Goal: Transaction & Acquisition: Purchase product/service

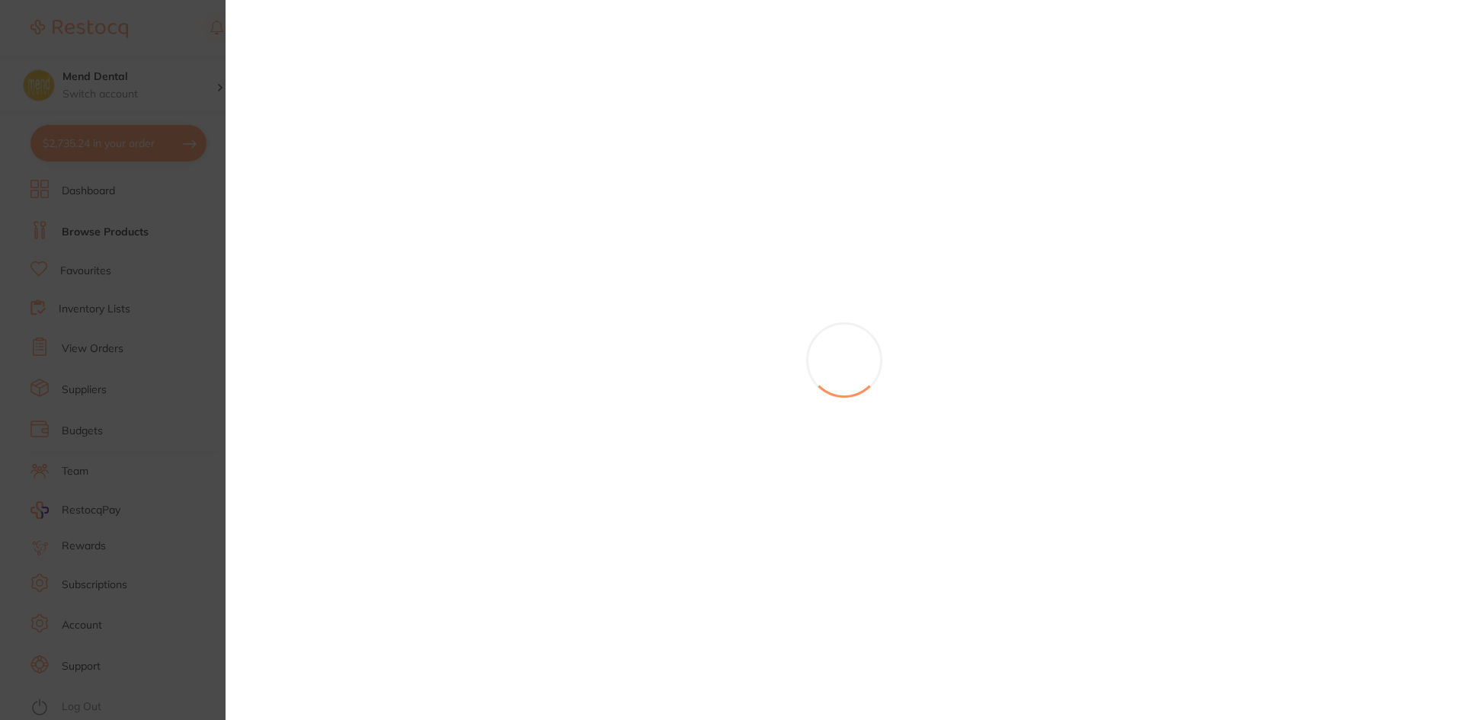
scroll to position [533, 0]
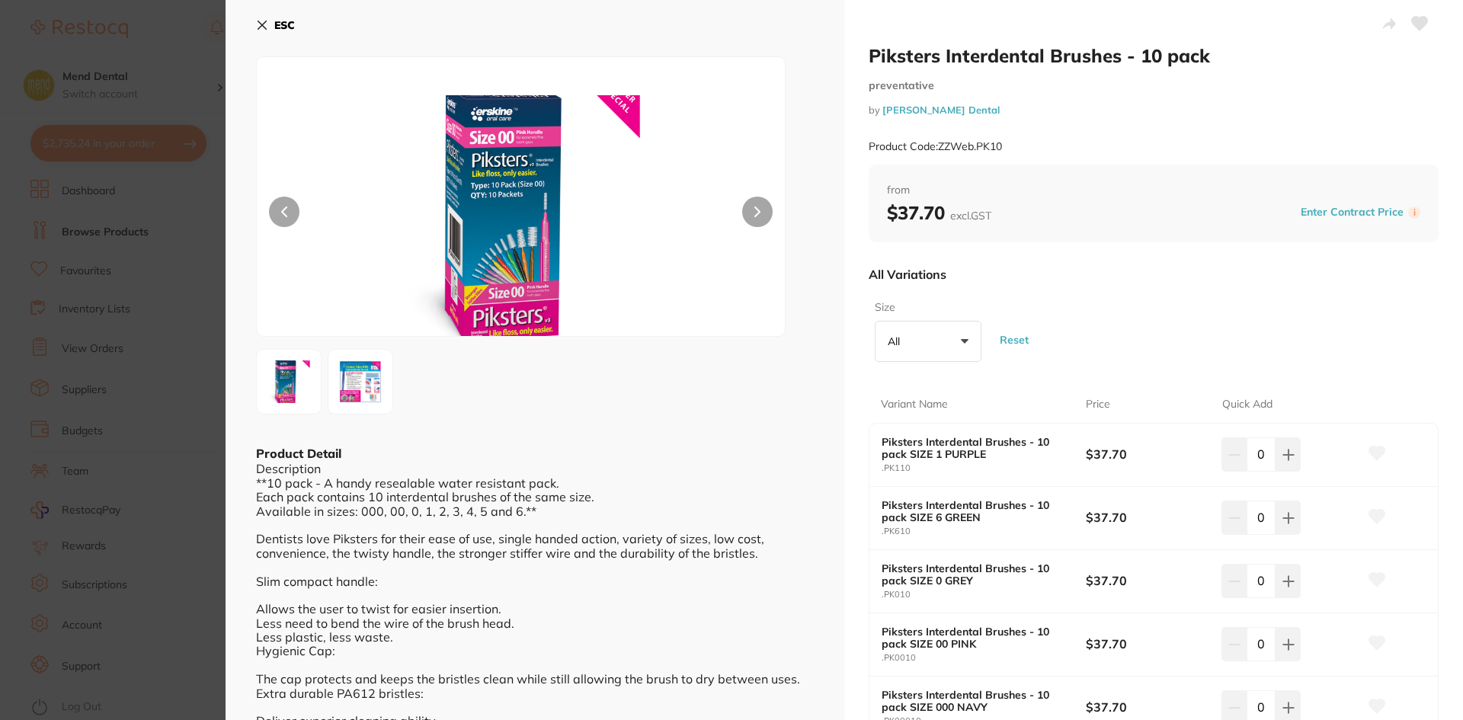
click at [265, 28] on icon at bounding box center [262, 25] width 8 height 8
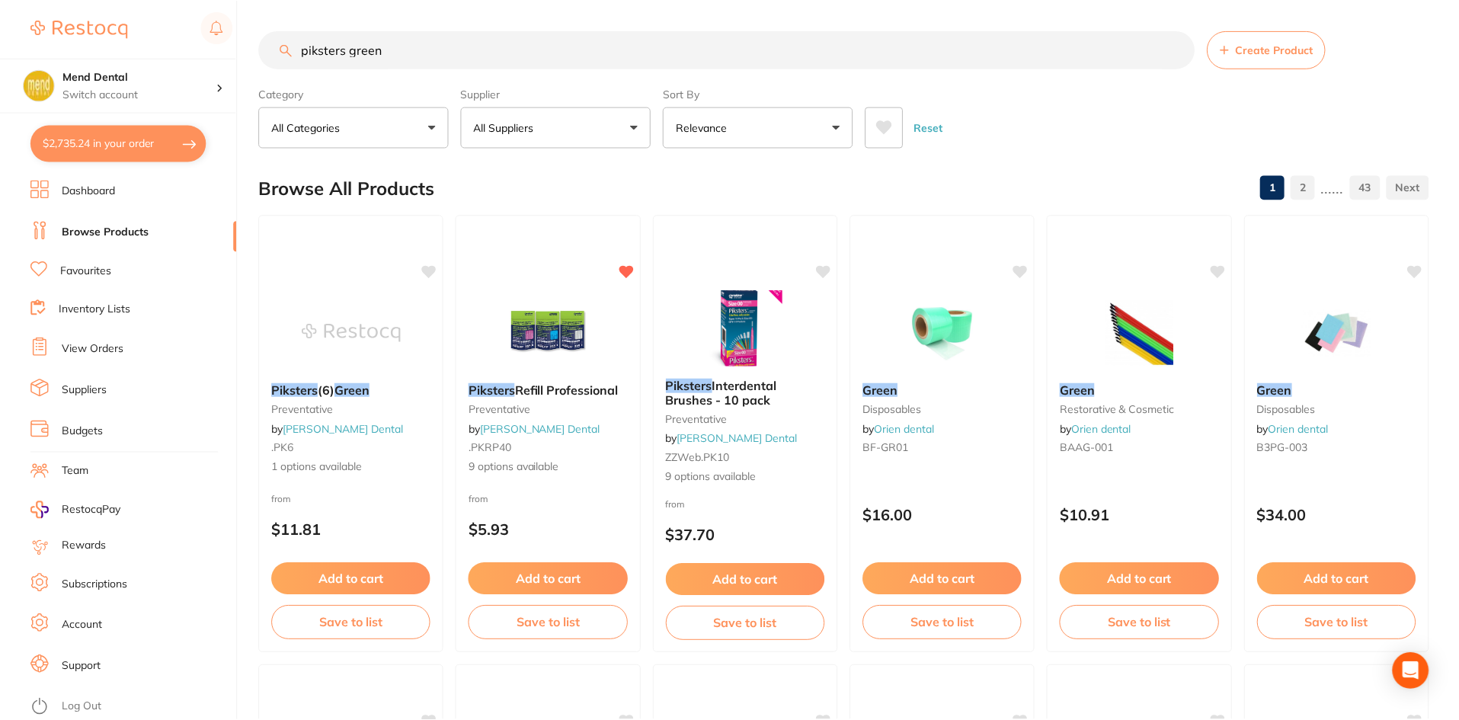
scroll to position [2, 0]
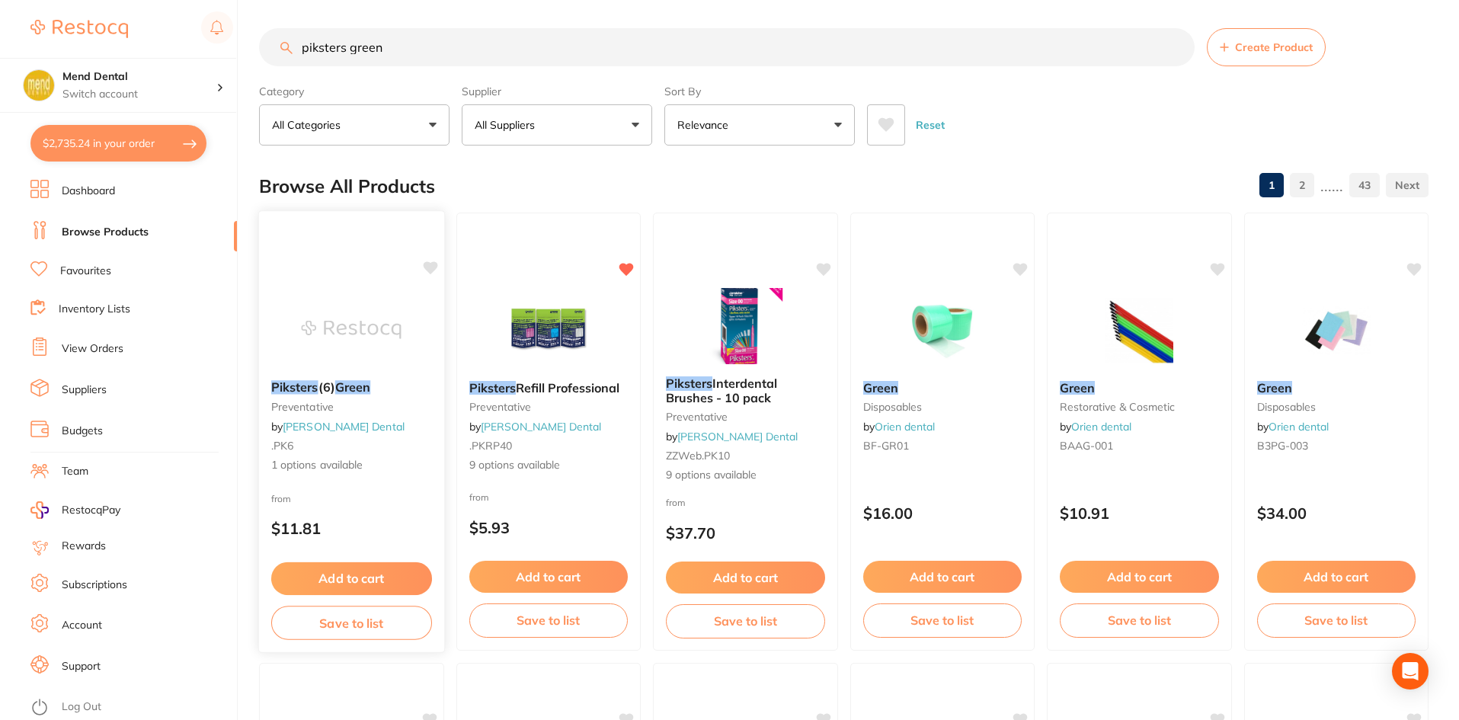
click at [360, 325] on img at bounding box center [352, 329] width 100 height 77
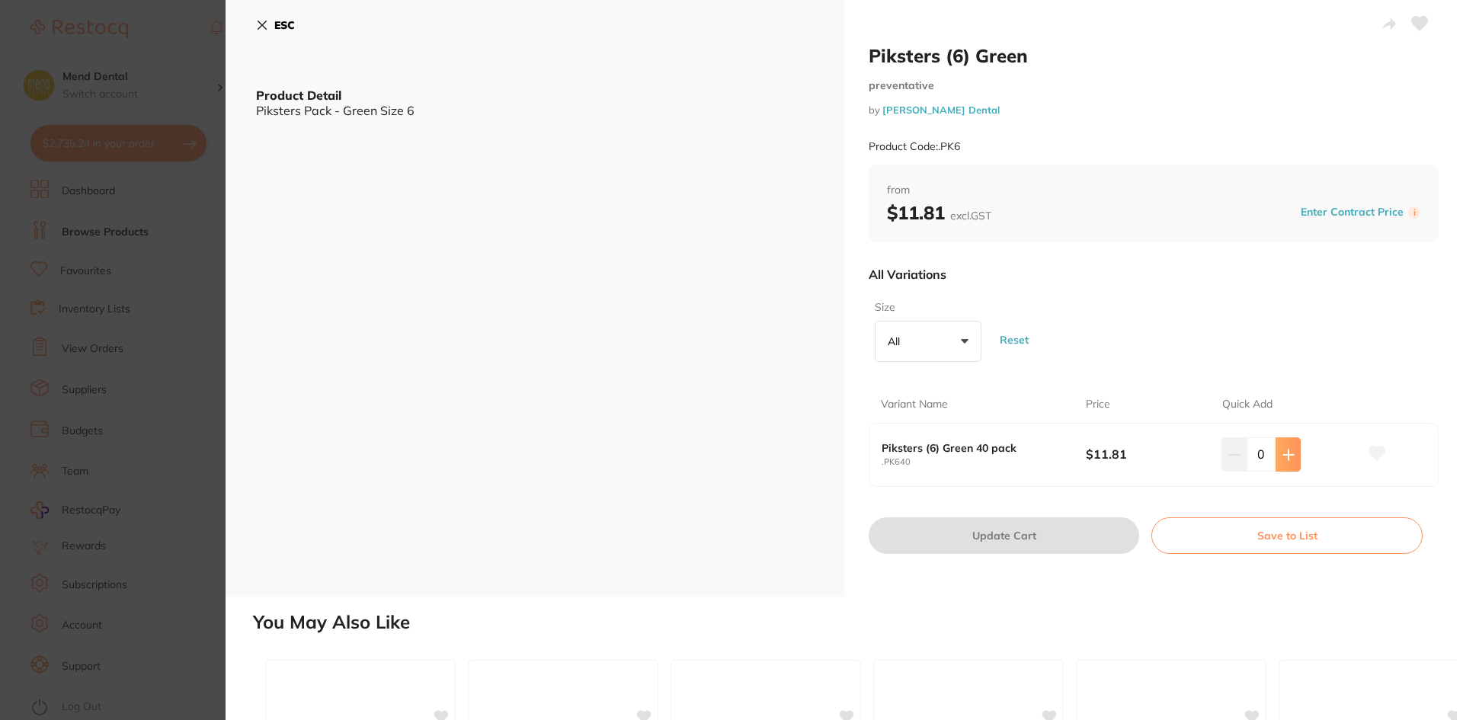
click at [1292, 456] on button at bounding box center [1288, 454] width 25 height 34
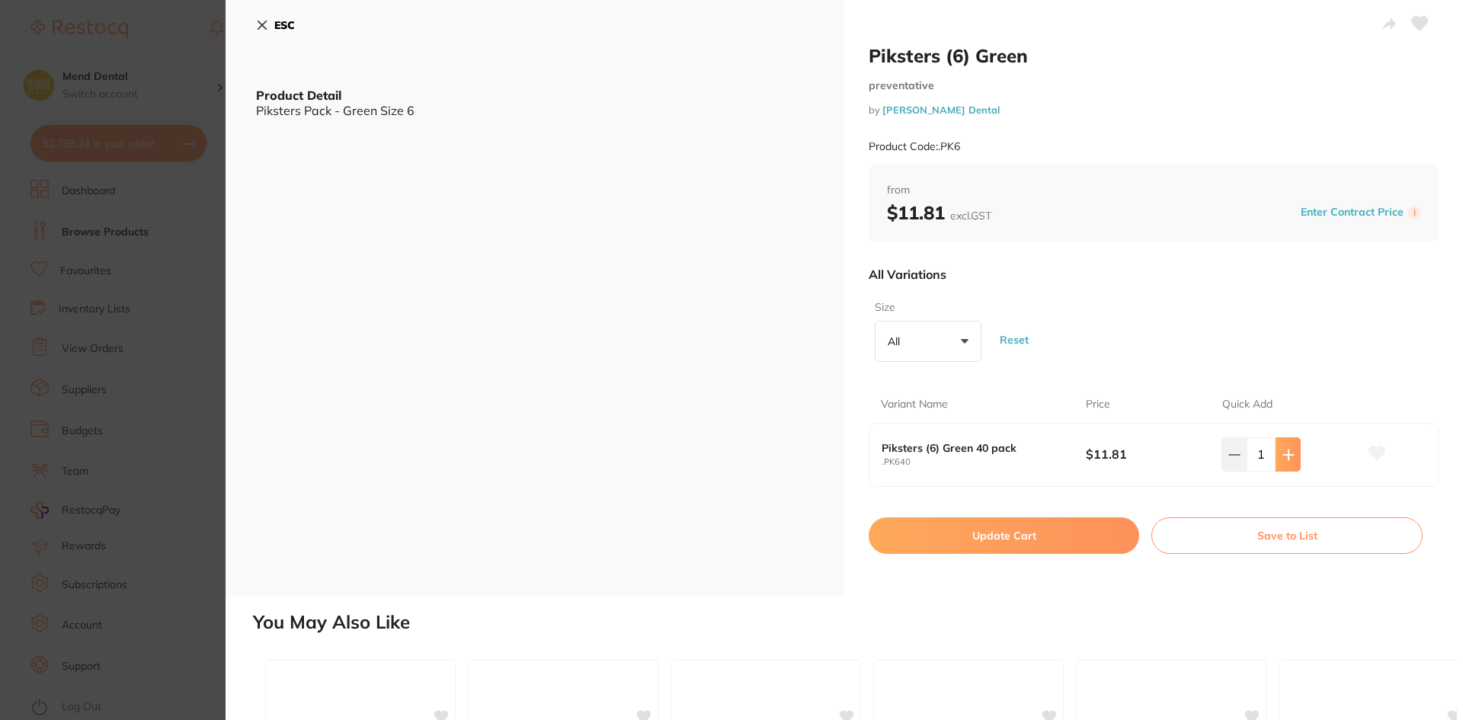
click at [1292, 456] on button at bounding box center [1288, 454] width 25 height 34
click at [1228, 449] on icon at bounding box center [1234, 455] width 12 height 12
type input "0"
click at [256, 29] on icon at bounding box center [262, 25] width 12 height 12
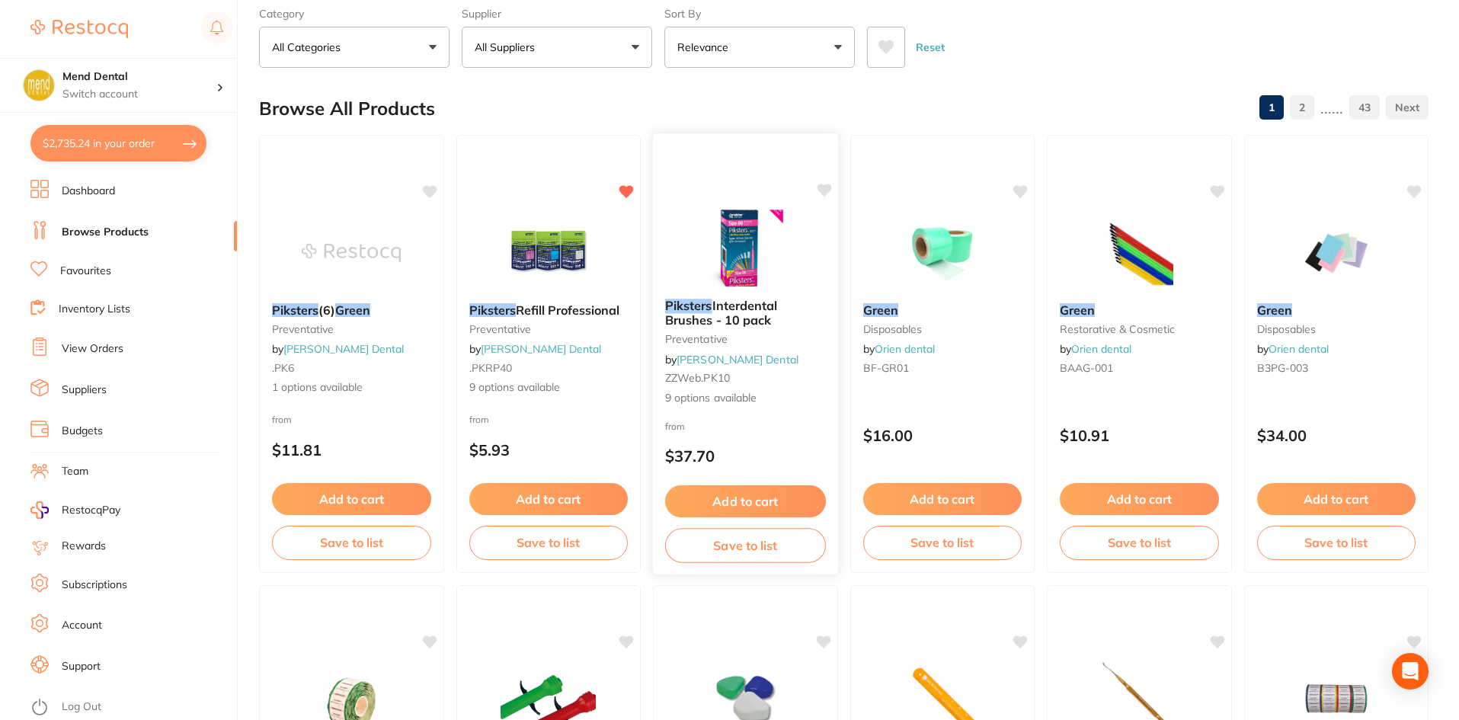
scroll to position [76, 0]
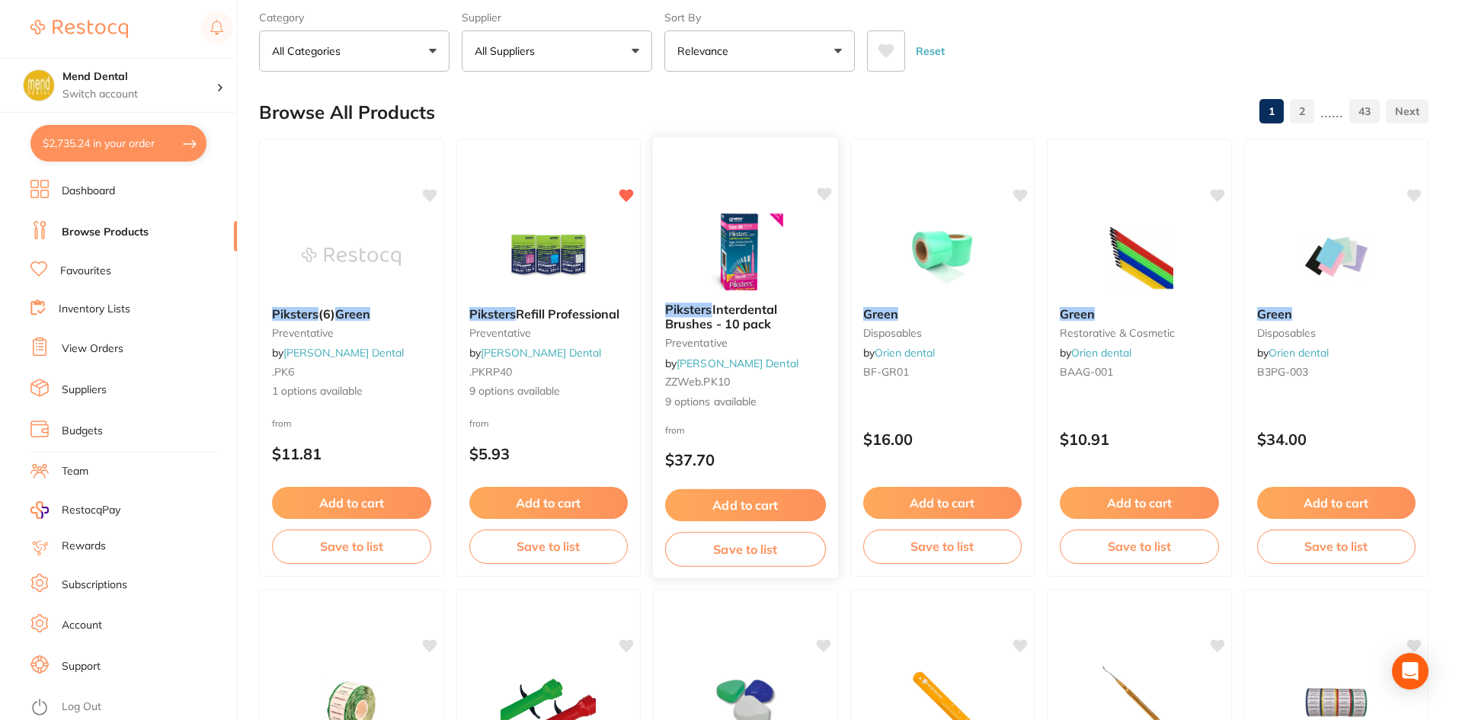
click at [751, 248] on img at bounding box center [746, 251] width 100 height 77
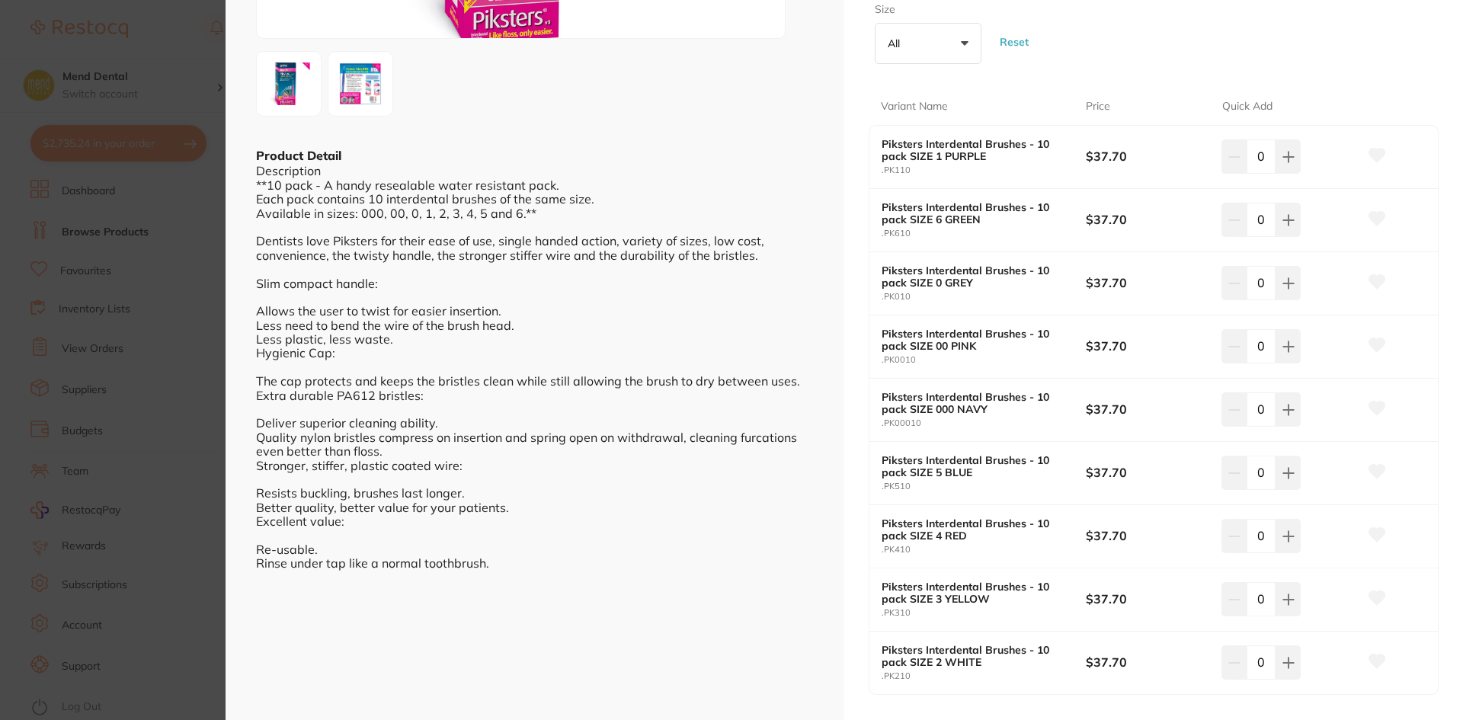
scroll to position [305, 0]
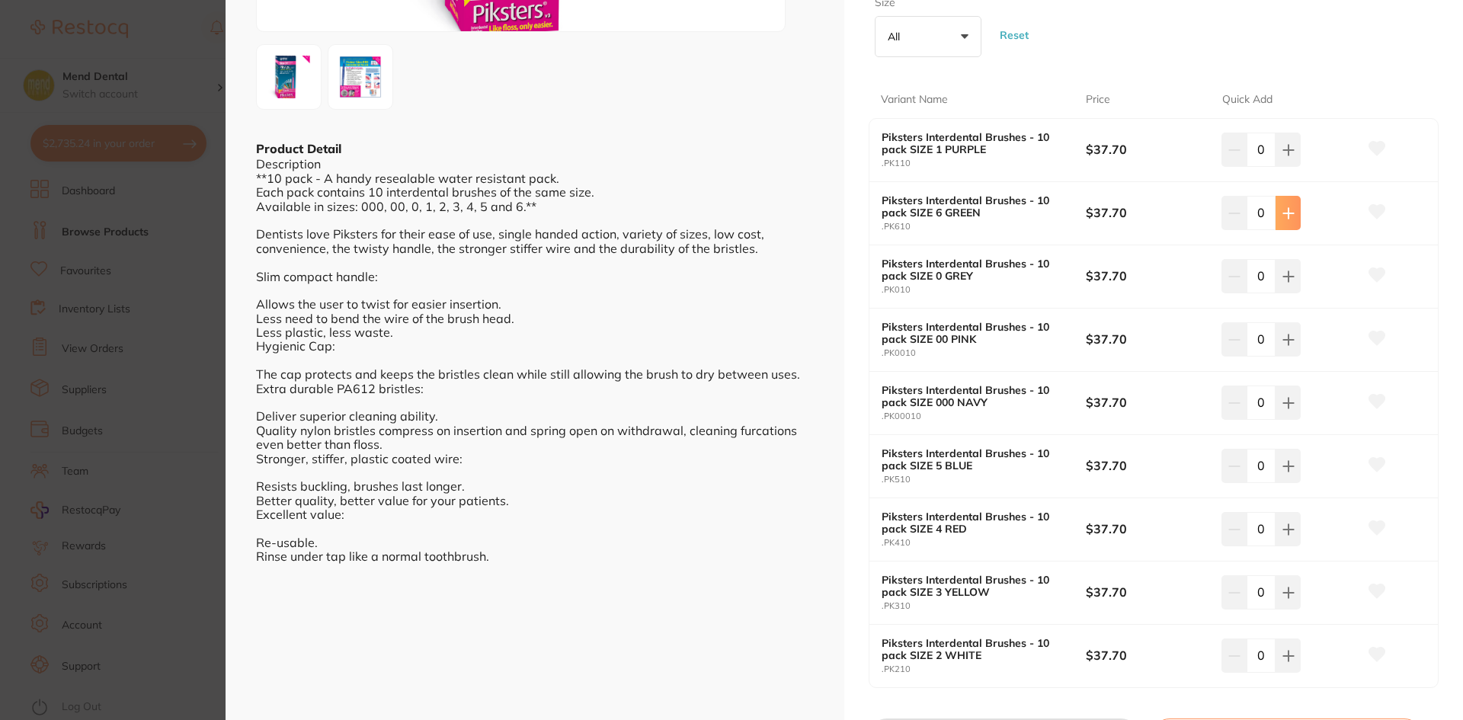
click at [1284, 218] on icon at bounding box center [1288, 213] width 12 height 12
type input "1"
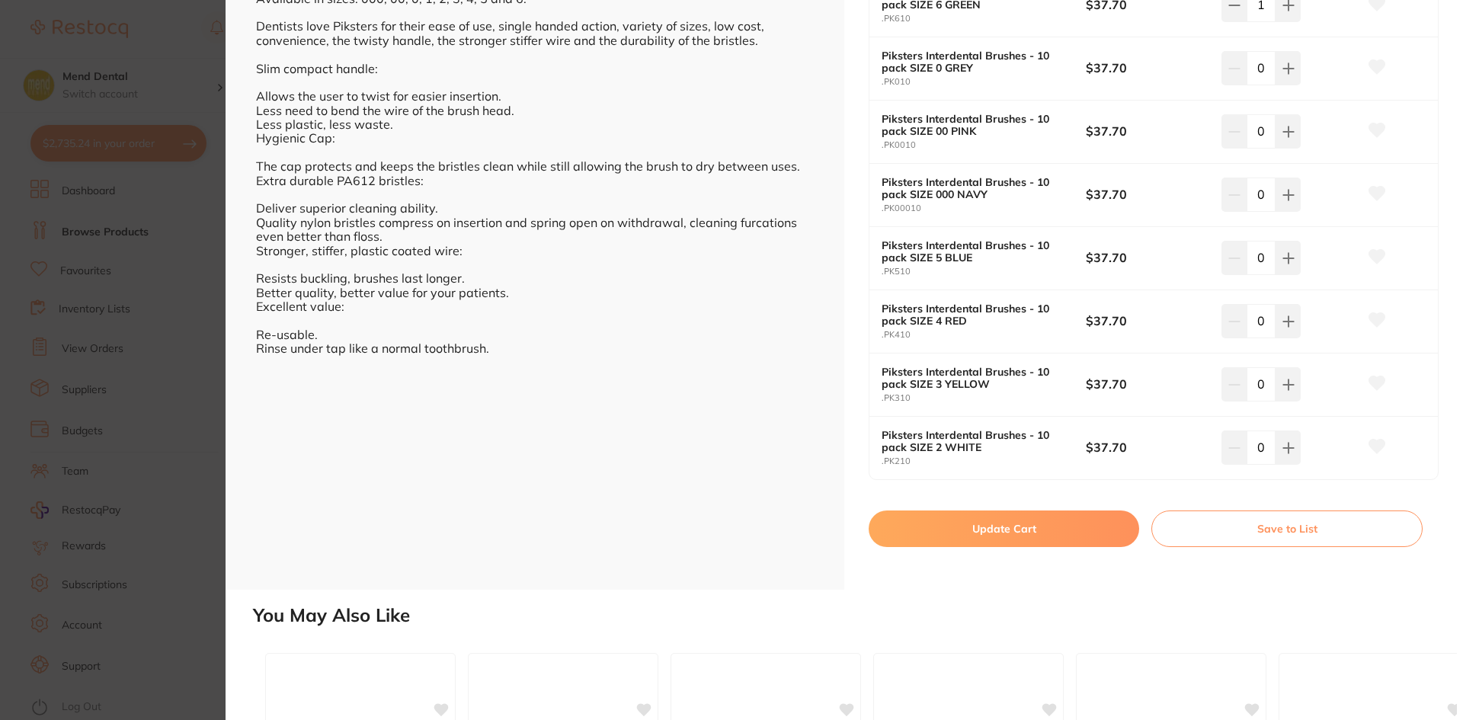
scroll to position [533, 0]
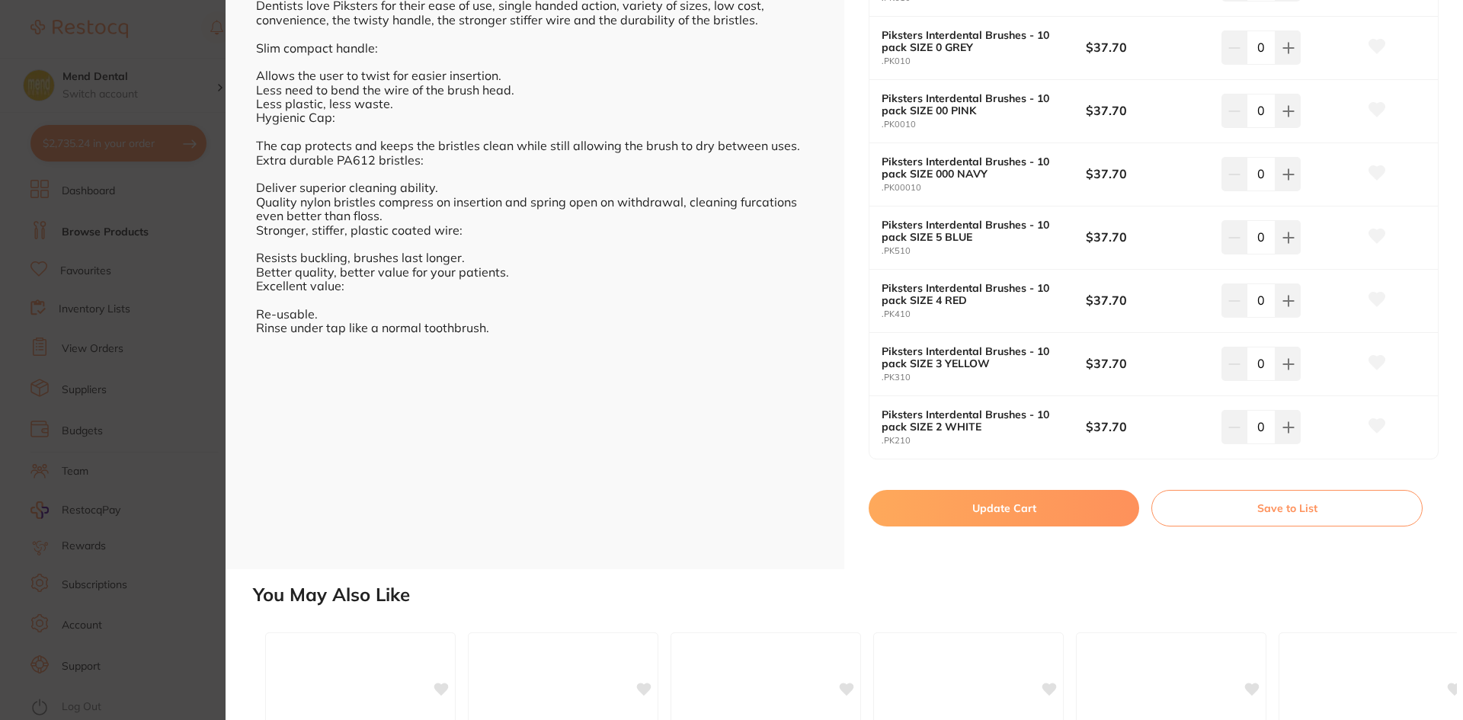
click at [1050, 506] on button "Update Cart" at bounding box center [1004, 508] width 271 height 37
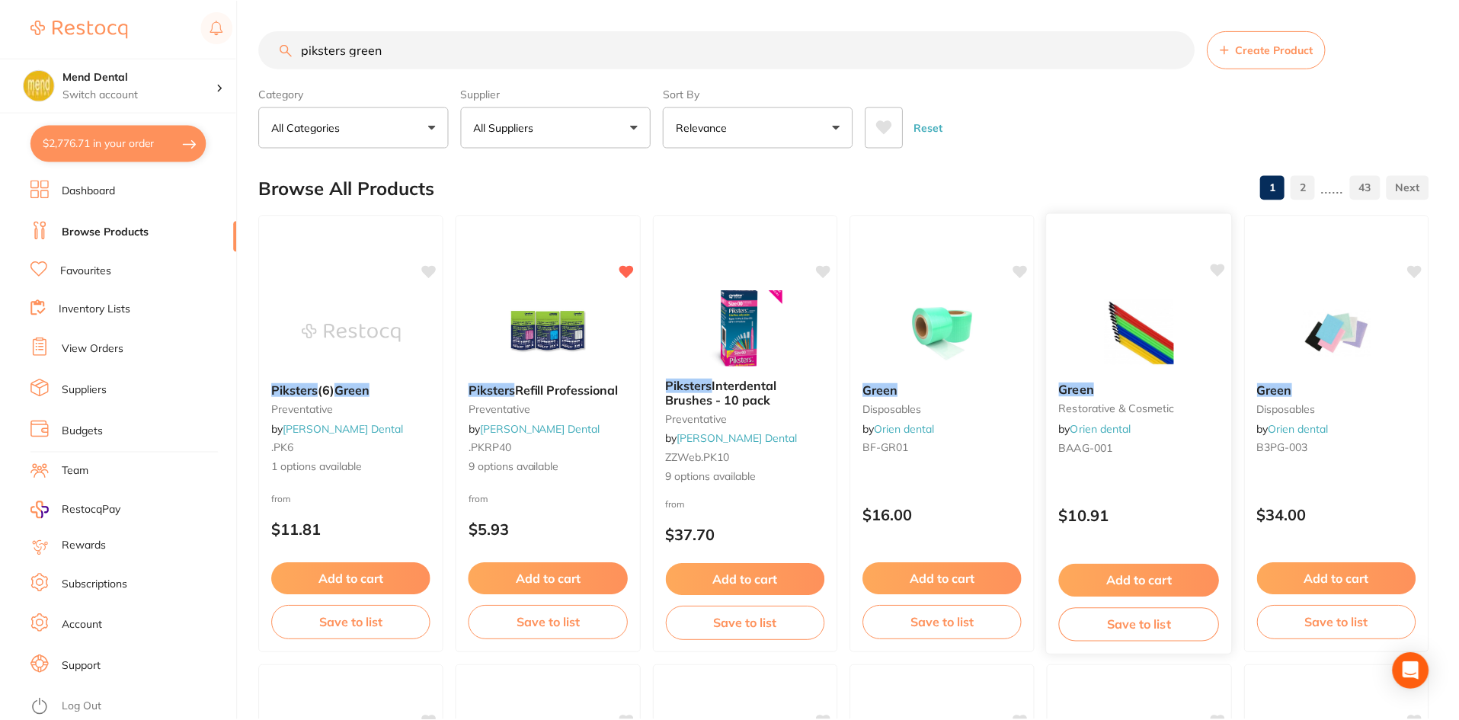
scroll to position [76, 0]
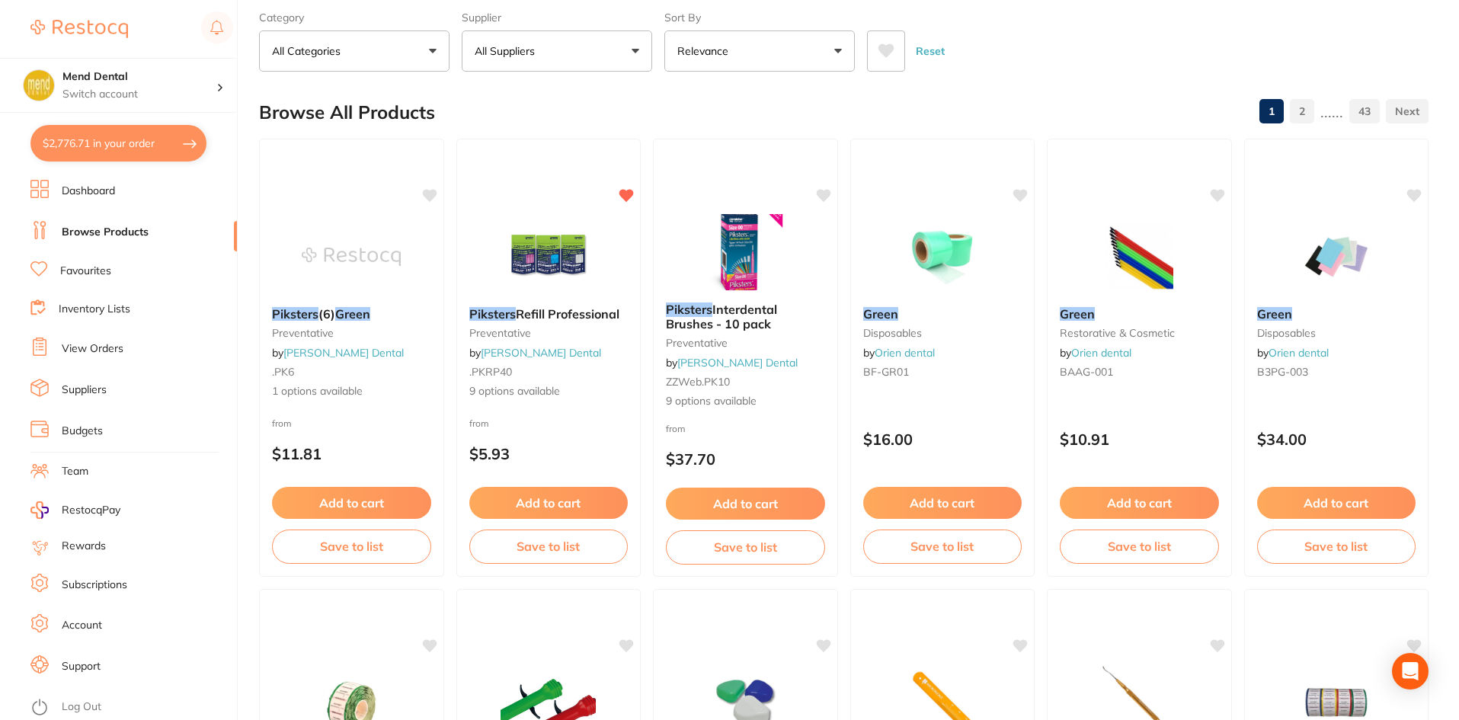
click at [108, 154] on button "$2,776.71 in your order" at bounding box center [118, 143] width 176 height 37
checkbox input "true"
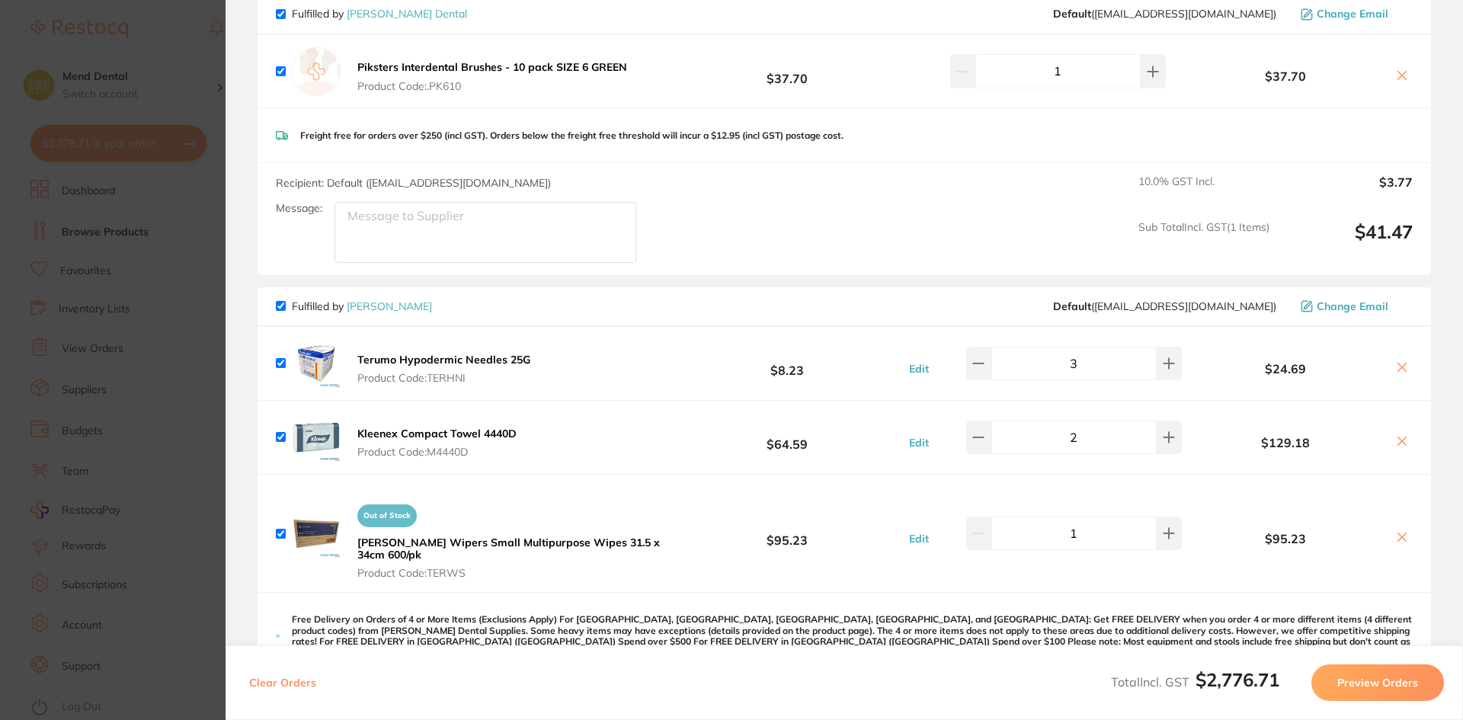
scroll to position [533, 0]
click at [109, 223] on section "Update RRP Set your pre negotiated price for this item. Item Agreed RRP (excl. …" at bounding box center [731, 360] width 1463 height 720
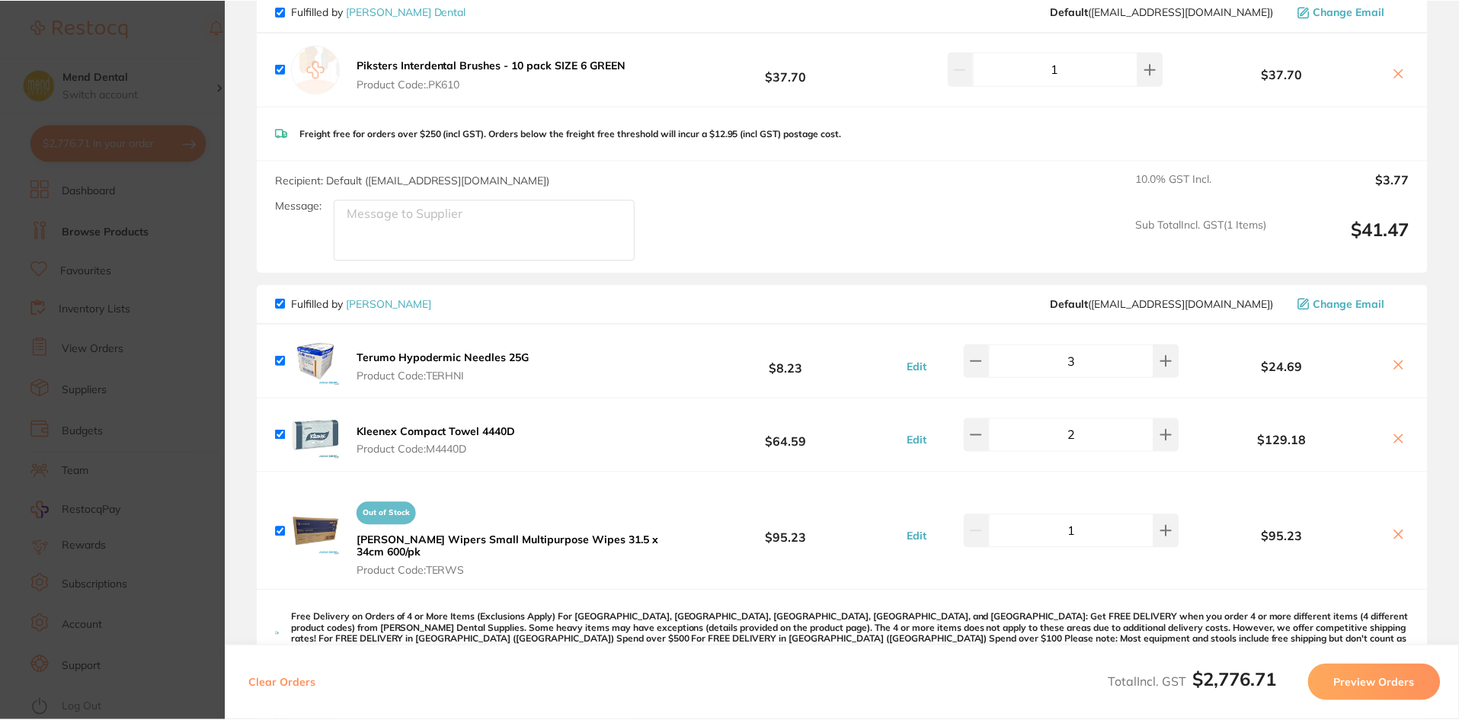
scroll to position [76, 0]
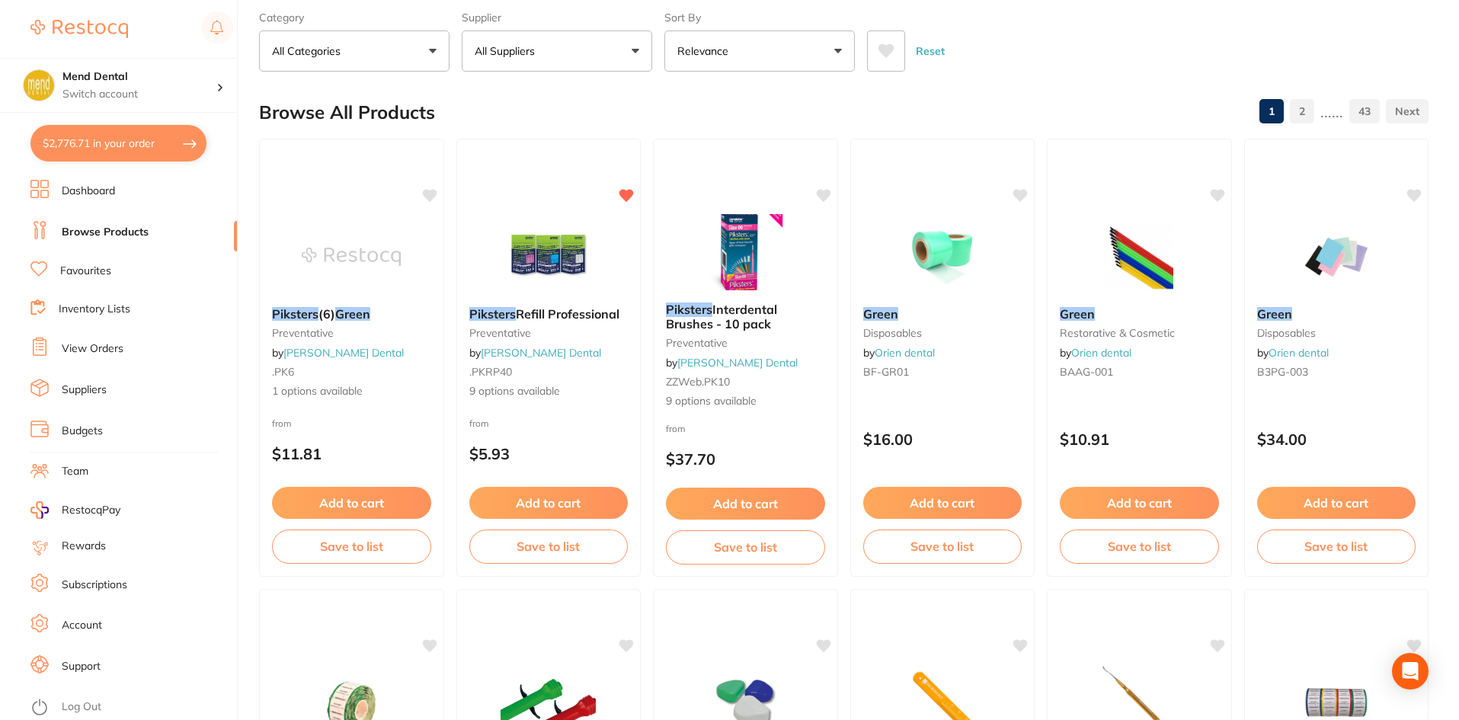
click at [141, 234] on link "Browse Products" at bounding box center [105, 232] width 87 height 15
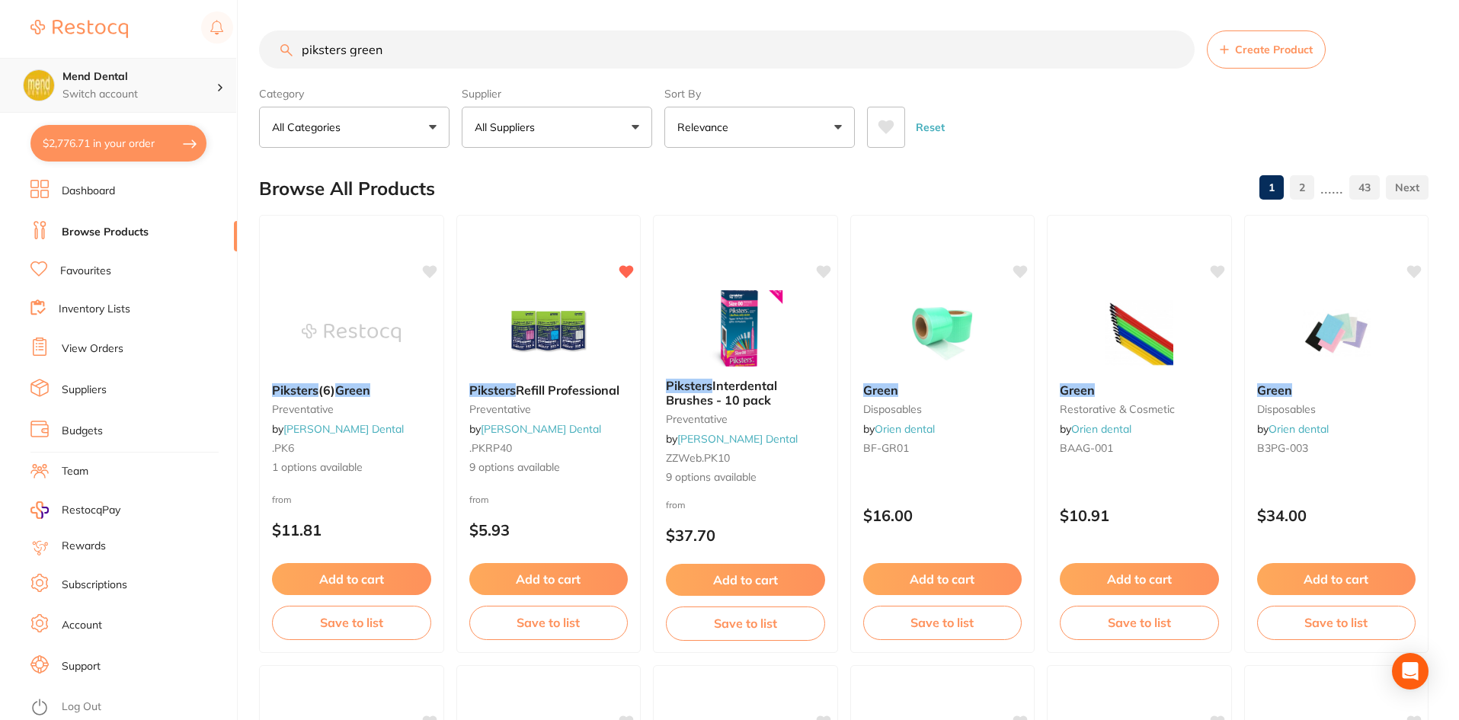
scroll to position [1, 0]
drag, startPoint x: 469, startPoint y: 60, endPoint x: 177, endPoint y: 58, distance: 291.9
click at [177, 58] on div "$2,776.71 Mend Dental Switch account Mend Dental $2,776.71 in your order Dashbo…" at bounding box center [729, 360] width 1459 height 720
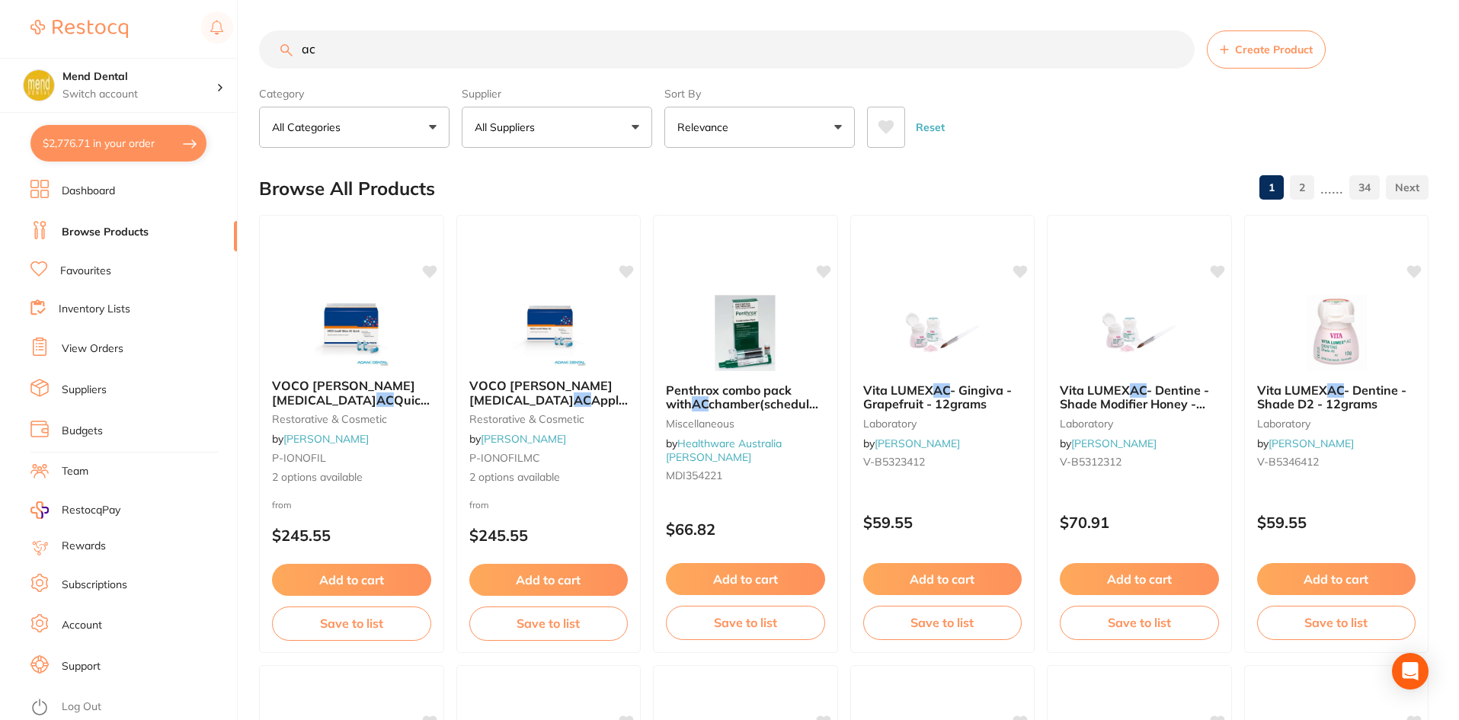
type input "a"
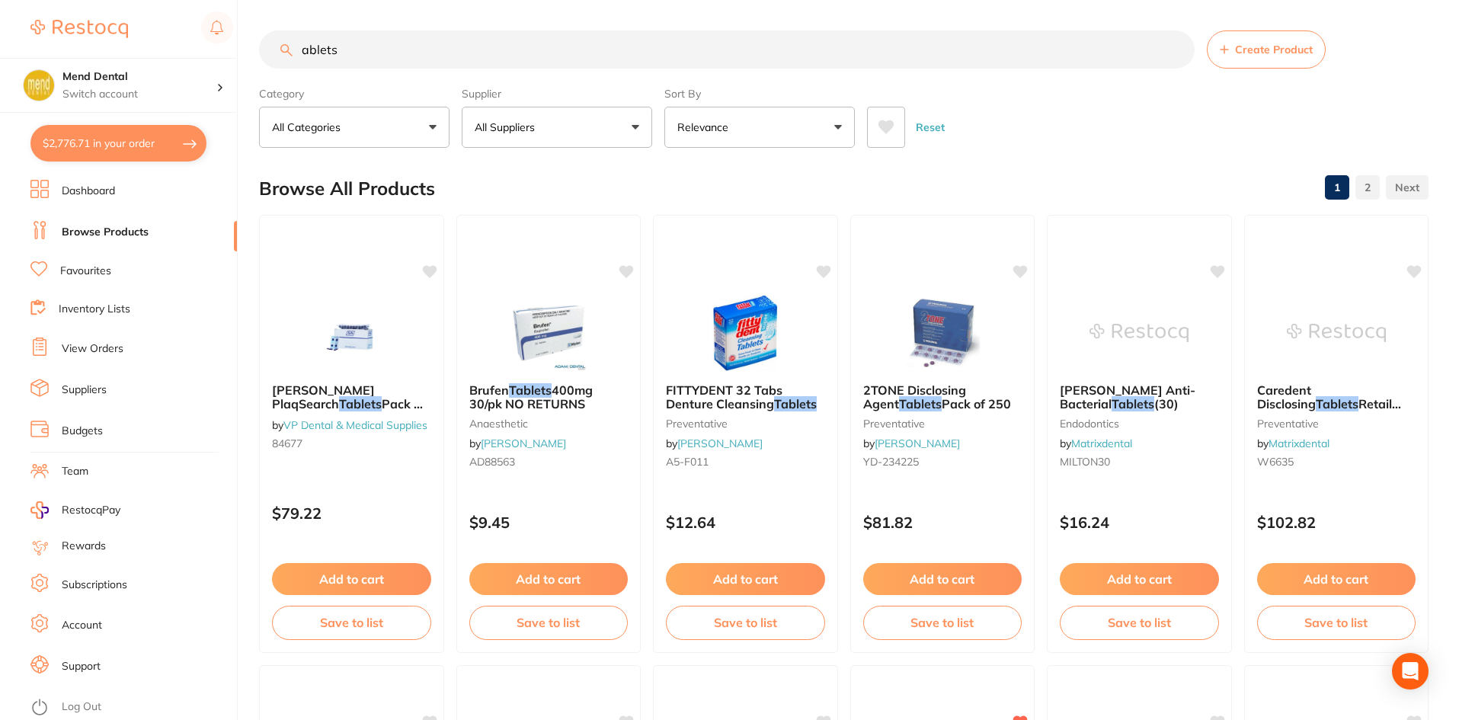
click at [300, 56] on input "ablets" at bounding box center [727, 49] width 936 height 38
type input "tablets"
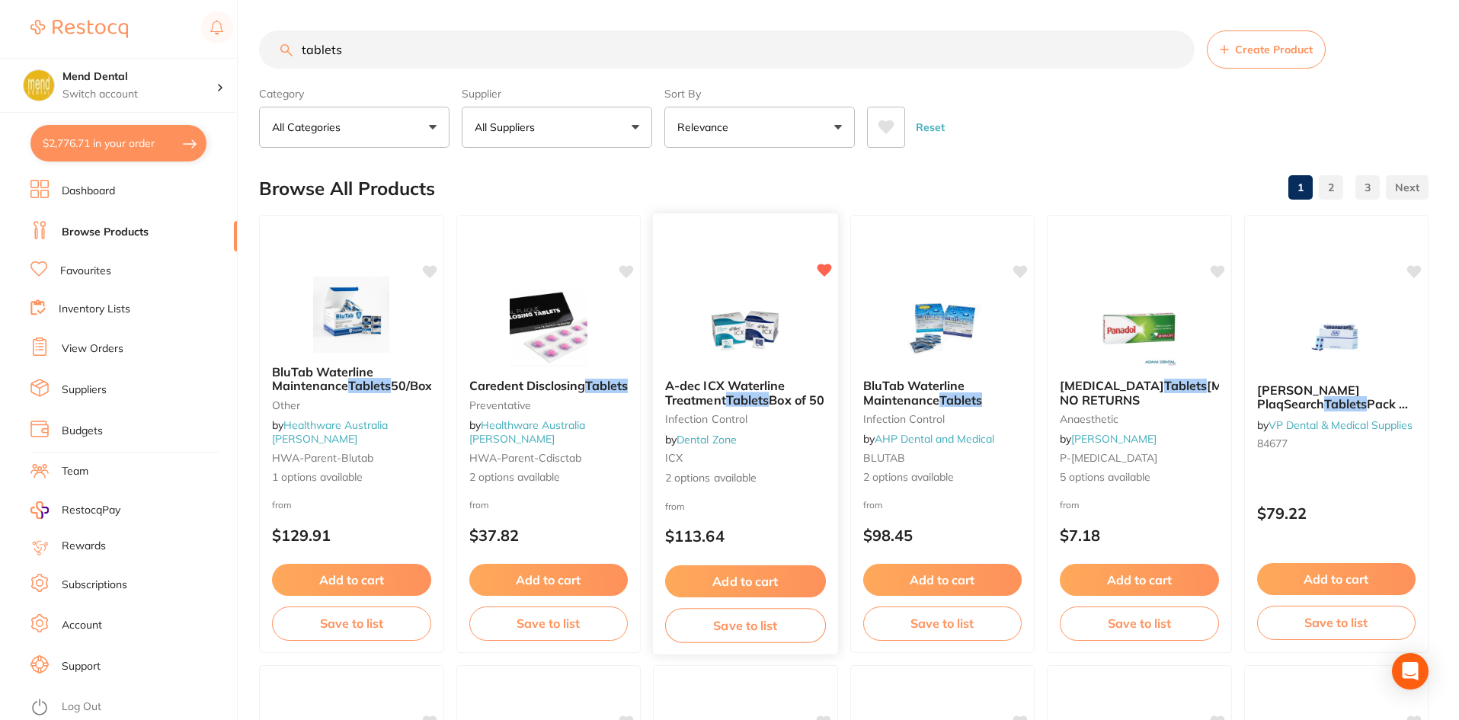
click at [789, 346] on img at bounding box center [746, 328] width 100 height 77
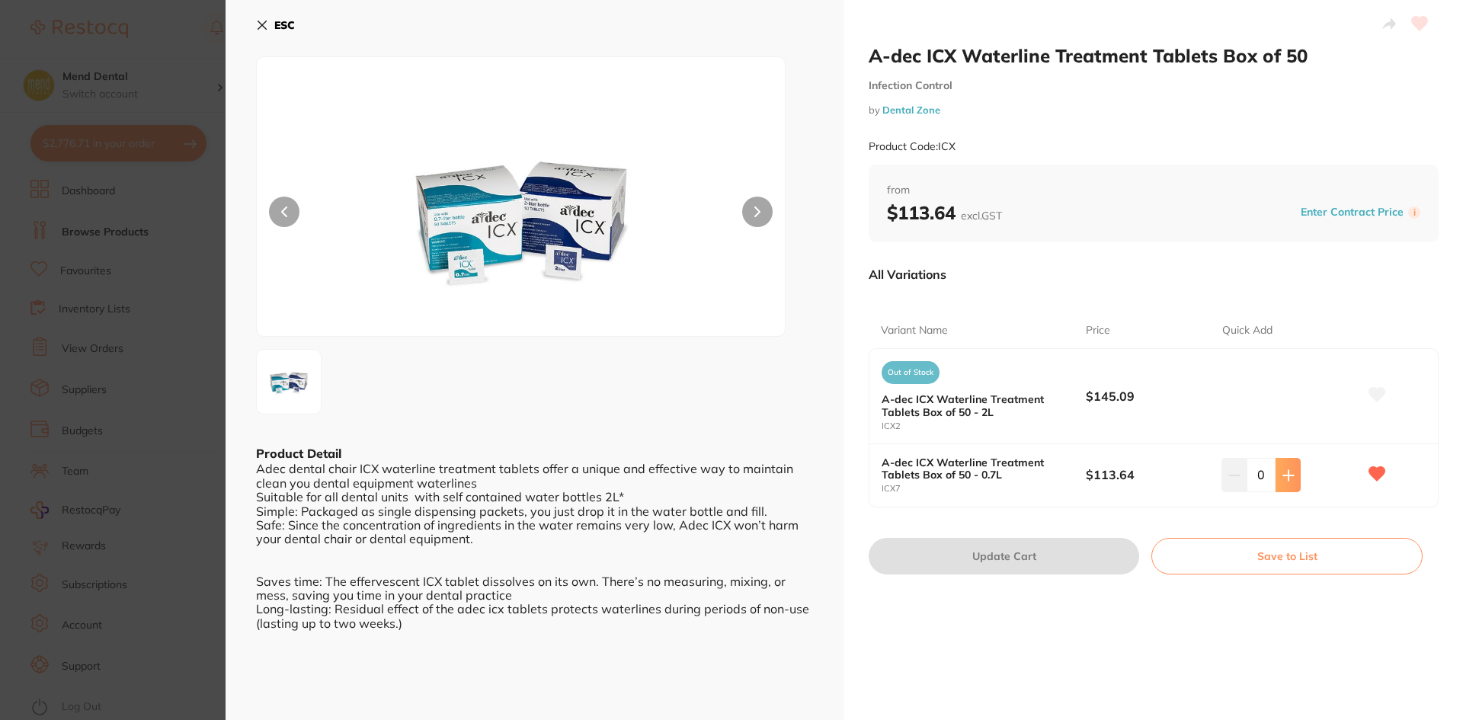
click at [1282, 474] on icon at bounding box center [1288, 475] width 12 height 12
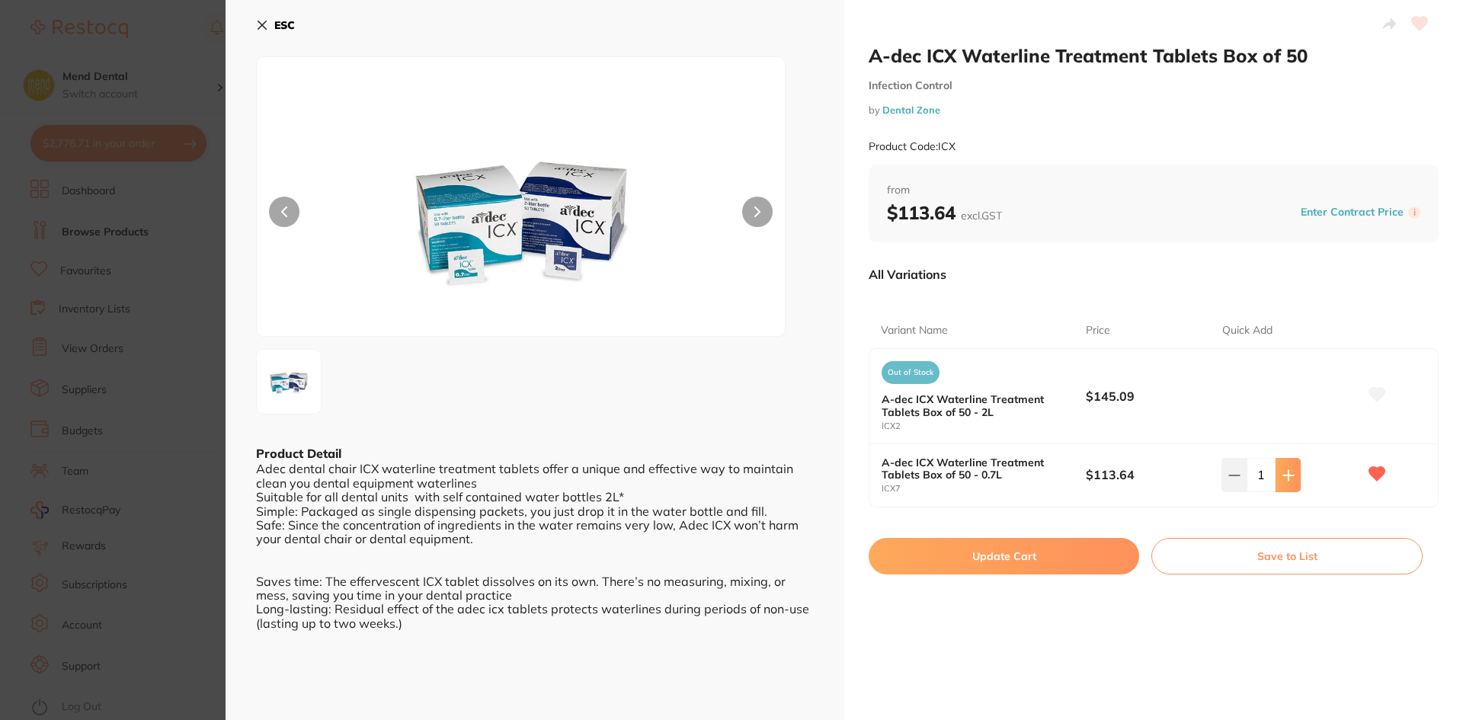
click at [1282, 474] on icon at bounding box center [1288, 475] width 12 height 12
type input "2"
click at [965, 566] on button "Update Cart" at bounding box center [1004, 556] width 271 height 37
checkbox input "false"
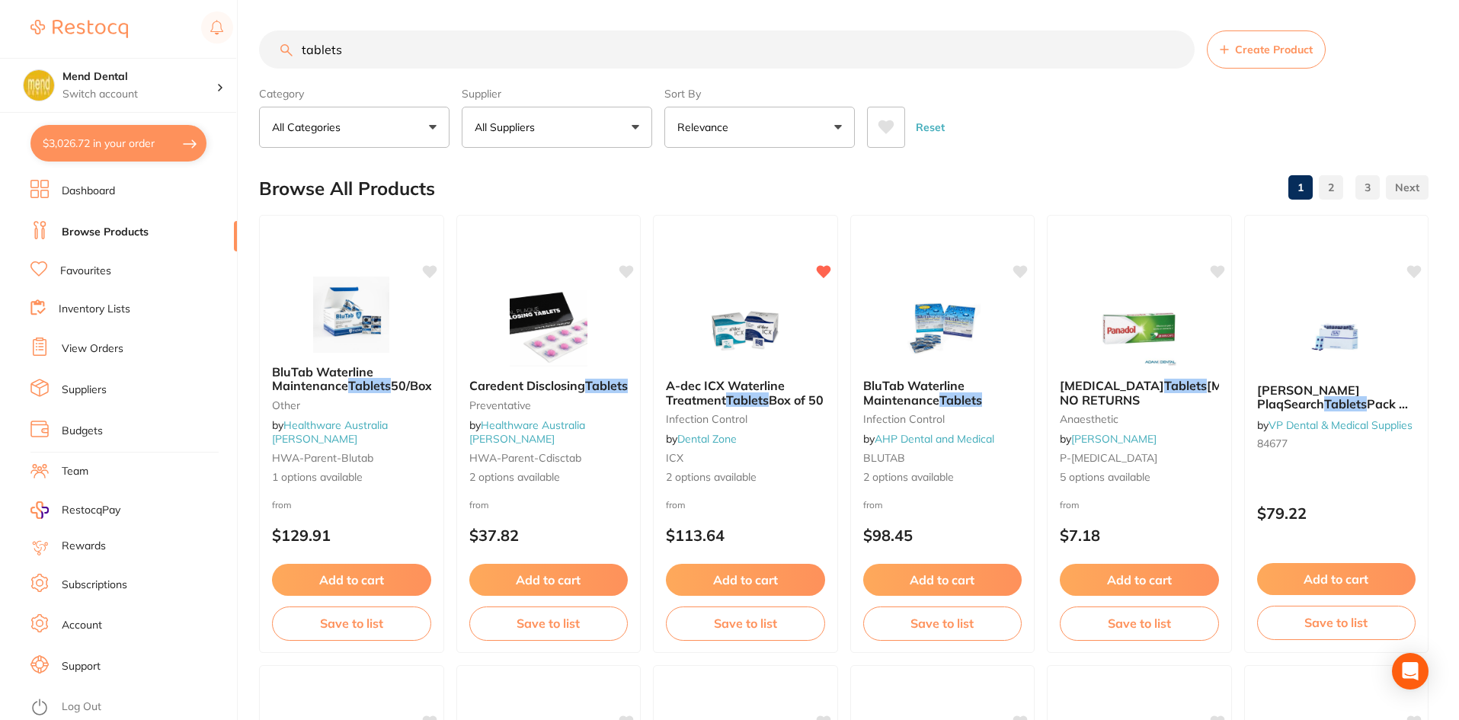
drag, startPoint x: 381, startPoint y: 43, endPoint x: 264, endPoint y: 51, distance: 116.8
click at [264, 51] on input "tablets" at bounding box center [727, 49] width 936 height 38
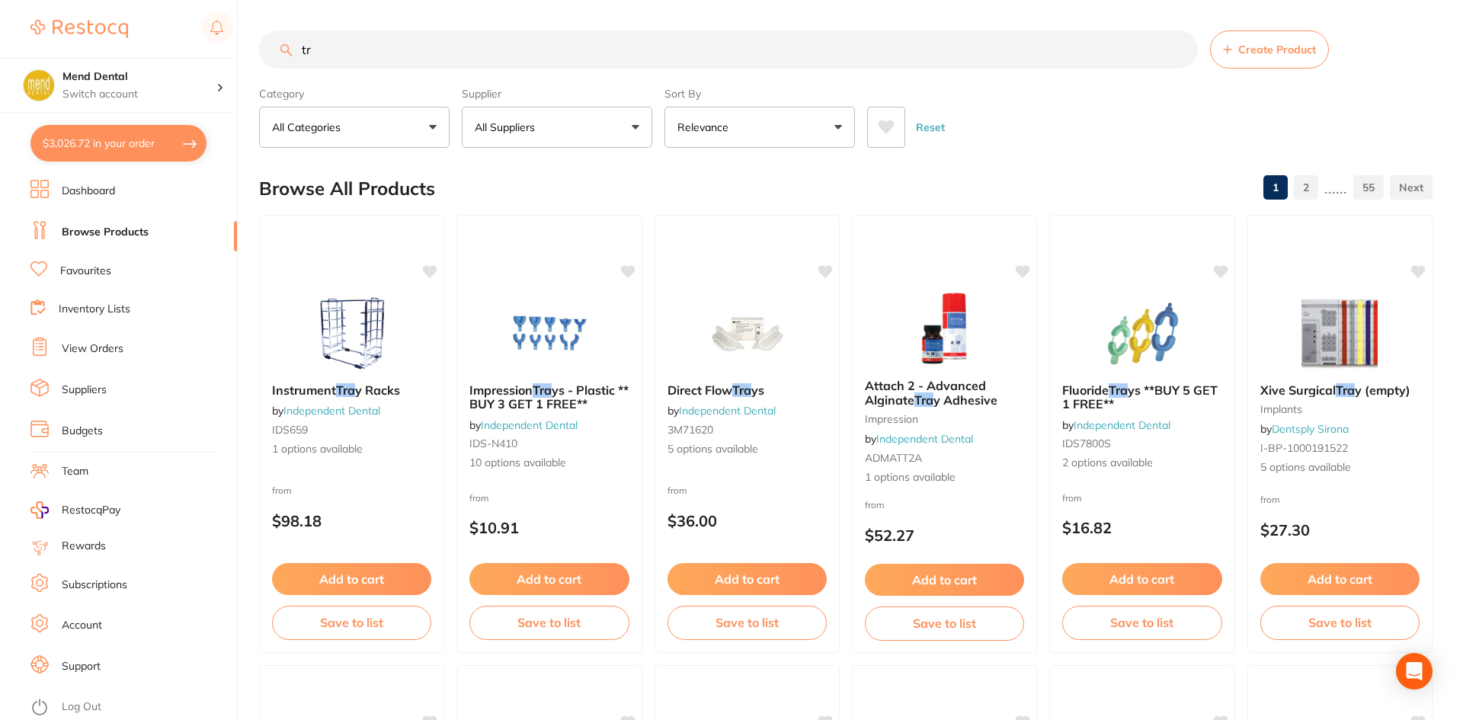
type input "t"
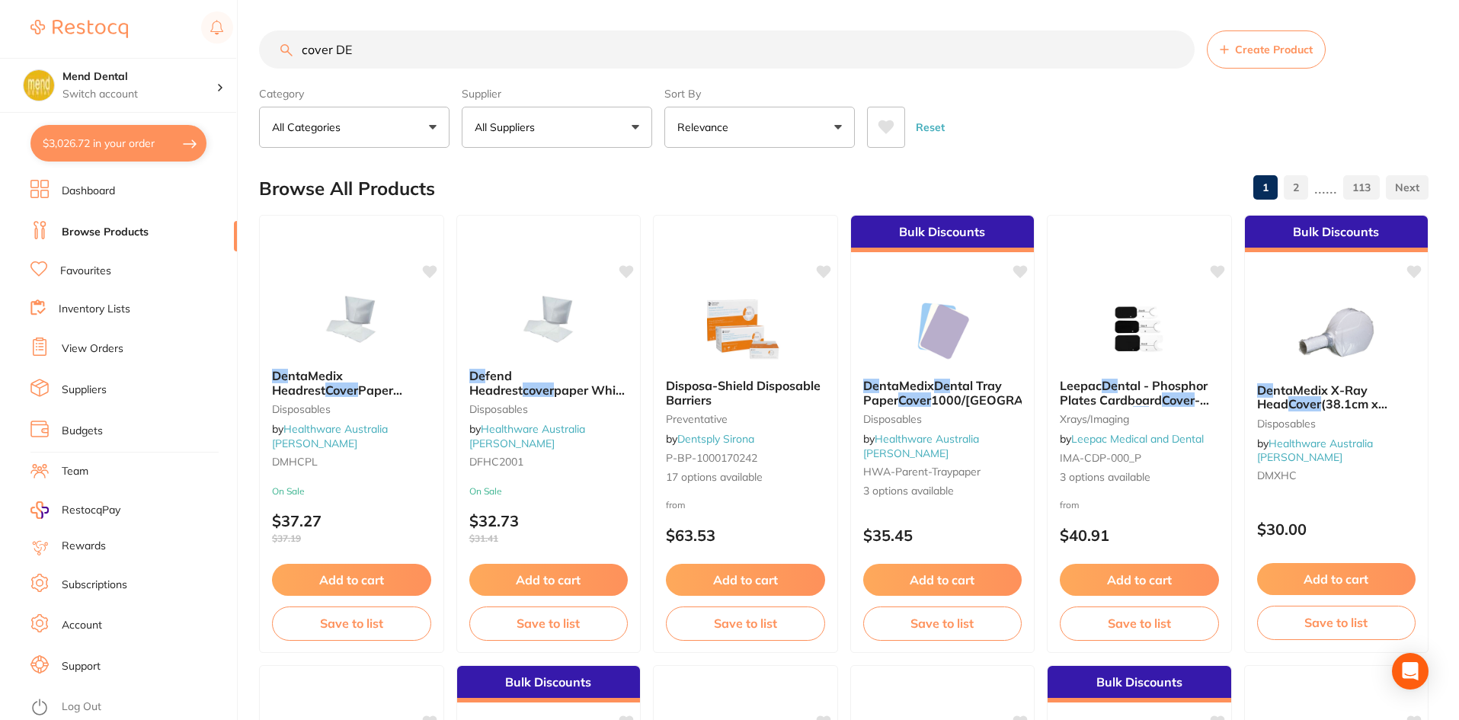
type input "cover DE"
click at [566, 120] on button "All Suppliers" at bounding box center [557, 127] width 190 height 41
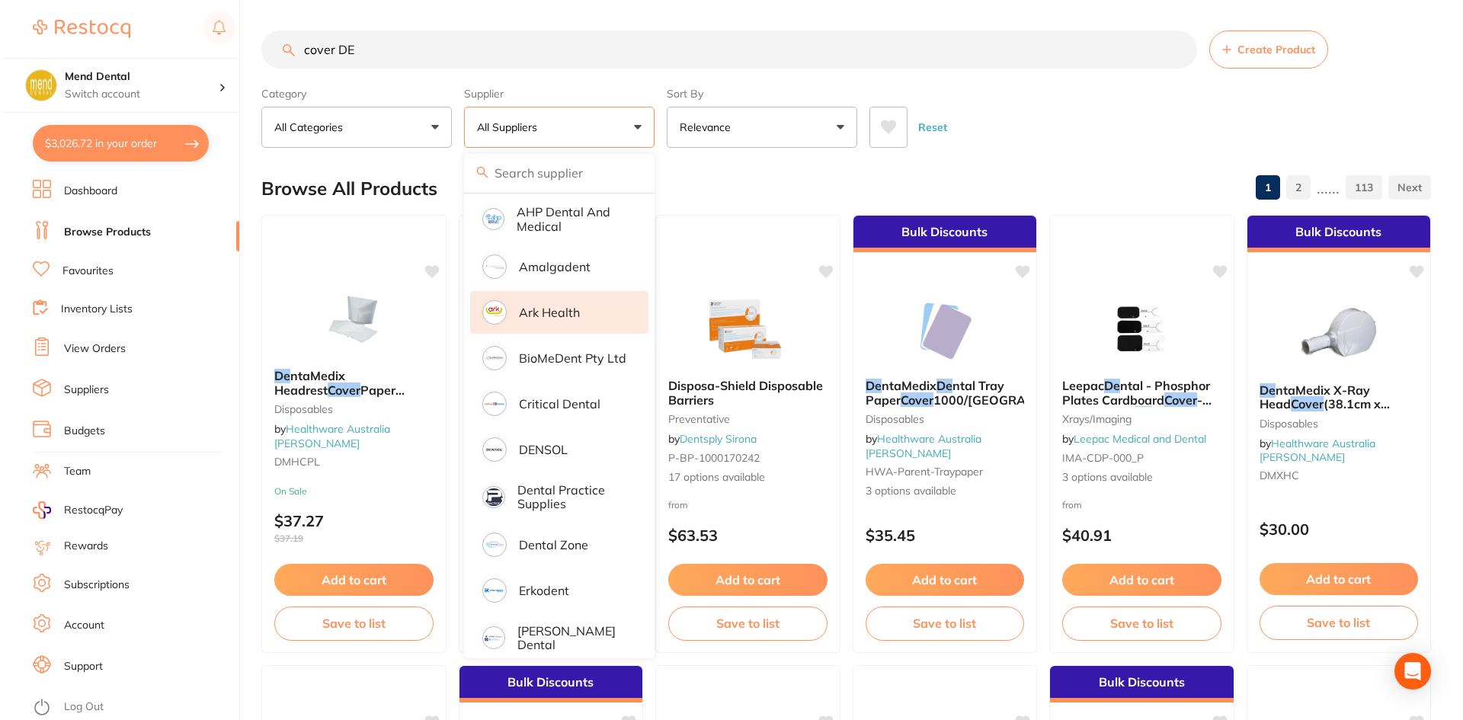
scroll to position [457, 0]
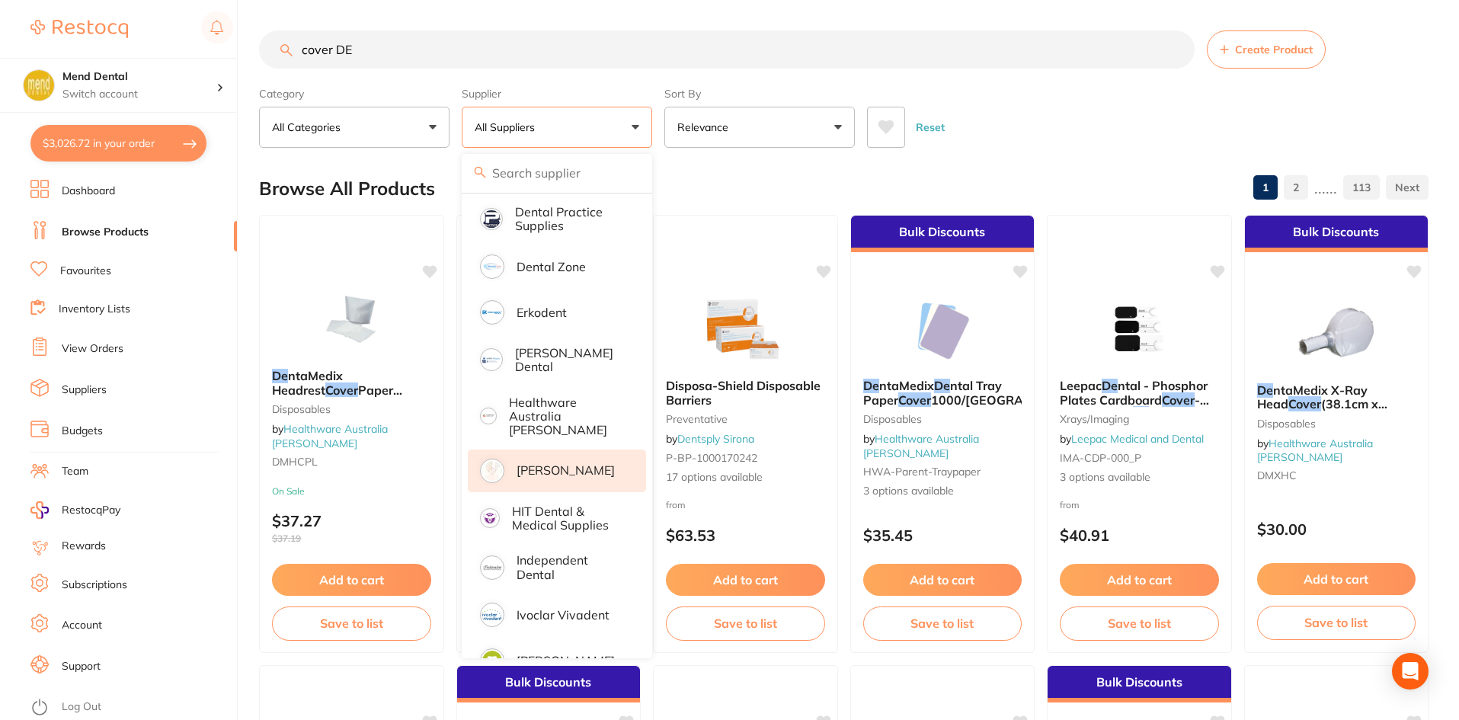
click at [575, 463] on p "[PERSON_NAME]" at bounding box center [566, 470] width 98 height 14
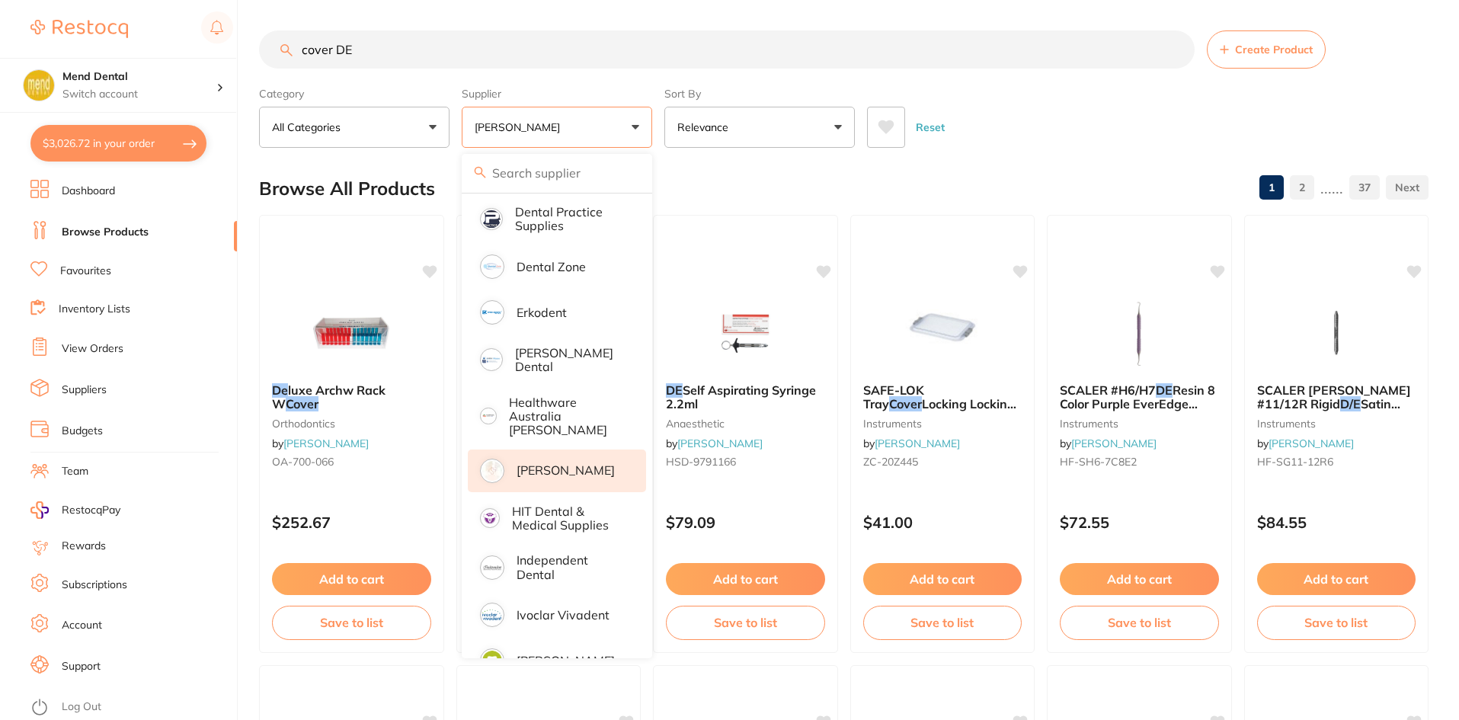
click at [759, 171] on div "Browse All Products 1 2 ...... 37" at bounding box center [844, 188] width 1170 height 51
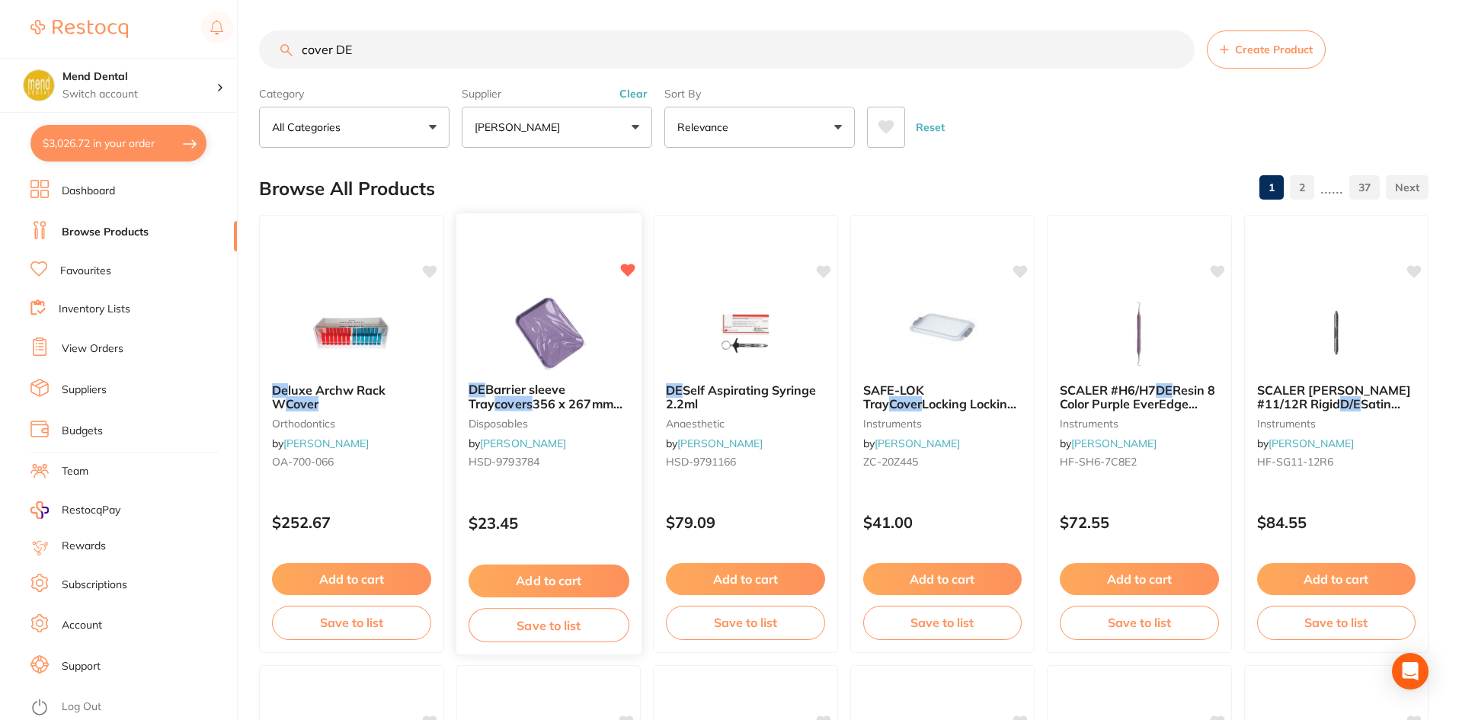
click at [540, 339] on img at bounding box center [548, 331] width 100 height 77
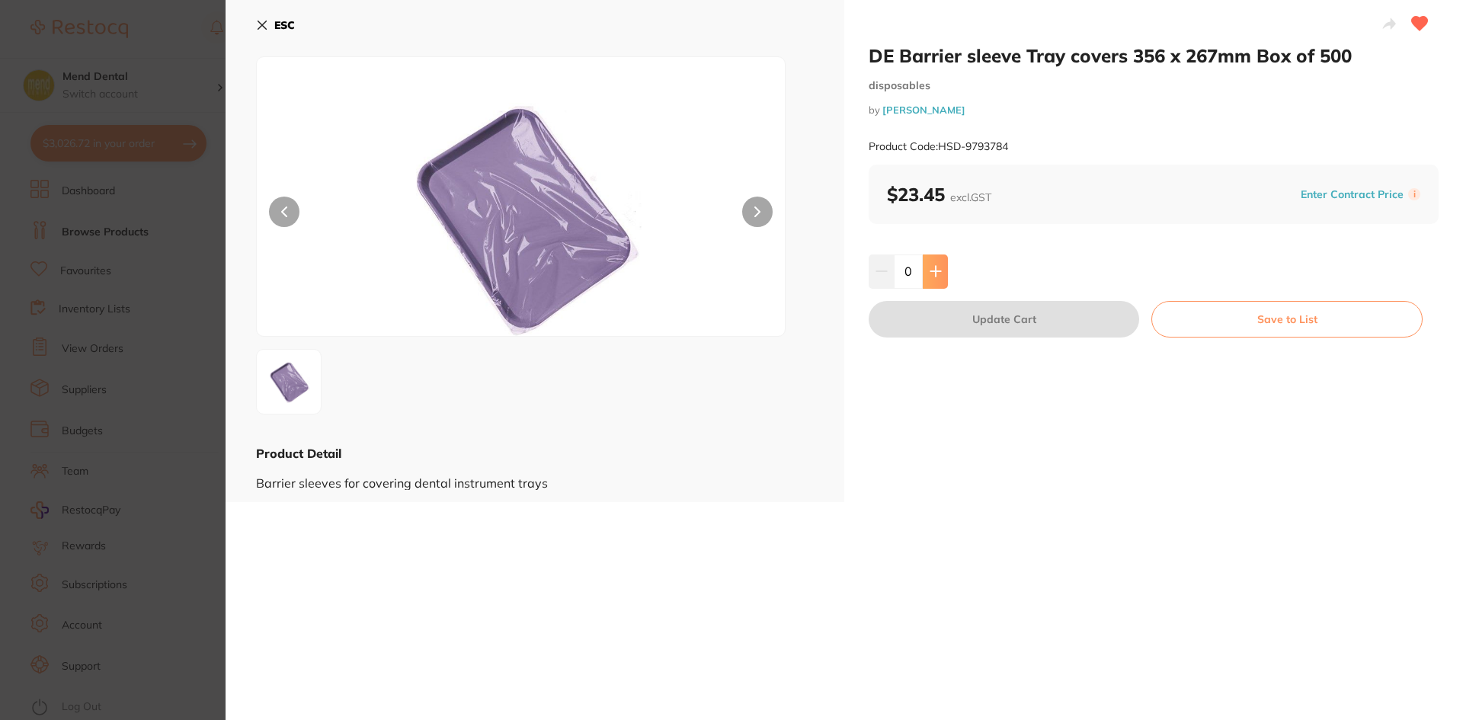
click at [935, 283] on button at bounding box center [935, 272] width 25 height 34
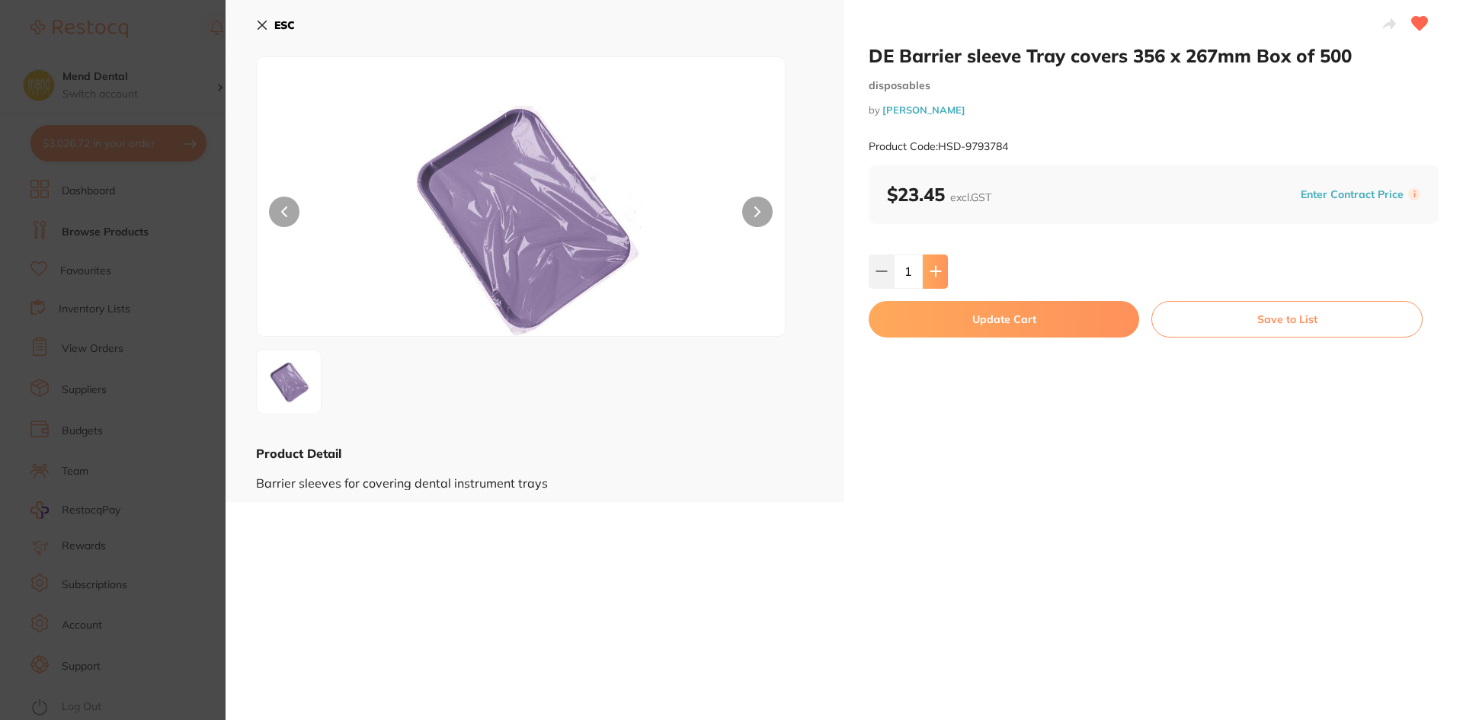
click at [935, 283] on button at bounding box center [935, 272] width 25 height 34
type input "3"
click at [948, 304] on button "Update Cart" at bounding box center [1004, 319] width 271 height 37
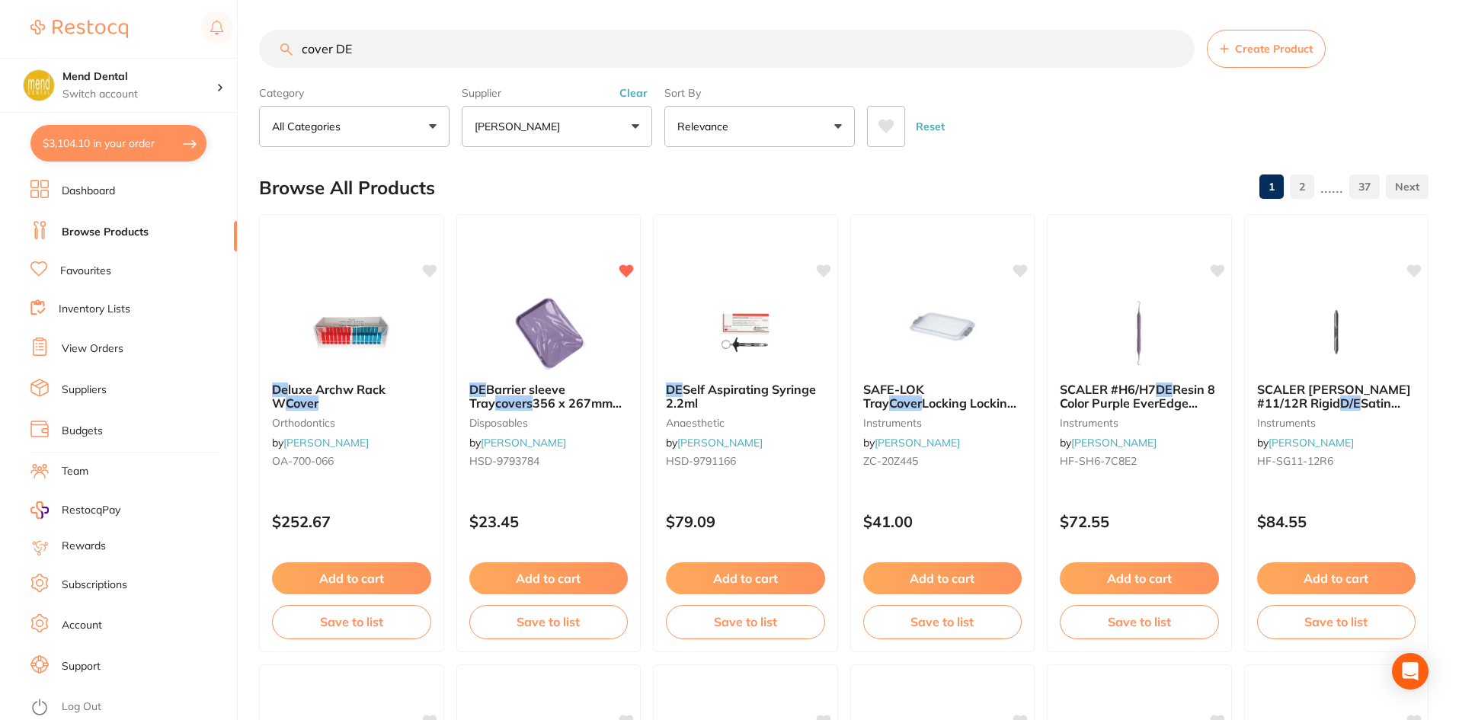
click at [112, 354] on link "View Orders" at bounding box center [93, 348] width 62 height 15
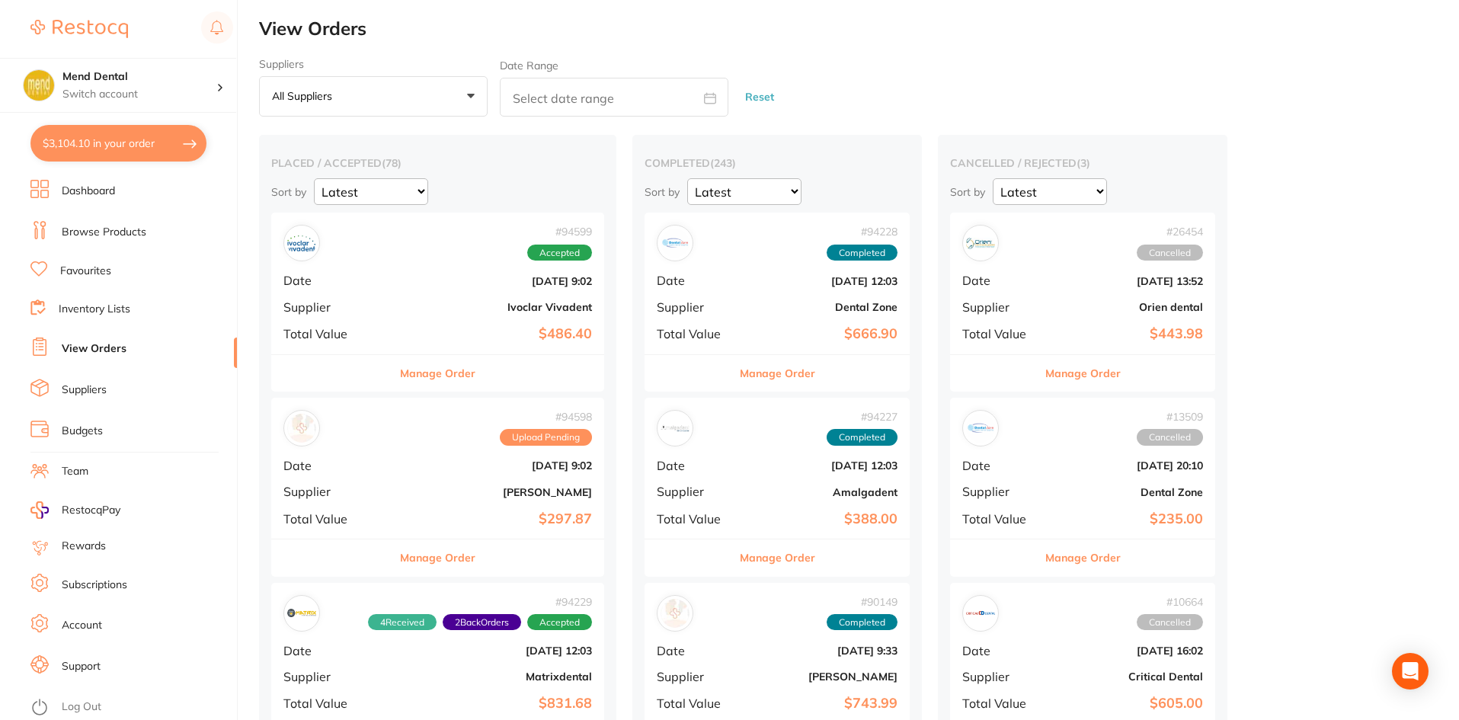
click at [453, 369] on button "Manage Order" at bounding box center [437, 373] width 75 height 37
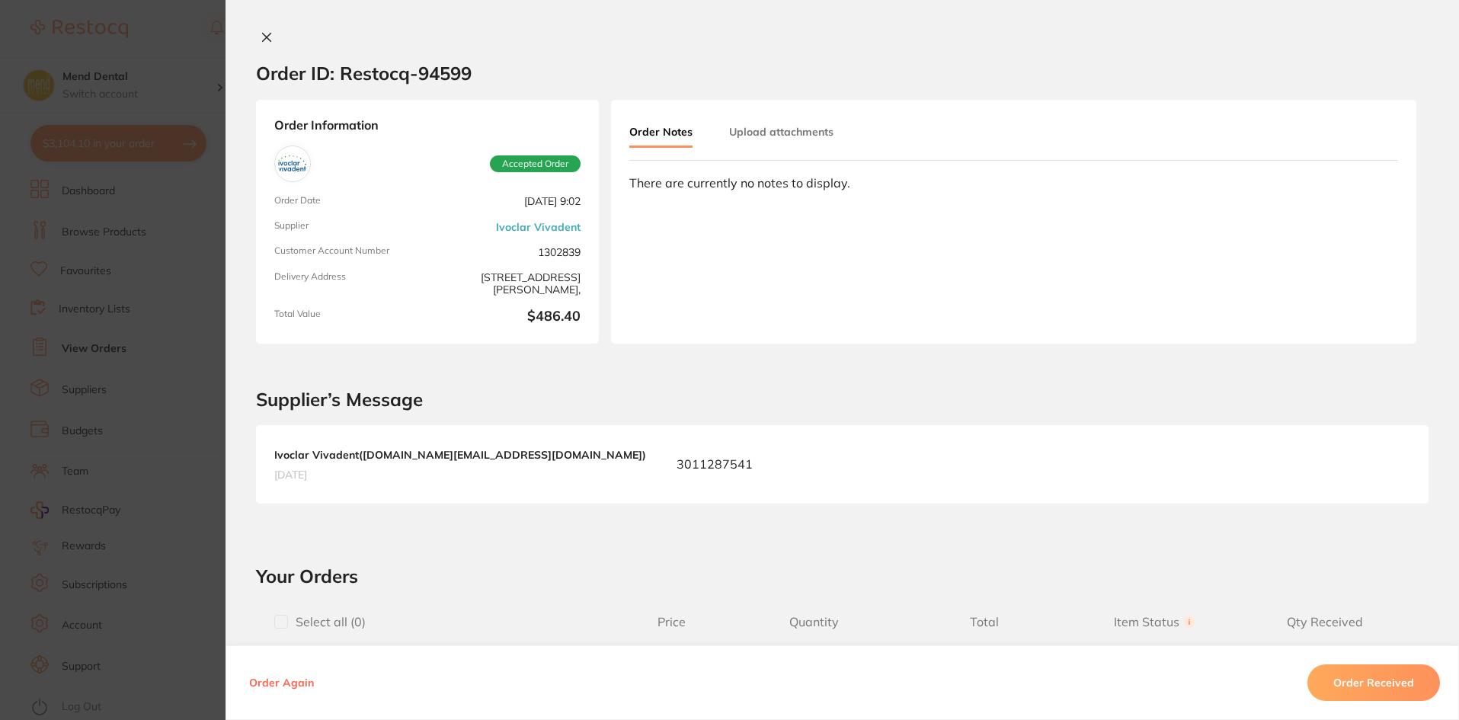
click at [261, 33] on icon at bounding box center [267, 37] width 12 height 12
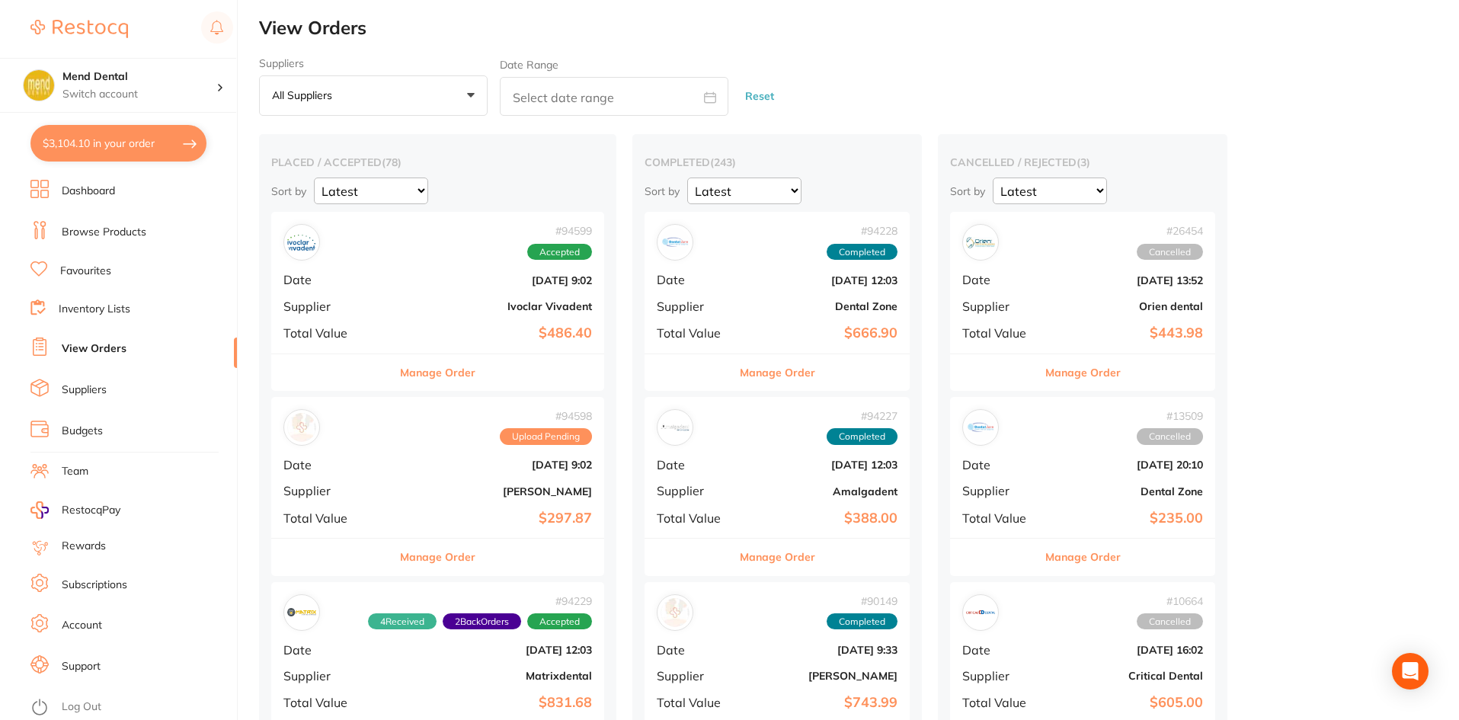
scroll to position [152, 0]
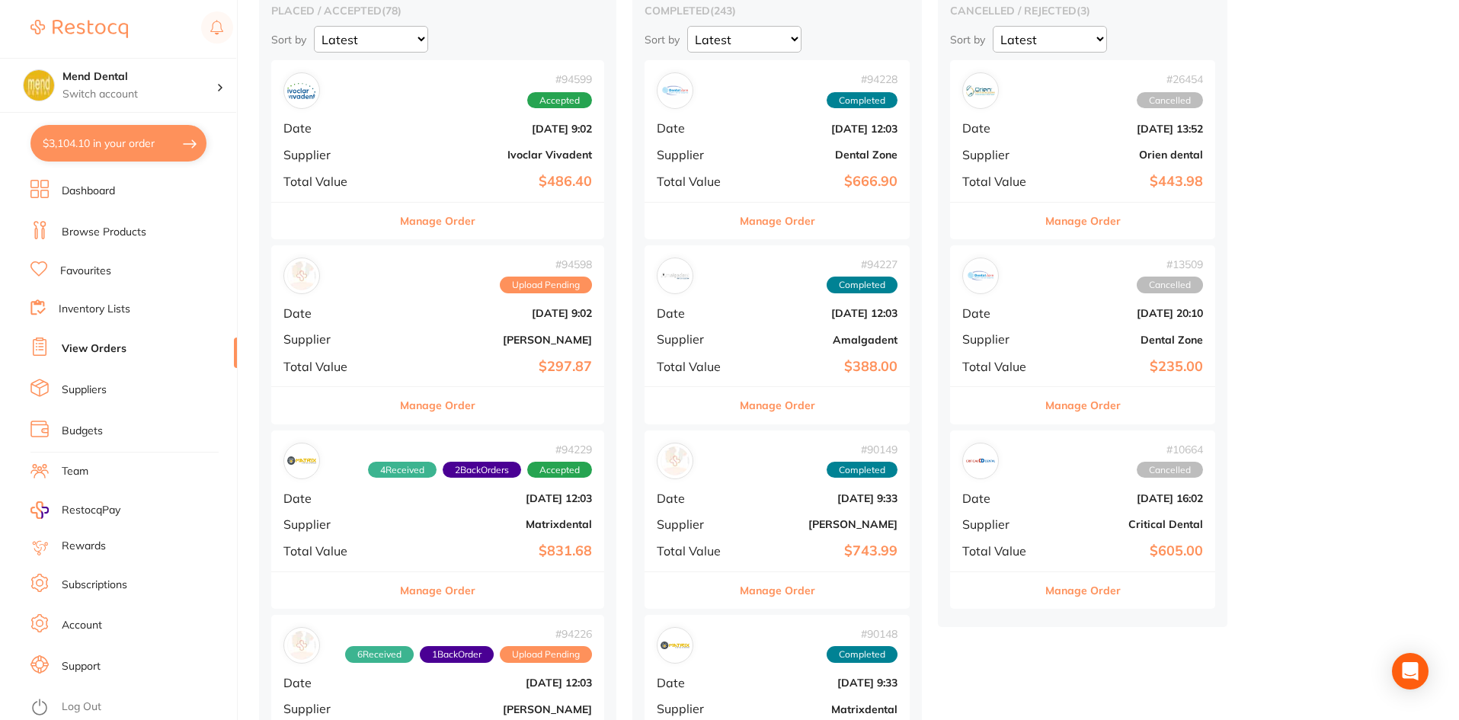
click at [441, 411] on button "Manage Order" at bounding box center [437, 405] width 75 height 37
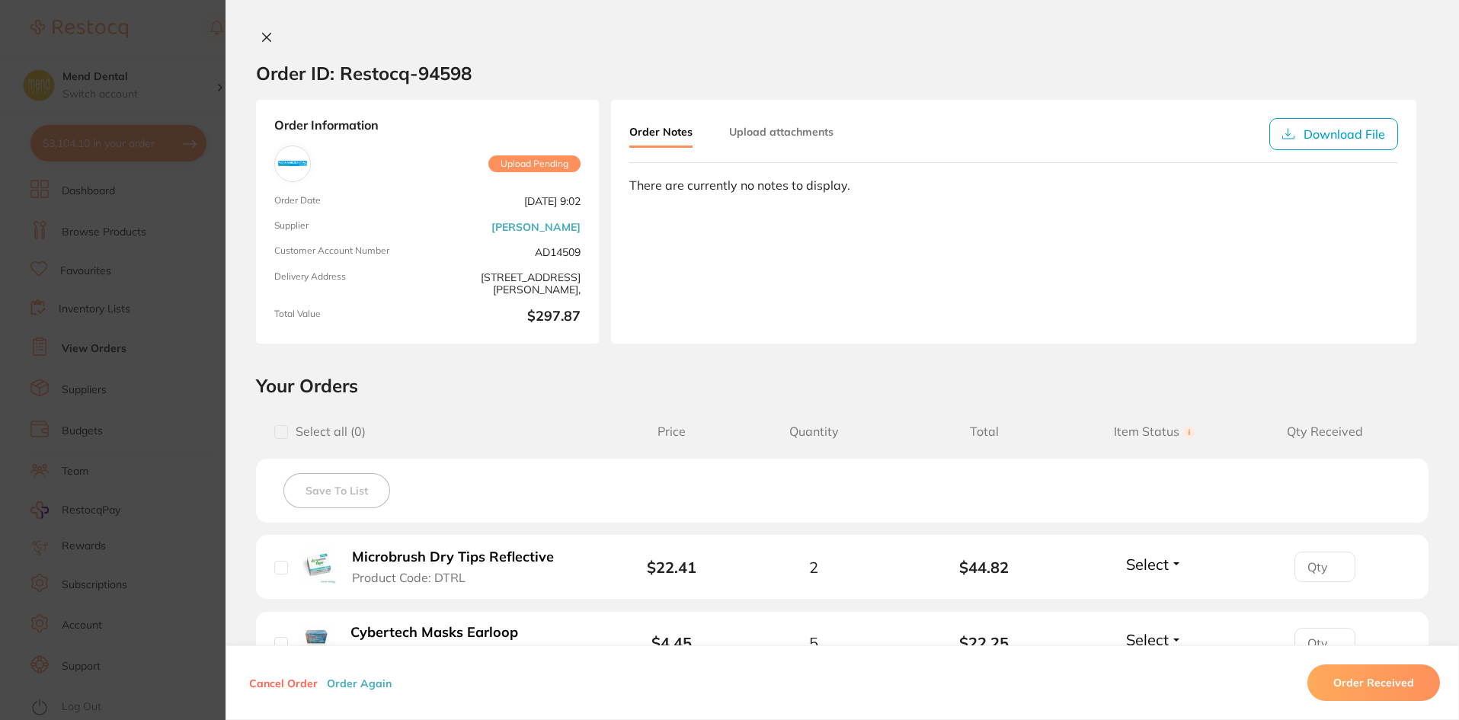
click at [270, 40] on button at bounding box center [266, 38] width 21 height 16
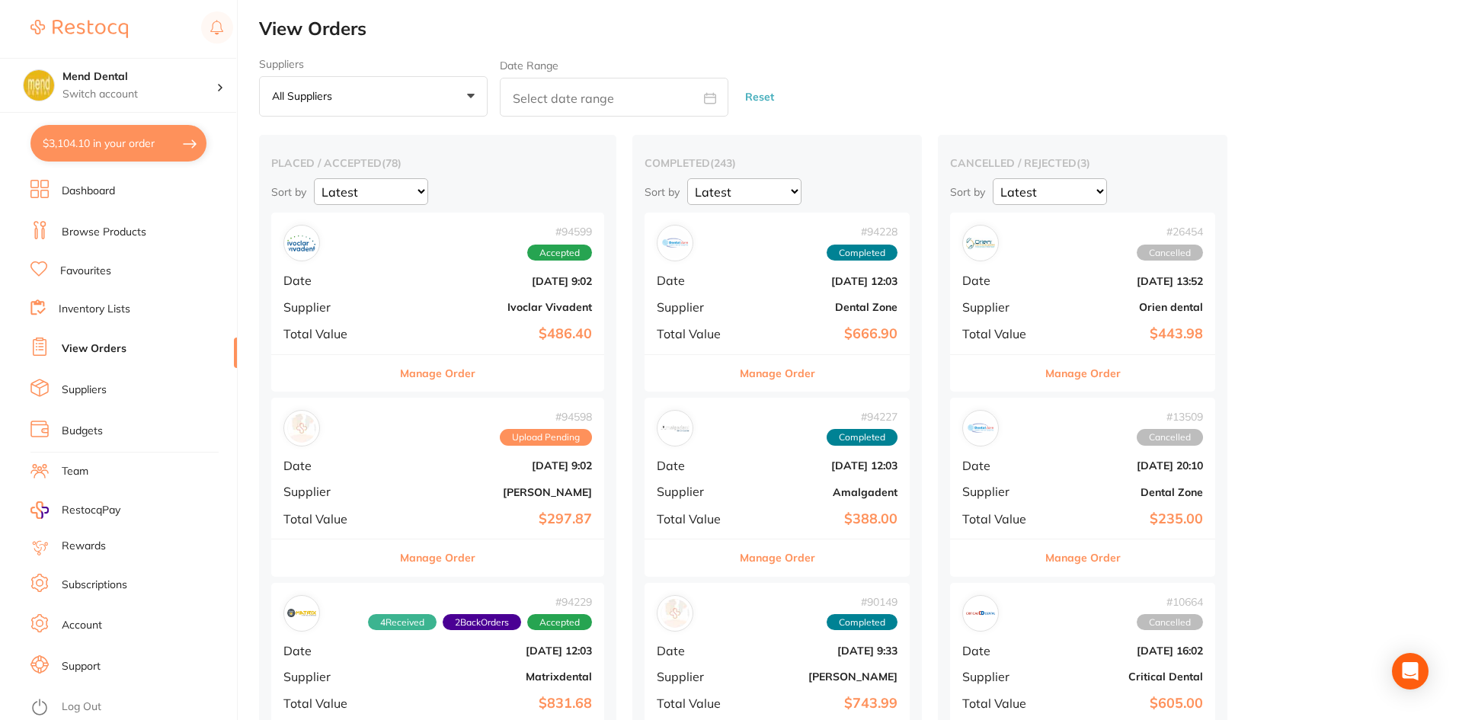
click at [125, 148] on button "$3,104.10 in your order" at bounding box center [118, 143] width 176 height 37
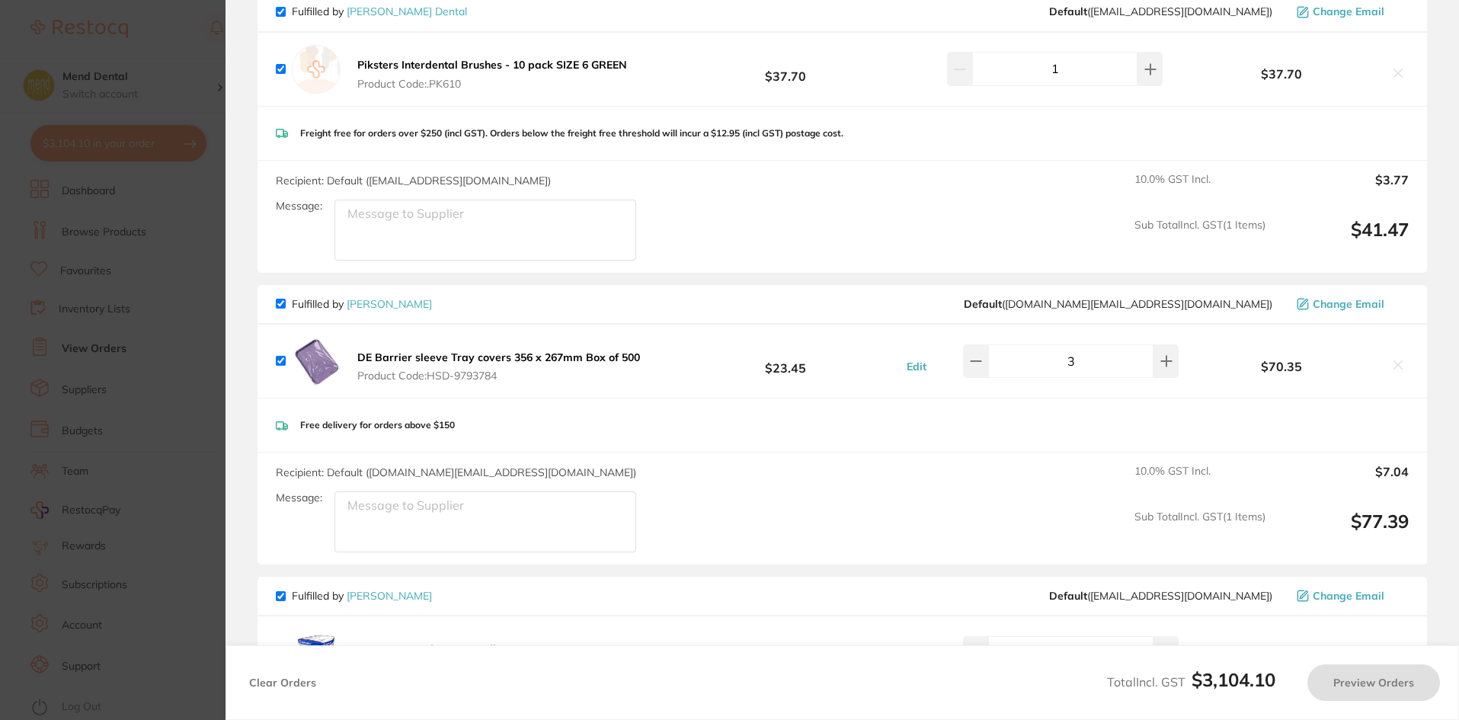
checkbox input "true"
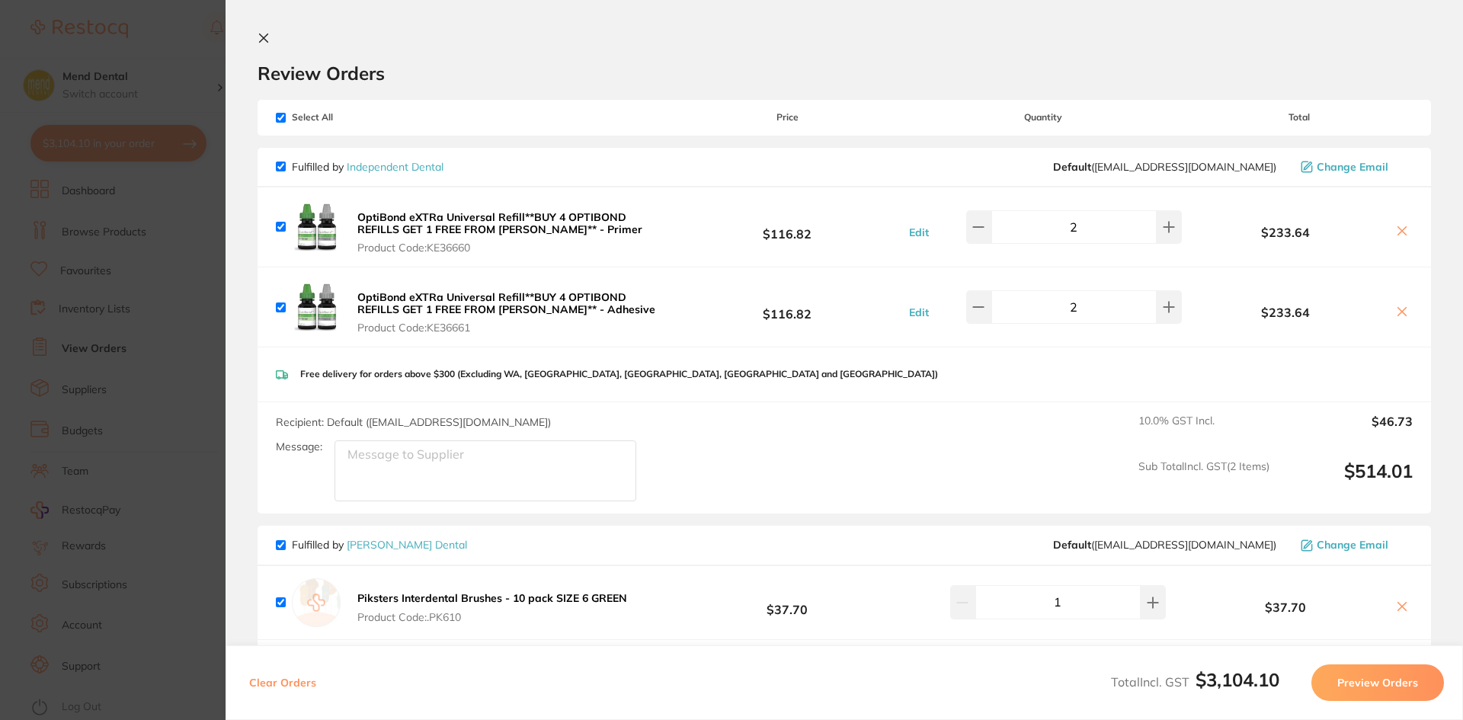
scroll to position [457, 0]
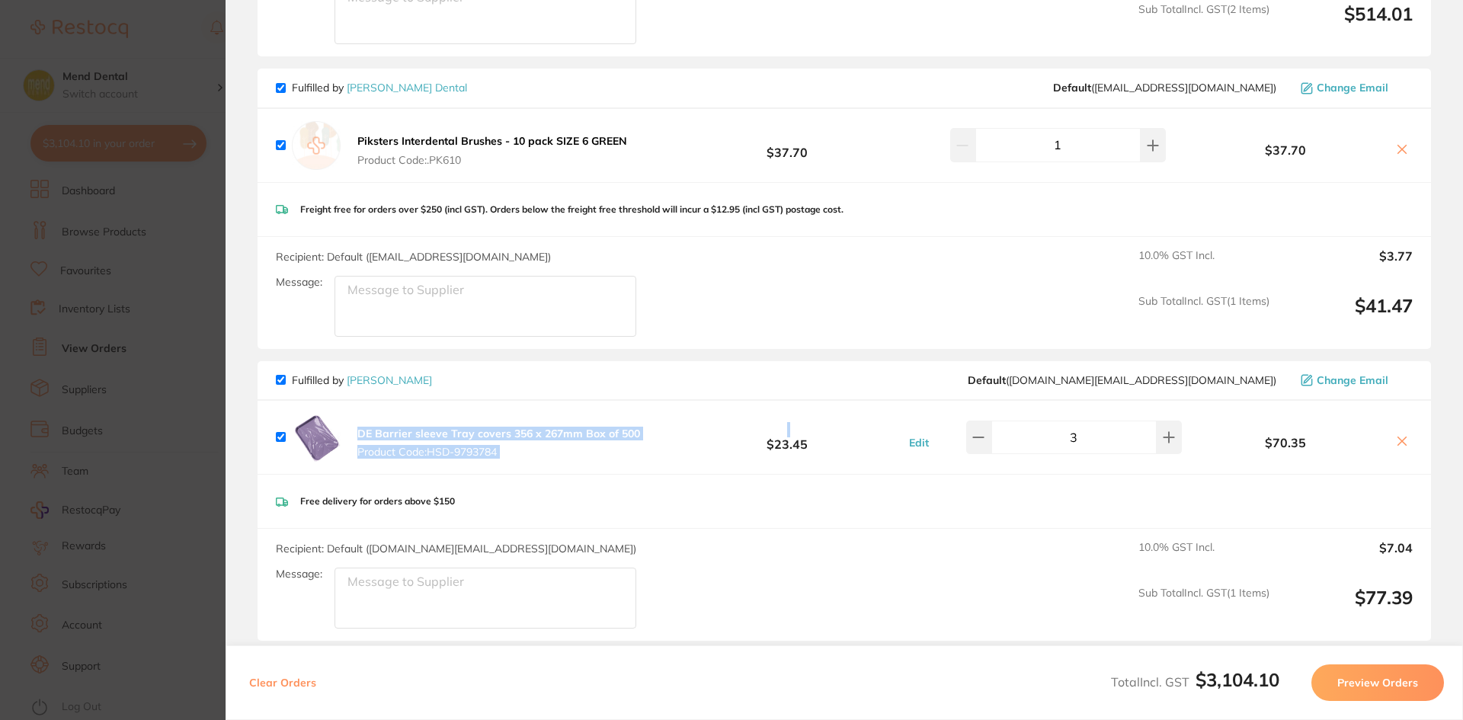
drag, startPoint x: 682, startPoint y: 443, endPoint x: 360, endPoint y: 440, distance: 322.3
click at [360, 440] on div "DE Barrier sleeve Tray covers 356 x 267mm Box of 500 Product Code: HSD-9793784 …" at bounding box center [844, 437] width 1173 height 73
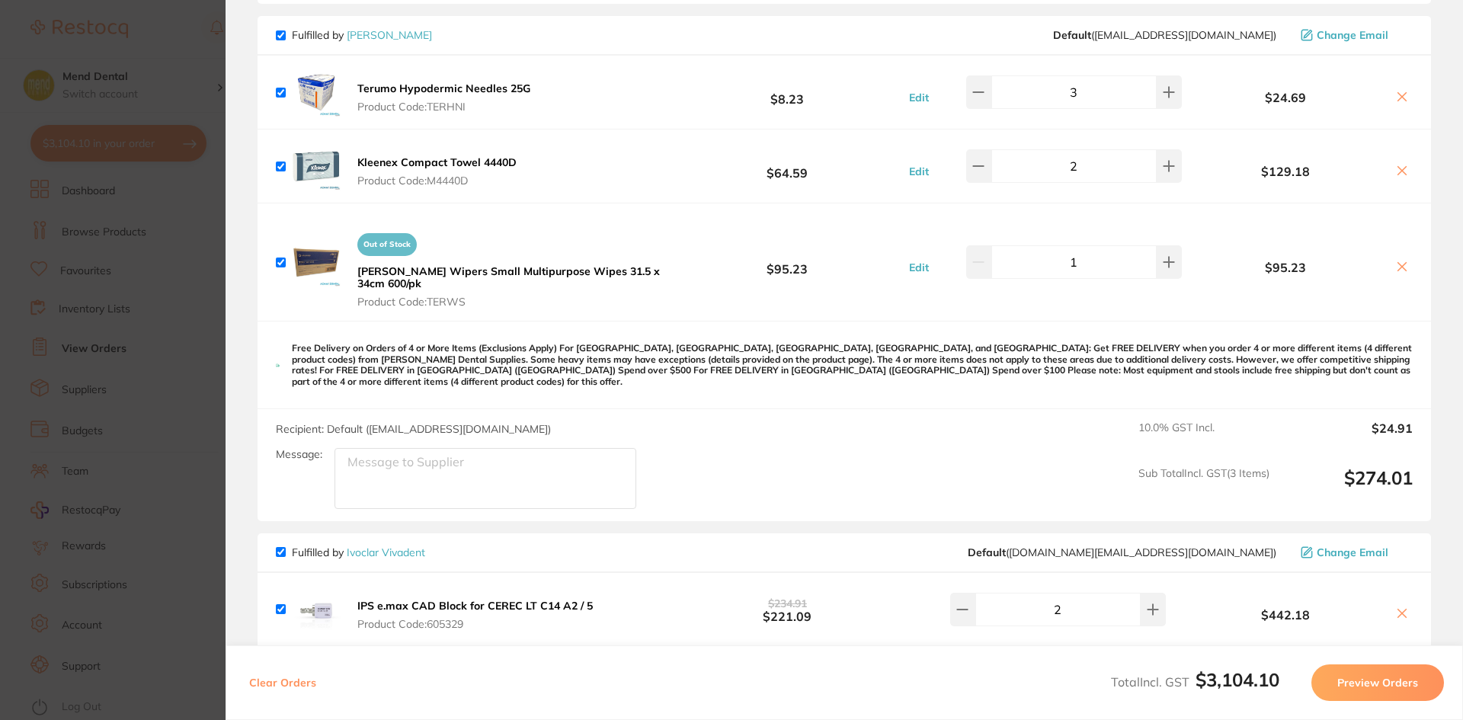
scroll to position [1067, 0]
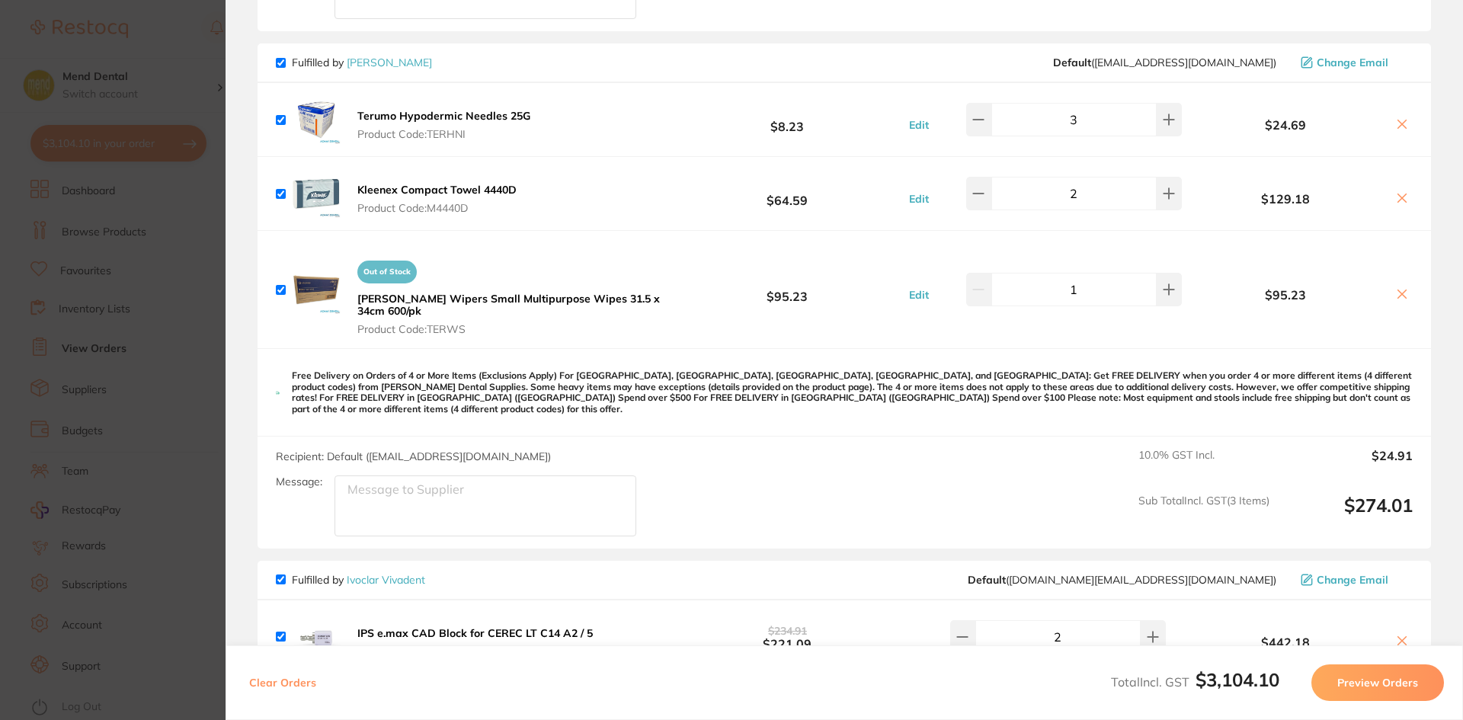
click at [125, 271] on section "Update RRP Set your pre negotiated price for this item. Item Agreed RRP (excl. …" at bounding box center [731, 360] width 1463 height 720
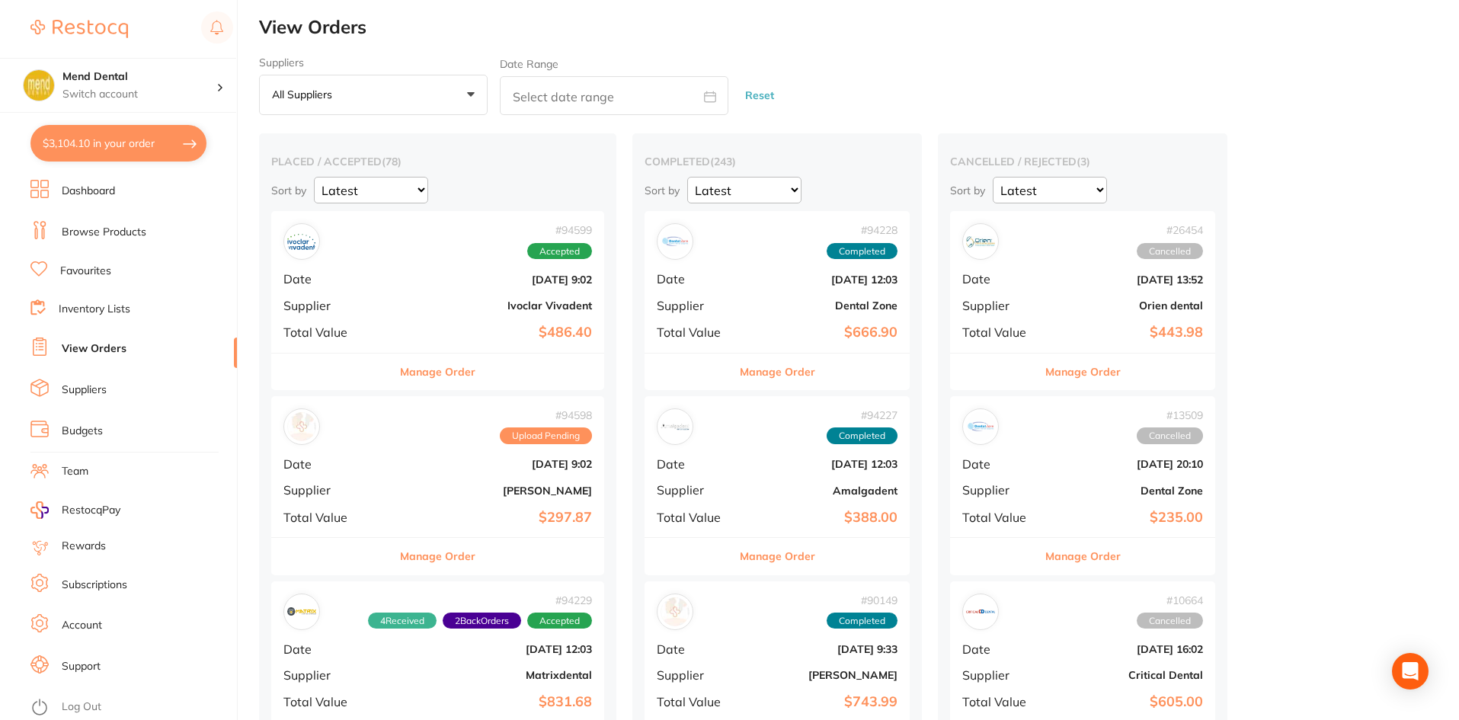
scroll to position [0, 0]
click at [450, 556] on button "Manage Order" at bounding box center [437, 557] width 75 height 37
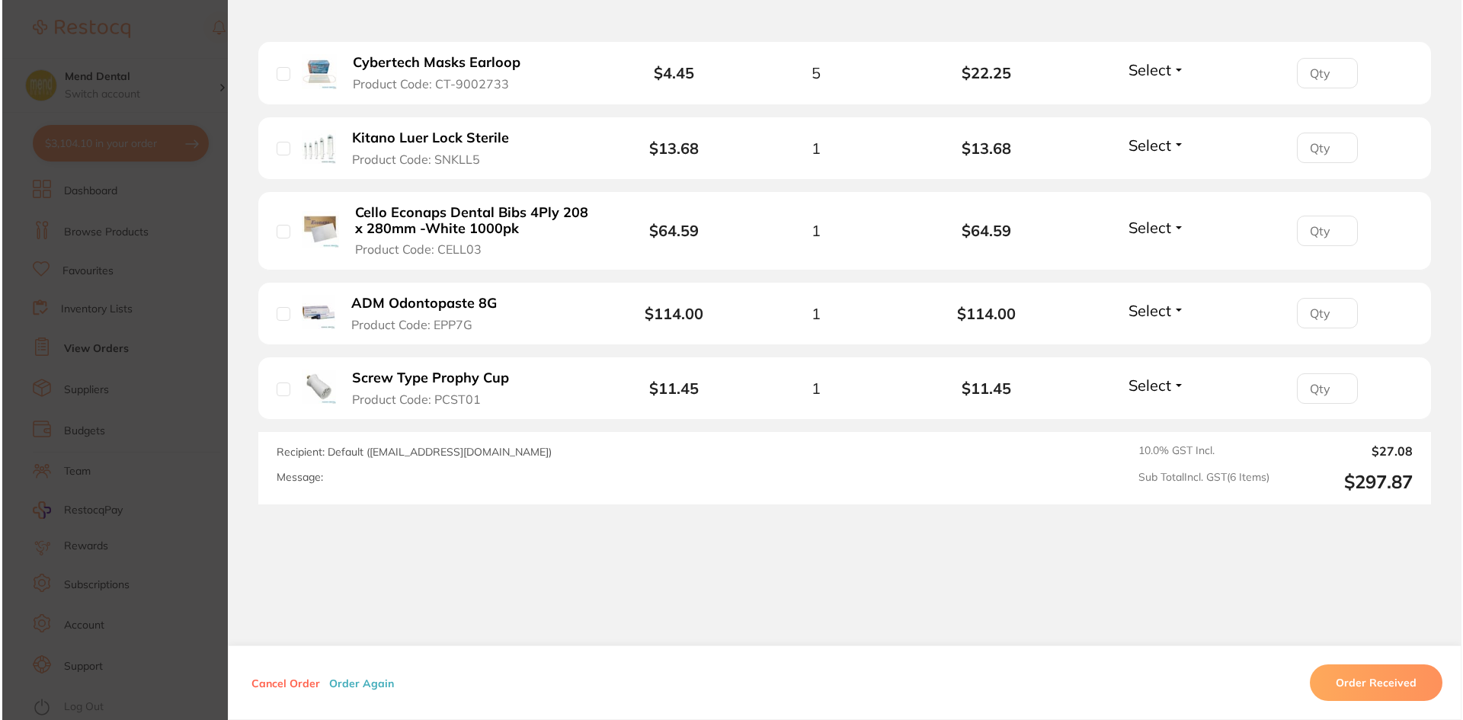
scroll to position [581, 0]
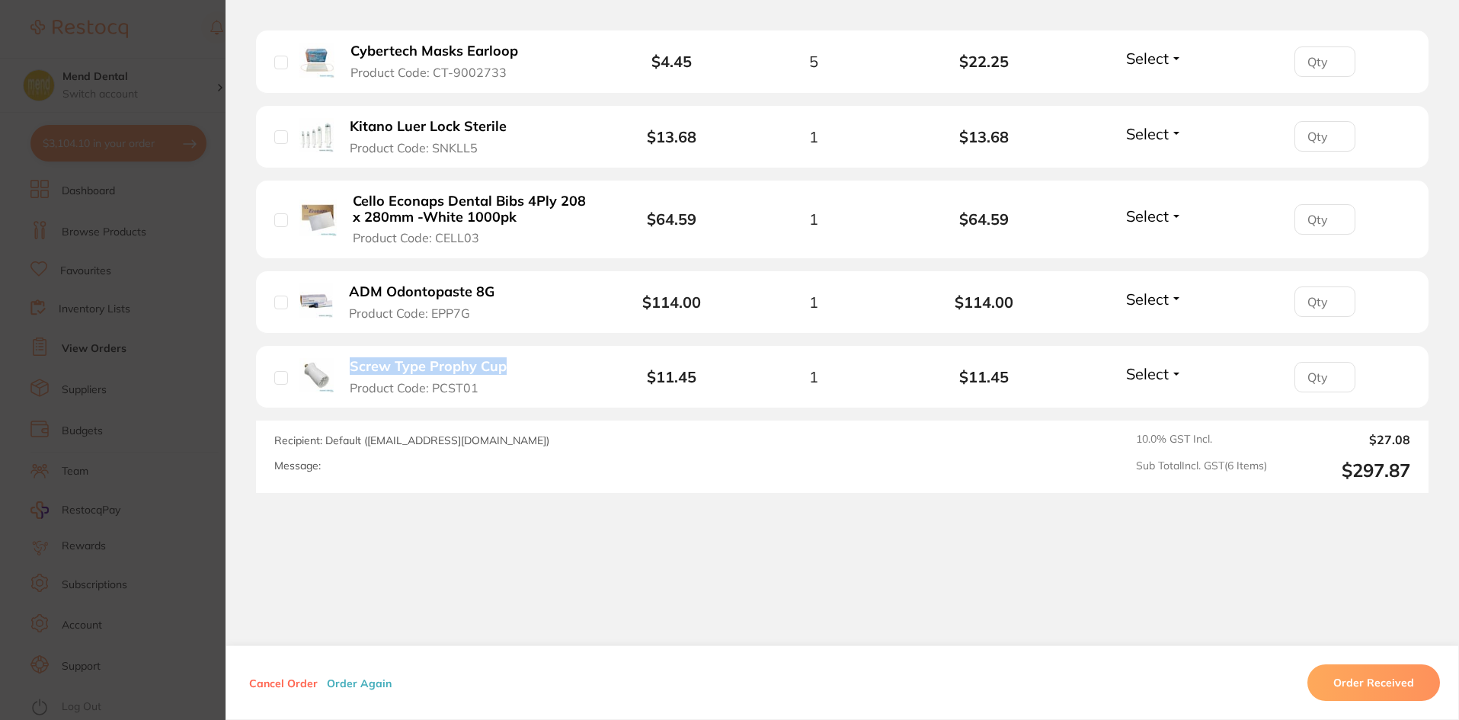
drag, startPoint x: 552, startPoint y: 376, endPoint x: 344, endPoint y: 361, distance: 208.5
click at [344, 361] on li "Screw Type Prophy Cup Product Code: PCST01 $11.45 1 $11.45 Select Received Back…" at bounding box center [842, 377] width 1173 height 62
copy b "Screw Type Prophy Cup"
click at [133, 328] on section "Order ID: Restocq- 94598 Order Information Upload Pending Order Date [DATE] 9:0…" at bounding box center [729, 360] width 1459 height 720
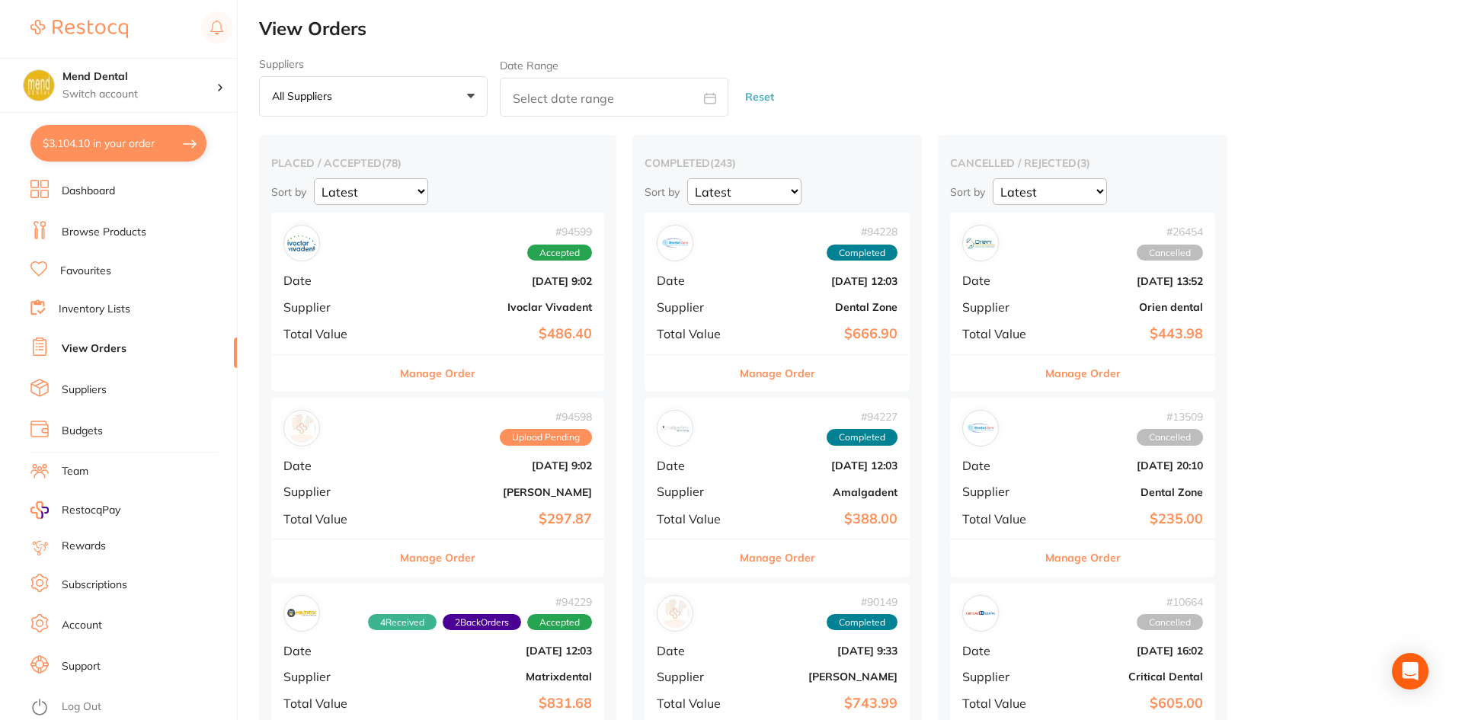
click at [121, 235] on link "Browse Products" at bounding box center [104, 232] width 85 height 15
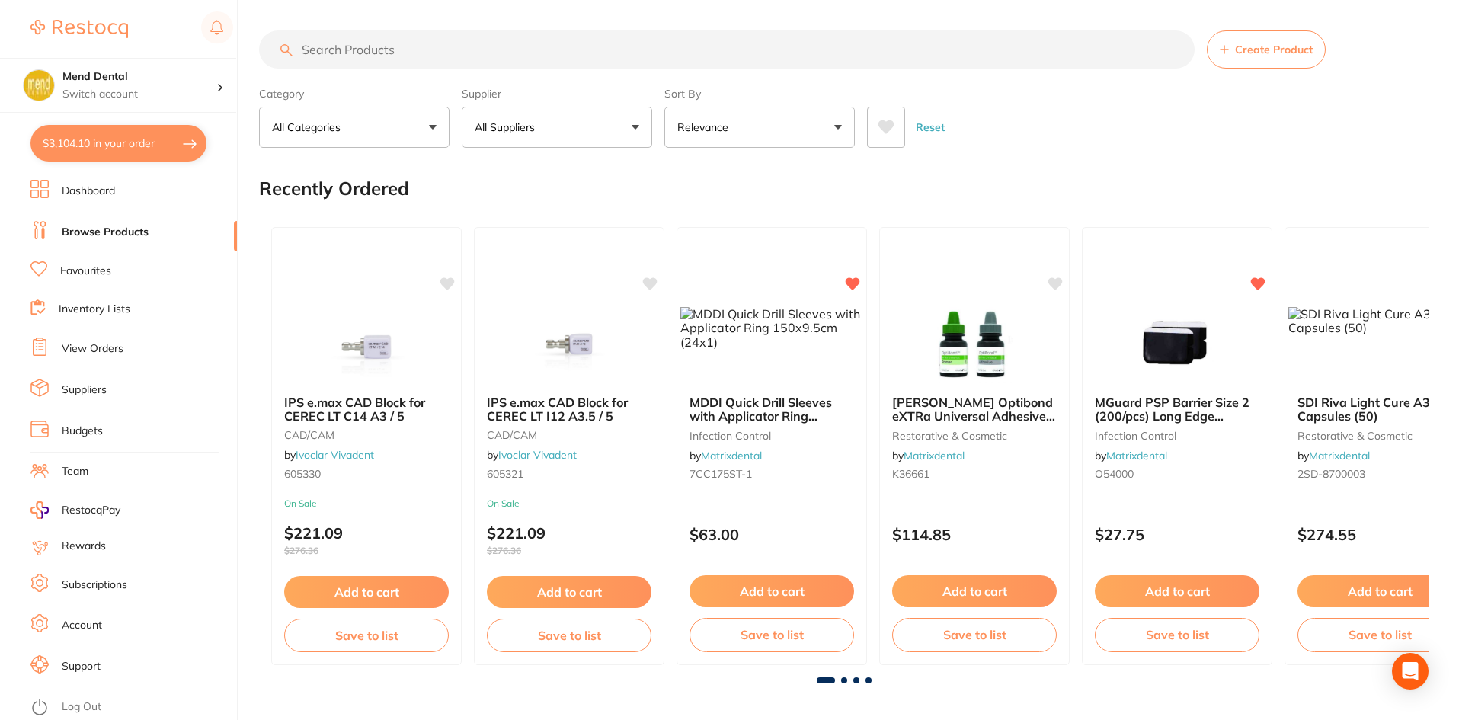
click at [442, 53] on input "search" at bounding box center [727, 49] width 936 height 38
click at [430, 49] on input "search" at bounding box center [727, 49] width 936 height 38
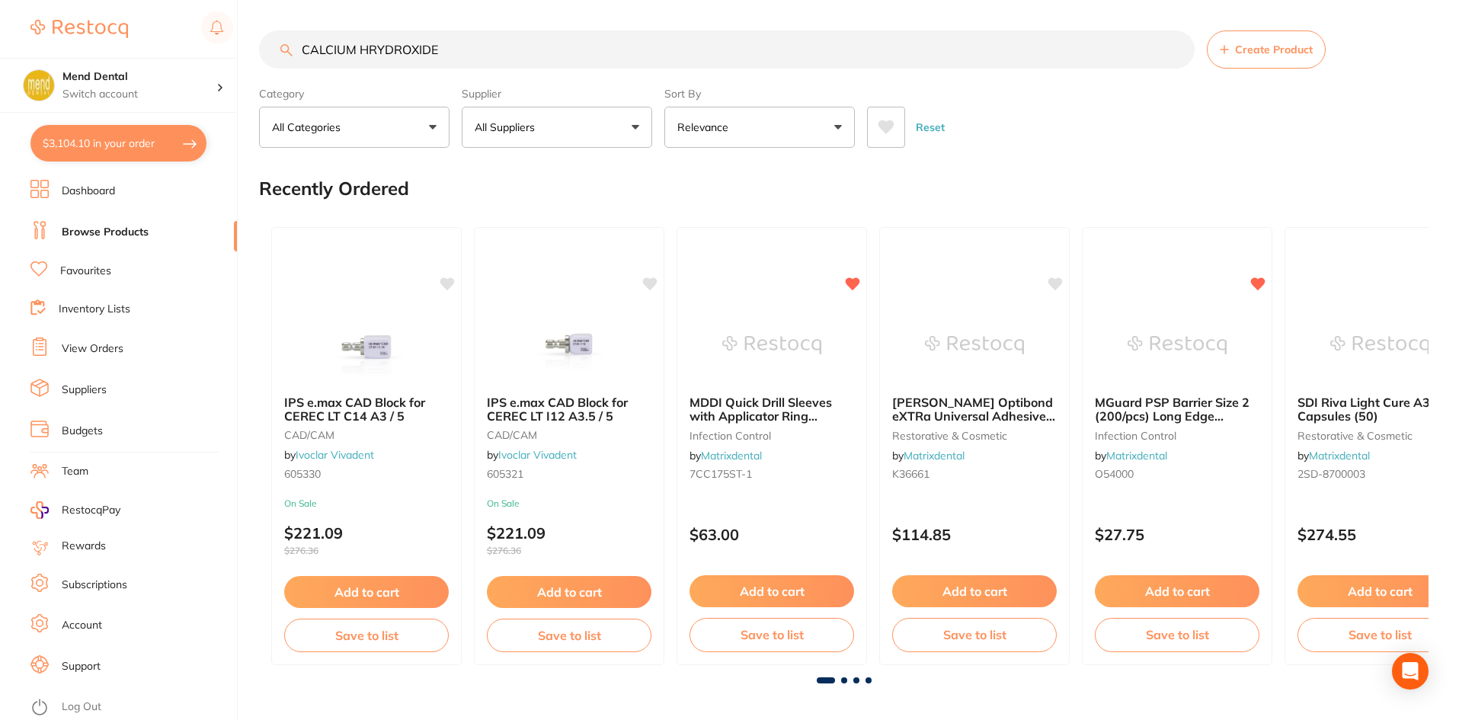
type input "CALCIUM HRYDROXIDE"
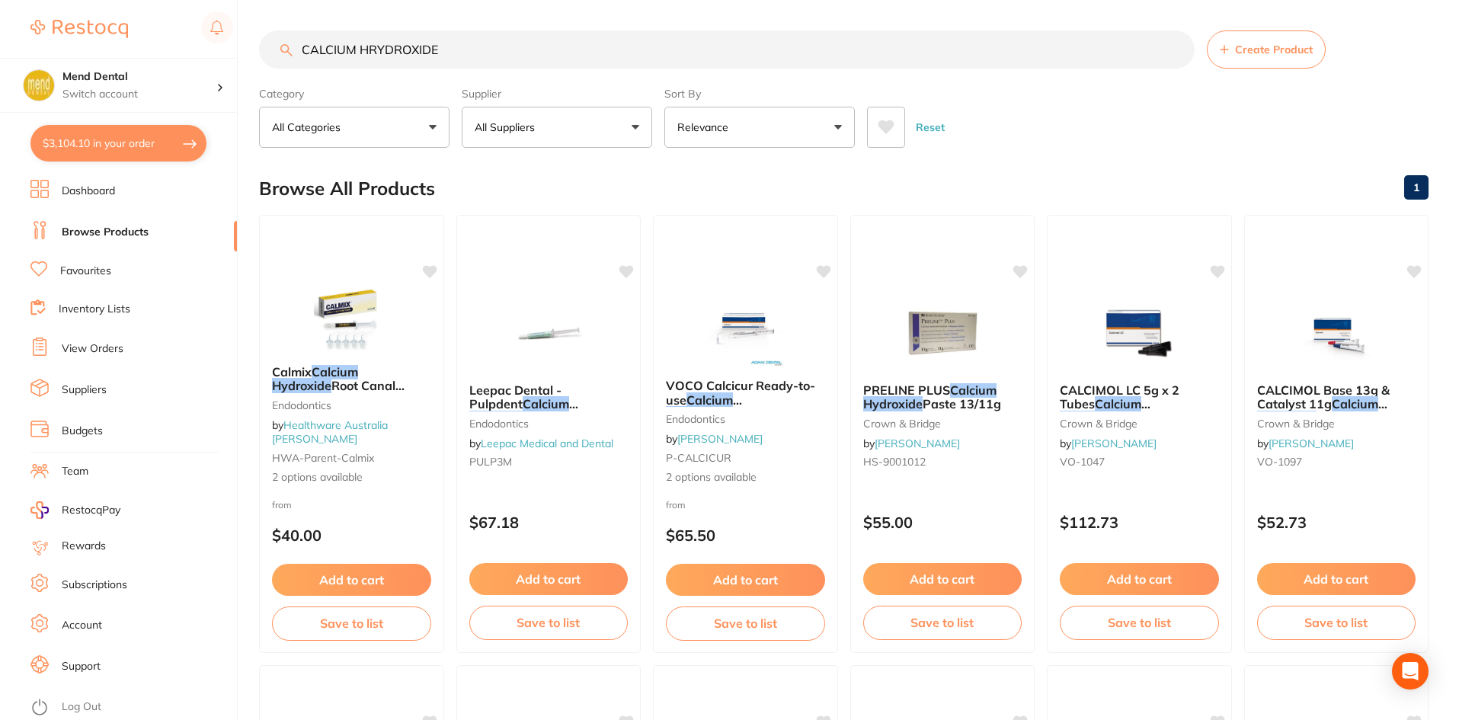
click at [379, 51] on input "CALCIUM HRYDROXIDE" at bounding box center [727, 49] width 936 height 38
click at [375, 47] on input "CALCIUM HRYDROXIDE" at bounding box center [727, 49] width 936 height 38
click at [380, 50] on input "CALCIUM HRYDROXIDE" at bounding box center [727, 49] width 936 height 38
click at [376, 50] on input "CALCIUM HRYDROXIDE" at bounding box center [727, 49] width 936 height 38
click at [479, 53] on input "CALCIUM HRYDROXIDE" at bounding box center [727, 49] width 936 height 38
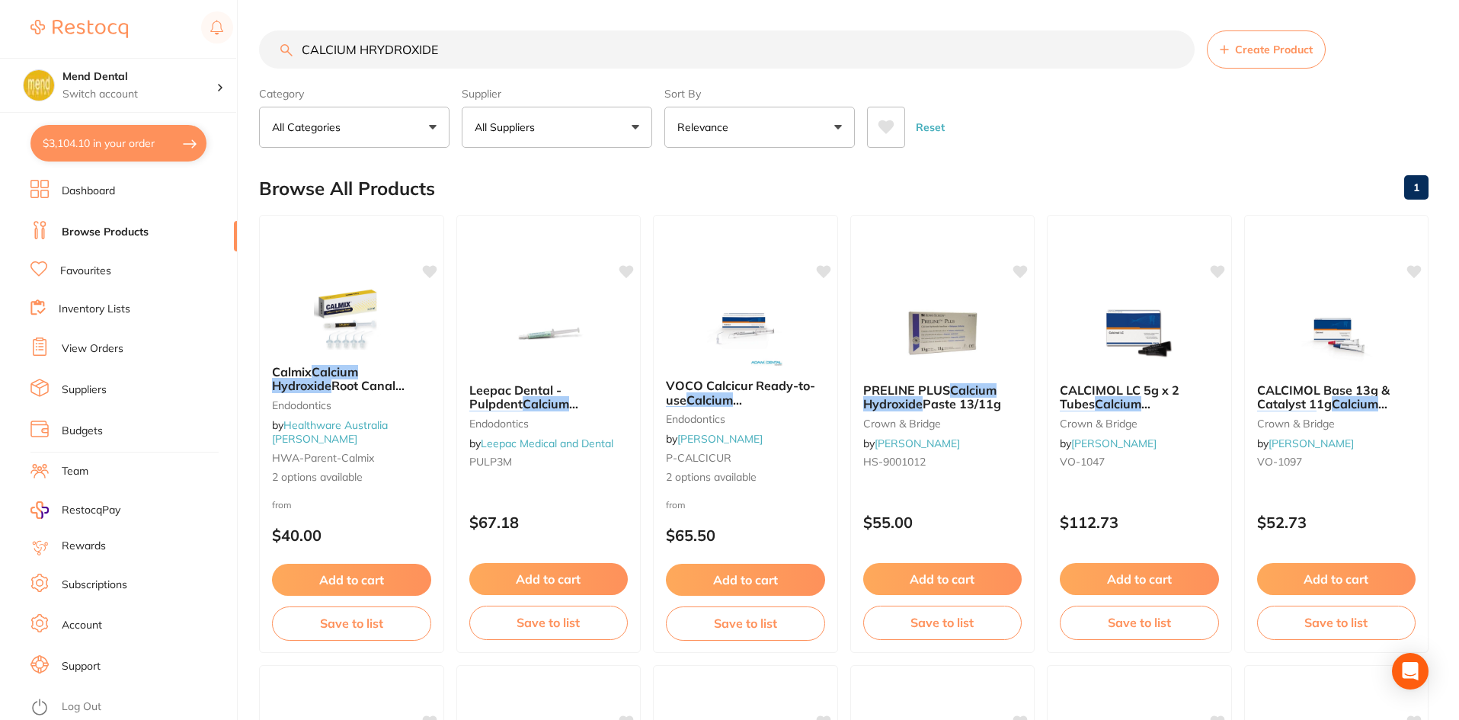
click at [376, 46] on input "CALCIUM HRYDROXIDE" at bounding box center [727, 49] width 936 height 38
click at [132, 149] on button "$3,104.10 in your order" at bounding box center [118, 143] width 176 height 37
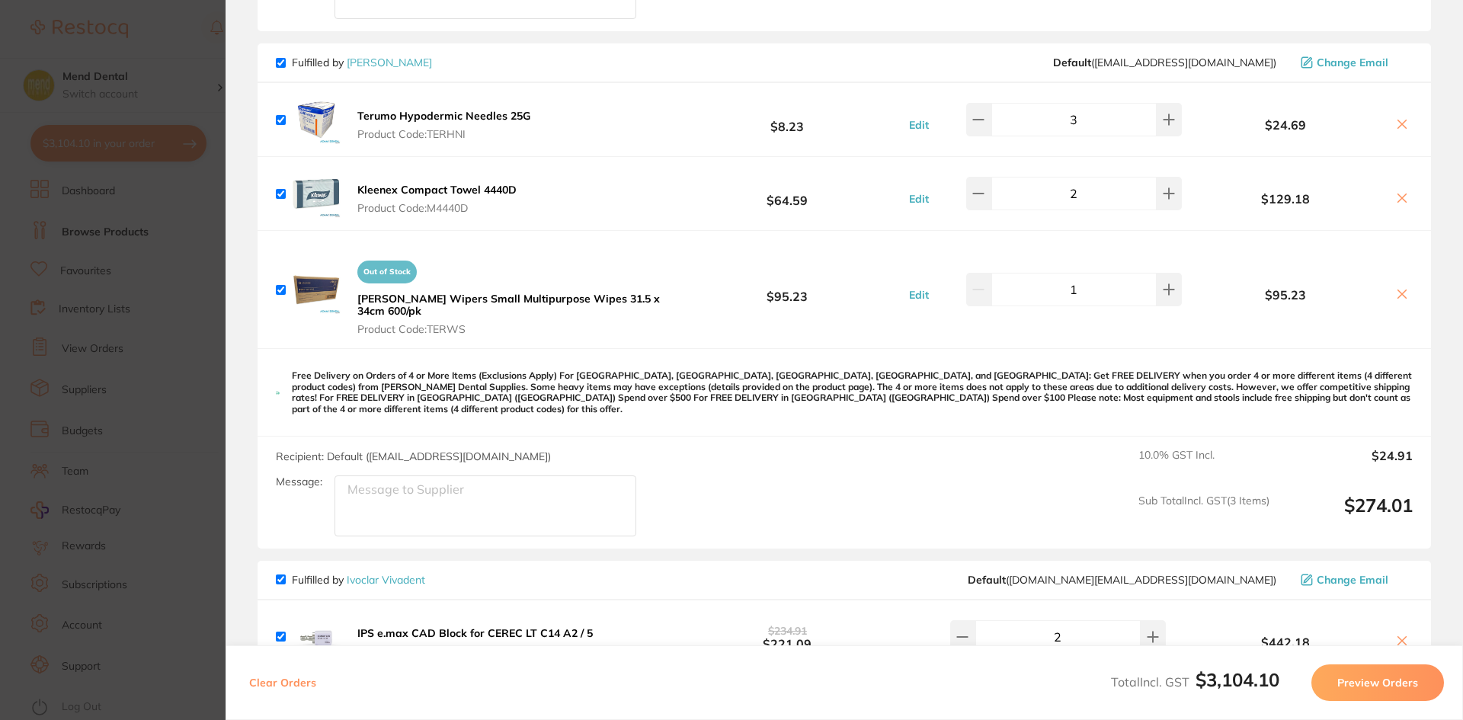
click at [1402, 197] on icon at bounding box center [1402, 198] width 12 height 12
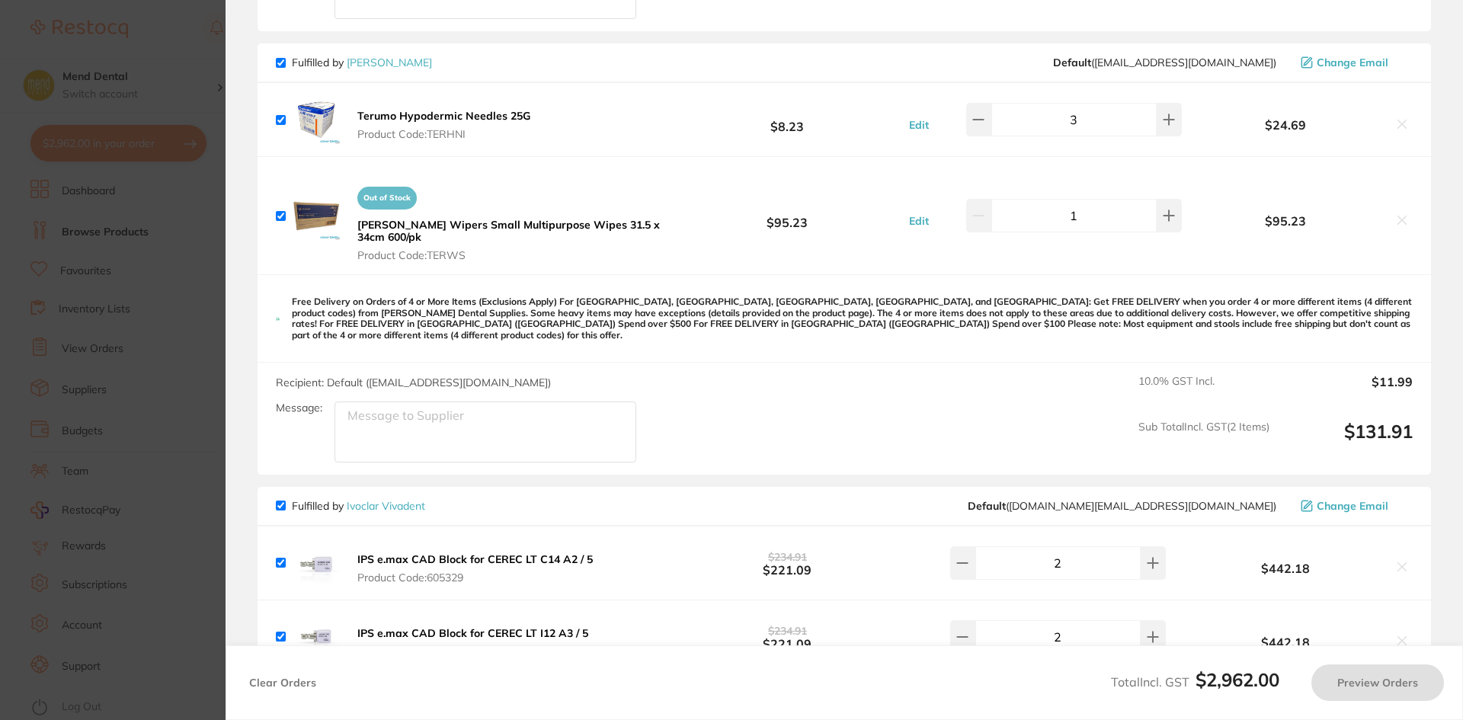
checkbox input "true"
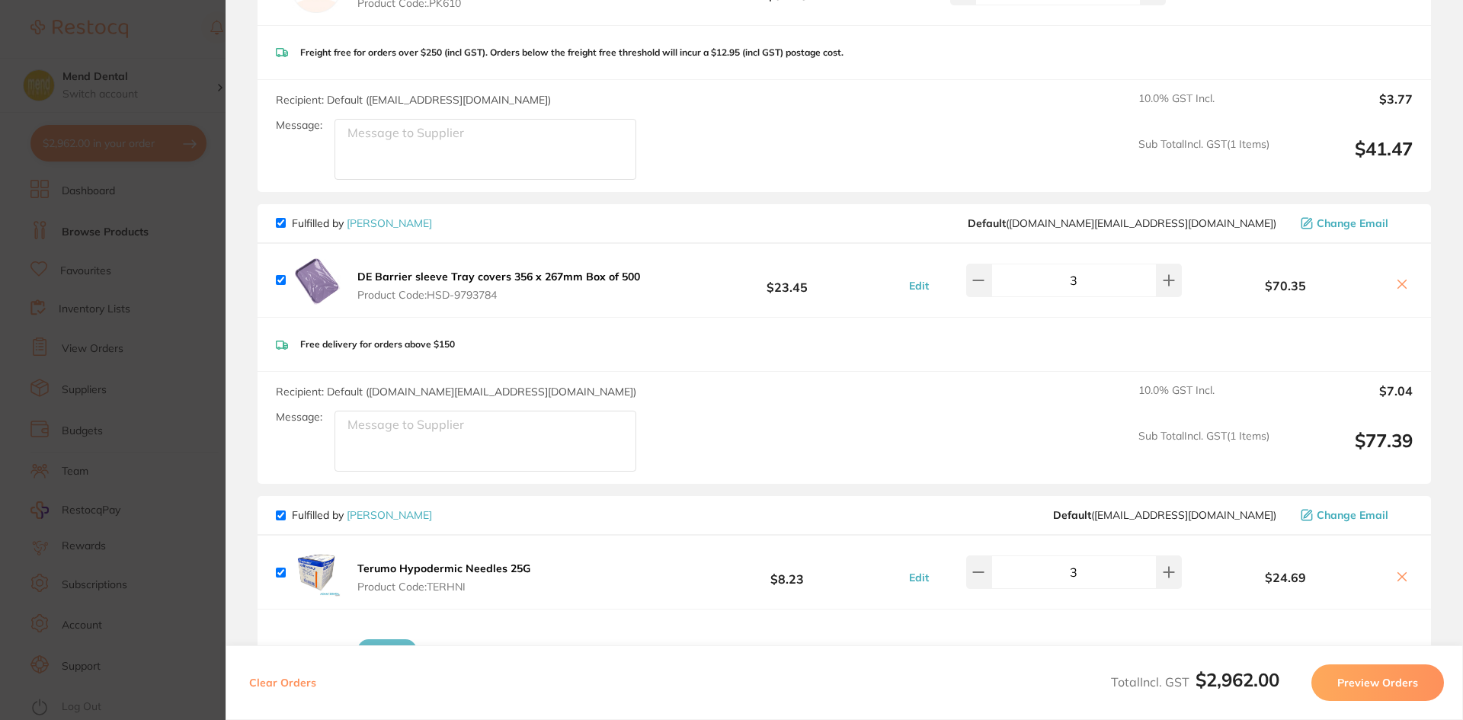
scroll to position [610, 0]
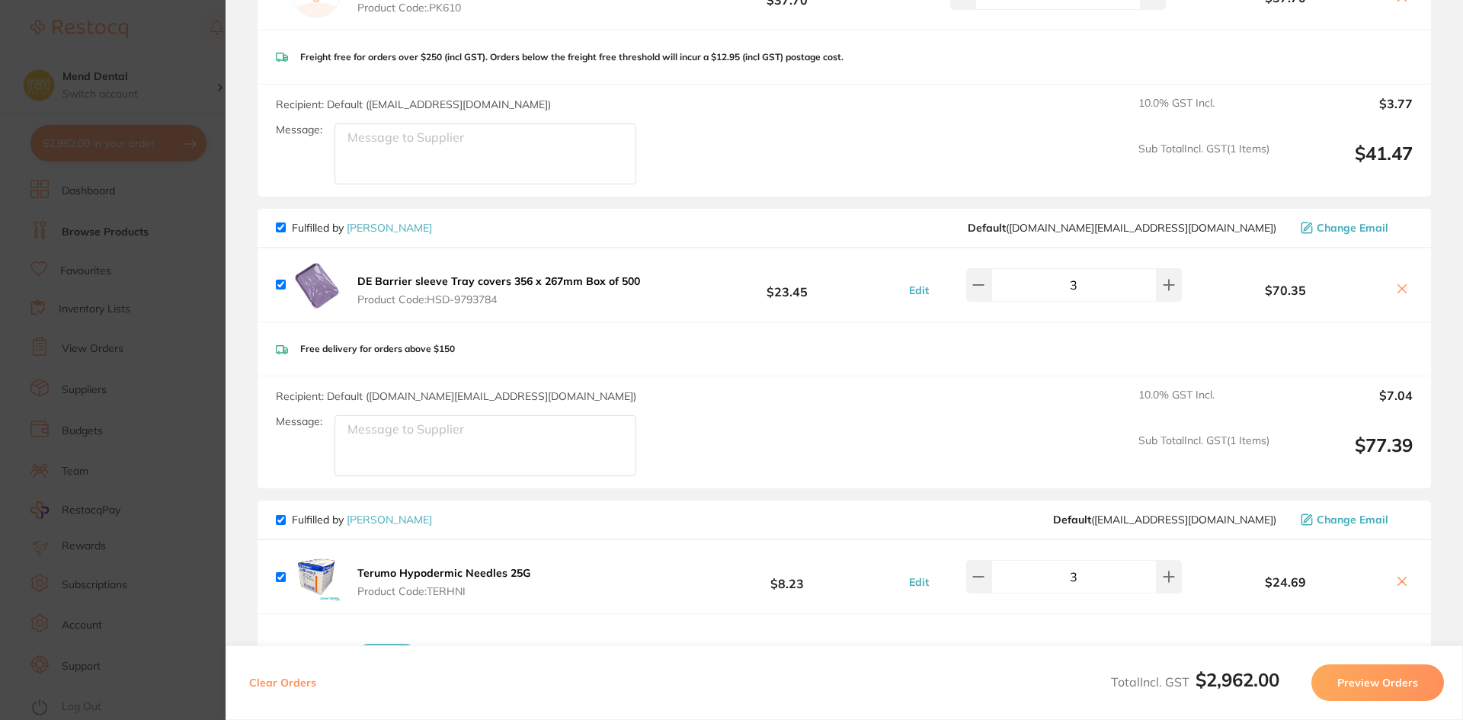
click at [120, 231] on section "Update RRP Set your pre negotiated price for this item. Item Agreed RRP (excl. …" at bounding box center [731, 360] width 1463 height 720
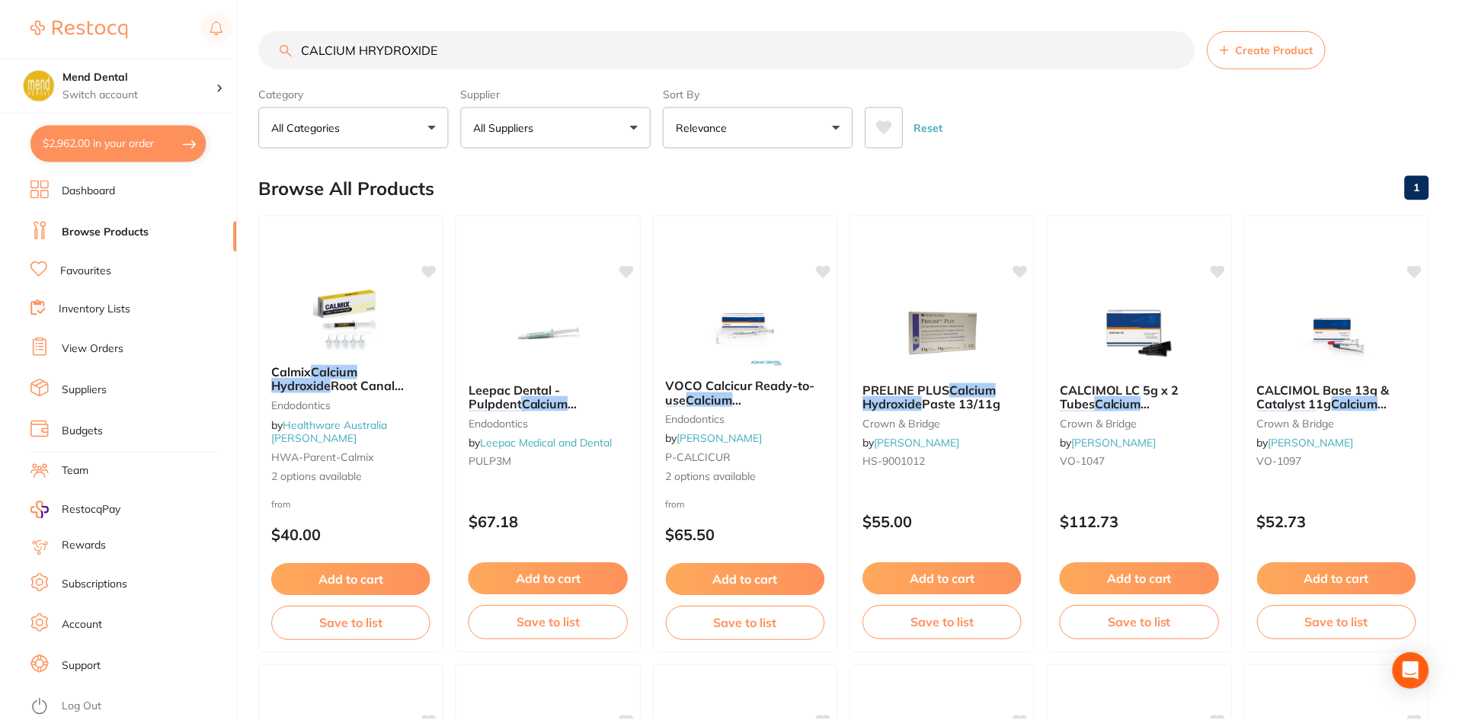
scroll to position [1, 0]
click at [445, 48] on input "CALCIUM HRYDROXIDE" at bounding box center [727, 49] width 936 height 38
click at [379, 47] on input "CALCIUM HRYDROXIDE" at bounding box center [727, 49] width 936 height 38
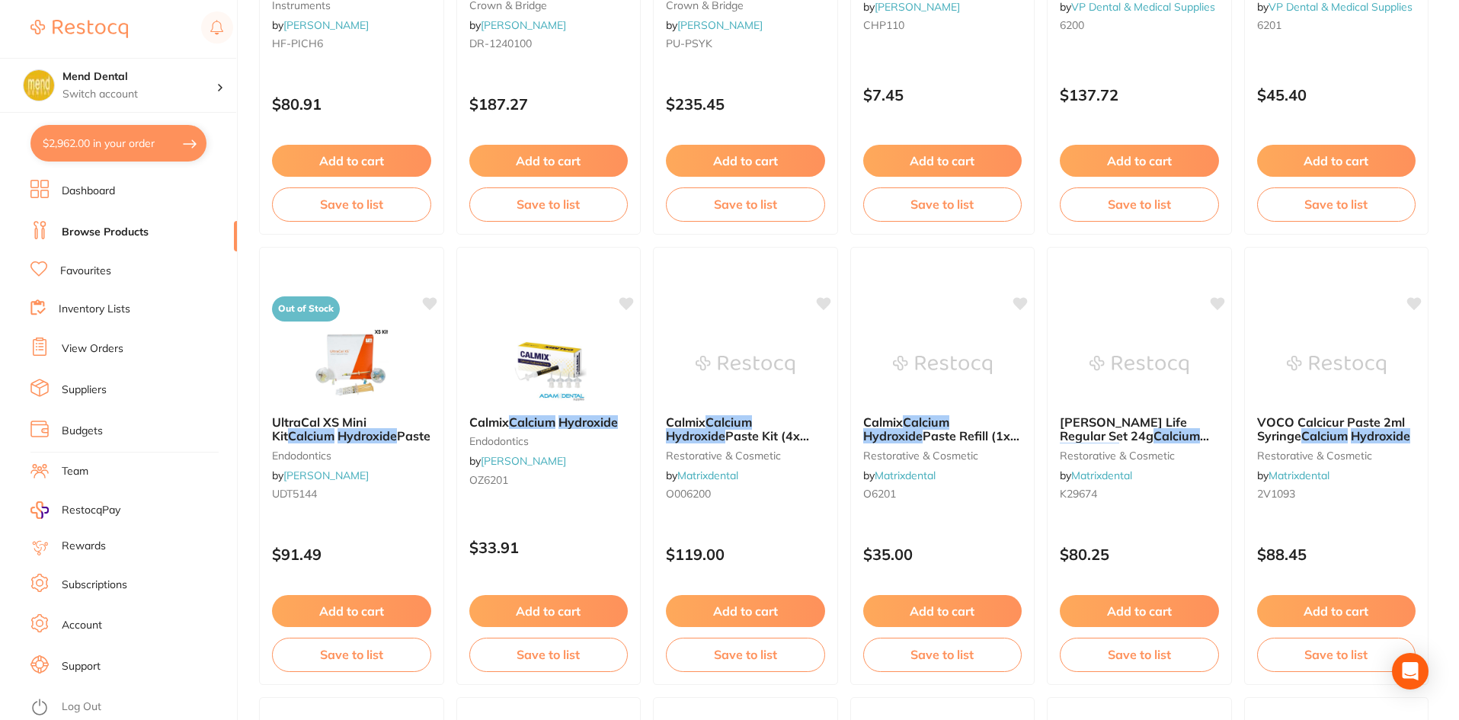
scroll to position [1981, 0]
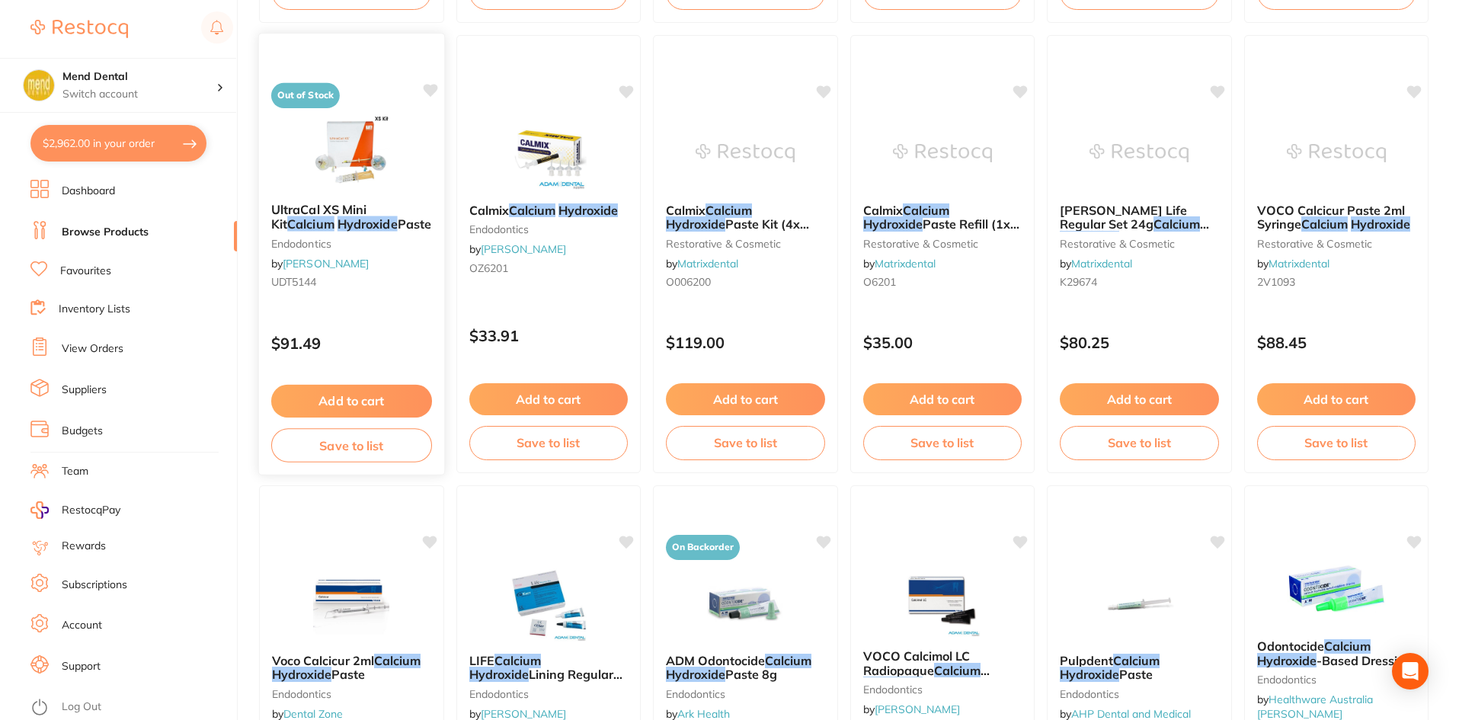
click at [351, 162] on img at bounding box center [352, 152] width 100 height 77
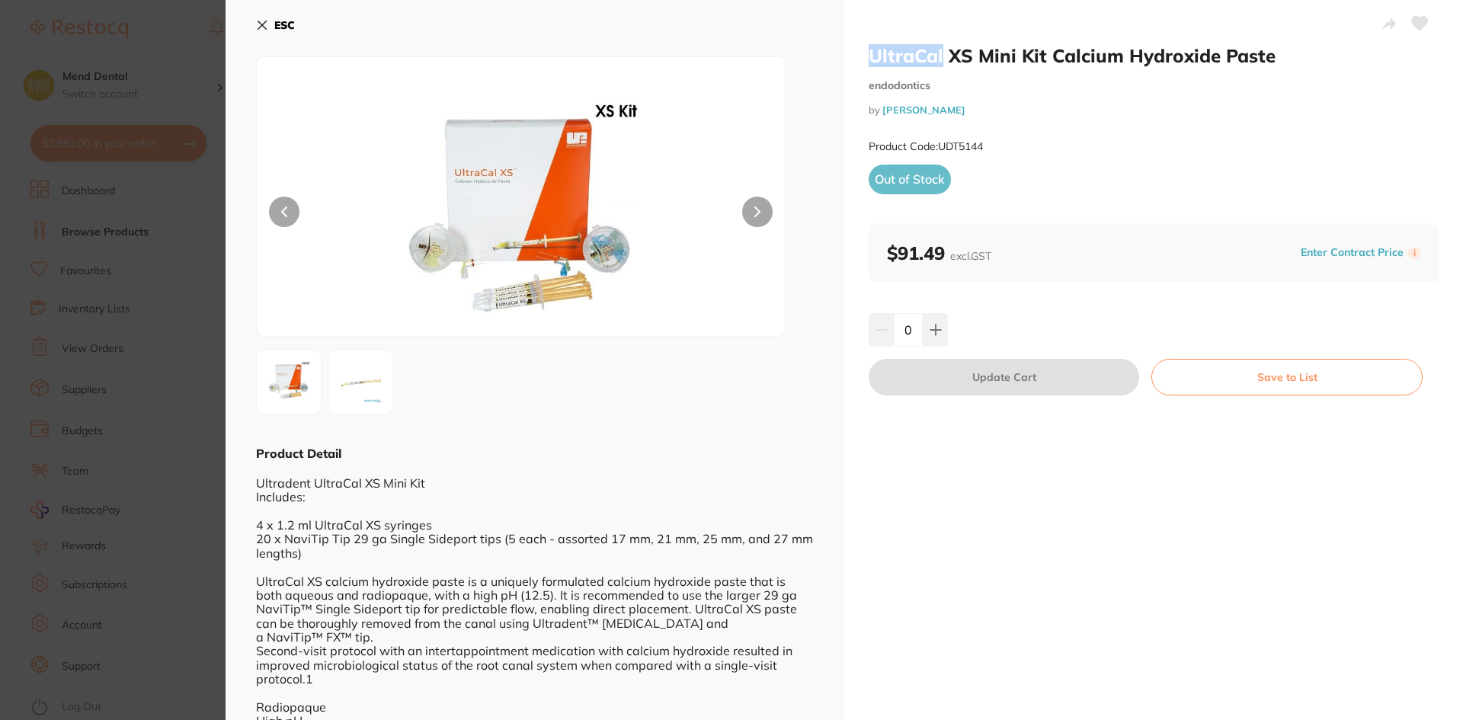
drag, startPoint x: 860, startPoint y: 56, endPoint x: 941, endPoint y: 52, distance: 81.6
click at [941, 52] on div "UltraCal XS Mini Kit Calcium Hydroxide Paste endodontics by [PERSON_NAME] Produ…" at bounding box center [1153, 384] width 619 height 769
copy h2 "UltraCal"
drag, startPoint x: 94, startPoint y: 209, endPoint x: 132, endPoint y: 208, distance: 38.1
click at [95, 209] on section "UltraCal XS Mini Kit Calcium Hydroxide Paste endodontics by [PERSON_NAME] Denta…" at bounding box center [731, 360] width 1463 height 720
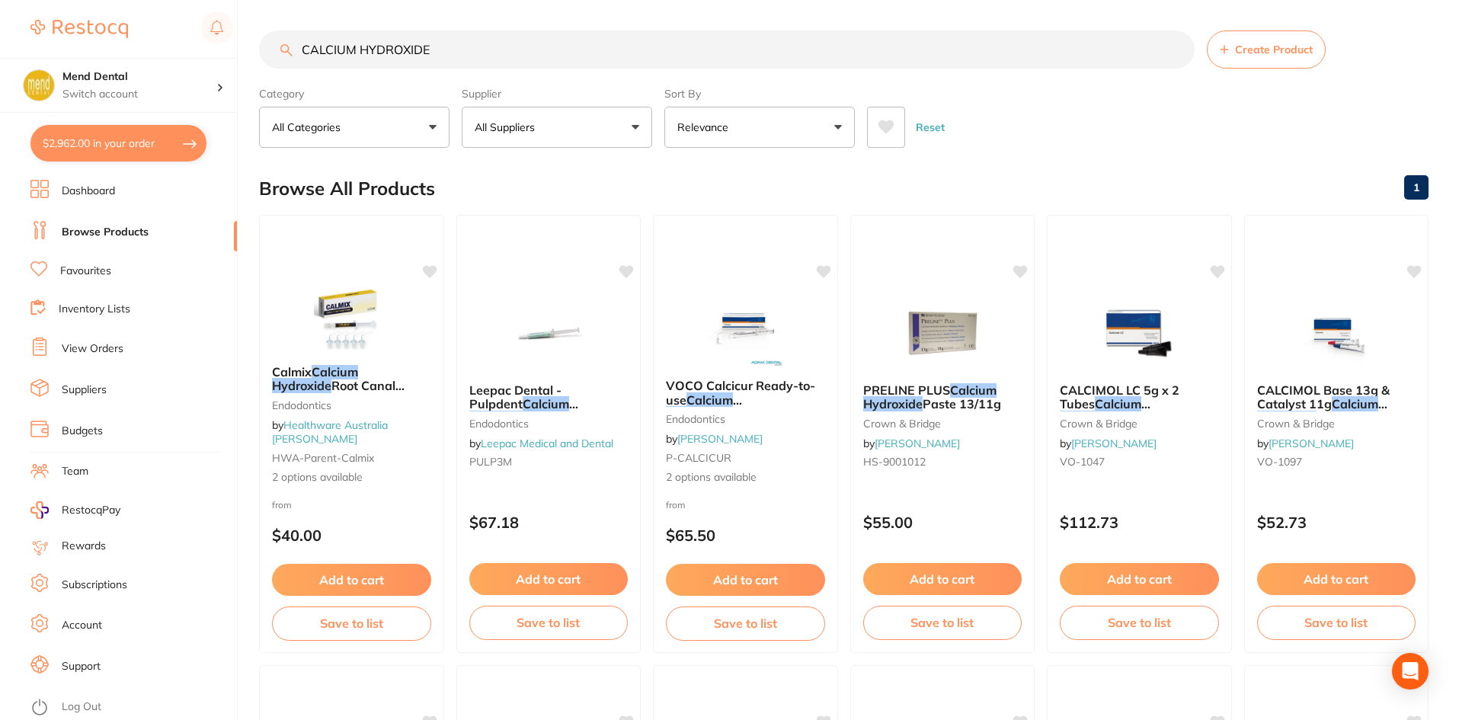
click at [593, 42] on input "CALCIUM HYDROXIDE" at bounding box center [727, 49] width 936 height 38
paste input "UltraCal"
type input "CALCIUM HYDROXIDE UltraCal"
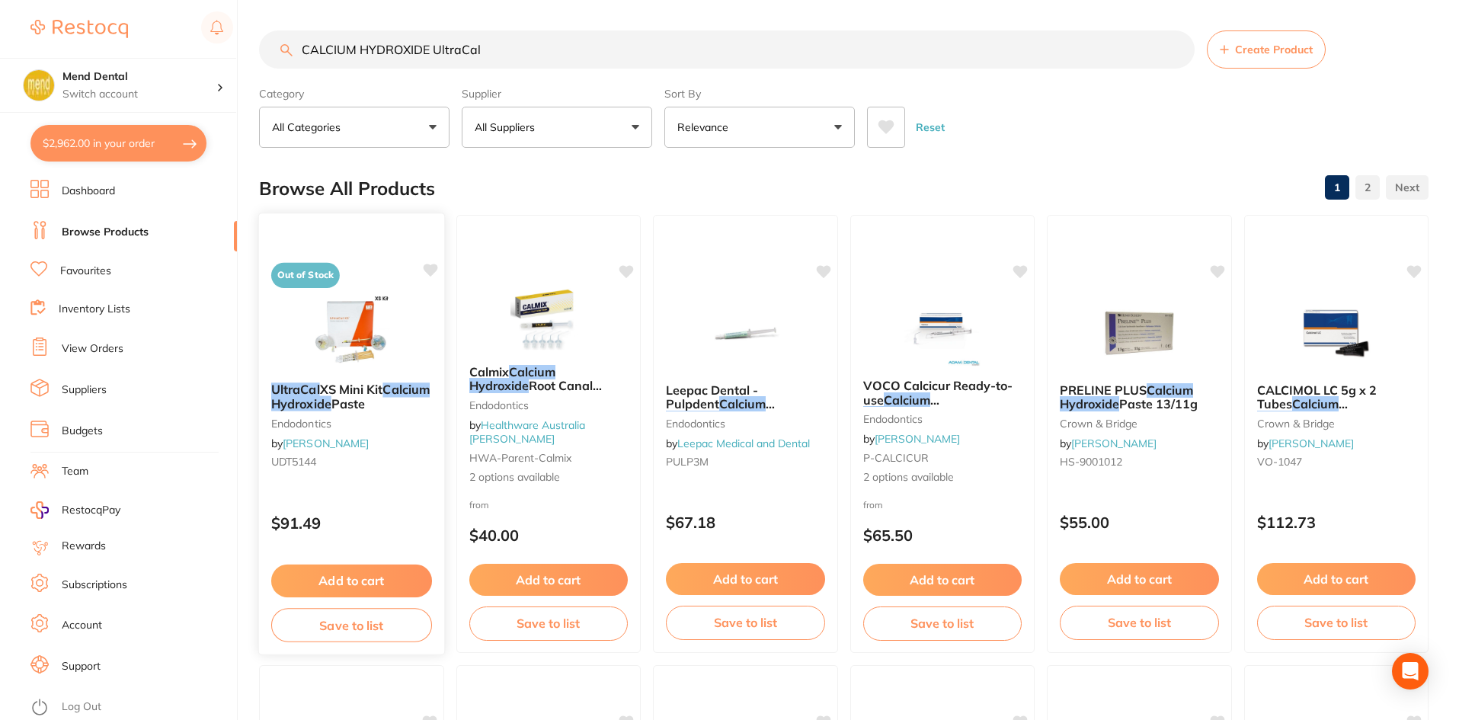
click at [370, 325] on img at bounding box center [352, 331] width 100 height 77
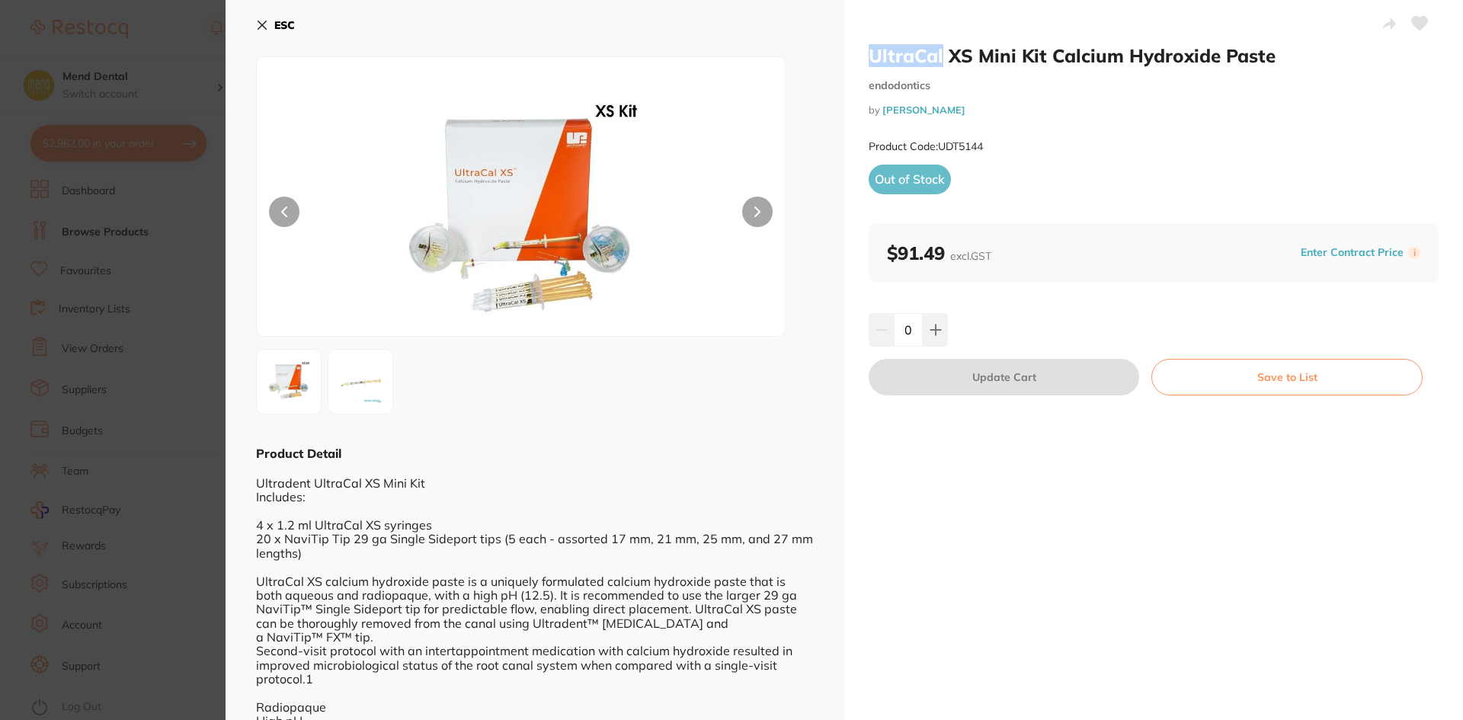
drag, startPoint x: 853, startPoint y: 55, endPoint x: 940, endPoint y: 58, distance: 86.2
click at [940, 58] on div "UltraCal XS Mini Kit Calcium Hydroxide Paste endodontics by [PERSON_NAME] Produ…" at bounding box center [1153, 384] width 619 height 769
copy h2 "UltraCal"
click at [263, 13] on button "ESC" at bounding box center [275, 25] width 39 height 26
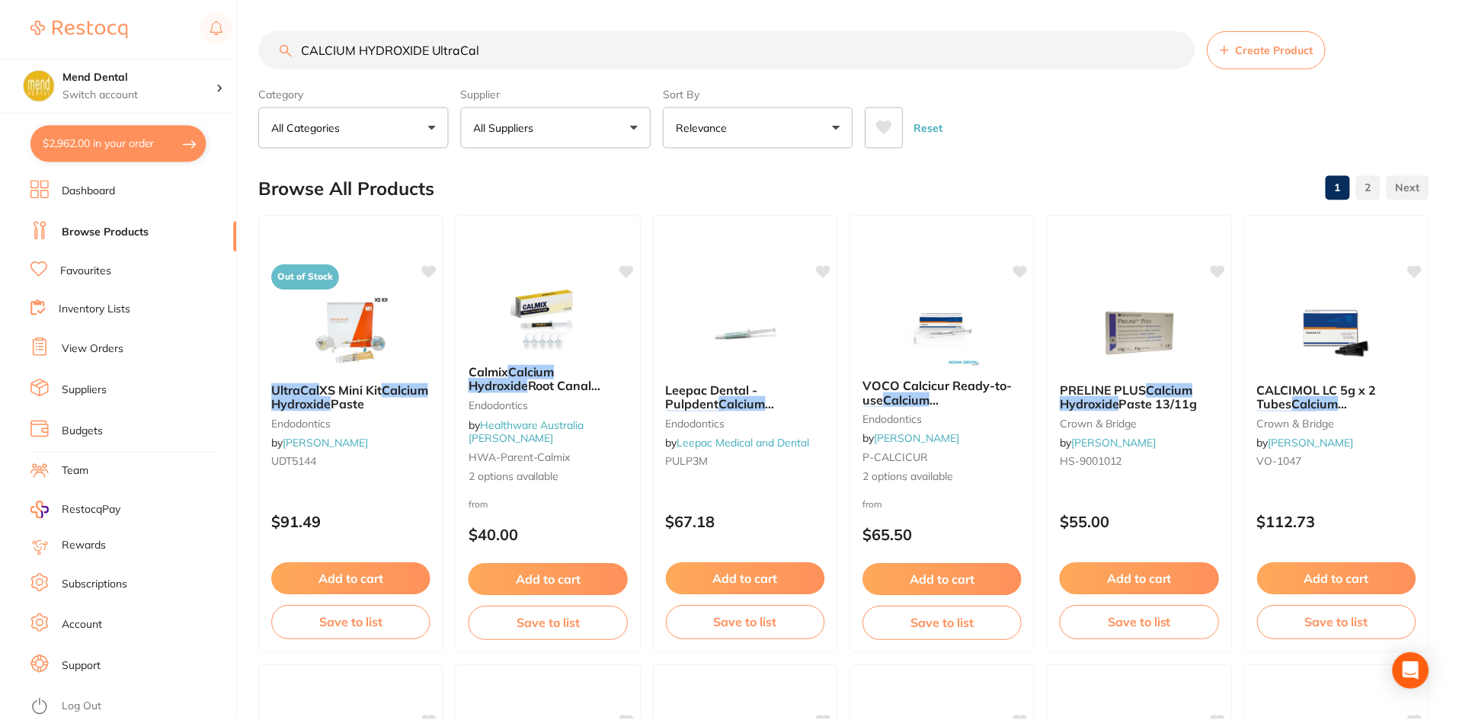
scroll to position [1, 0]
drag, startPoint x: 499, startPoint y: 49, endPoint x: 133, endPoint y: 46, distance: 365.8
click at [133, 46] on div "$2,962.00 Mend Dental Switch account Mend Dental $2,962.00 in your order Dashbo…" at bounding box center [729, 359] width 1459 height 720
paste input "ULTRACAL XS Refill 4 x 1.2ml Syringe"
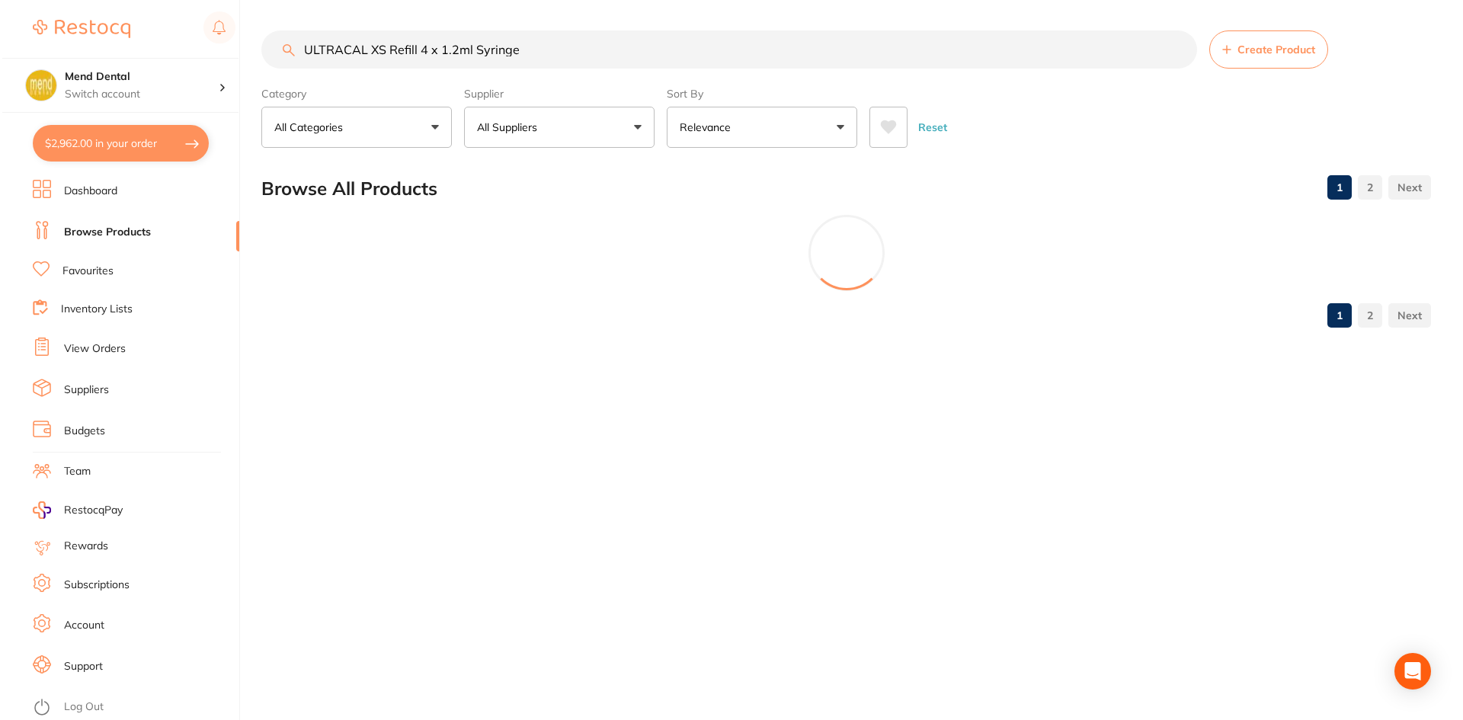
scroll to position [0, 0]
type input "ULTRACAL XS Refill 4 x 1.2ml Syringe"
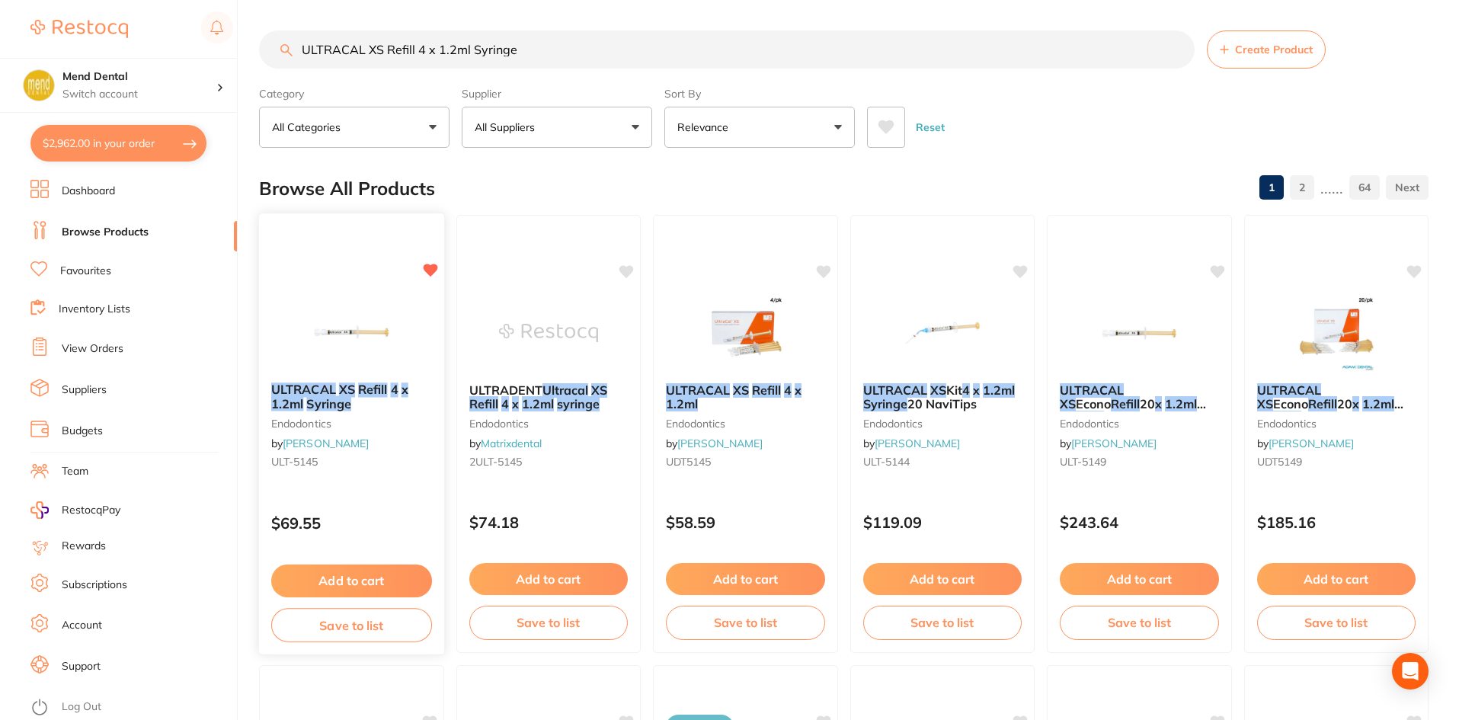
click at [370, 590] on button "Add to cart" at bounding box center [351, 581] width 161 height 33
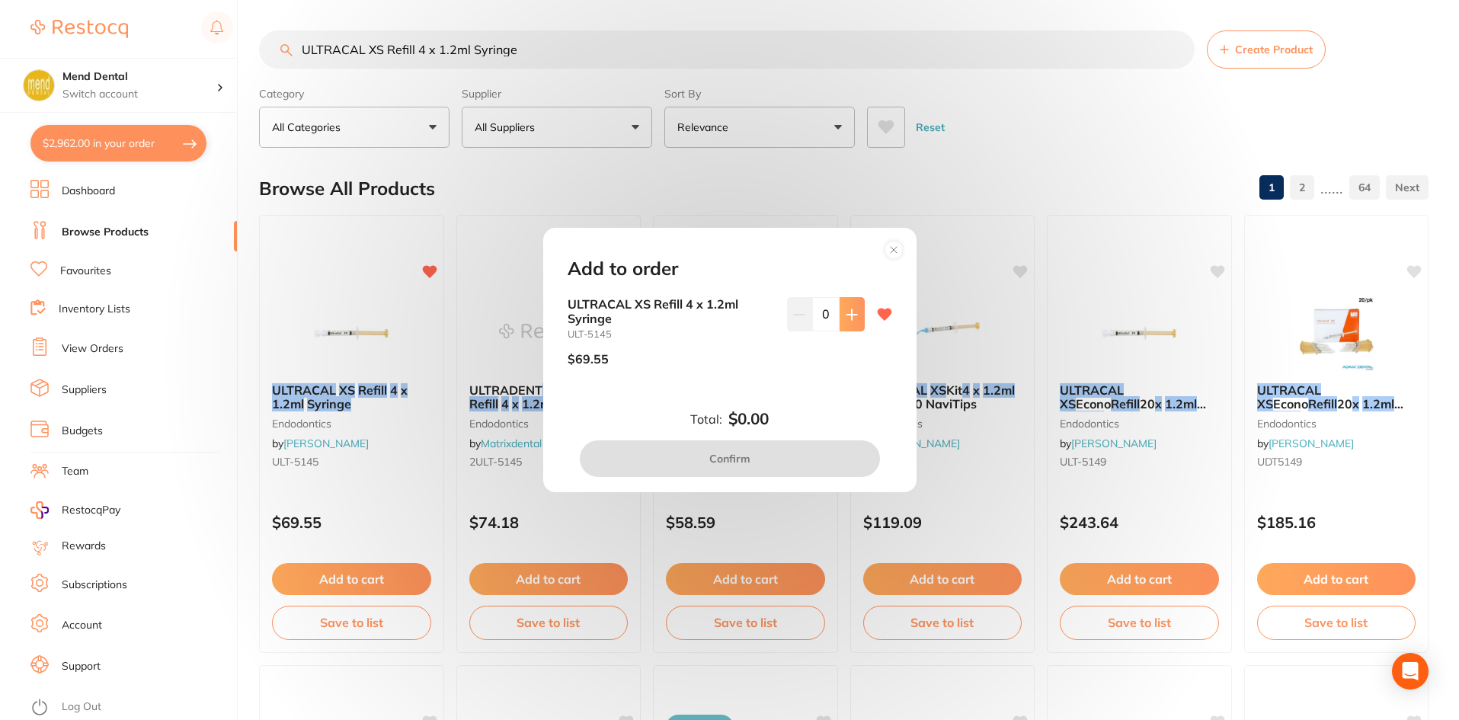
click at [852, 299] on button at bounding box center [852, 314] width 25 height 34
type input "1"
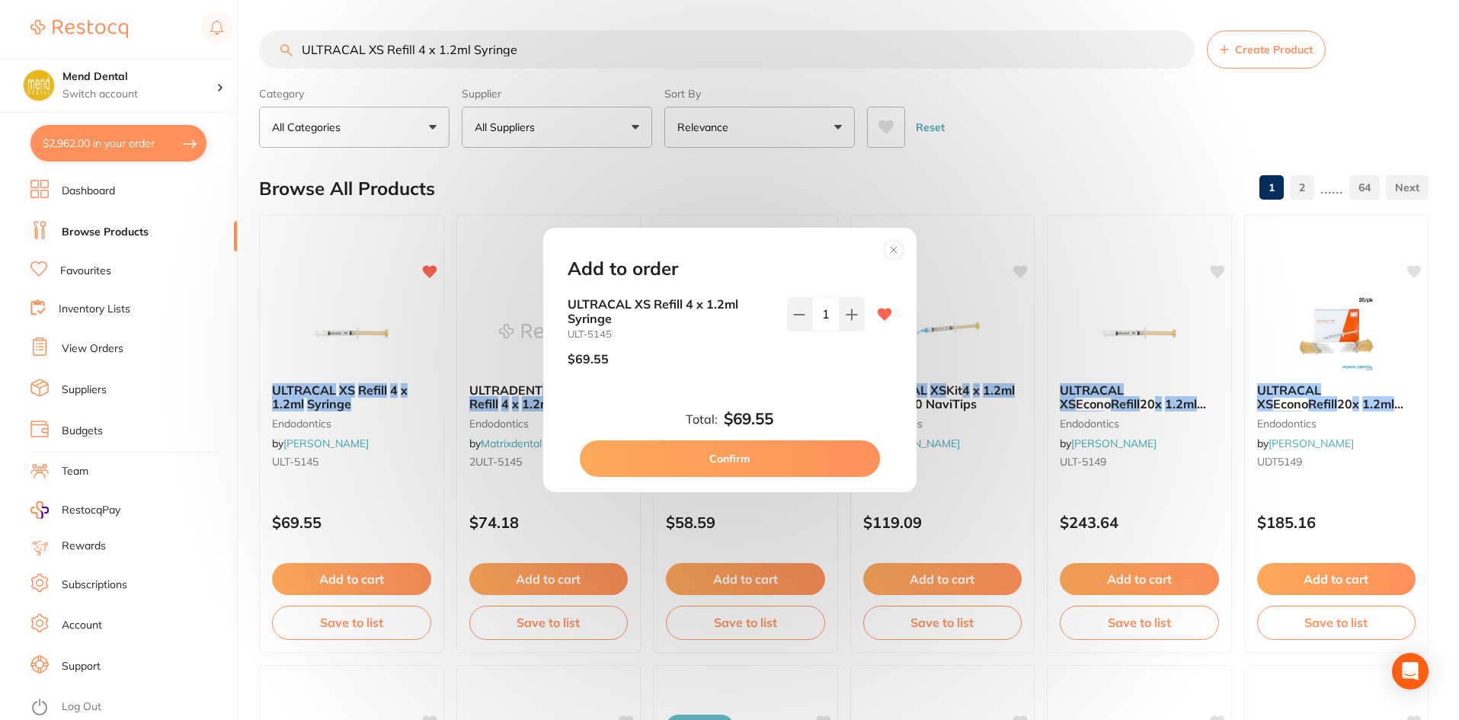
click at [766, 455] on button "Confirm" at bounding box center [730, 458] width 300 height 37
checkbox input "false"
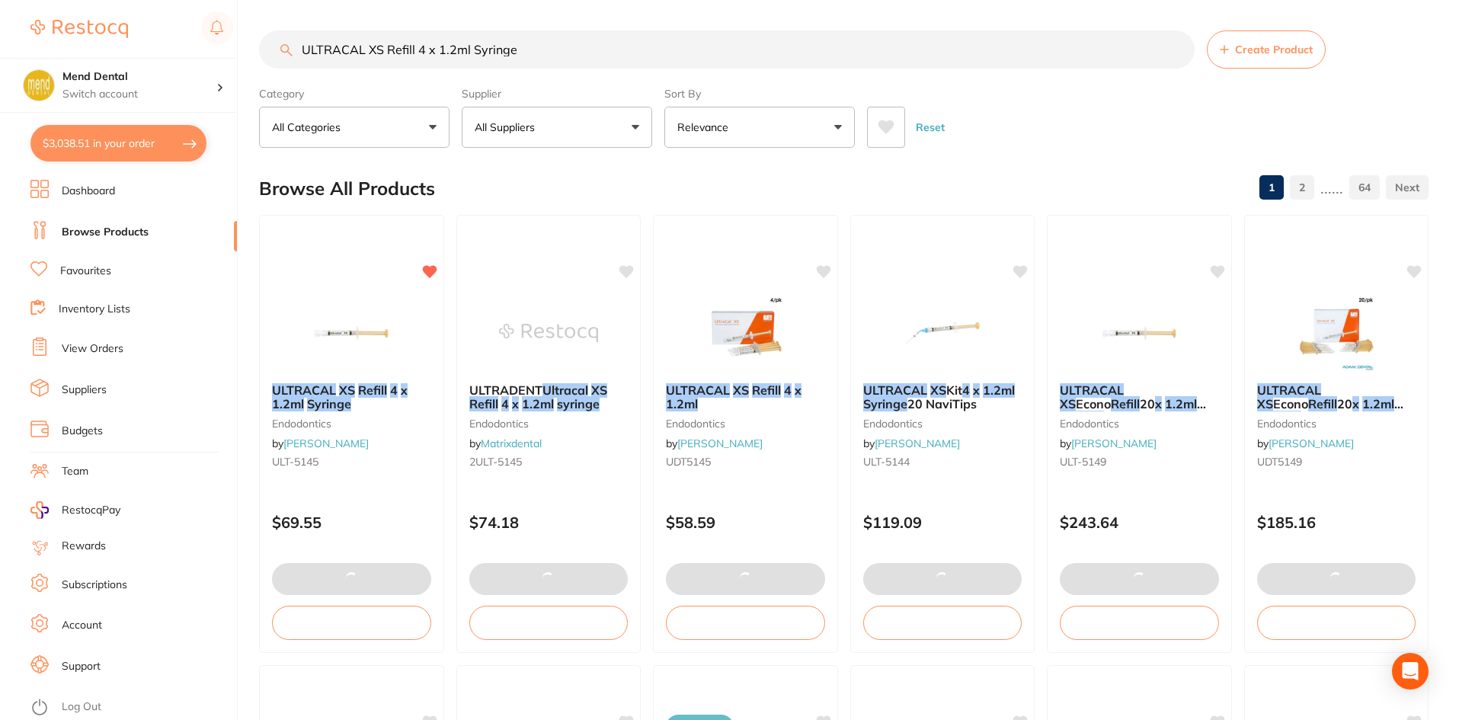
click at [116, 145] on button "$3,038.51 in your order" at bounding box center [118, 143] width 176 height 37
checkbox input "true"
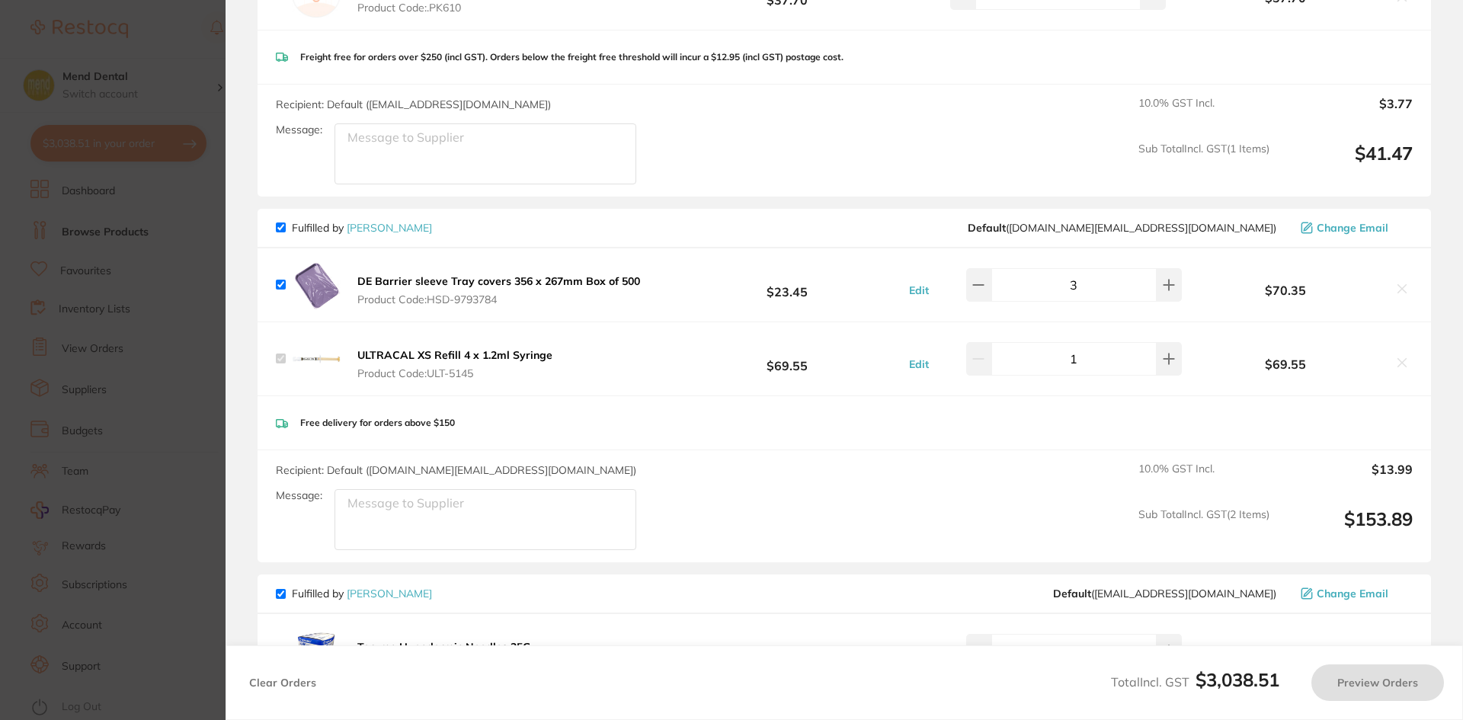
checkbox input "false"
checkbox input "true"
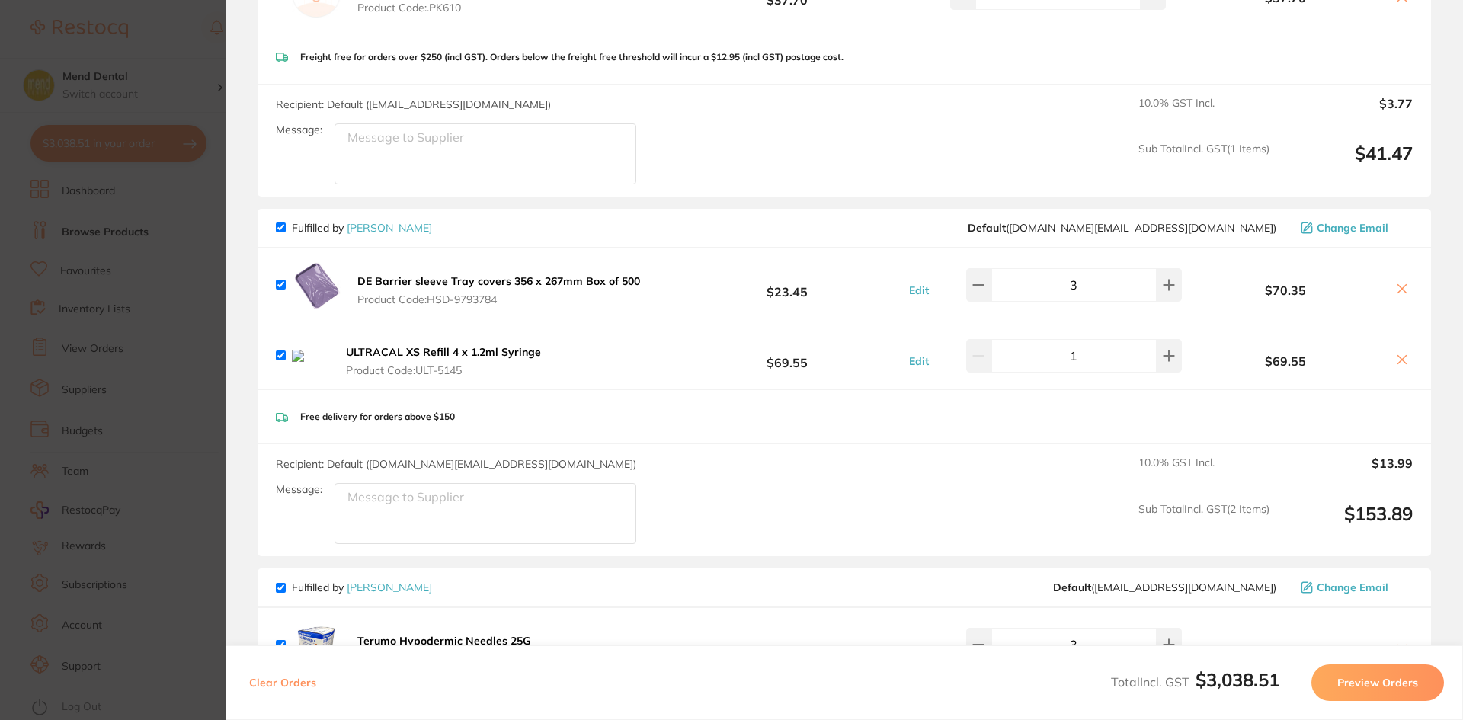
click at [208, 213] on section "Update RRP Set your pre negotiated price for this item. Item Agreed RRP (excl. …" at bounding box center [731, 360] width 1463 height 720
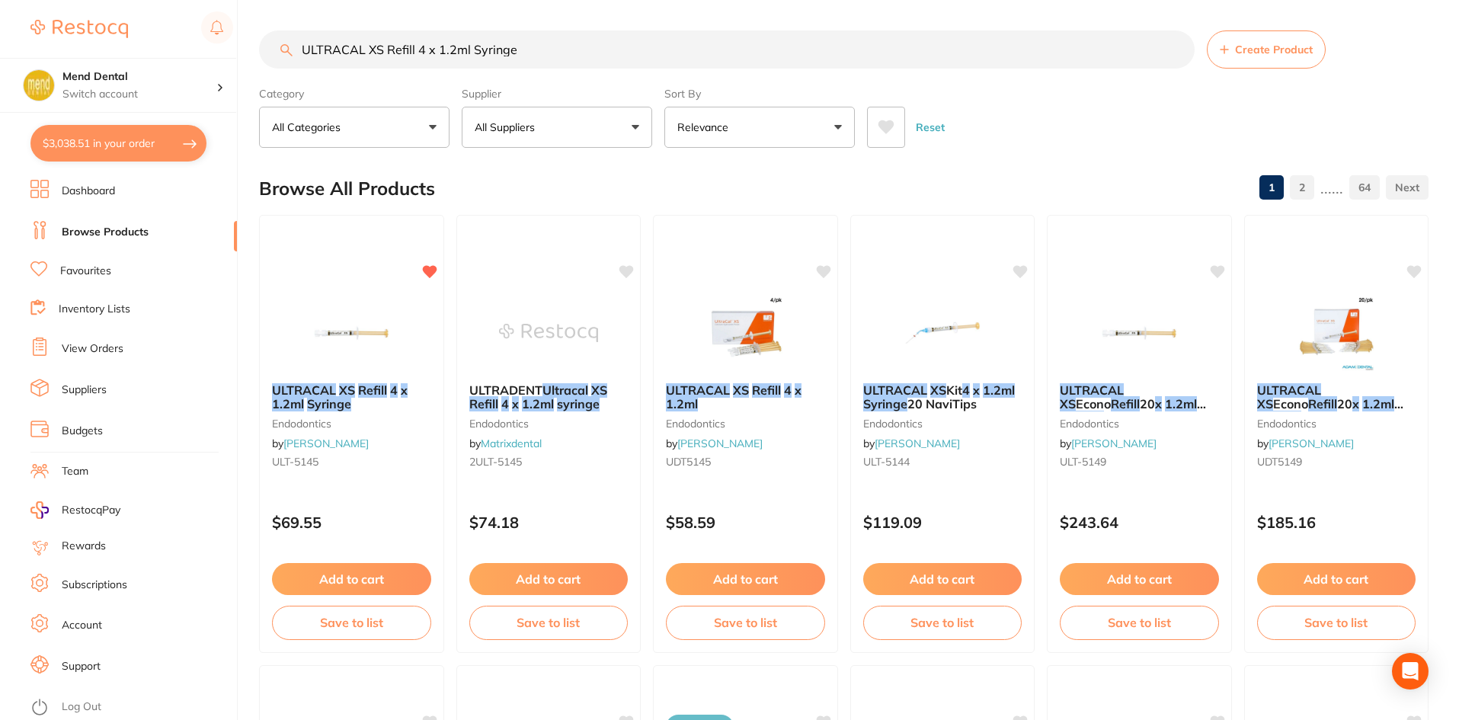
drag, startPoint x: 536, startPoint y: 52, endPoint x: 309, endPoint y: 46, distance: 226.4
click at [309, 46] on input "ULTRACAL XS Refill 4 x 1.2ml Syringe" at bounding box center [727, 49] width 936 height 38
drag, startPoint x: 607, startPoint y: 50, endPoint x: 539, endPoint y: 51, distance: 67.8
click at [607, 50] on input "ULTRACAL XS Refill 4 x 1.2ml Syringe" at bounding box center [727, 49] width 936 height 38
click at [677, 32] on input "ULTRACAL XS Refill 4 x 1.2ml Syringe" at bounding box center [727, 49] width 936 height 38
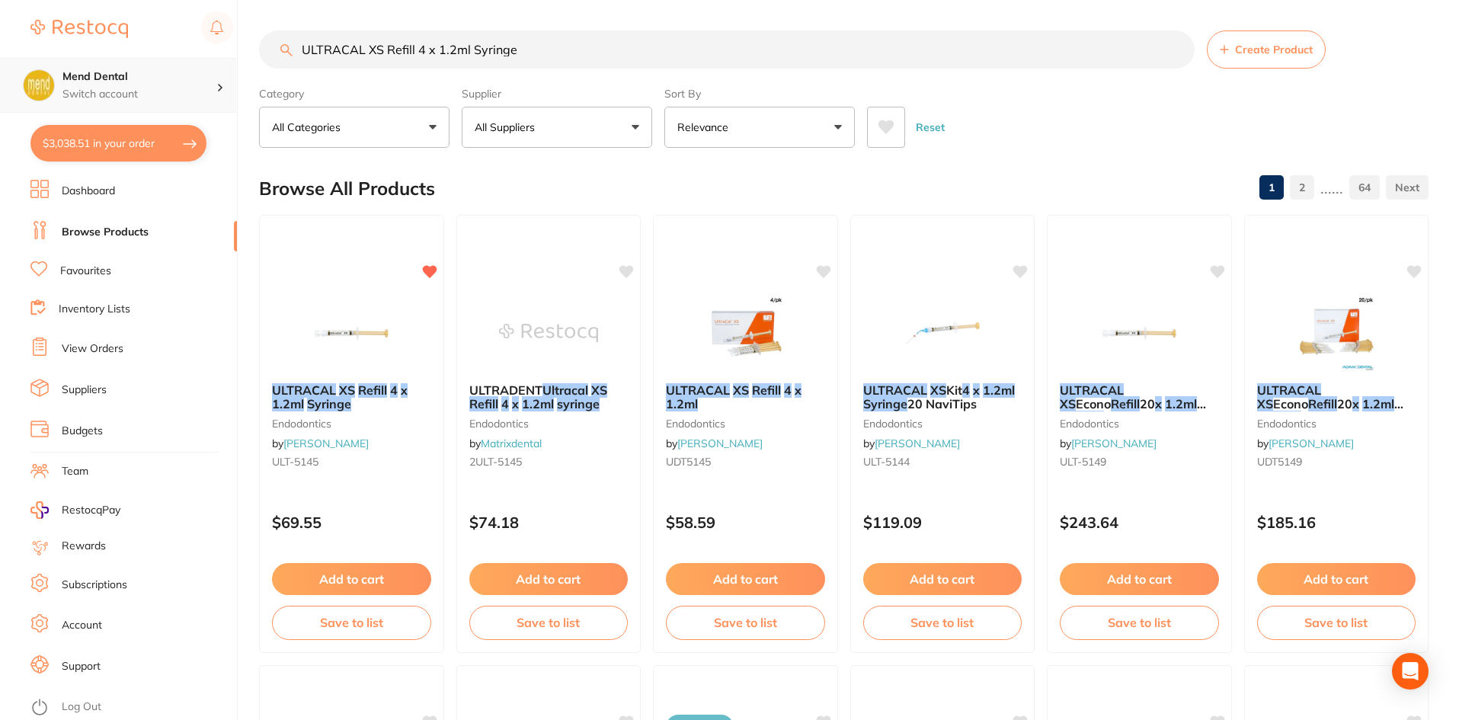
scroll to position [1, 0]
drag, startPoint x: 548, startPoint y: 46, endPoint x: 194, endPoint y: 61, distance: 353.9
click at [194, 61] on div "$3,038.51 Mend Dental Switch account Mend Dental $3,038.51 in your order Dashbo…" at bounding box center [729, 360] width 1459 height 720
paste input "DT5145"
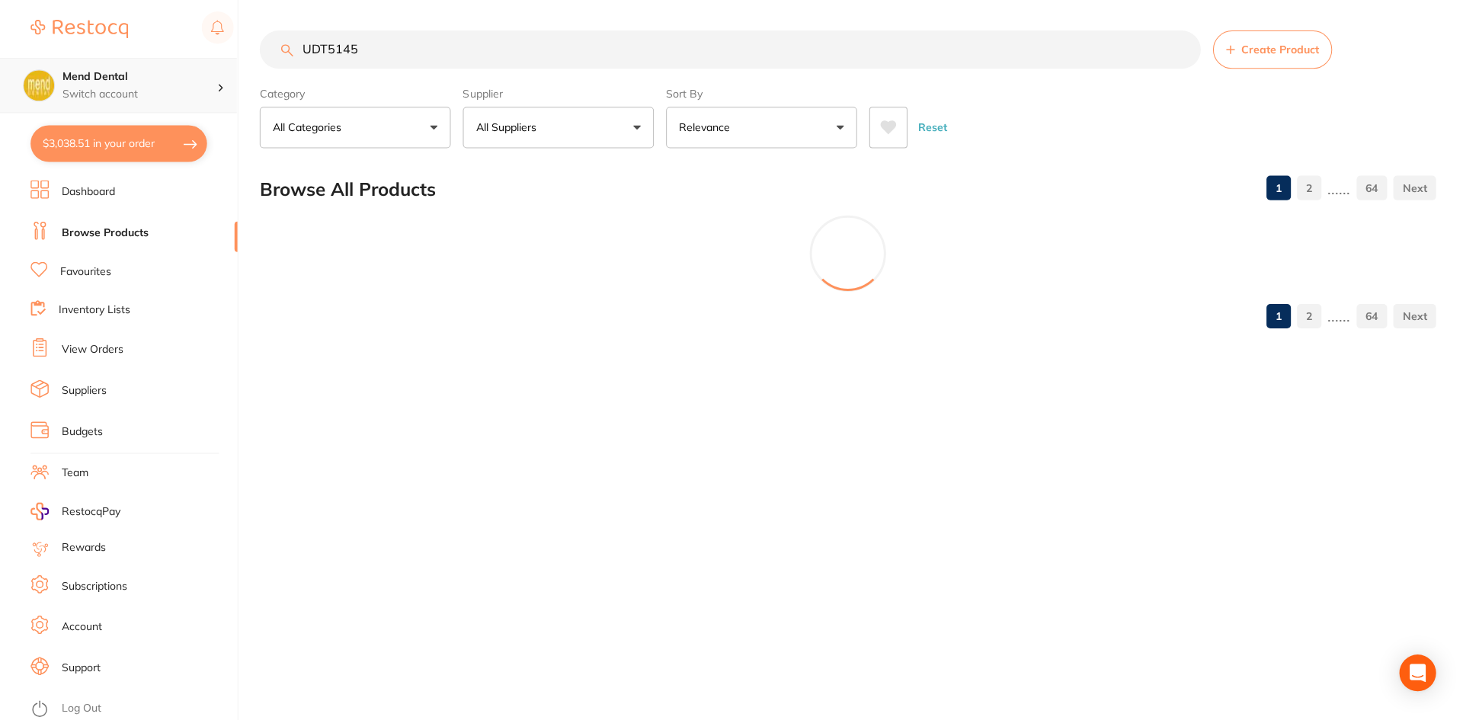
type input "UDT5145"
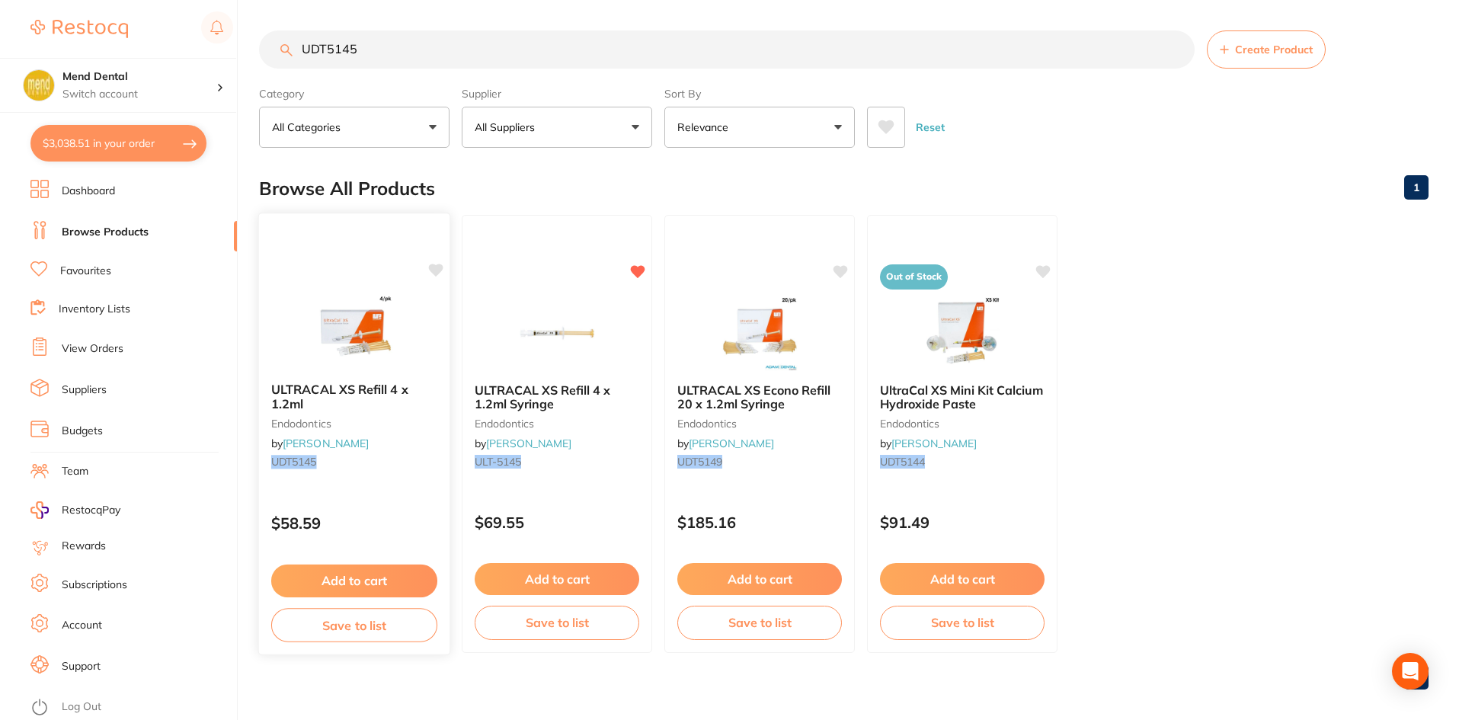
click at [428, 269] on icon at bounding box center [435, 270] width 15 height 15
click at [402, 584] on button "Add to cart" at bounding box center [354, 581] width 166 height 33
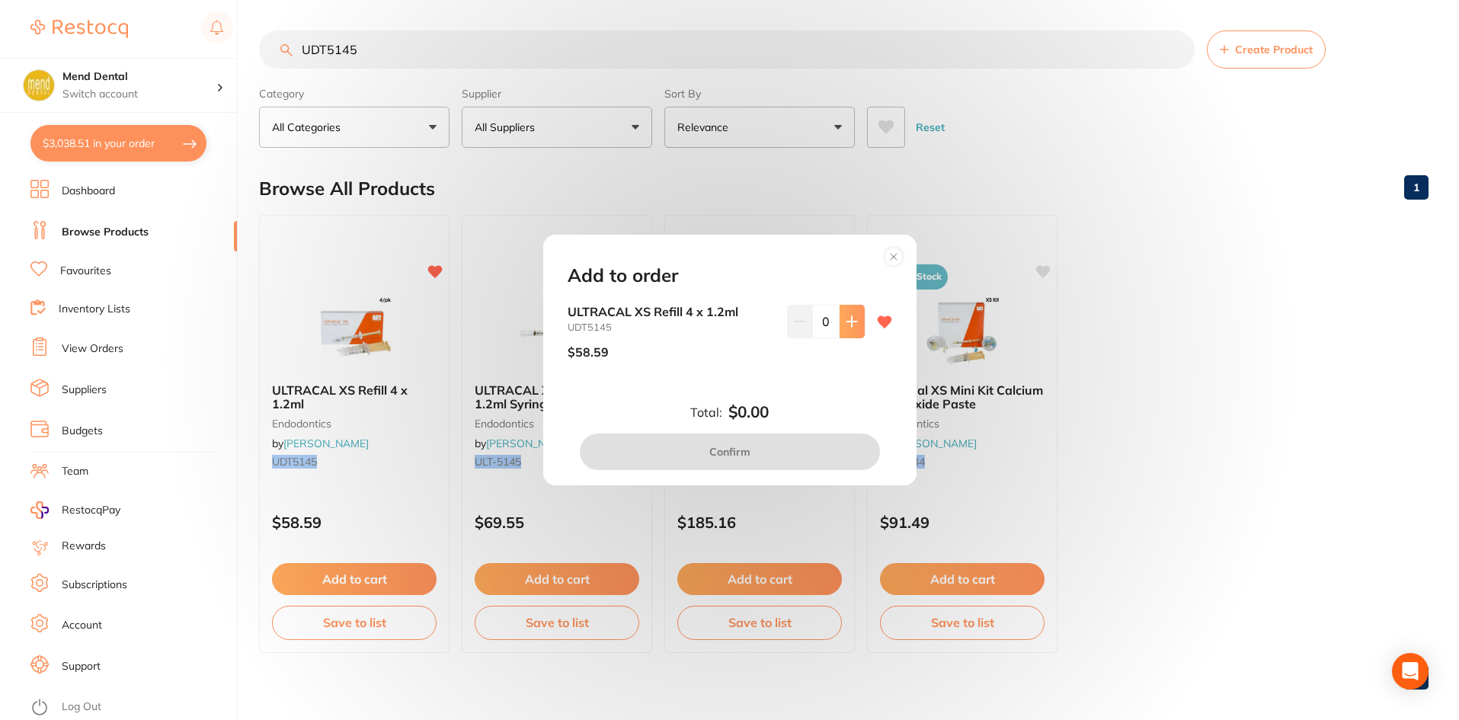
click at [855, 319] on button at bounding box center [852, 322] width 25 height 34
type input "1"
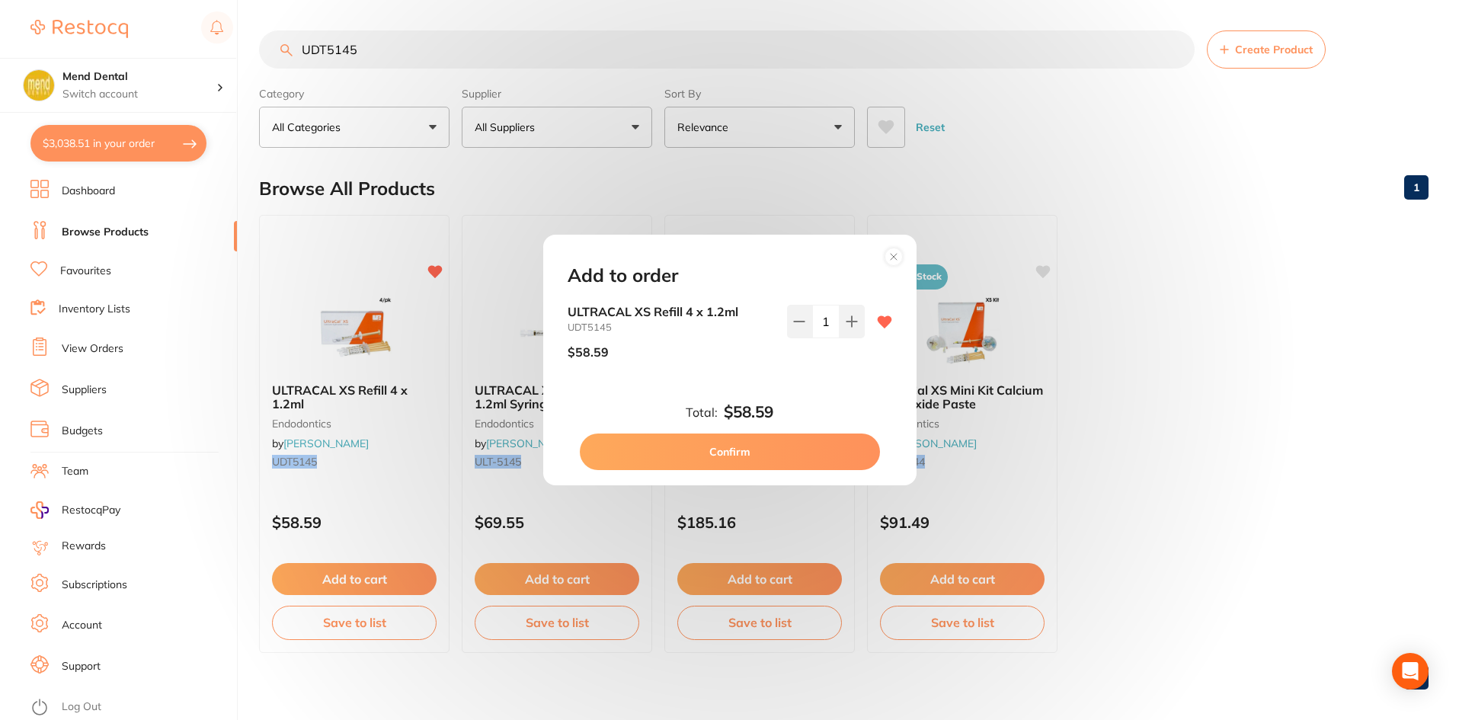
click at [805, 458] on button "Confirm" at bounding box center [730, 452] width 300 height 37
checkbox input "false"
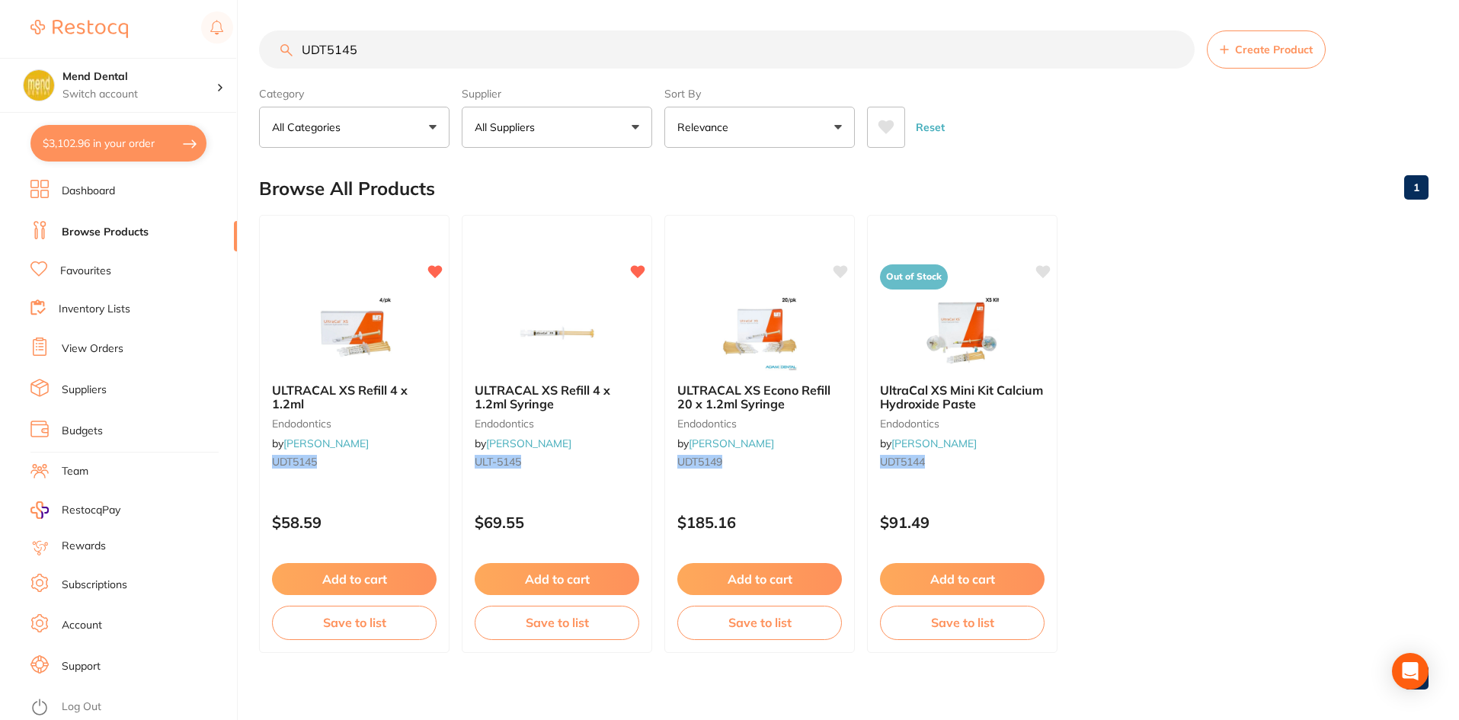
click at [141, 144] on button "$3,102.96 in your order" at bounding box center [118, 143] width 176 height 37
checkbox input "true"
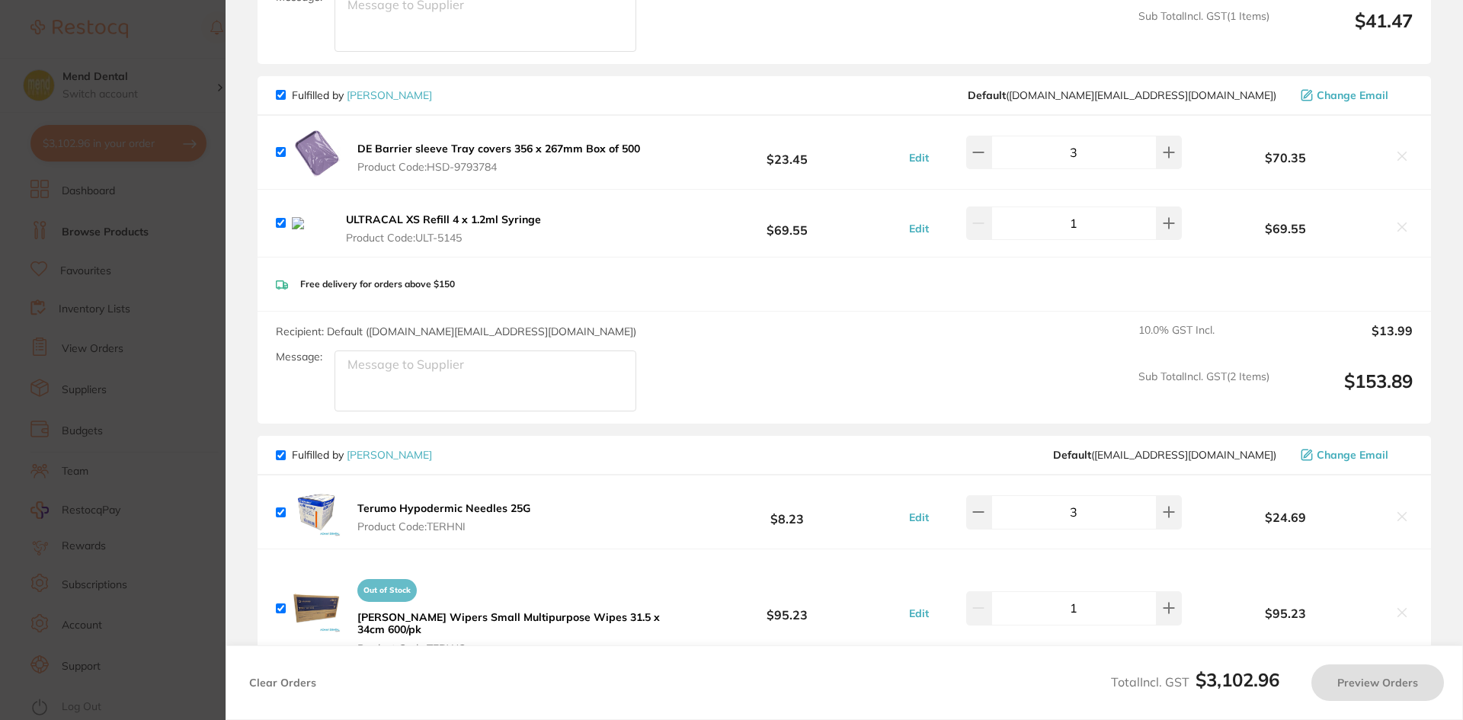
checkbox input "false"
checkbox input "true"
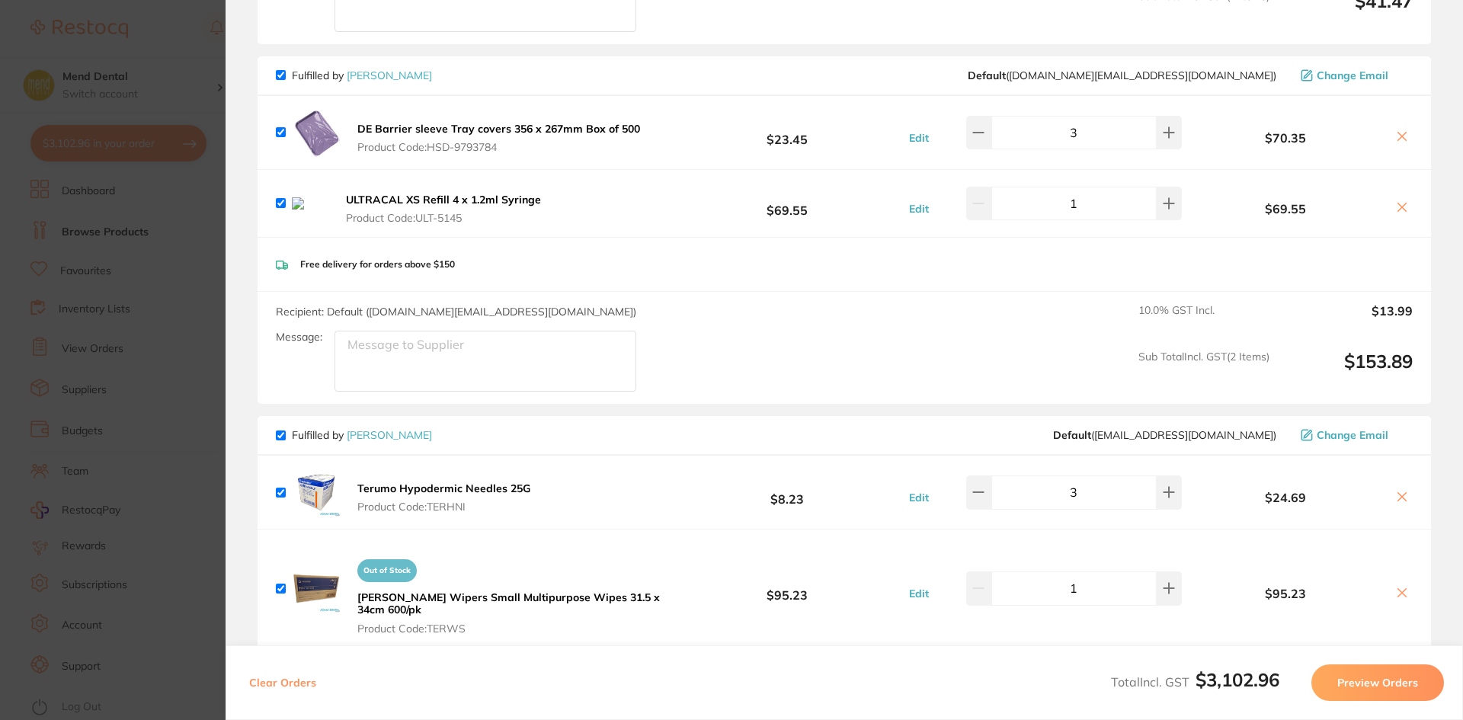
drag, startPoint x: 1393, startPoint y: 210, endPoint x: 1322, endPoint y: 232, distance: 74.2
click at [1396, 210] on icon at bounding box center [1402, 207] width 12 height 12
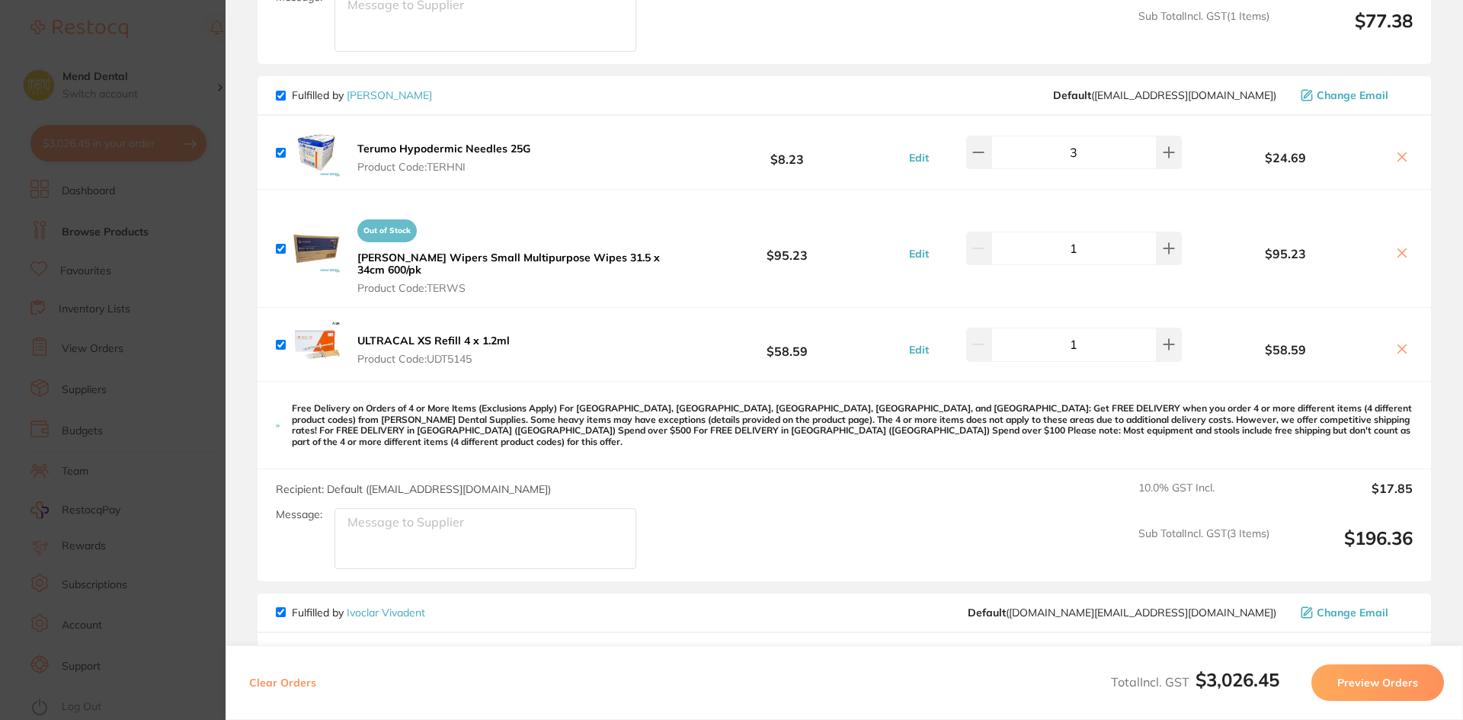
scroll to position [1067, 0]
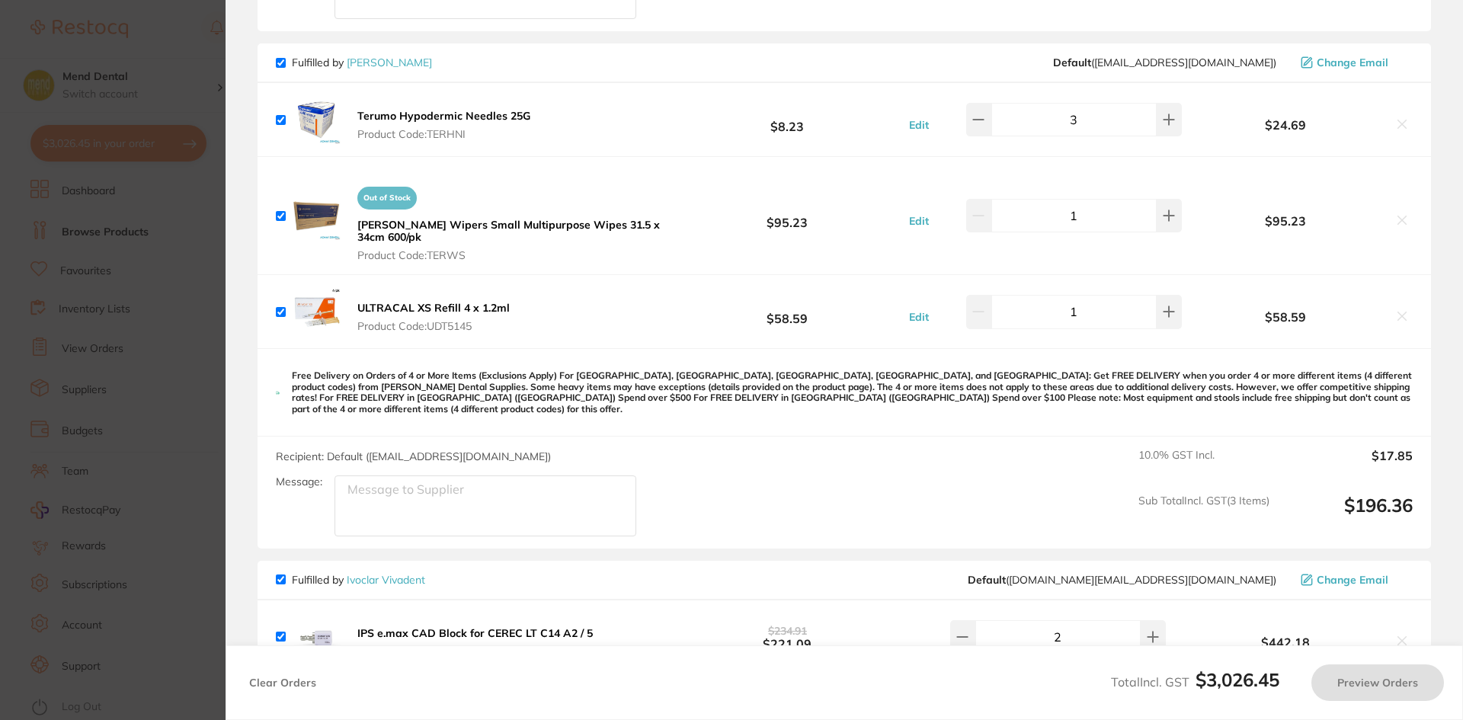
checkbox input "true"
click at [81, 295] on section "Update RRP Set your pre negotiated price for this item. Item Agreed RRP (excl. …" at bounding box center [731, 360] width 1463 height 720
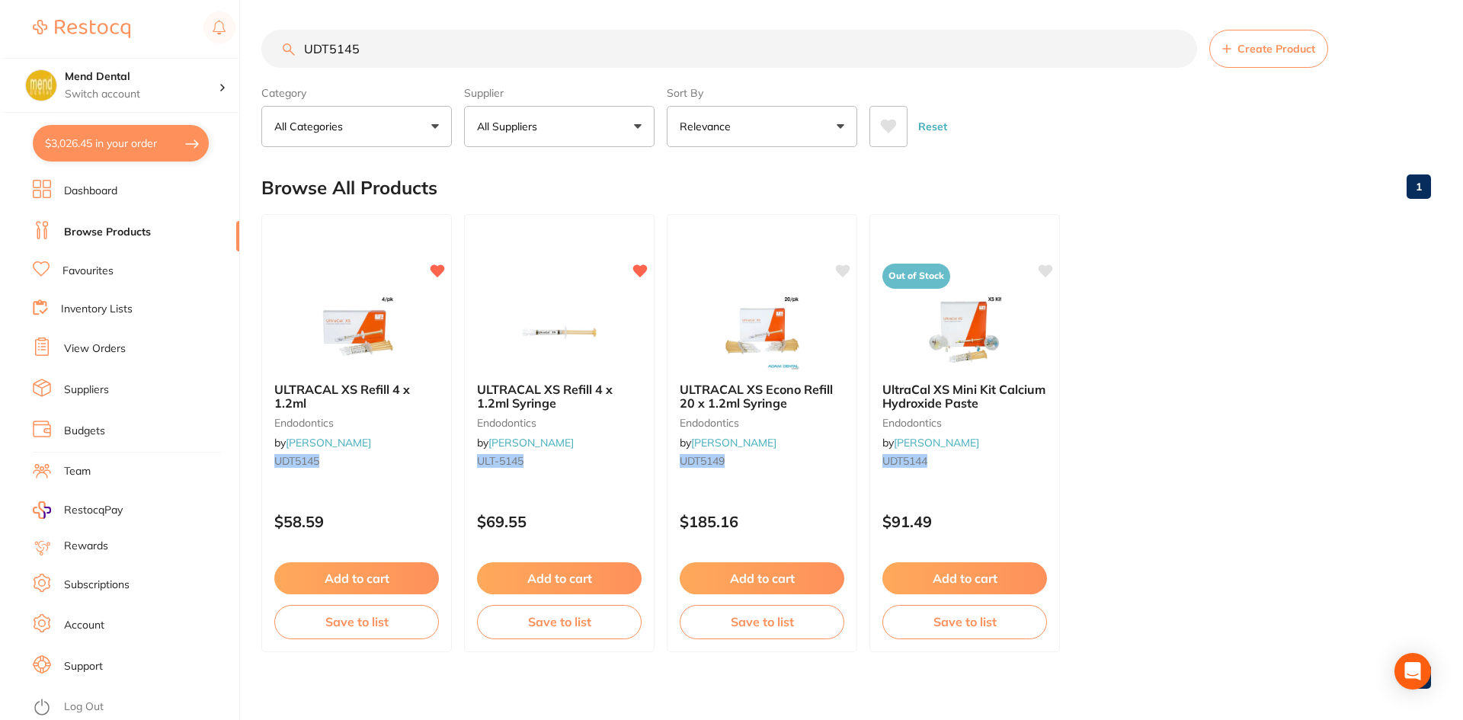
scroll to position [0, 0]
drag, startPoint x: 392, startPoint y: 52, endPoint x: 166, endPoint y: 27, distance: 227.6
click at [166, 27] on div "$3,026.45 Mend Dental Switch account Mend Dental $3,026.45 in your order Dashbo…" at bounding box center [729, 360] width 1459 height 720
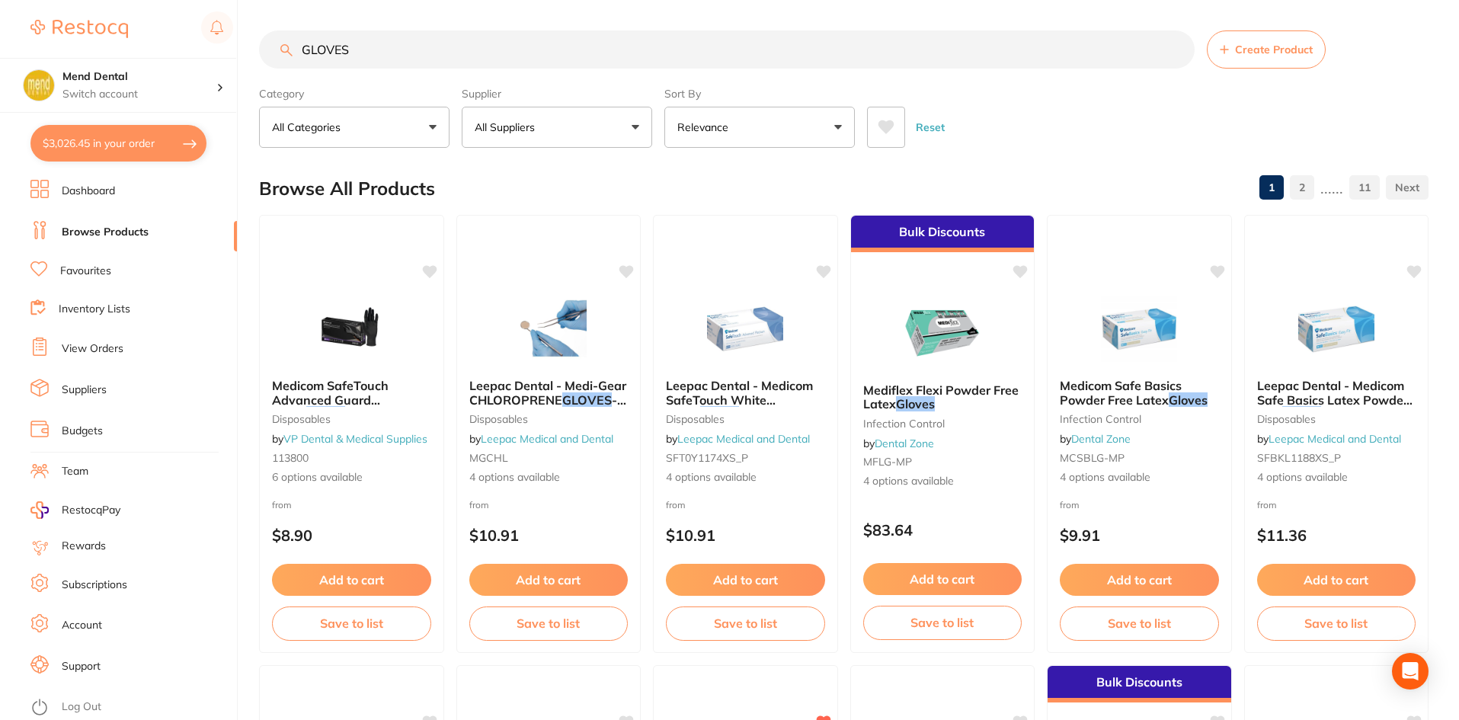
type input "GLOVES"
click at [587, 148] on button "All Suppliers" at bounding box center [557, 127] width 190 height 41
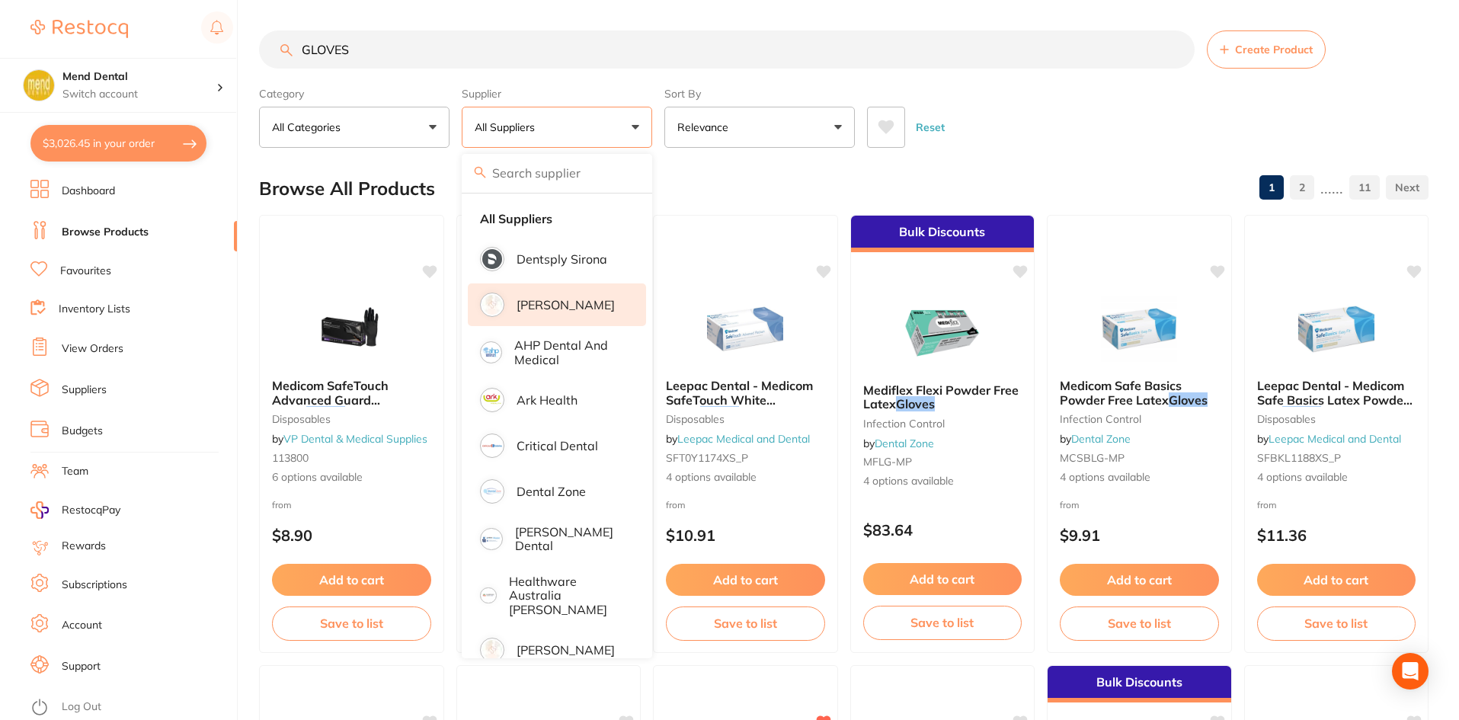
click at [549, 299] on p "[PERSON_NAME]" at bounding box center [566, 305] width 98 height 14
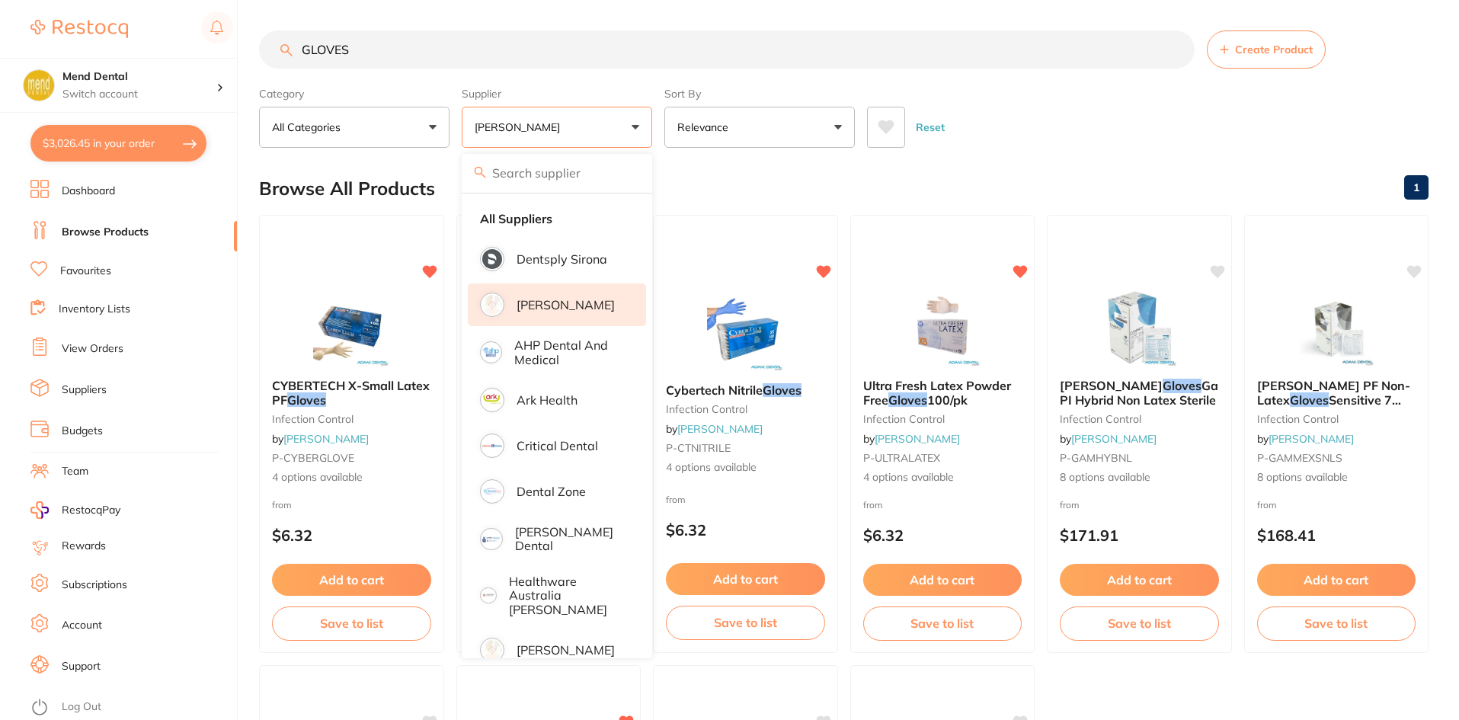
click at [698, 171] on div "Browse All Products 1" at bounding box center [844, 188] width 1170 height 51
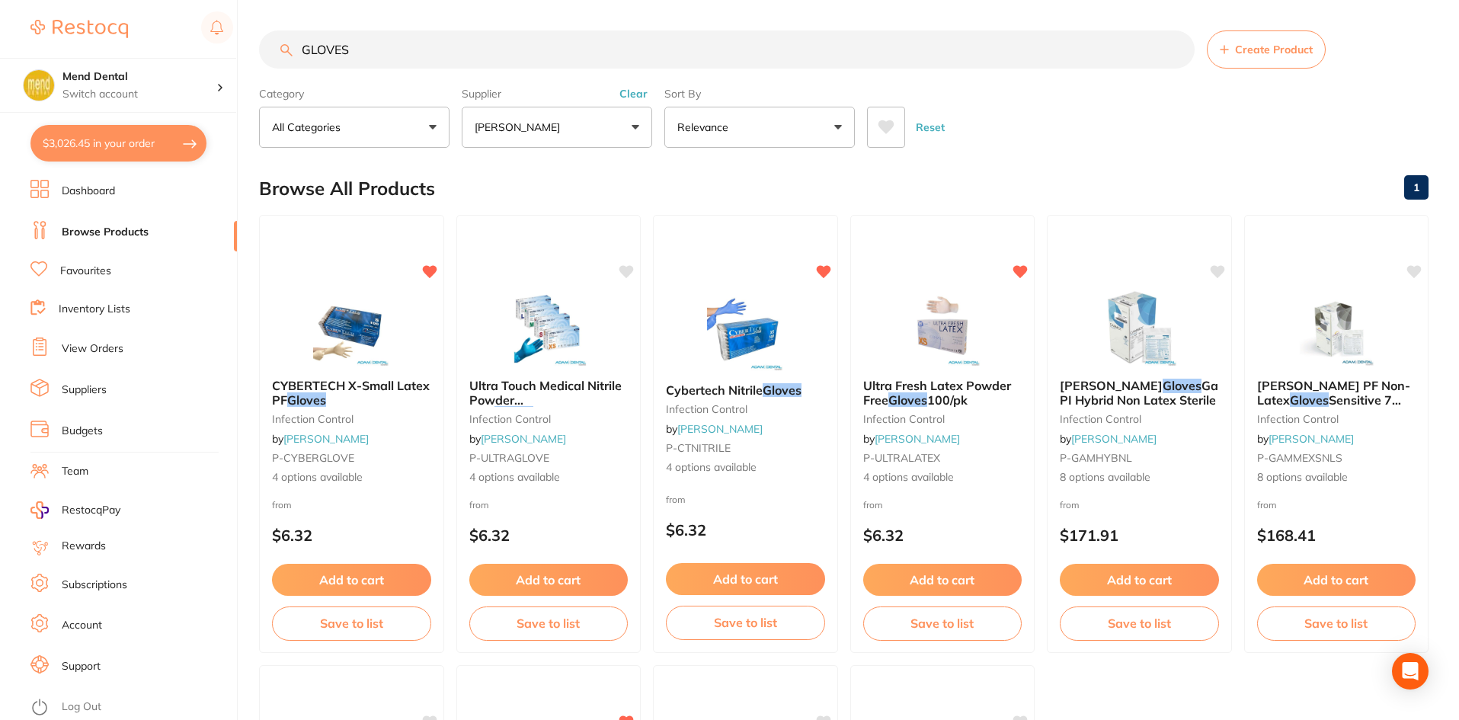
click at [350, 324] on img at bounding box center [351, 328] width 99 height 76
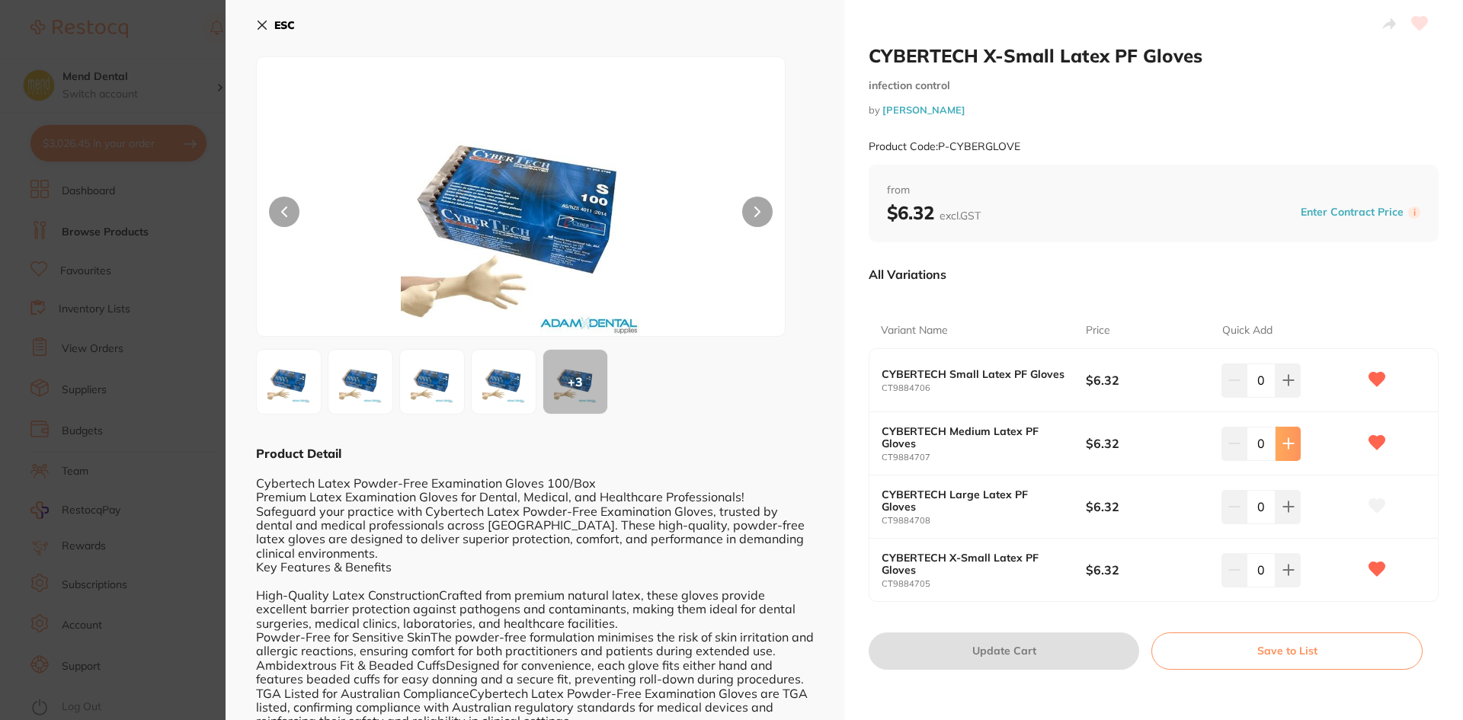
click at [1294, 439] on button at bounding box center [1288, 444] width 25 height 34
click at [1293, 439] on button at bounding box center [1288, 444] width 25 height 34
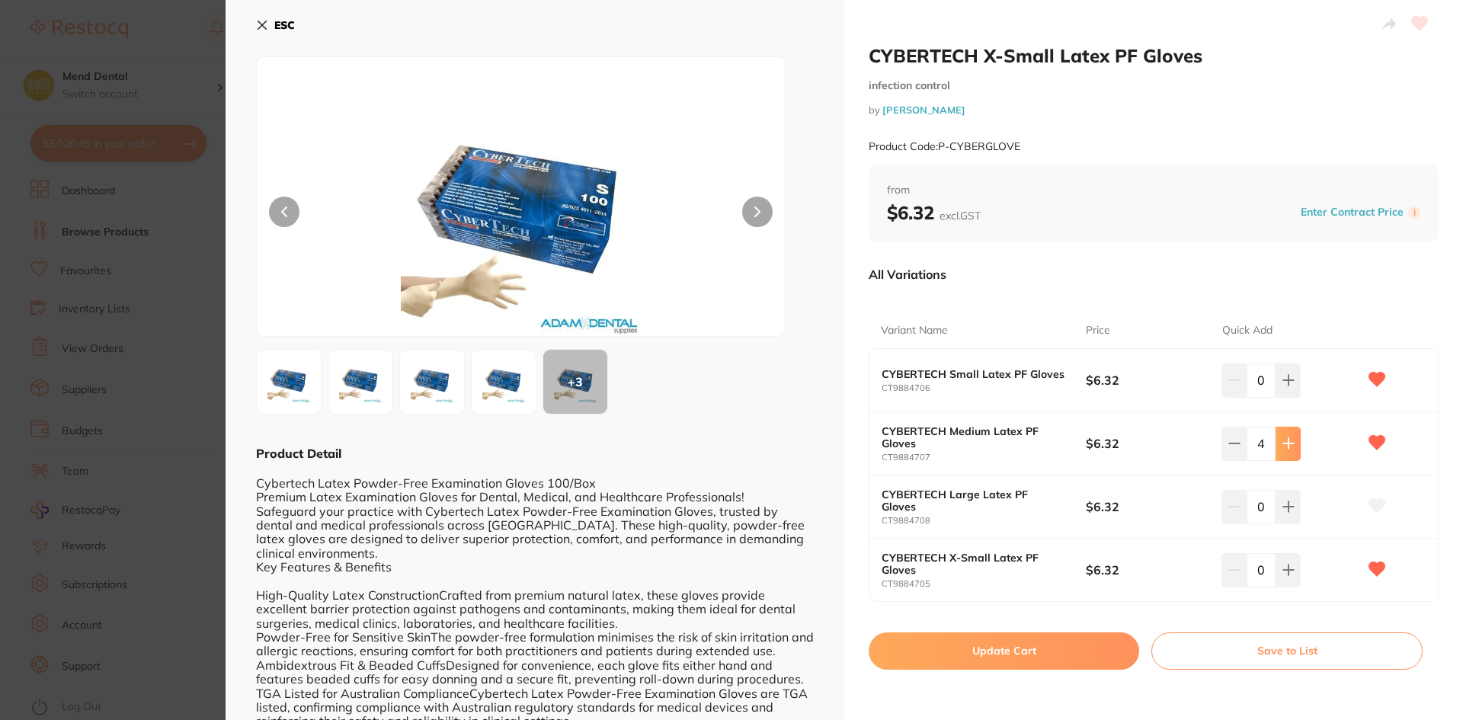
type input "5"
click at [1298, 392] on div "0" at bounding box center [1289, 380] width 136 height 34
click at [1297, 392] on button at bounding box center [1288, 380] width 25 height 34
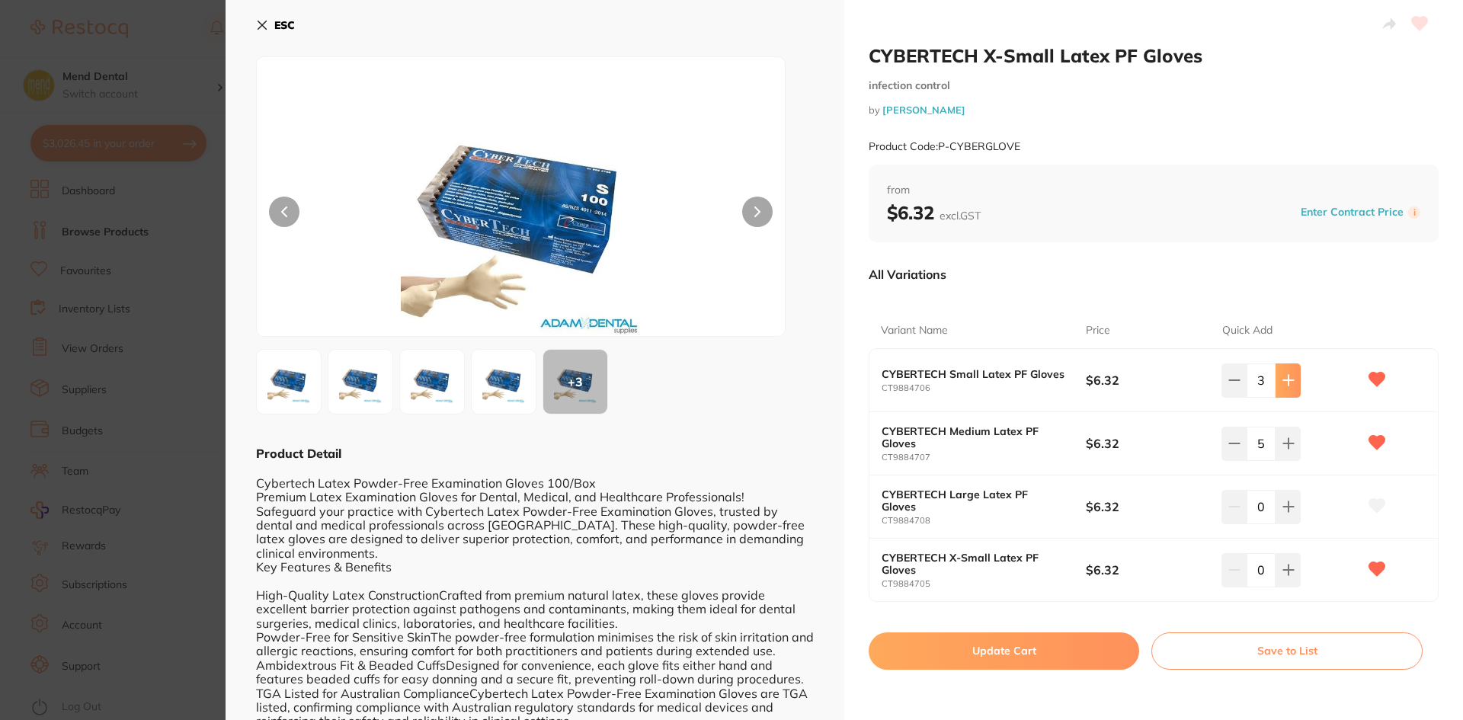
click at [1297, 392] on button at bounding box center [1288, 380] width 25 height 34
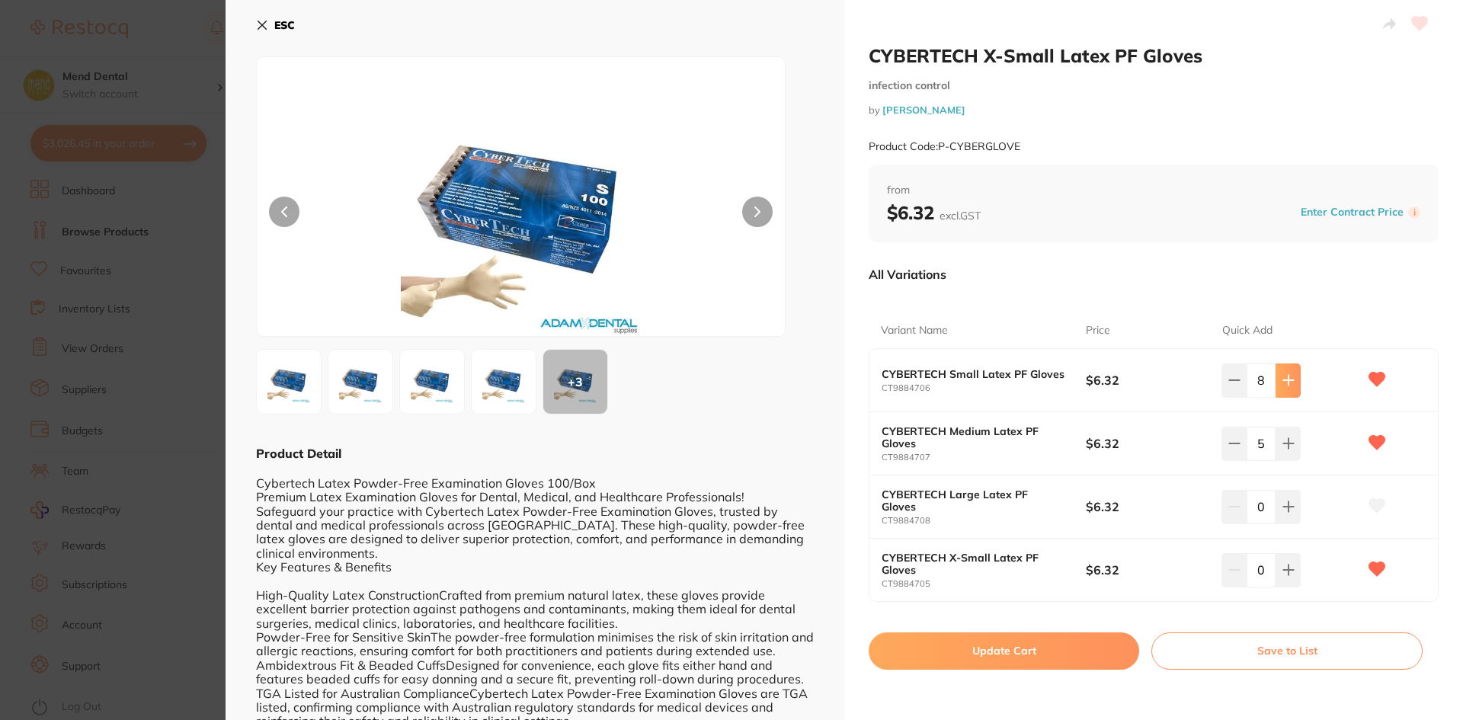
click at [1297, 392] on button at bounding box center [1288, 380] width 25 height 34
type input "10"
click at [1289, 501] on icon at bounding box center [1288, 507] width 12 height 12
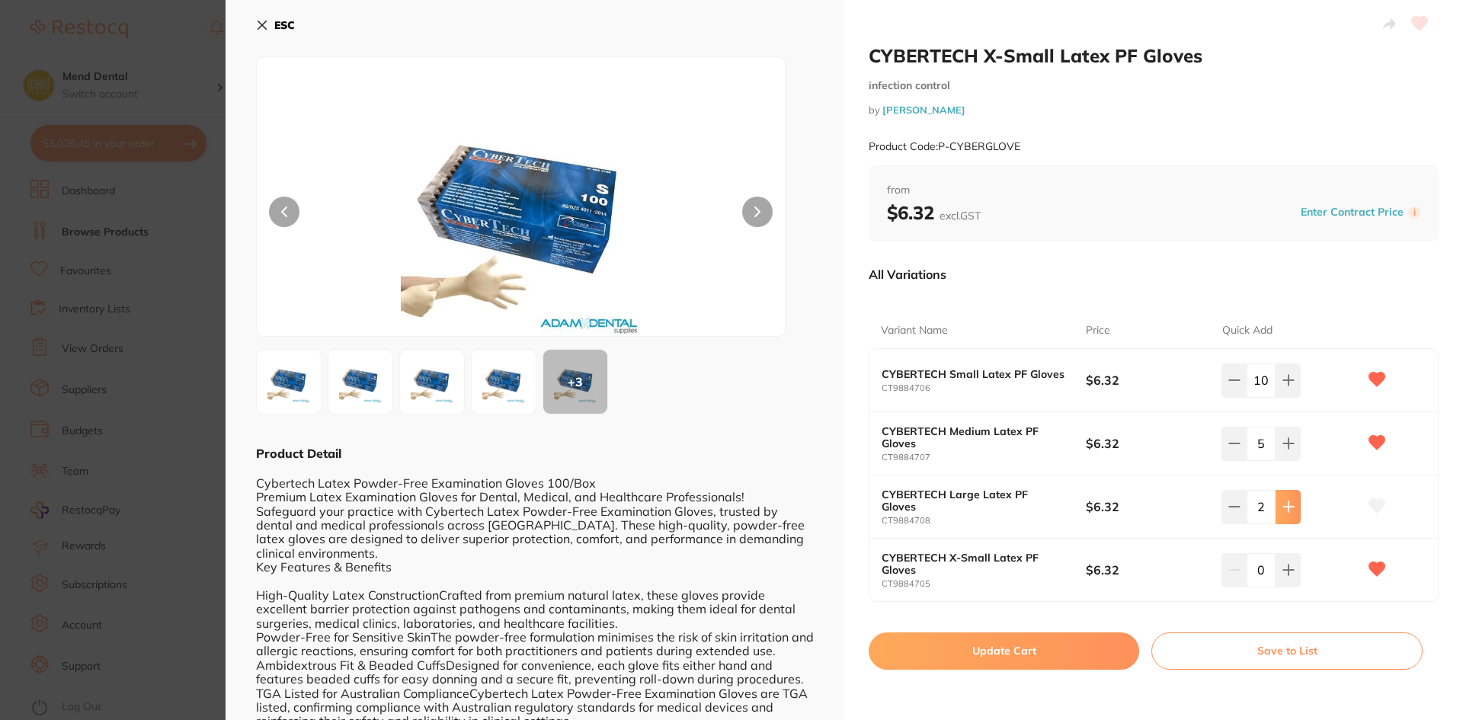
click at [1289, 501] on icon at bounding box center [1288, 507] width 12 height 12
click at [1288, 501] on icon at bounding box center [1288, 507] width 12 height 12
click at [1231, 502] on icon at bounding box center [1234, 507] width 12 height 12
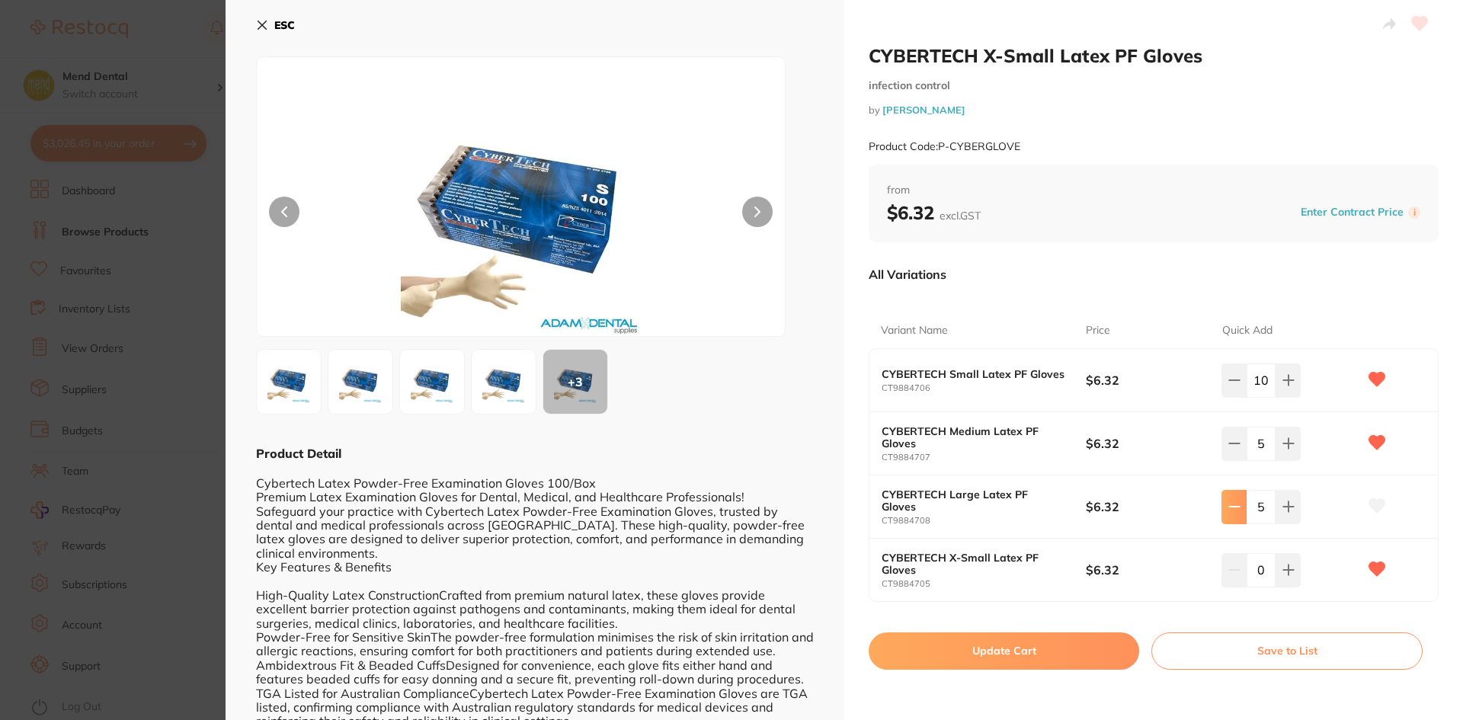
click at [1231, 502] on icon at bounding box center [1234, 507] width 12 height 12
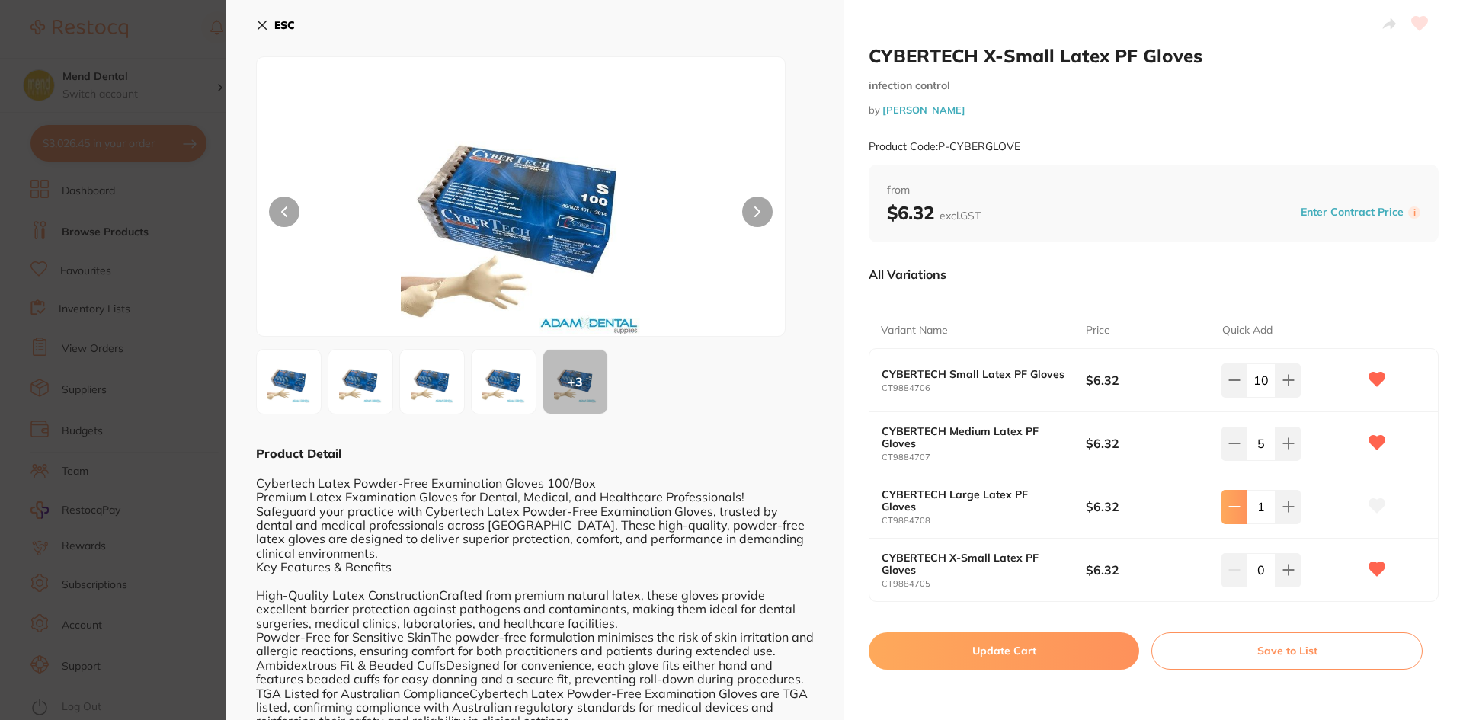
type input "0"
click at [1276, 562] on button at bounding box center [1288, 570] width 25 height 34
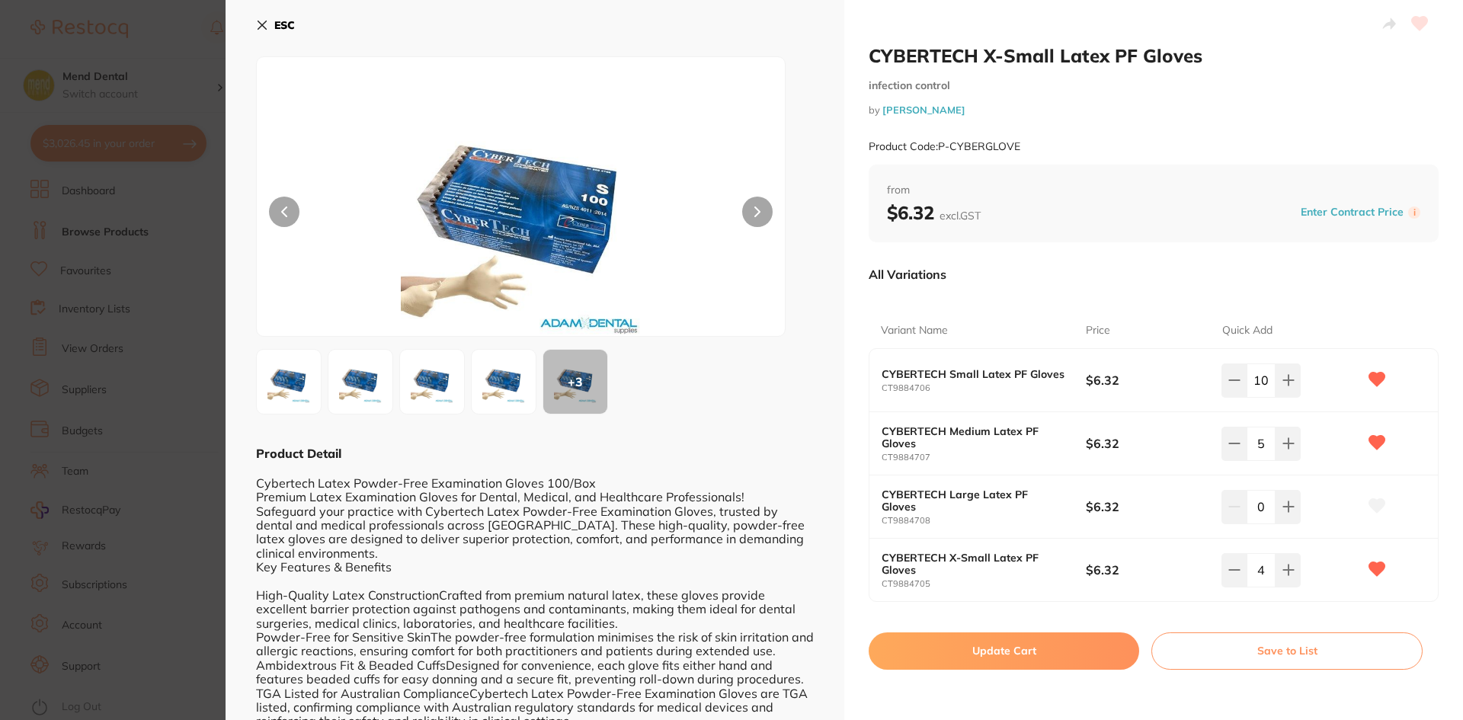
click at [1272, 562] on input "4" at bounding box center [1261, 570] width 29 height 34
click at [1279, 562] on button at bounding box center [1288, 570] width 25 height 34
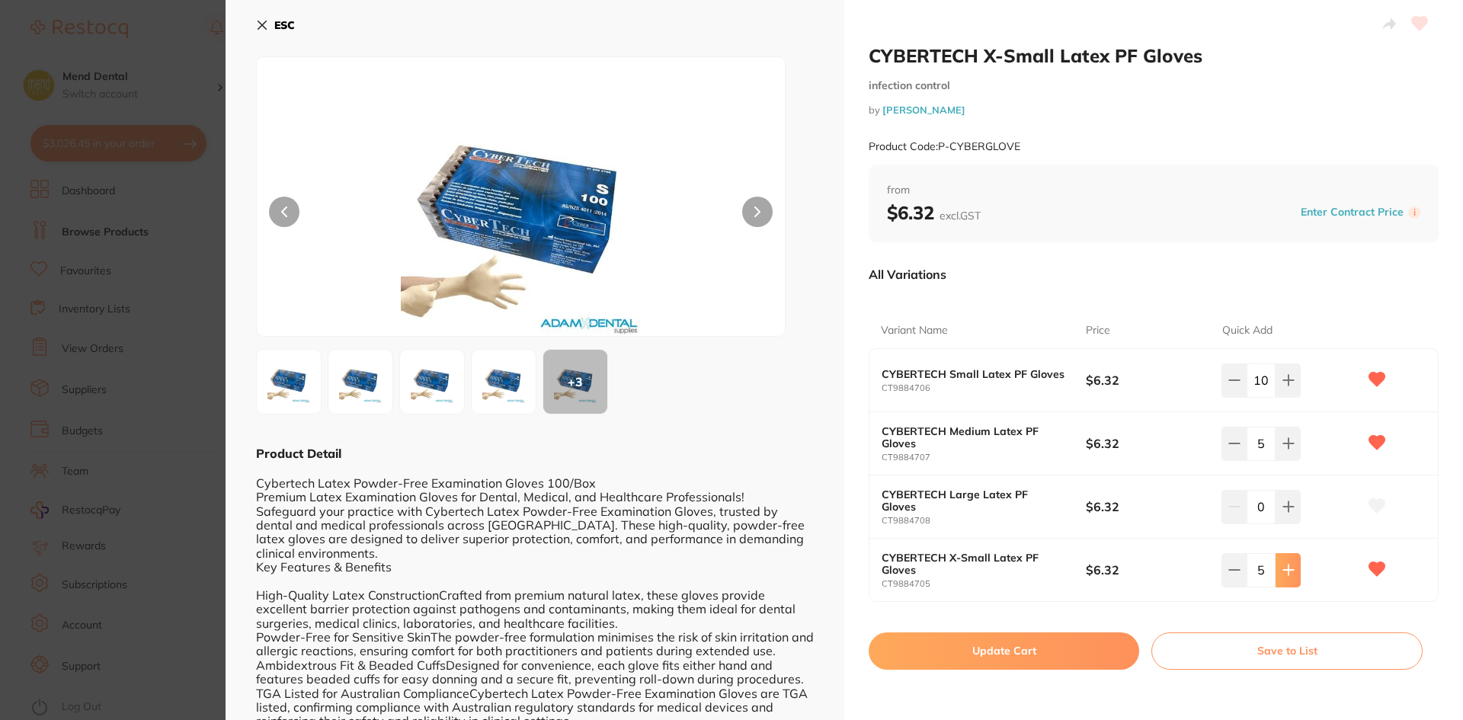
click at [1278, 562] on button at bounding box center [1288, 570] width 25 height 34
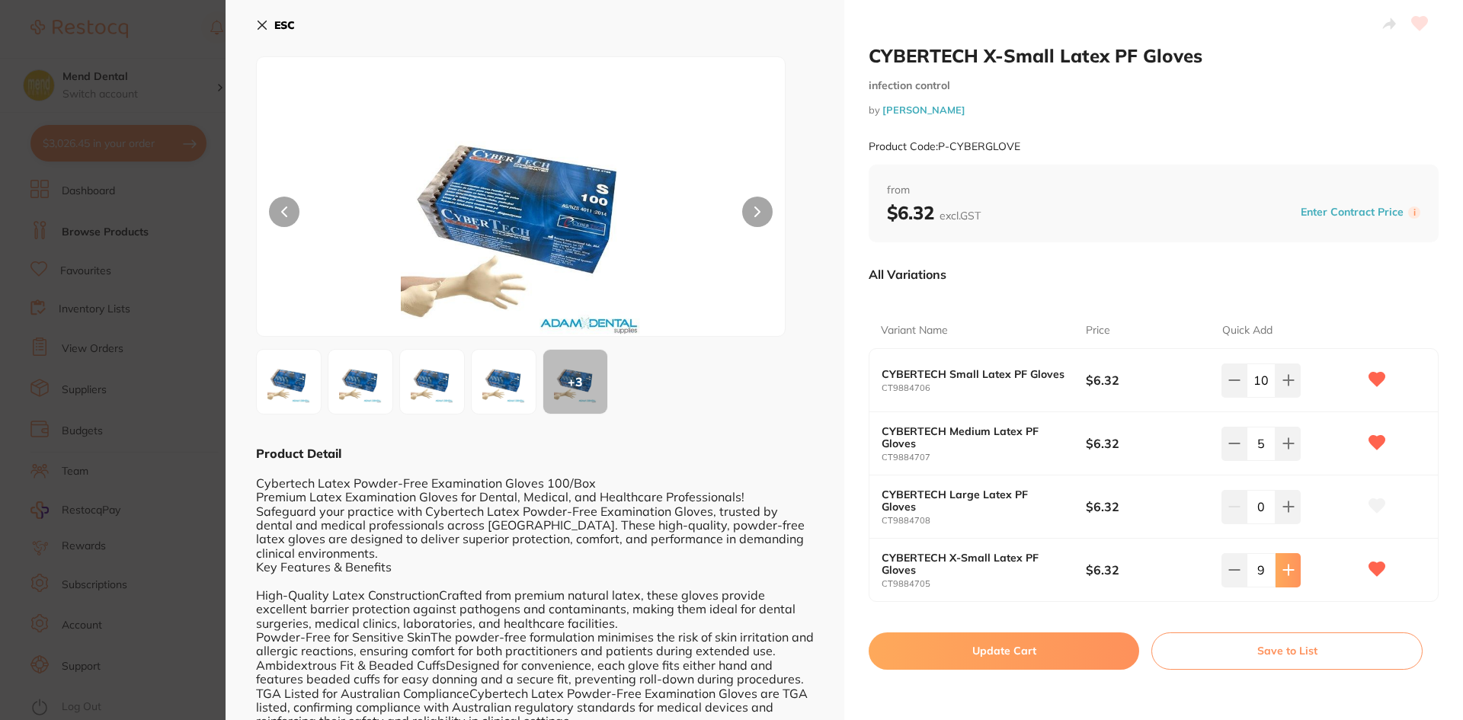
type input "10"
click at [942, 652] on button "Update Cart" at bounding box center [1004, 650] width 271 height 37
checkbox input "false"
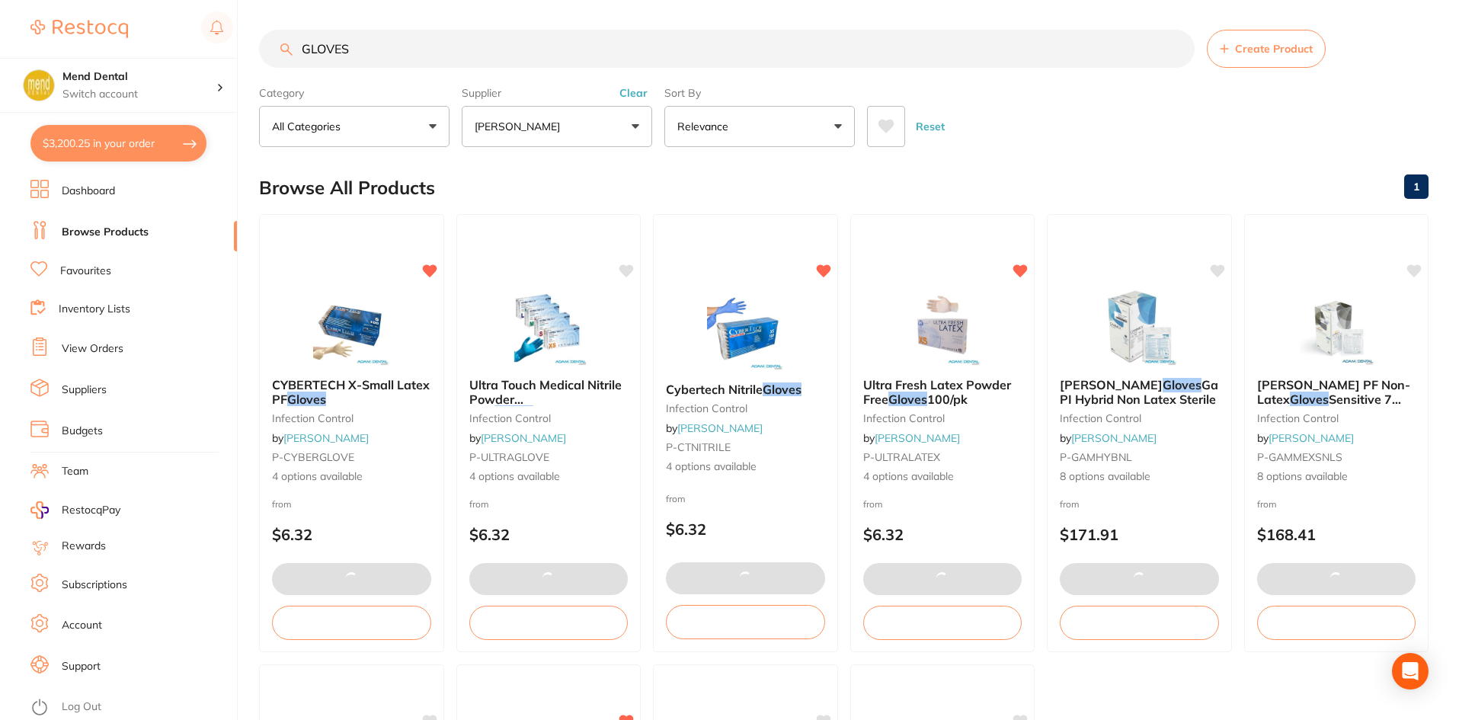
click at [135, 141] on button "$3,200.25 in your order" at bounding box center [118, 143] width 176 height 37
checkbox input "true"
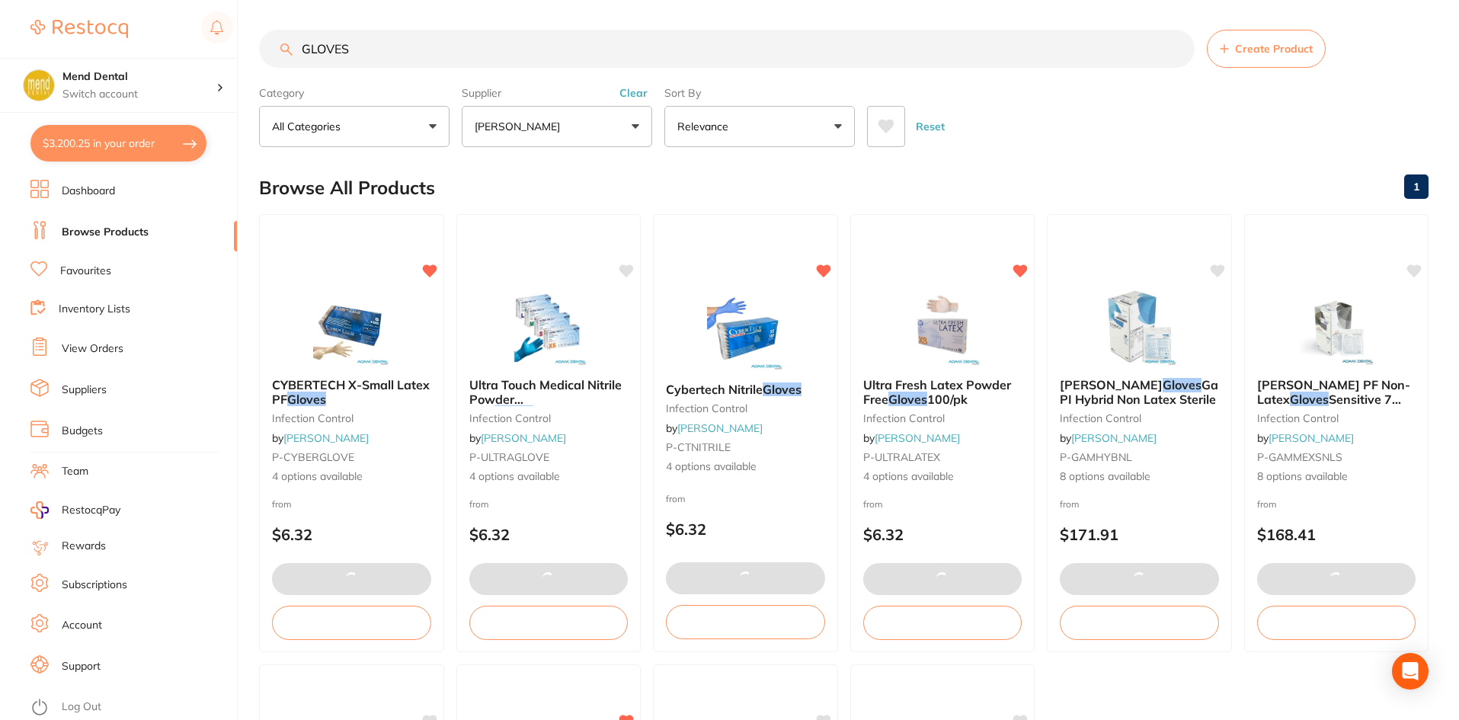
checkbox input "true"
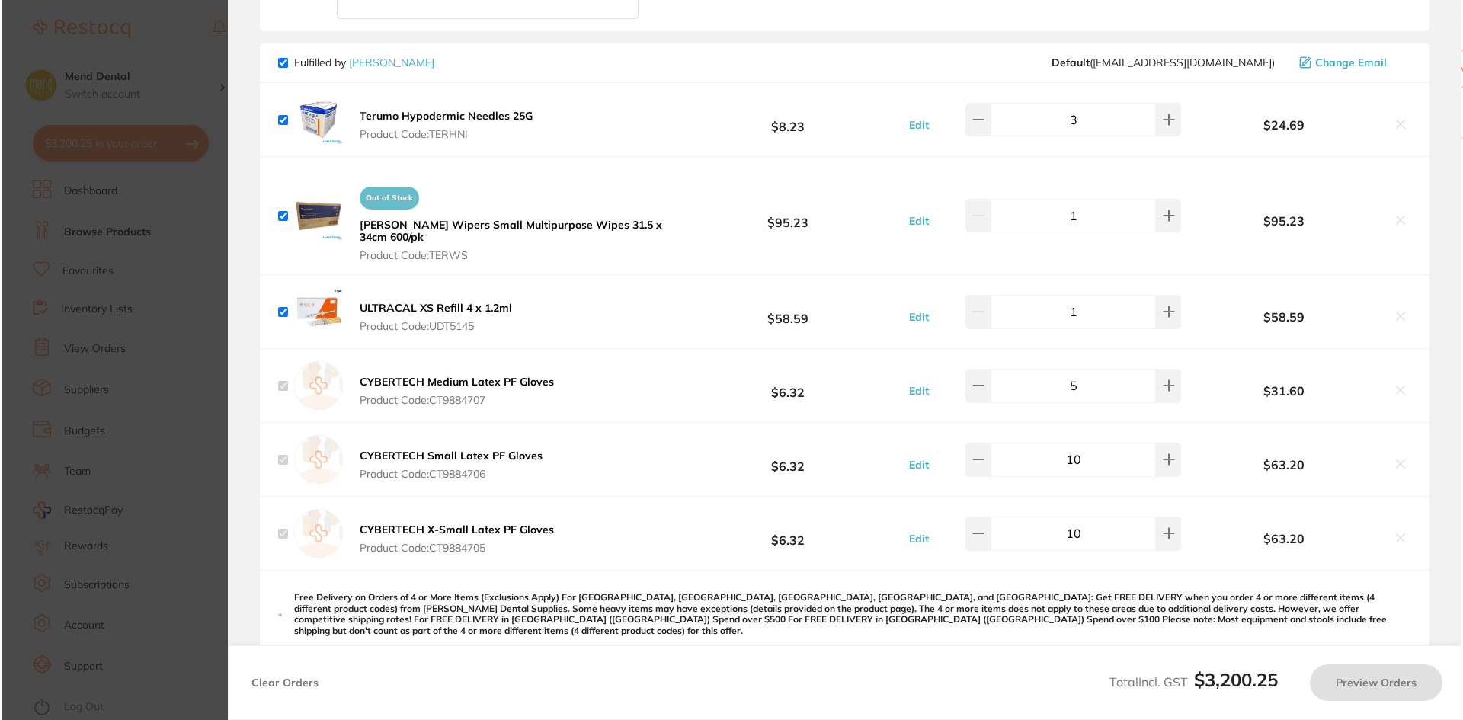
scroll to position [0, 0]
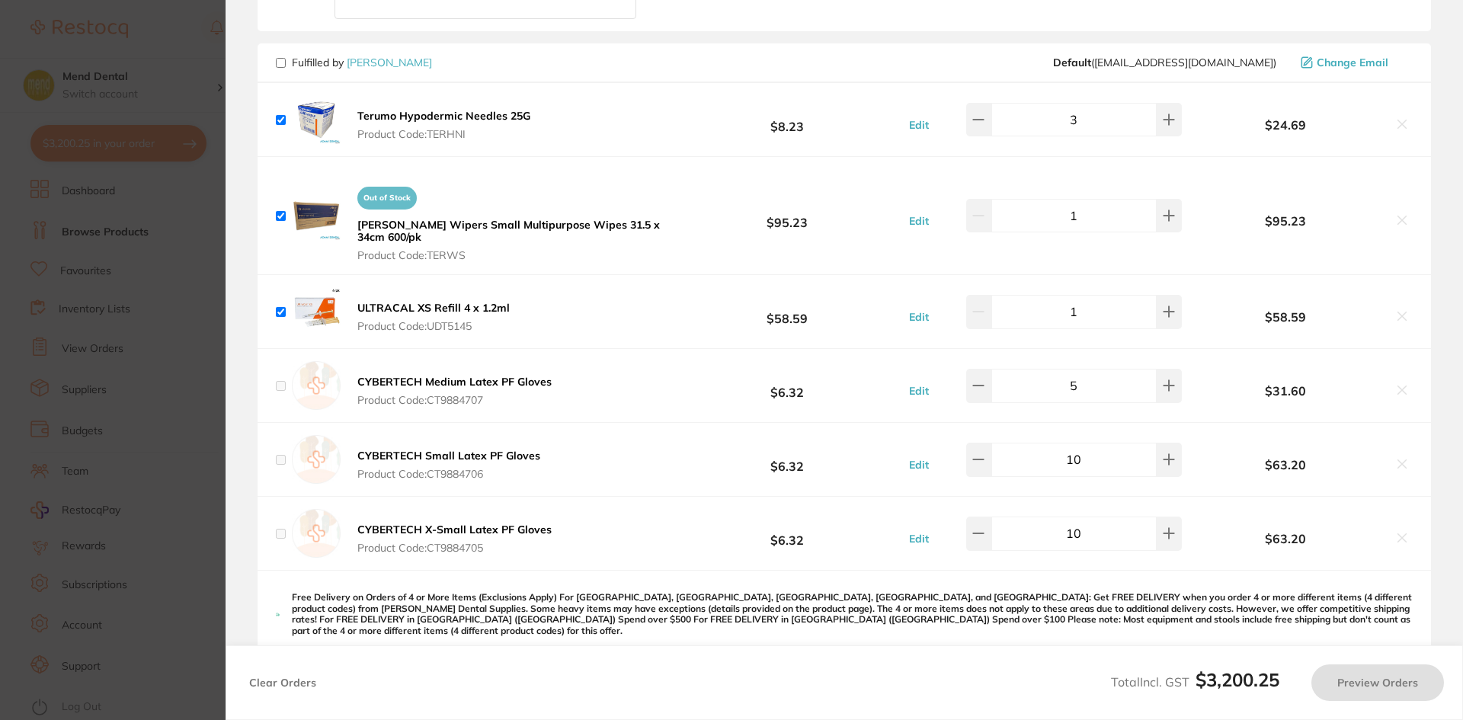
checkbox input "false"
checkbox input "true"
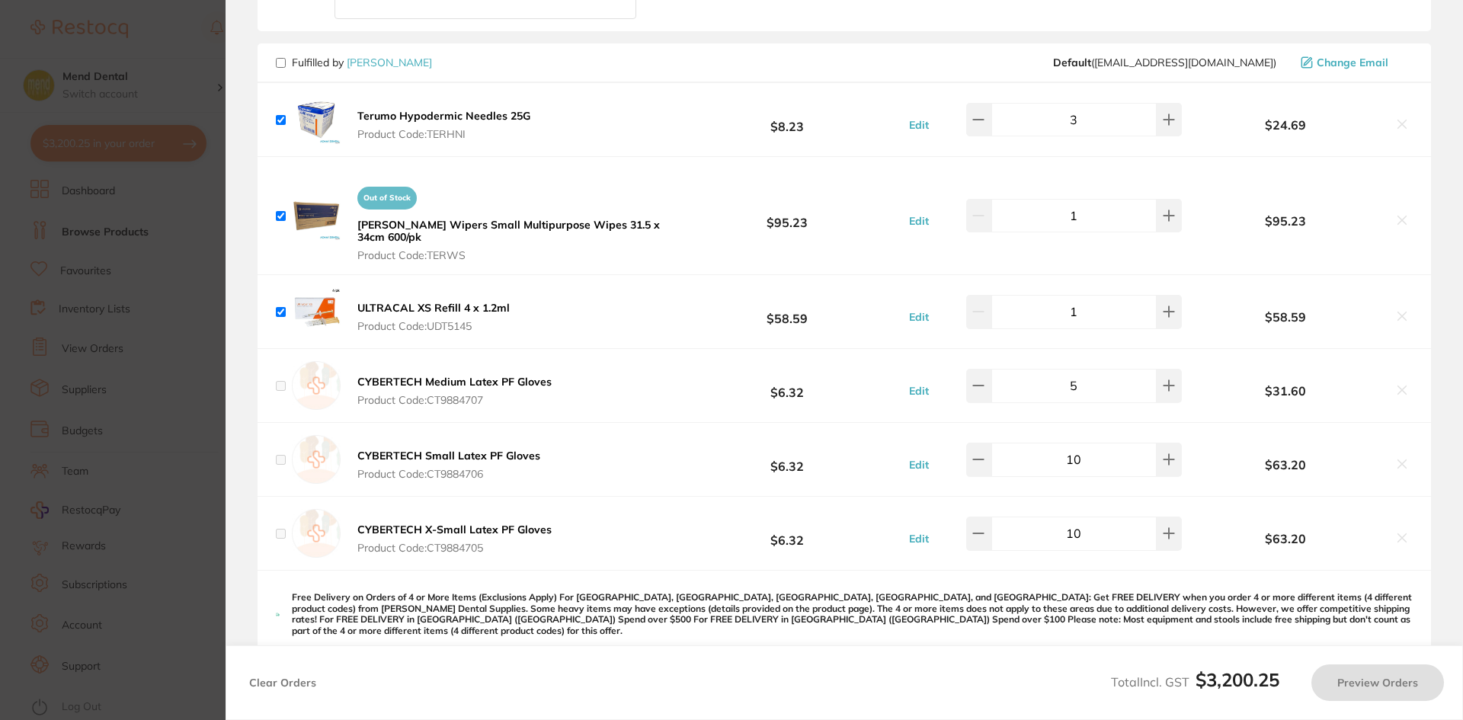
checkbox input "true"
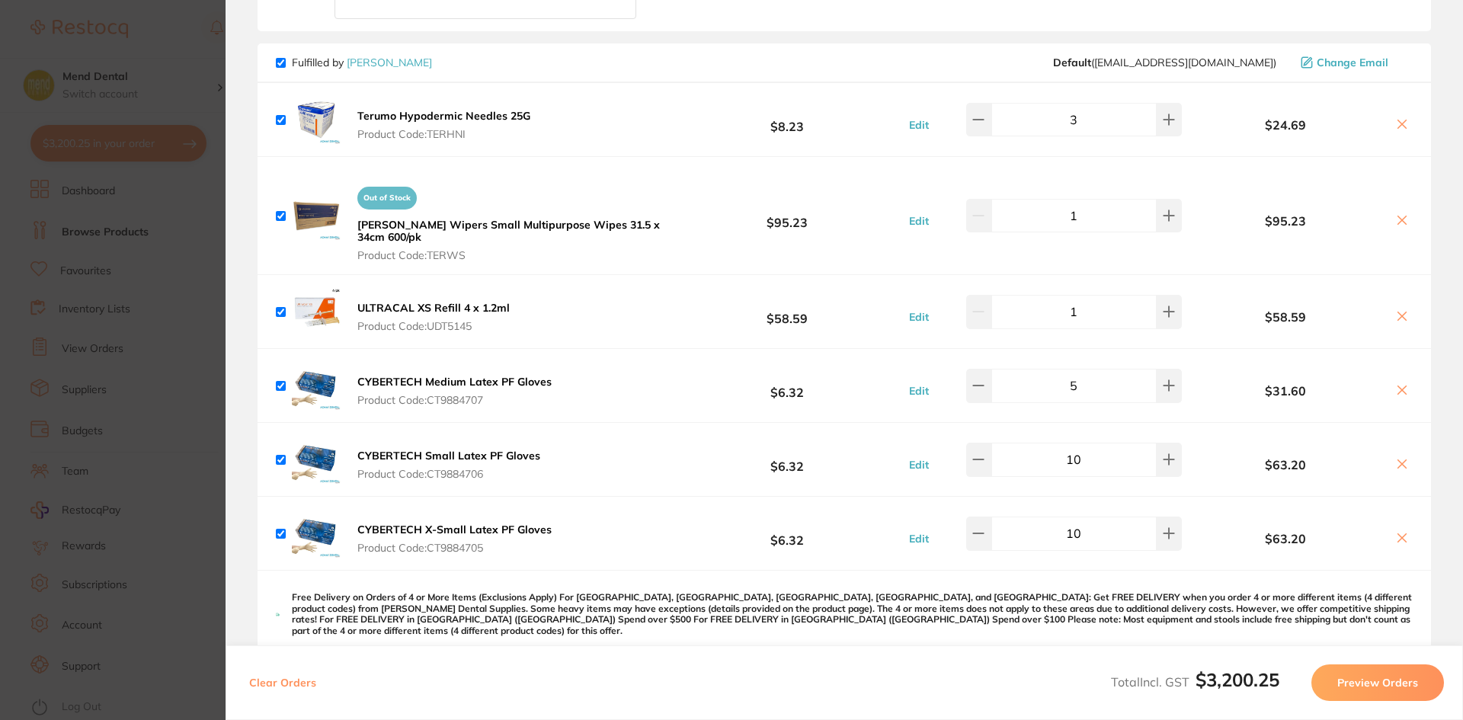
click at [484, 115] on b "Terumo Hypodermic Needles 25G" at bounding box center [443, 116] width 173 height 14
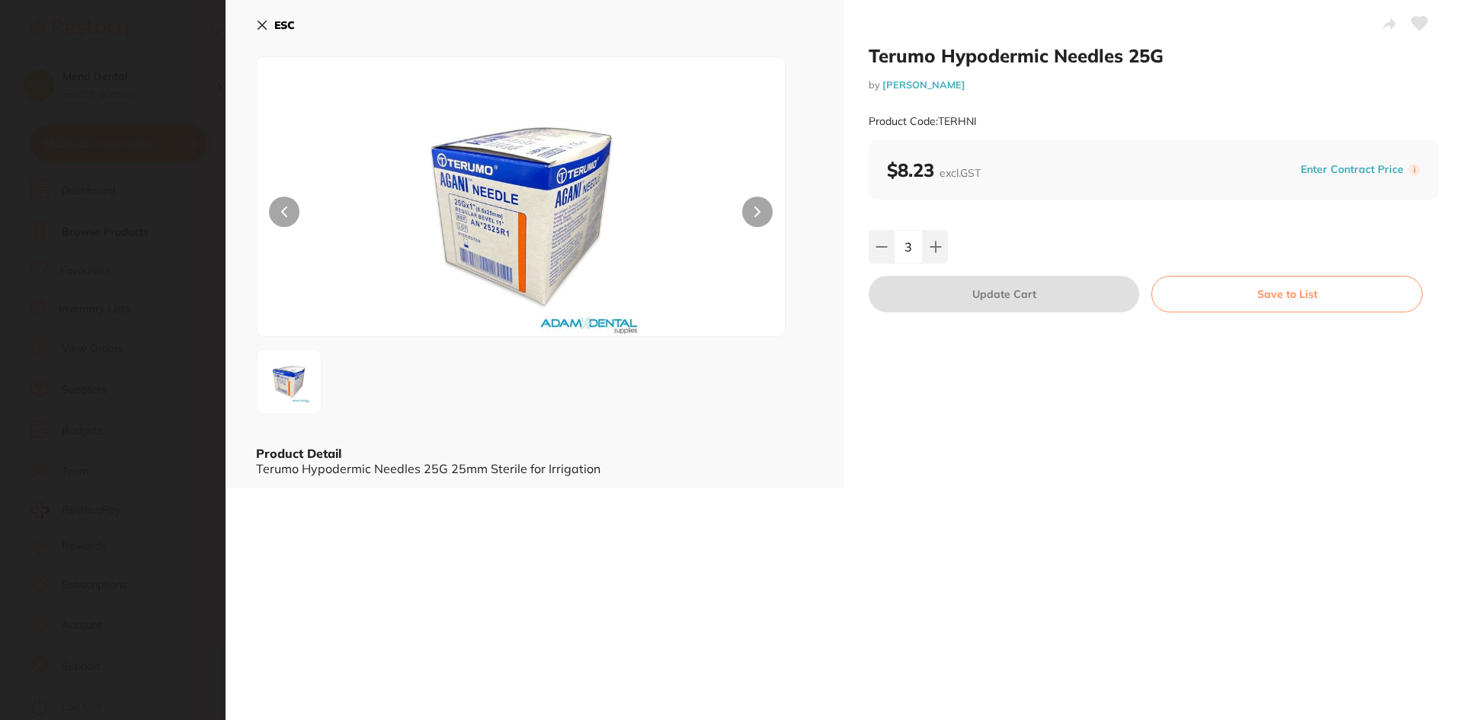
click at [258, 27] on icon at bounding box center [262, 25] width 12 height 12
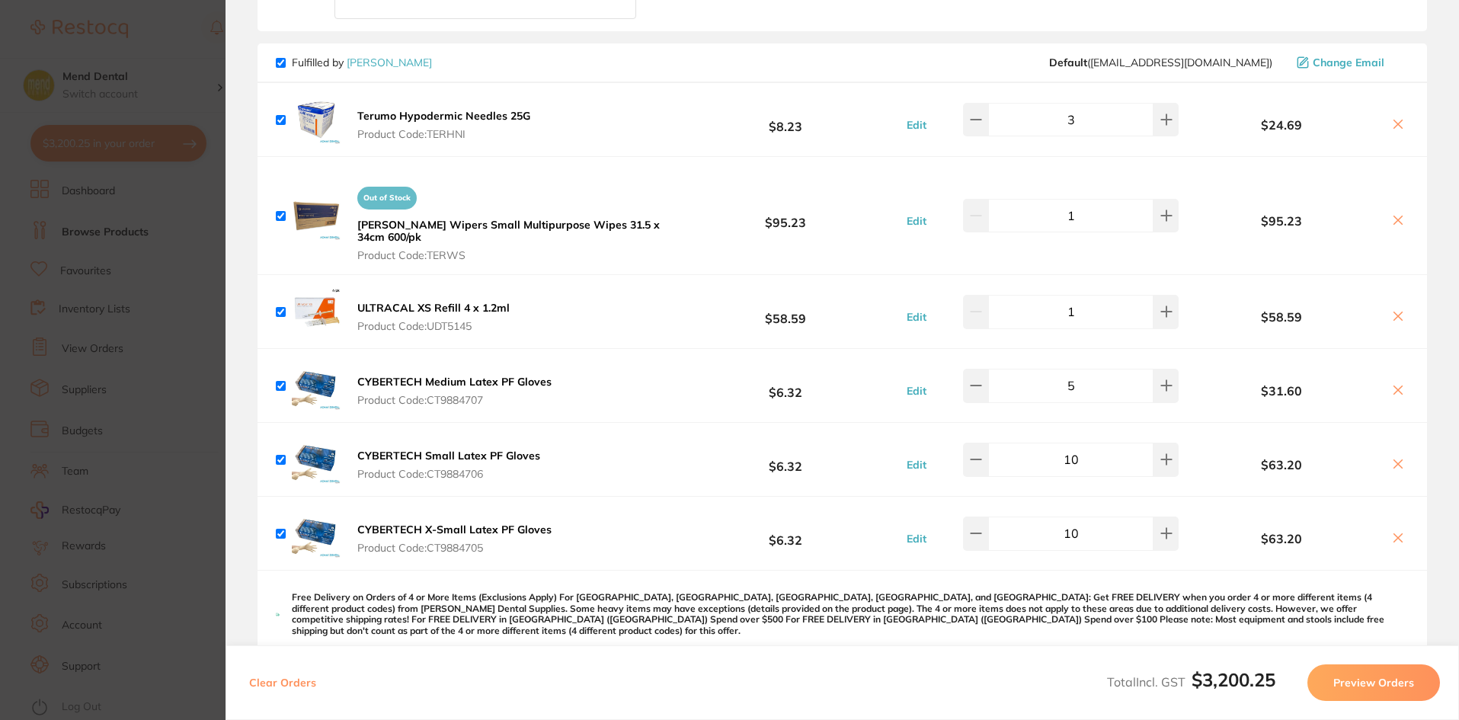
click at [117, 251] on section "Update RRP Set your pre negotiated price for this item. Item Agreed RRP (excl. …" at bounding box center [729, 360] width 1459 height 720
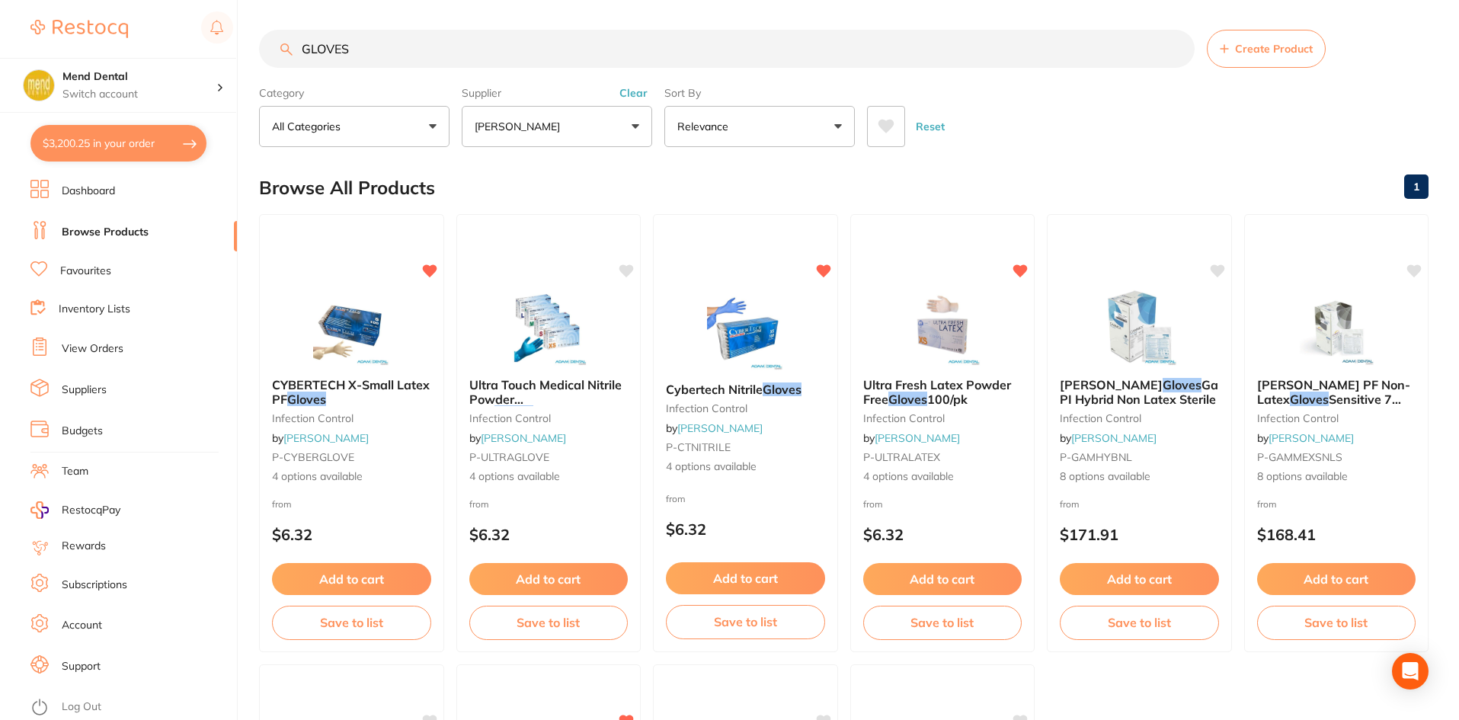
drag, startPoint x: 240, startPoint y: 48, endPoint x: 195, endPoint y: 48, distance: 45.0
click at [195, 48] on div "$3,200.25 Mend Dental Switch account Mend Dental $3,200.25 in your order Dashbo…" at bounding box center [729, 359] width 1459 height 720
paste input "P-CURASOFTLINE"
type input "P-CURASOFTLINE"
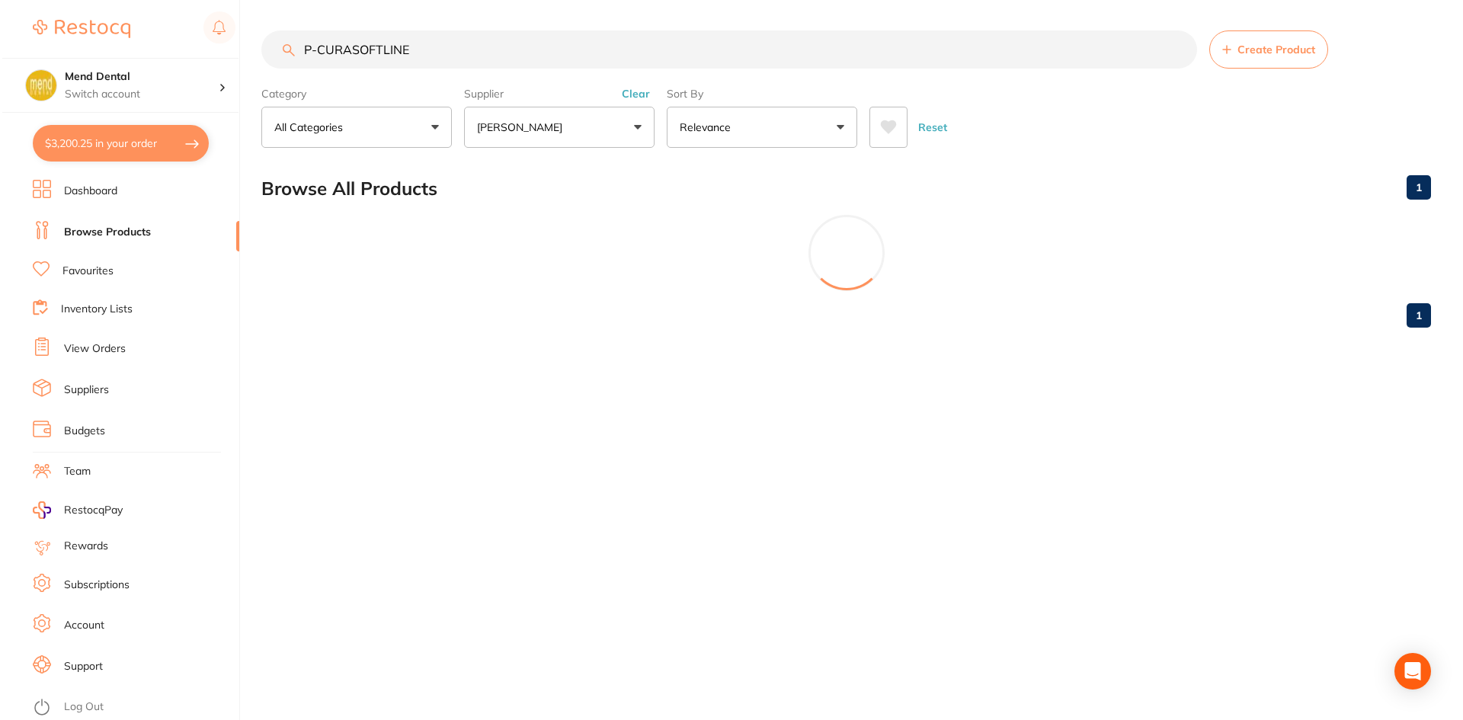
scroll to position [0, 0]
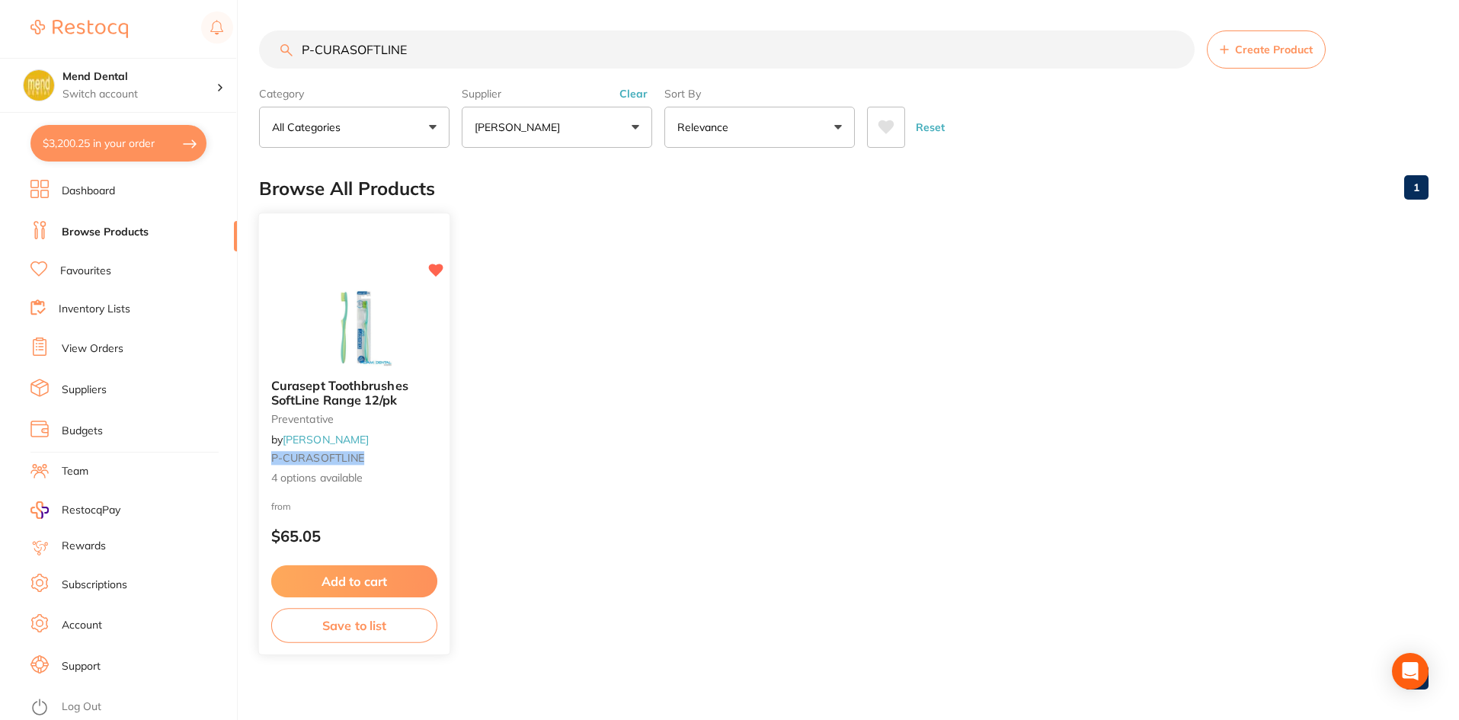
click at [400, 330] on img at bounding box center [354, 328] width 100 height 77
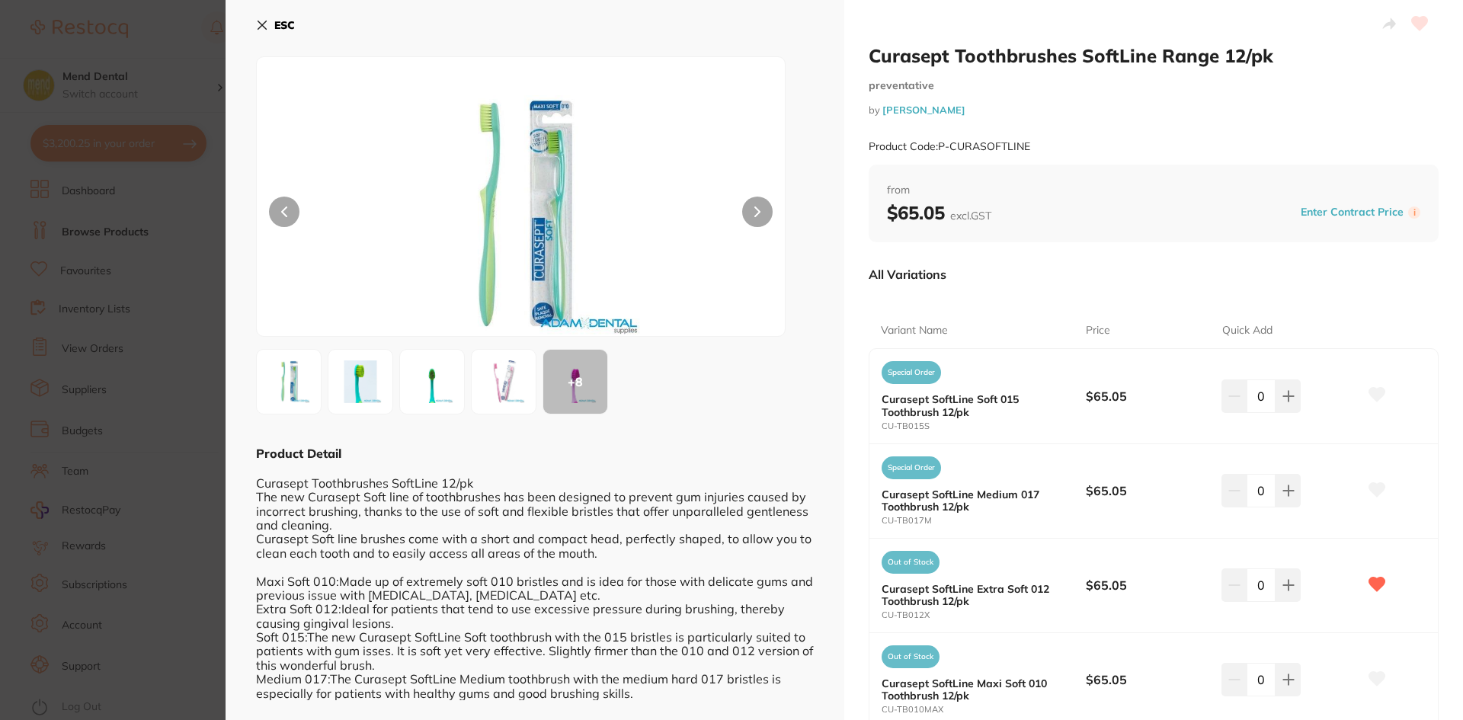
drag, startPoint x: 1283, startPoint y: 589, endPoint x: 1113, endPoint y: 568, distance: 172.0
click at [1284, 589] on icon at bounding box center [1288, 585] width 12 height 12
type input "1"
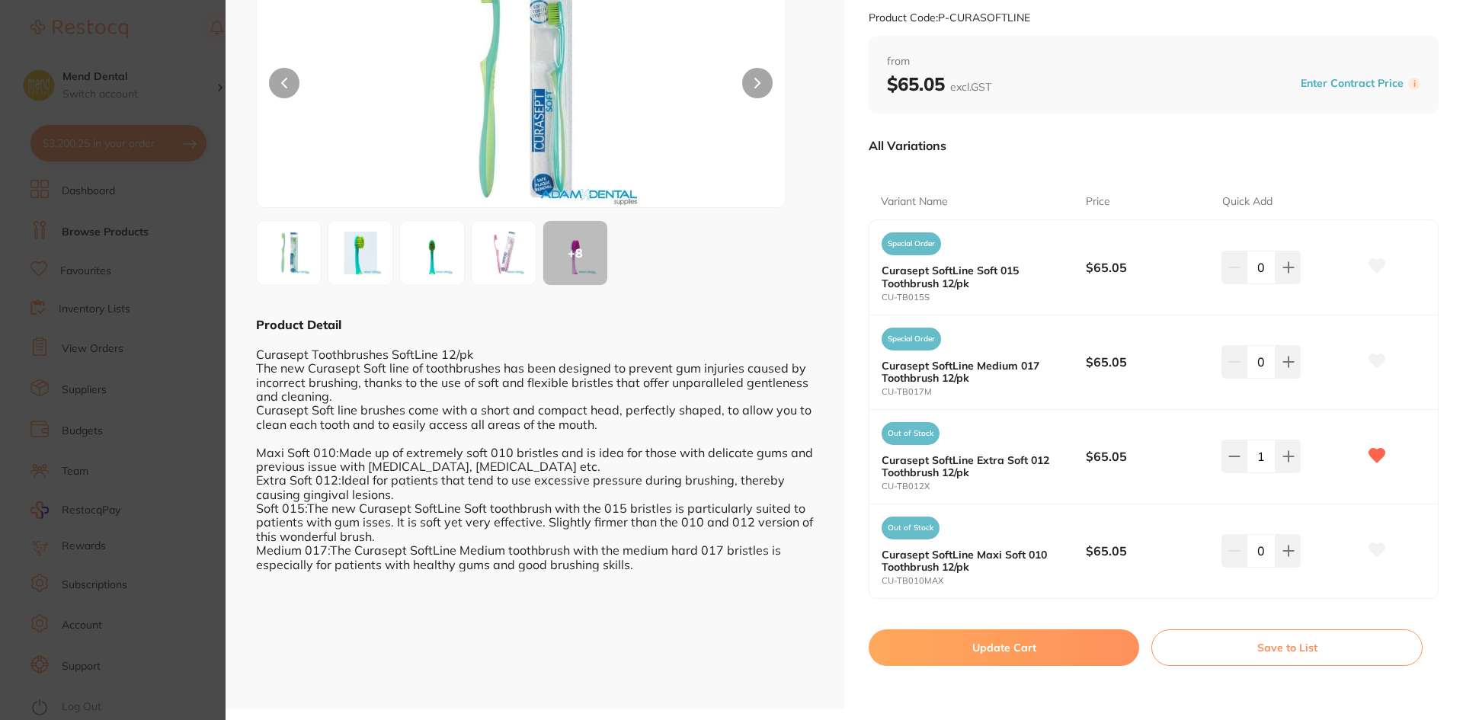
click at [990, 654] on button "Update Cart" at bounding box center [1004, 647] width 271 height 37
checkbox input "false"
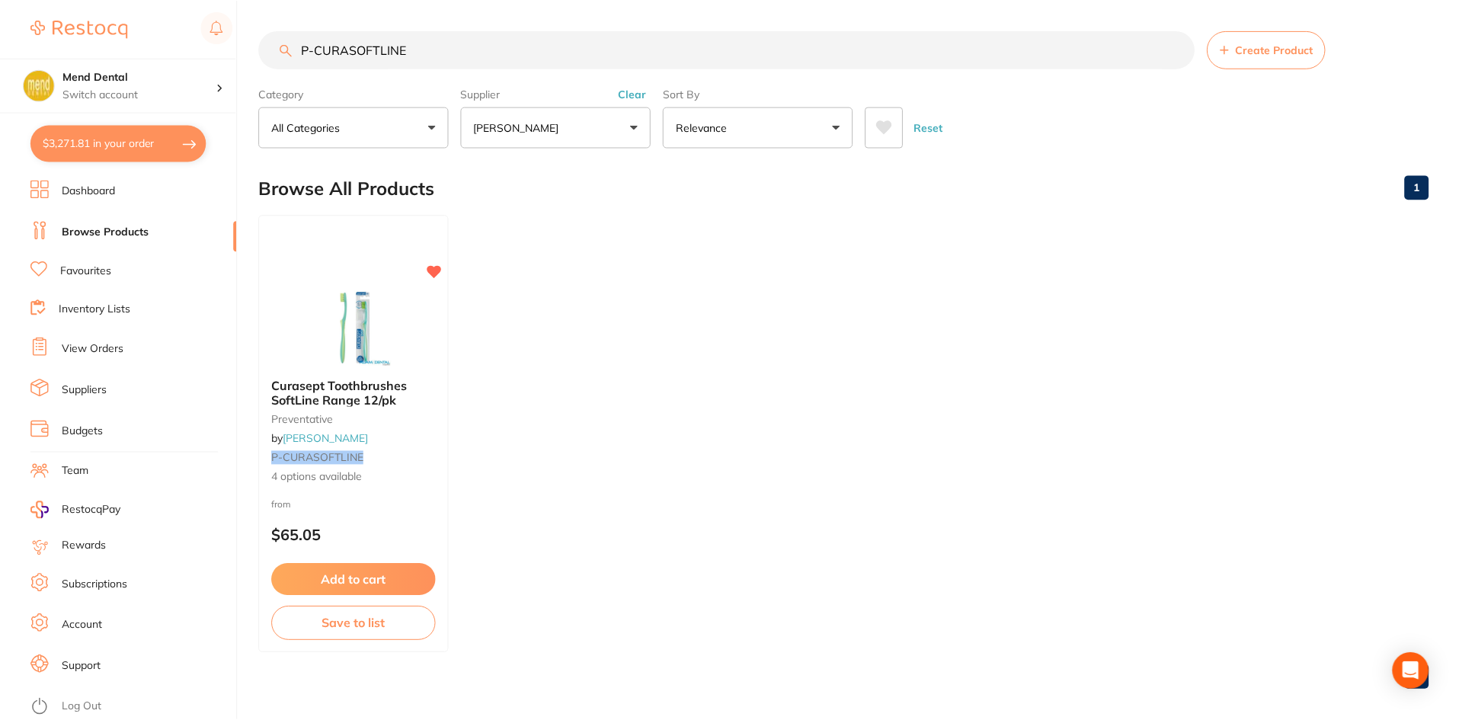
scroll to position [1, 0]
click at [138, 131] on button "$3,271.81 in your order" at bounding box center [118, 143] width 176 height 37
checkbox input "true"
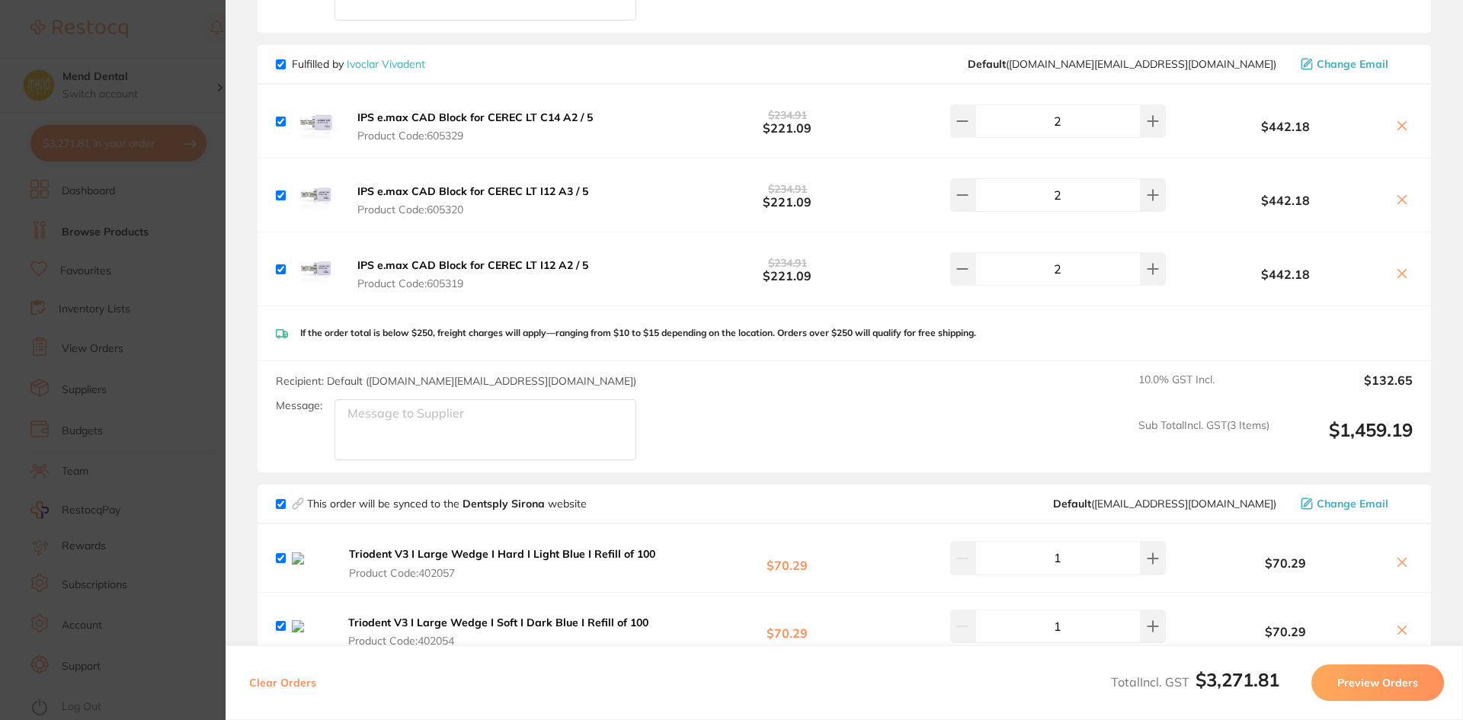
scroll to position [1905, 0]
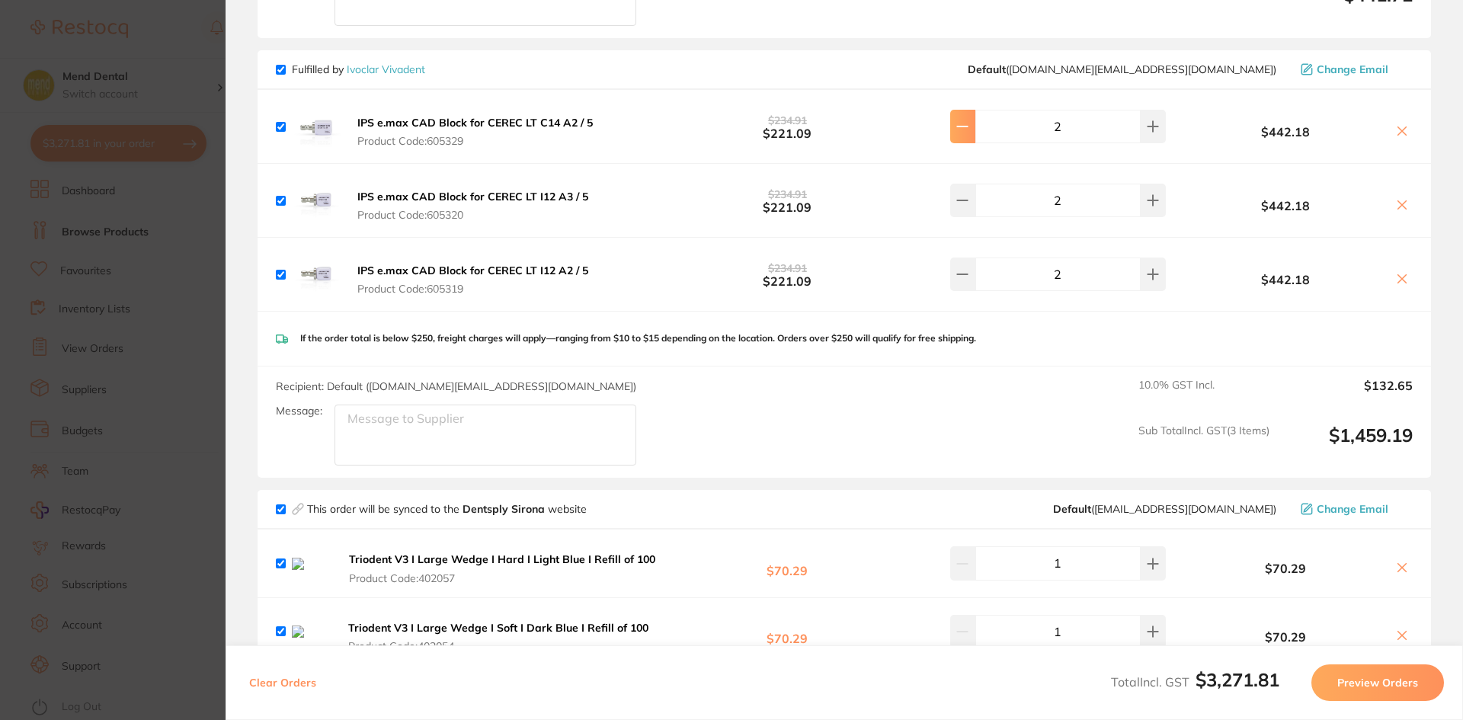
click at [965, 120] on icon at bounding box center [962, 126] width 12 height 12
type input "1"
click at [949, 193] on div "2" at bounding box center [1043, 201] width 245 height 34
click at [962, 184] on button at bounding box center [962, 201] width 25 height 34
type input "1"
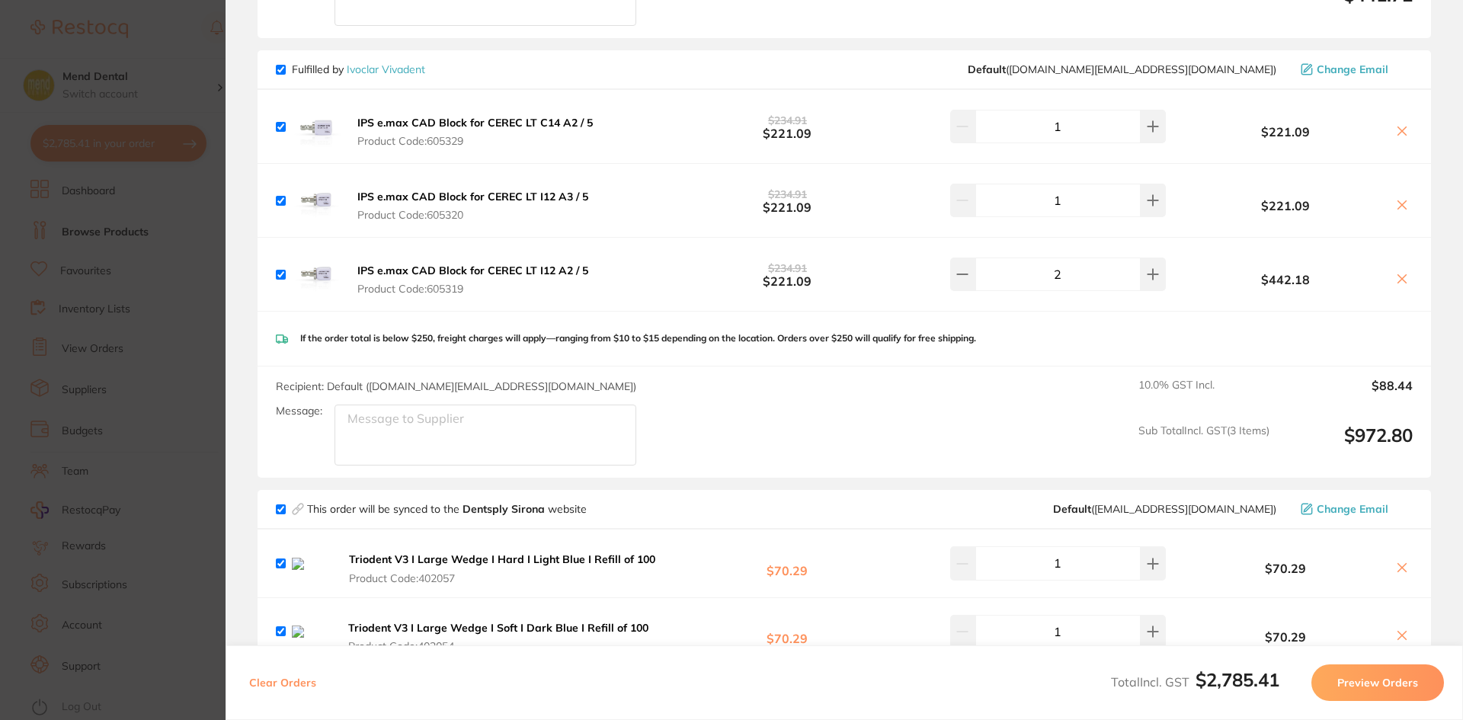
click at [962, 238] on div "IPS e.max CAD Block for CEREC LT I12 A2 / 5 Product Code: 605319 $234.91 $221.0…" at bounding box center [844, 274] width 1173 height 73
click at [972, 260] on button at bounding box center [962, 275] width 25 height 34
type input "1"
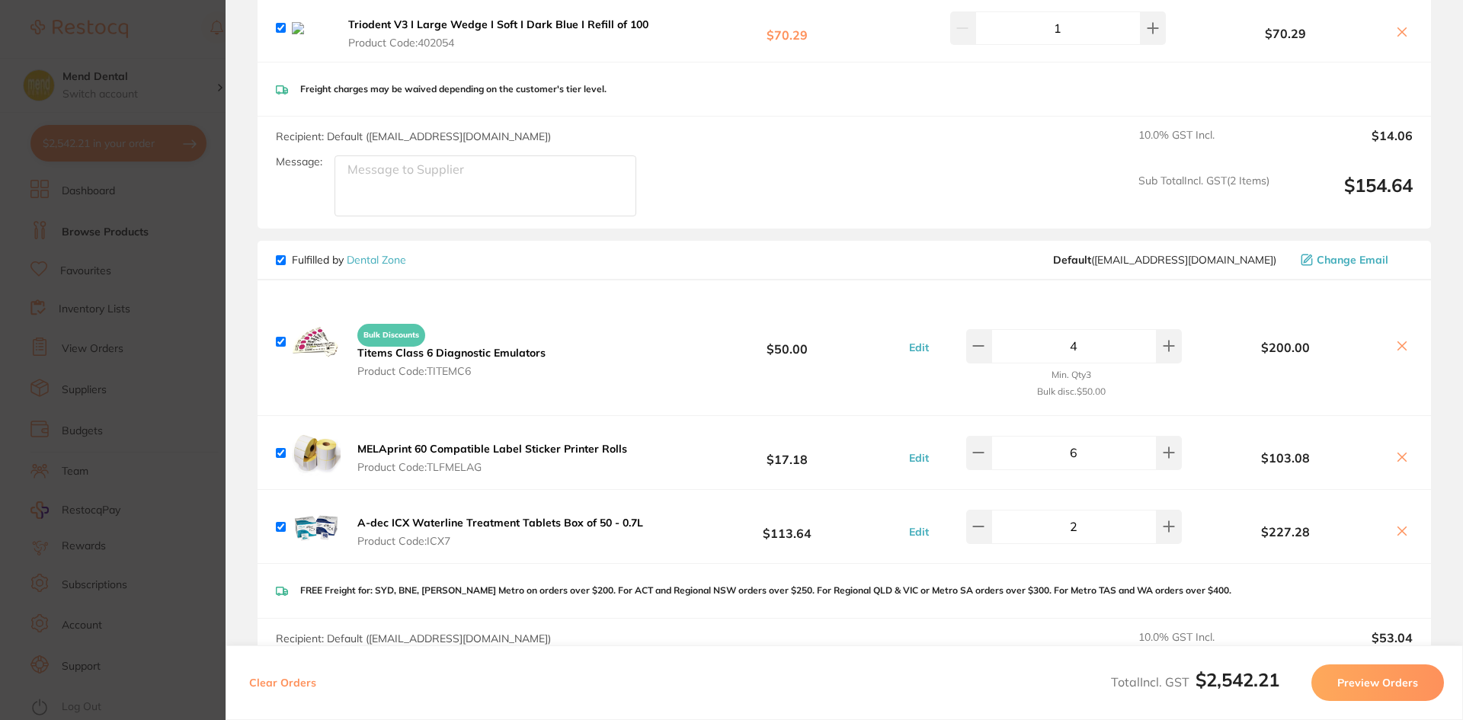
scroll to position [2515, 0]
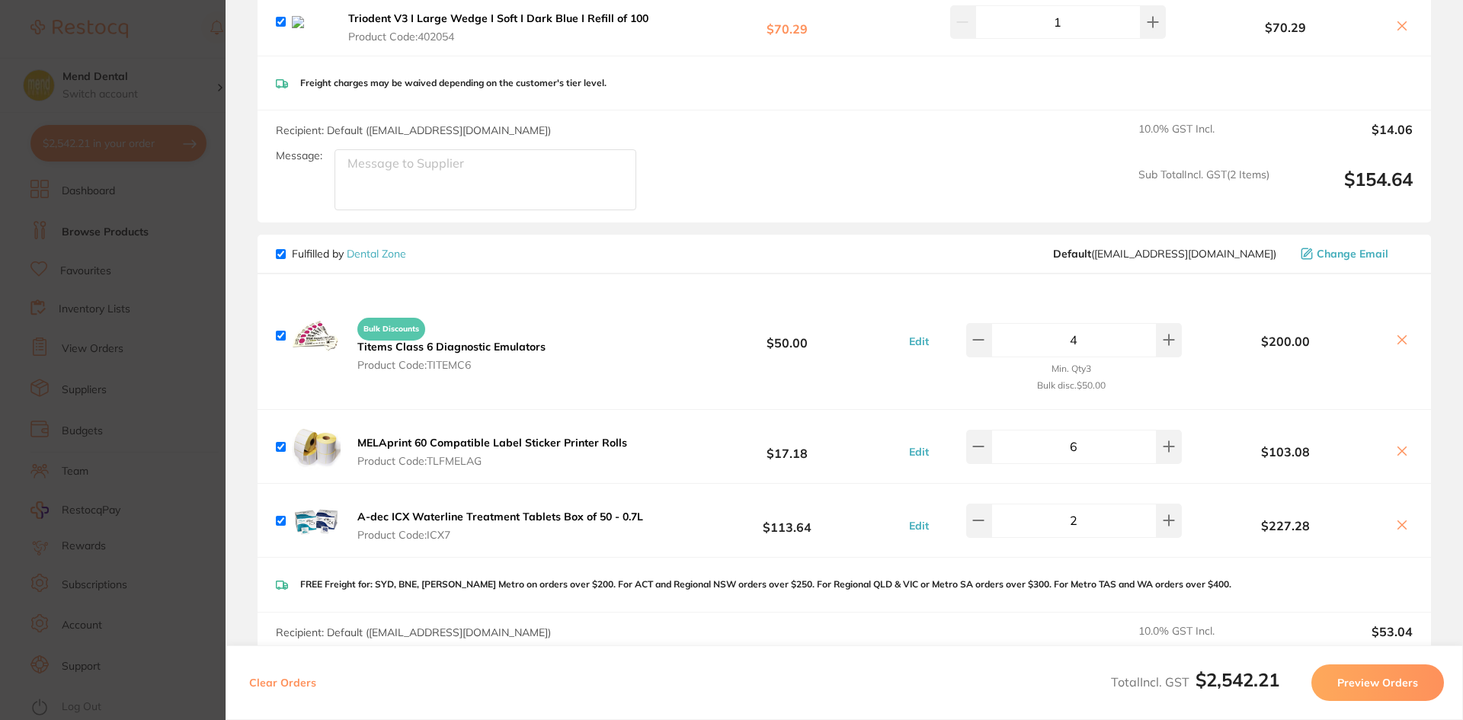
click at [121, 313] on section "Update RRP Set your pre negotiated price for this item. Item Agreed RRP (excl. …" at bounding box center [731, 360] width 1463 height 720
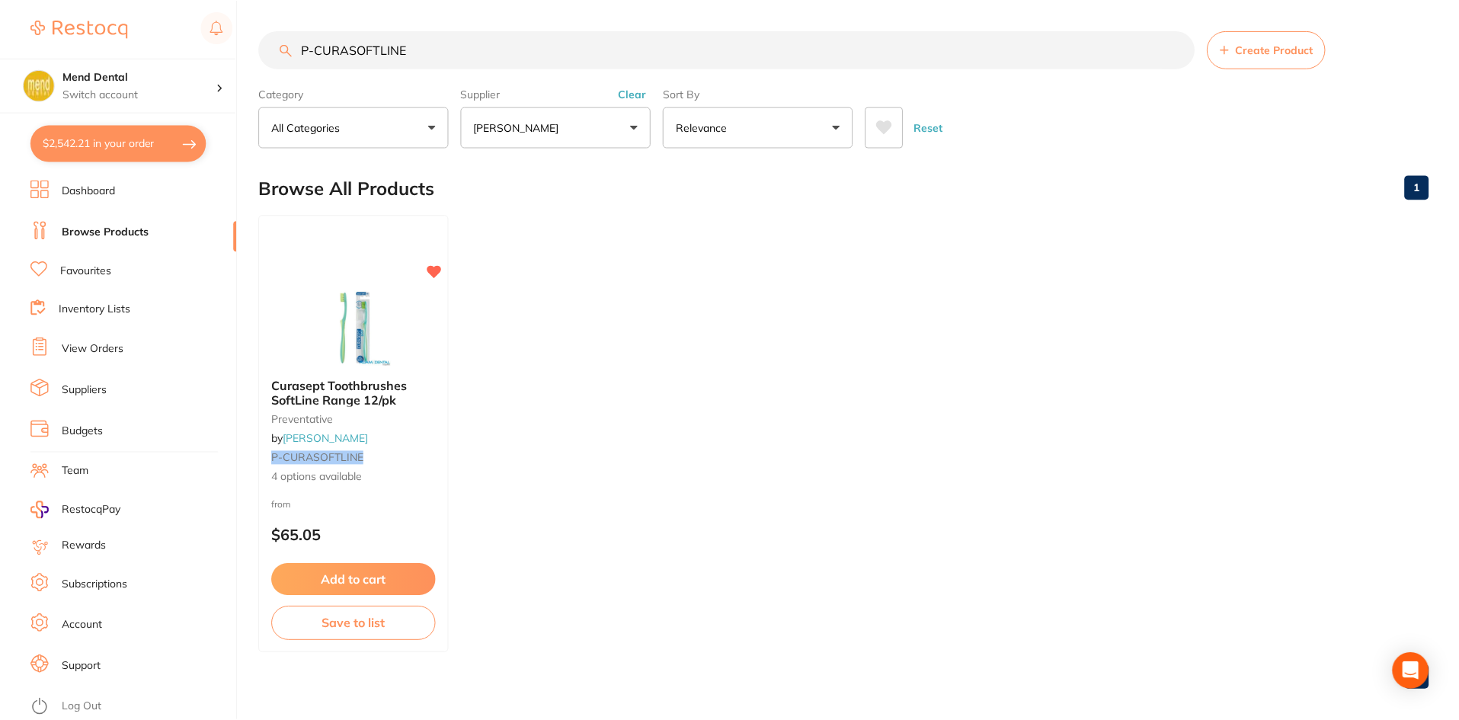
scroll to position [1, 0]
drag, startPoint x: 507, startPoint y: 46, endPoint x: 238, endPoint y: 27, distance: 270.4
click at [238, 27] on div "$2,542.21 Mend Dental Switch account Mend Dental $2,542.21 in your order Dashbo…" at bounding box center [729, 359] width 1459 height 720
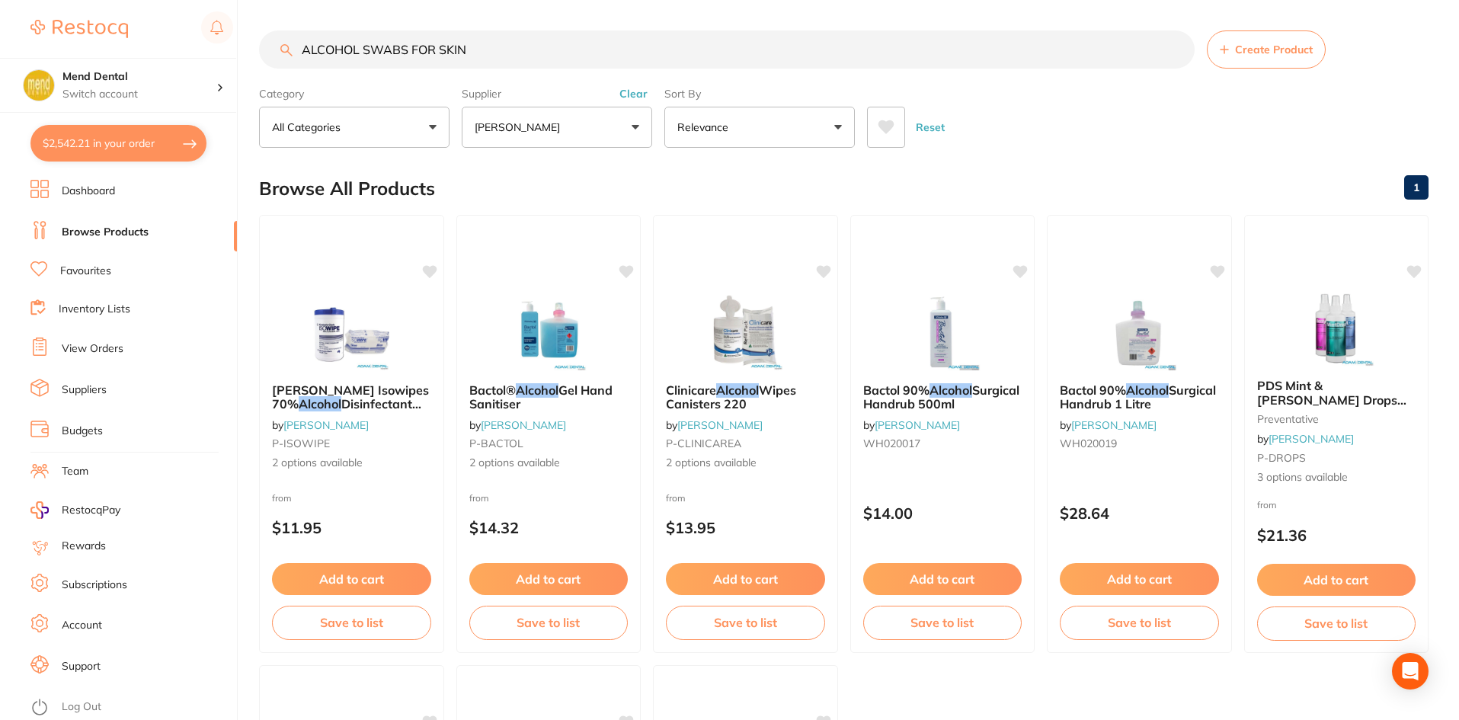
type input "ALCOHOL SWABS FOR SKIN"
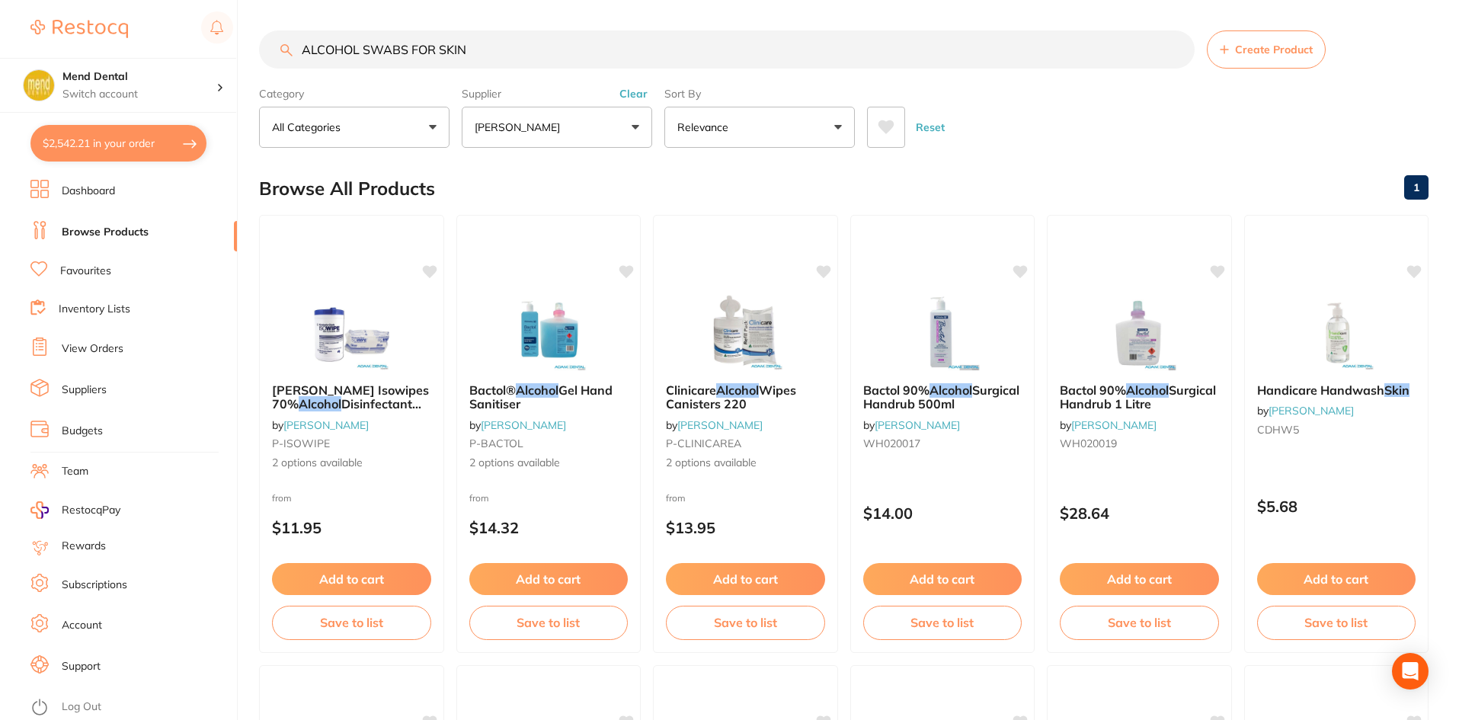
click at [527, 134] on p "[PERSON_NAME]" at bounding box center [520, 127] width 91 height 15
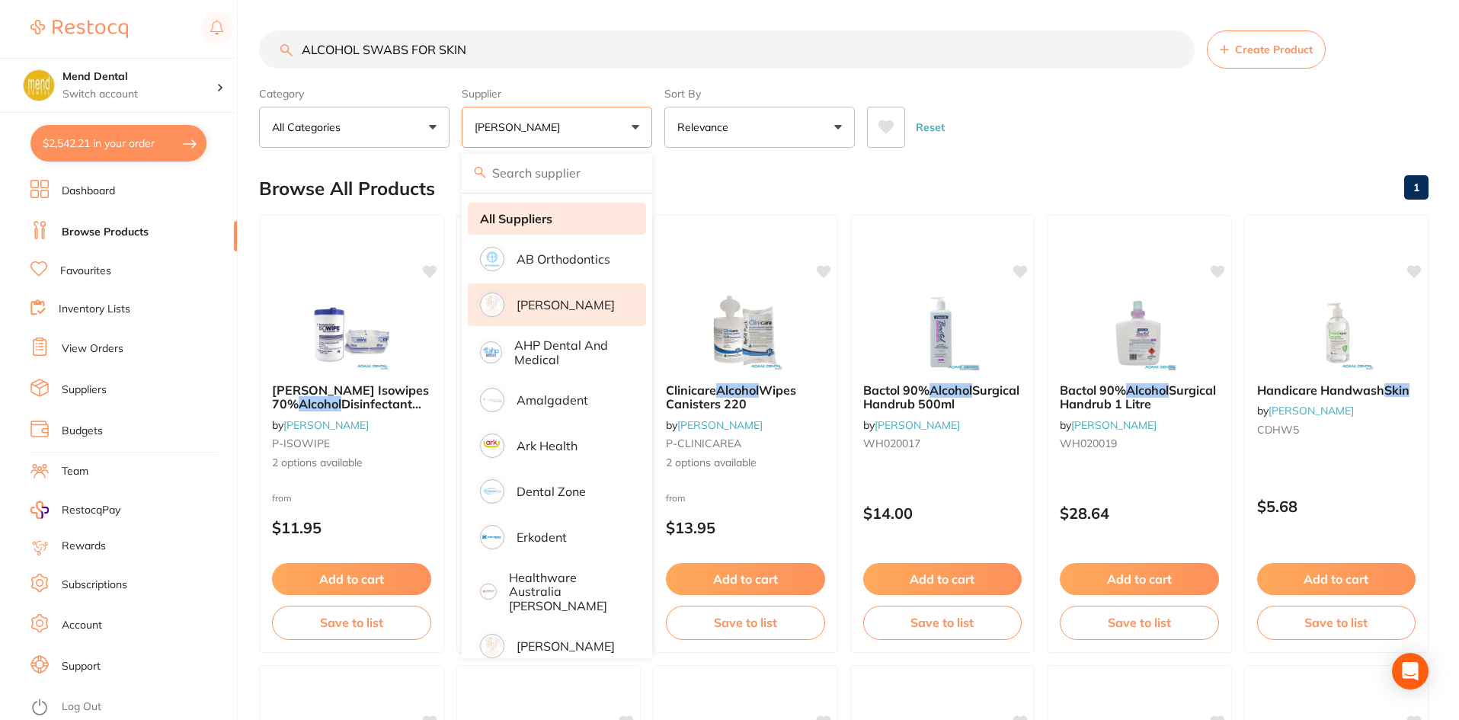
click at [538, 224] on strong "All Suppliers" at bounding box center [516, 219] width 72 height 14
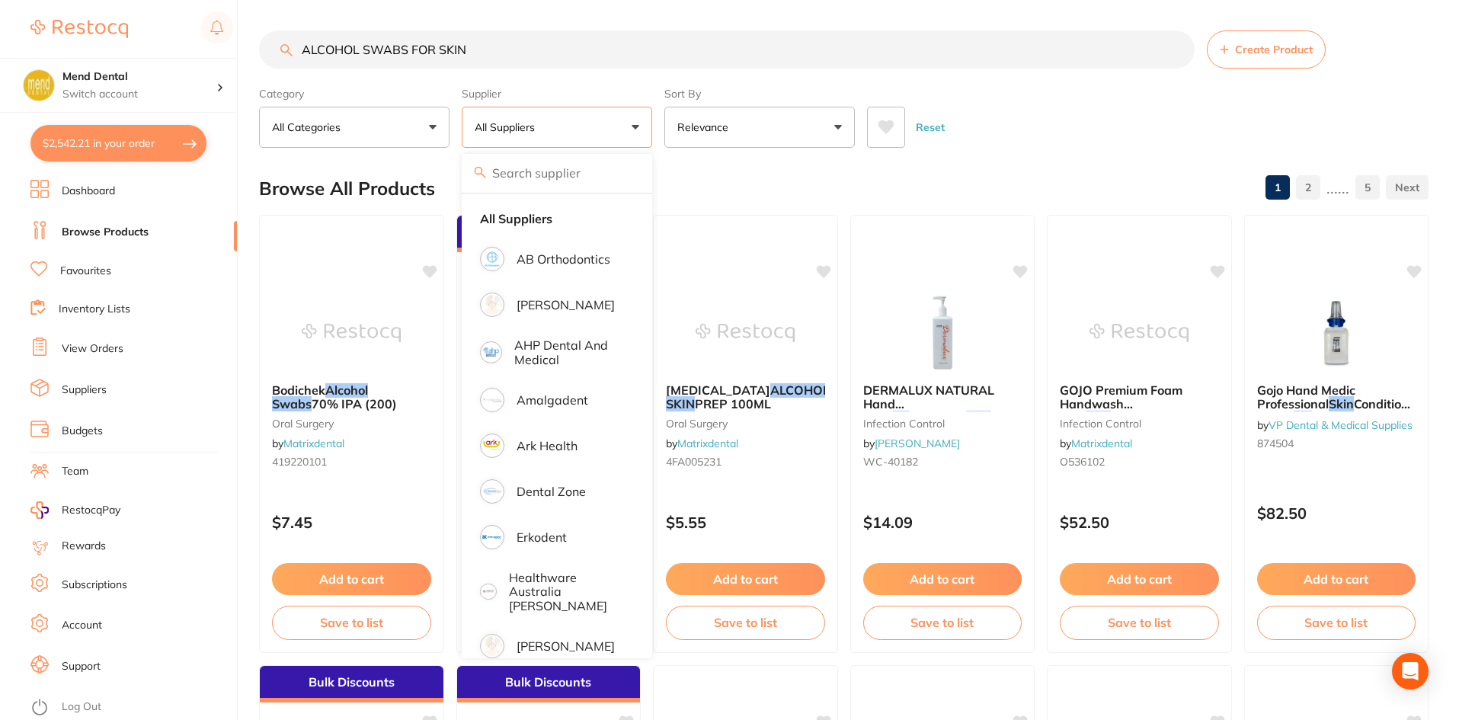
click at [661, 170] on div "Browse All Products 1 2 ...... 5" at bounding box center [844, 188] width 1170 height 51
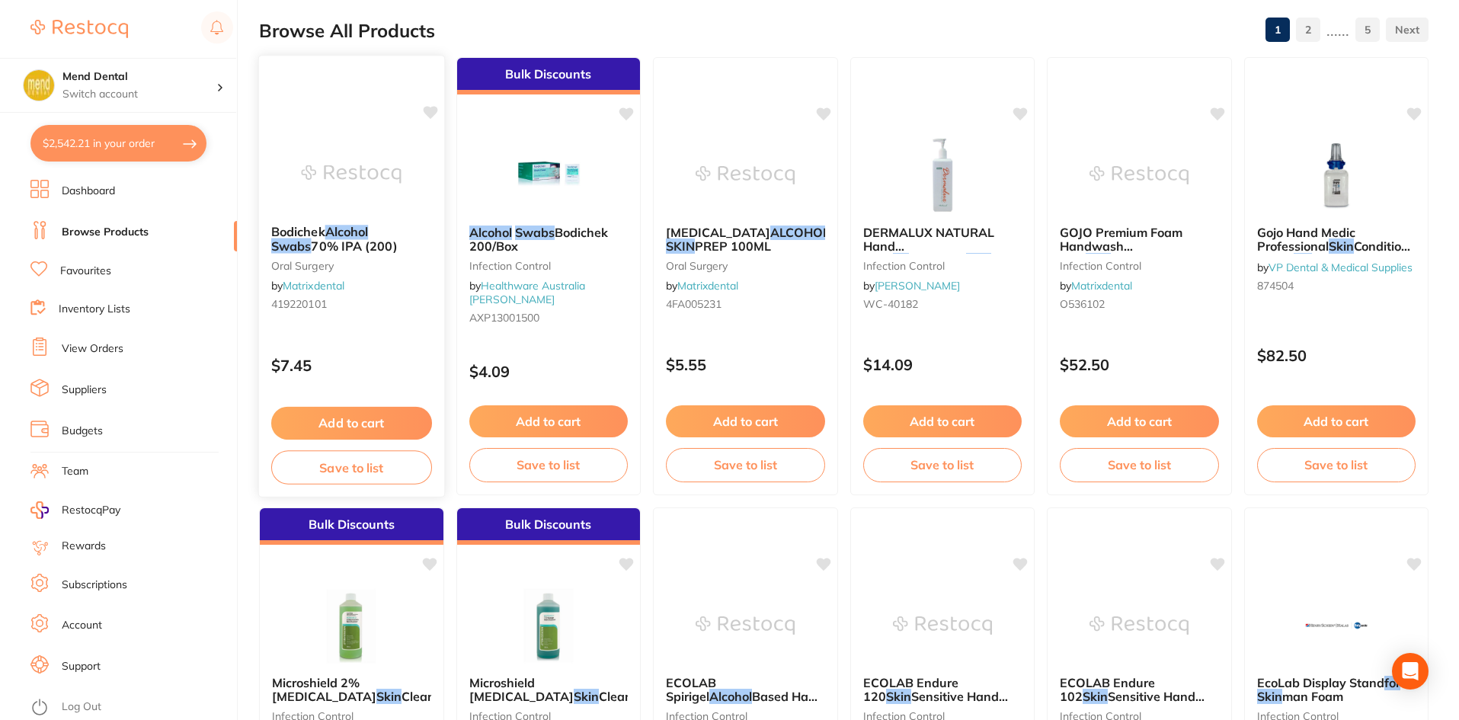
scroll to position [152, 0]
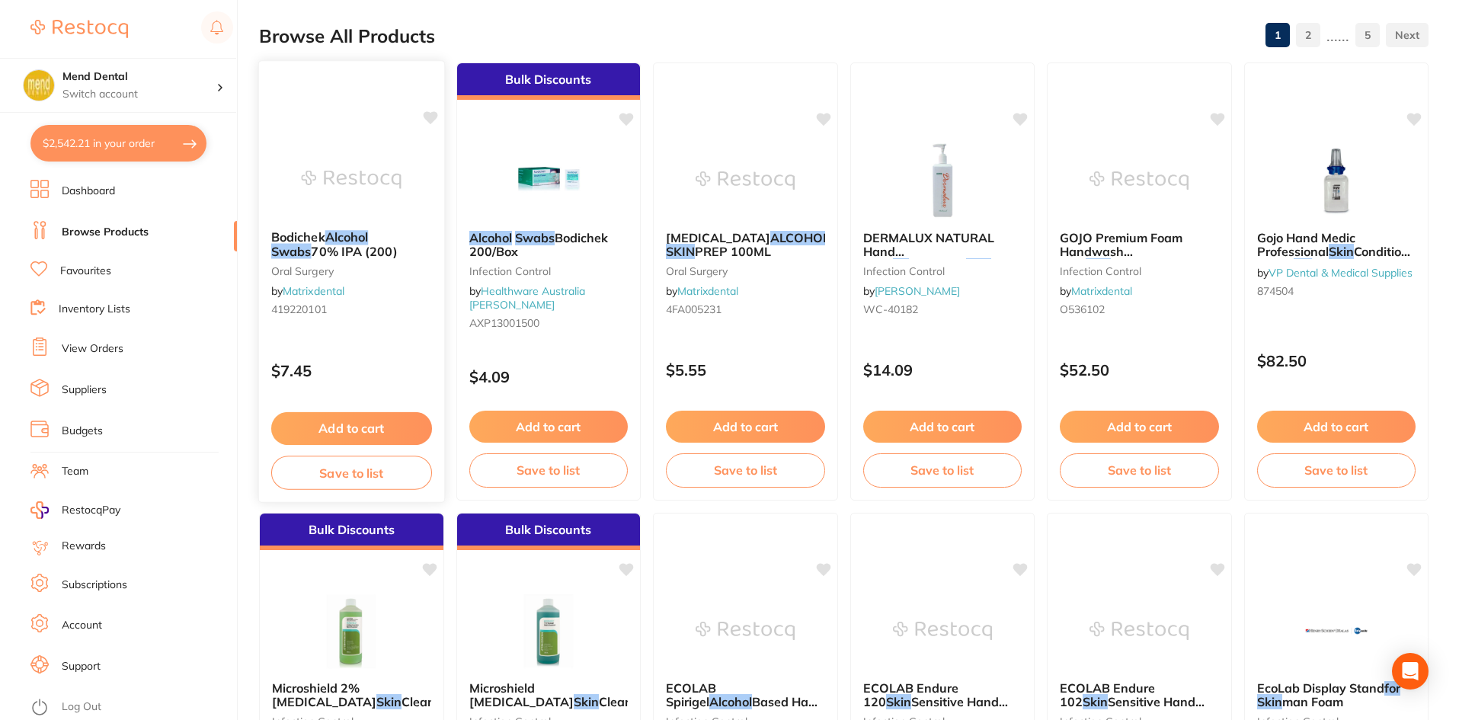
click at [371, 117] on div "Bodichek Alcohol Swabs 70% IPA (200) oral surgery by Matrixdental 419220101 $7.…" at bounding box center [351, 281] width 187 height 443
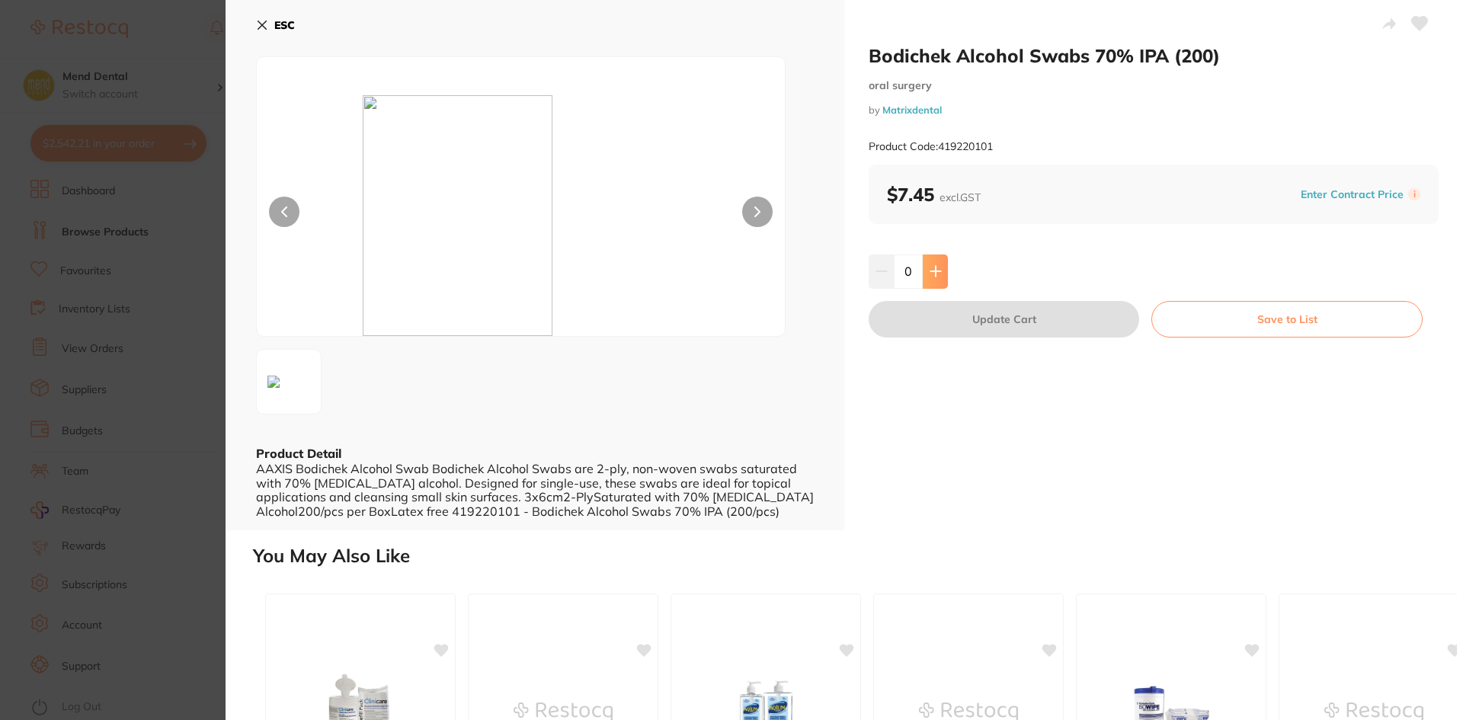
click at [943, 259] on button at bounding box center [935, 272] width 25 height 34
type input "1"
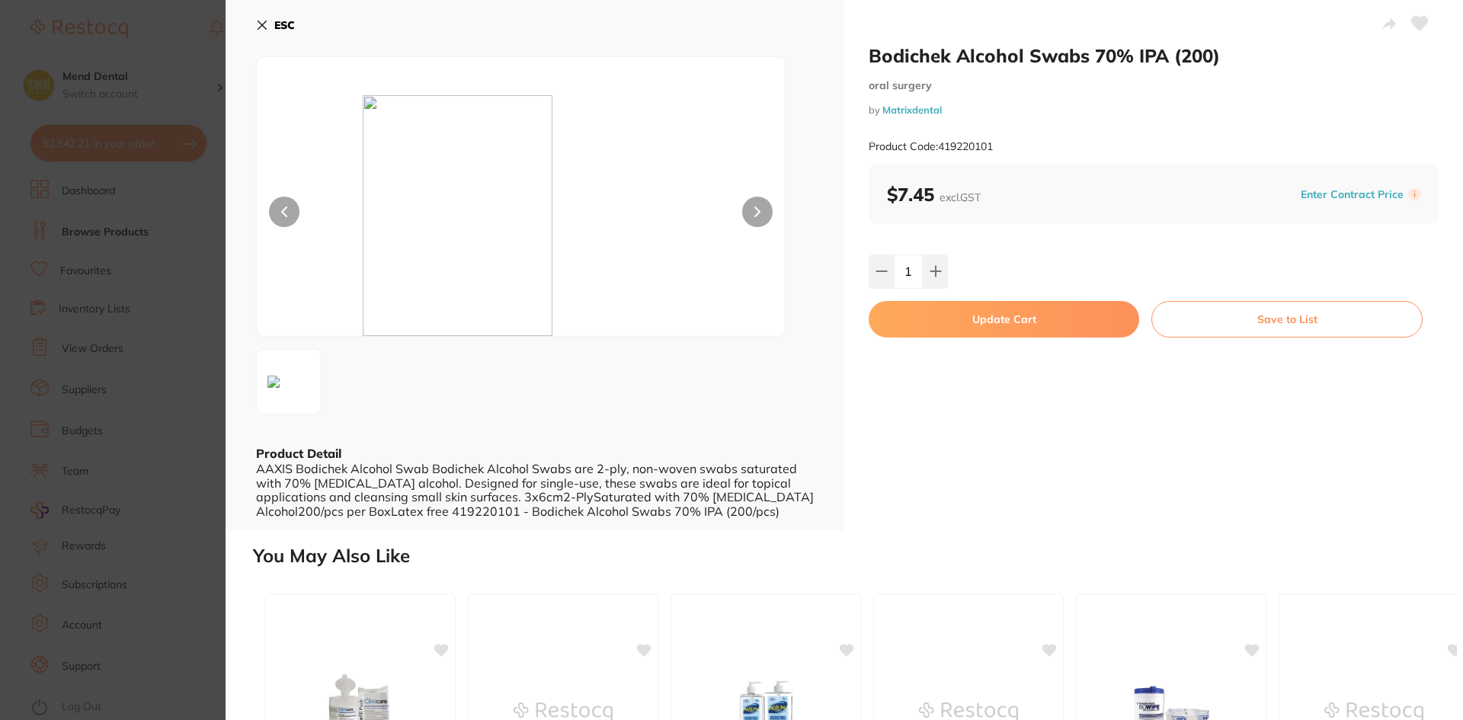
click at [947, 327] on button "Update Cart" at bounding box center [1004, 319] width 271 height 37
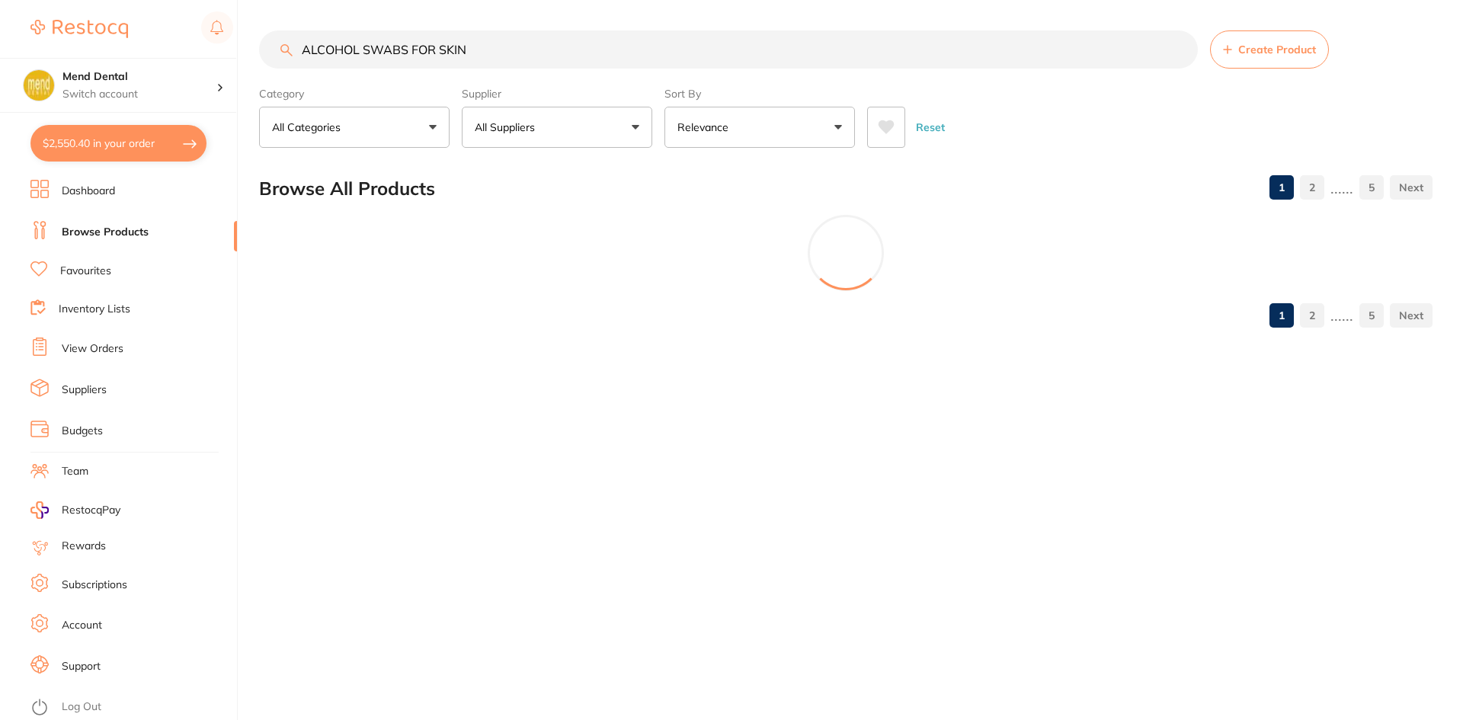
checkbox input "false"
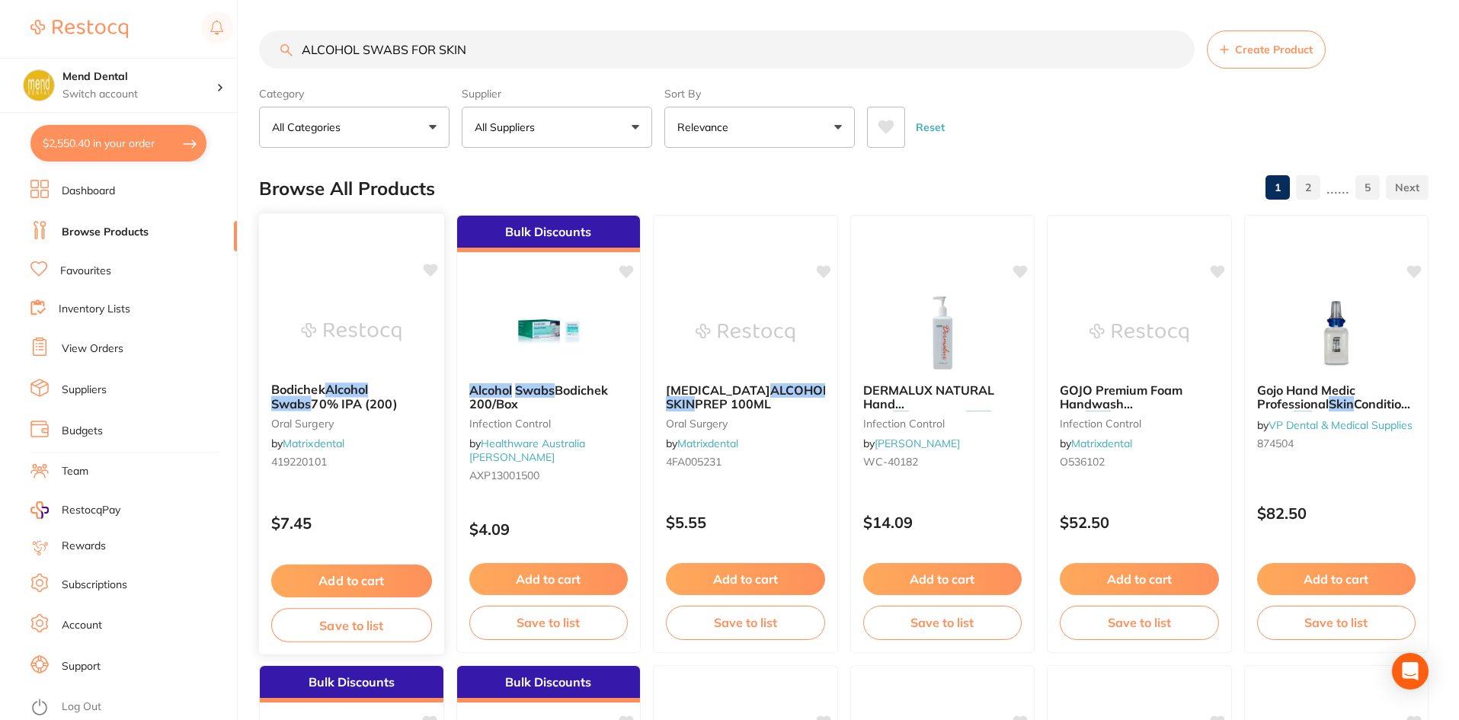
click at [308, 338] on img at bounding box center [352, 331] width 100 height 77
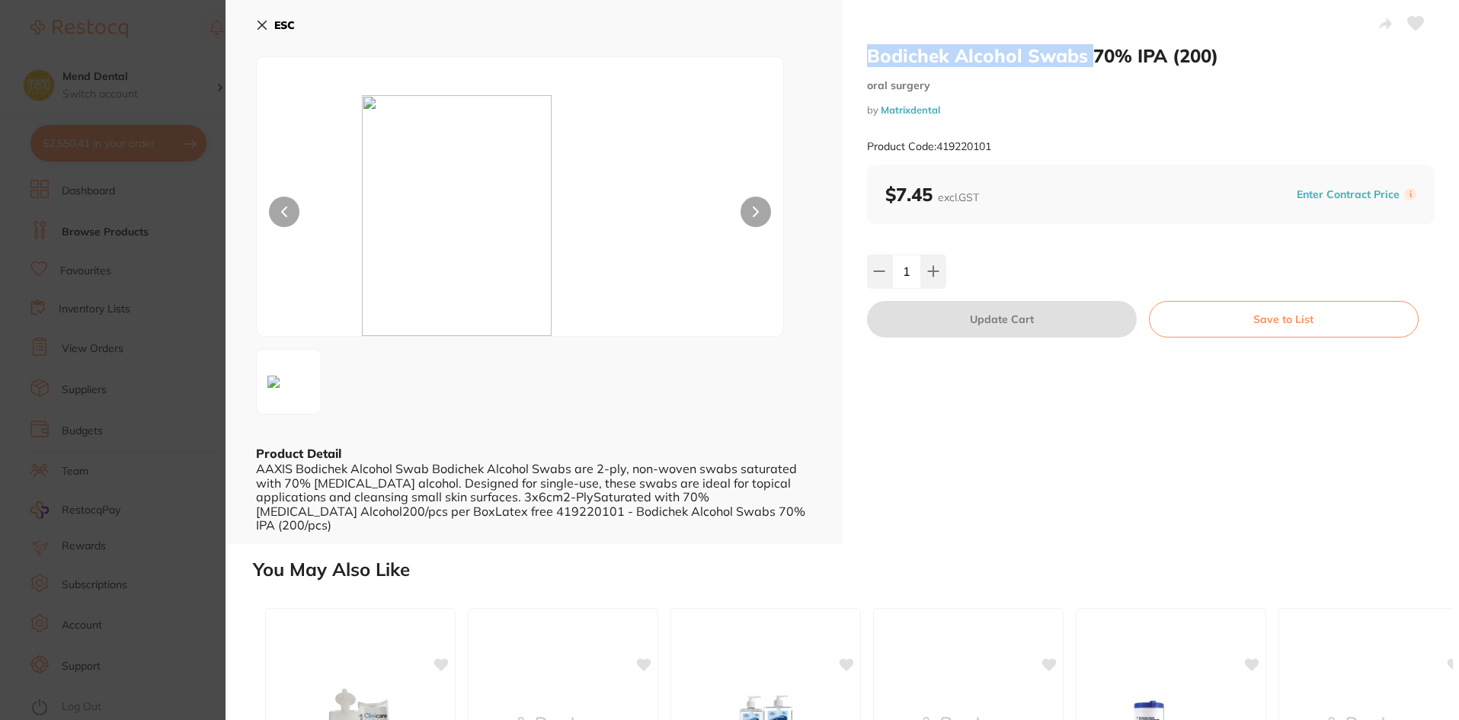
drag, startPoint x: 869, startPoint y: 55, endPoint x: 1086, endPoint y: 61, distance: 217.3
click at [1086, 61] on h2 "Bodichek Alcohol Swabs 70% IPA (200)" at bounding box center [1151, 55] width 568 height 23
copy h2 "Bodichek Alcohol Swabs"
click at [1411, 27] on icon at bounding box center [1416, 24] width 16 height 14
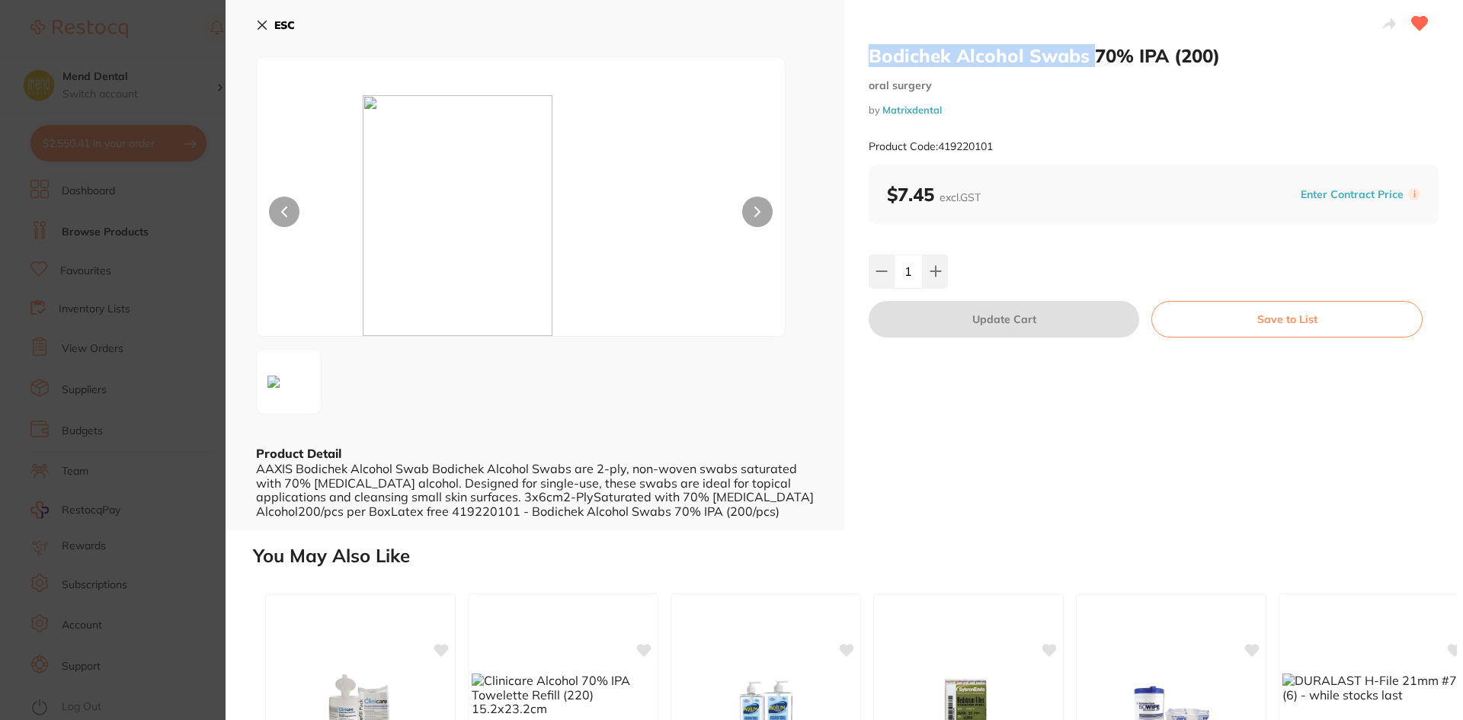
drag, startPoint x: 253, startPoint y: 26, endPoint x: 301, endPoint y: 29, distance: 48.1
click at [256, 26] on icon at bounding box center [262, 25] width 12 height 12
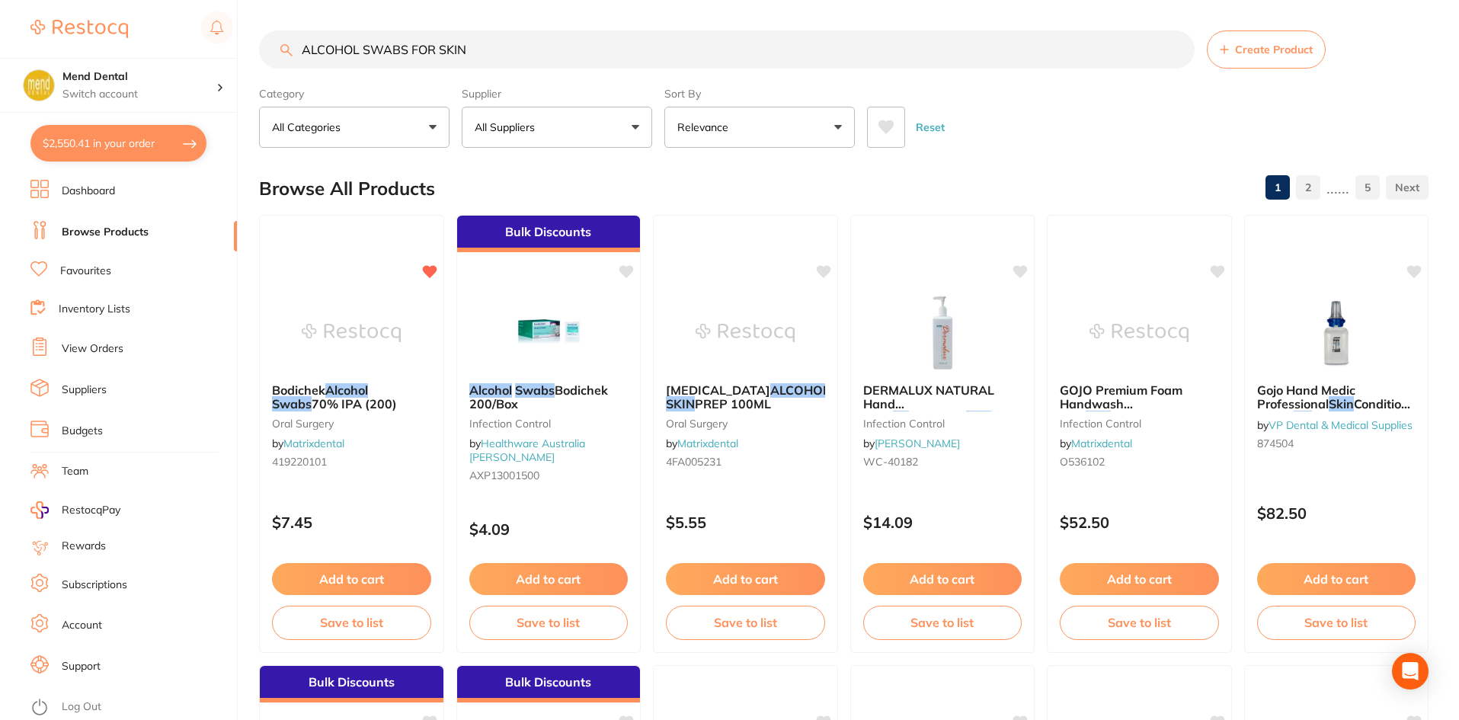
drag, startPoint x: 501, startPoint y: 35, endPoint x: 264, endPoint y: 37, distance: 237.0
click at [264, 37] on input "ALCOHOL SWABS FOR SKIN" at bounding box center [727, 49] width 936 height 38
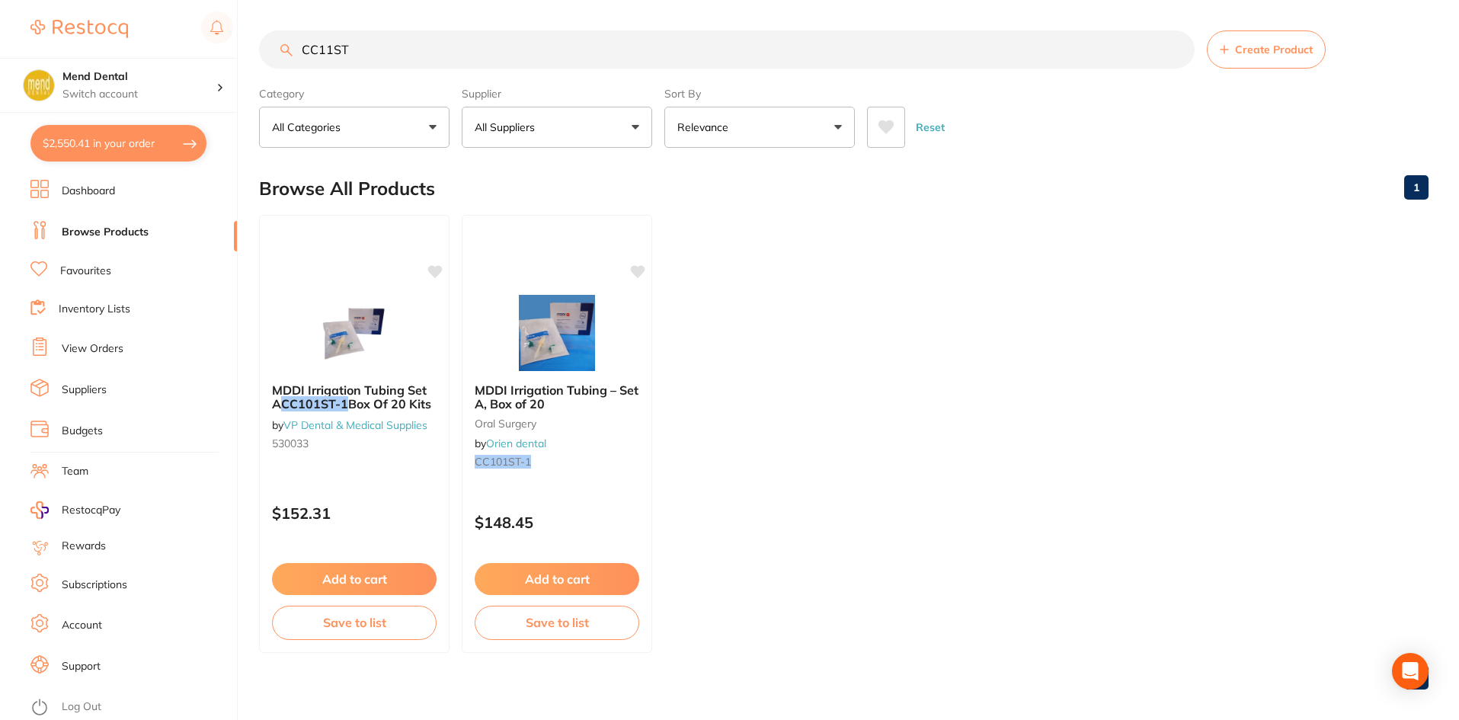
type input "CC11ST"
click at [786, 398] on ul "MDDI Irrigation Tubing Set A CC101ST-1 Box Of 20 Kits by VP Dental & Medical Su…" at bounding box center [844, 434] width 1170 height 438
click at [552, 335] on img at bounding box center [557, 331] width 100 height 77
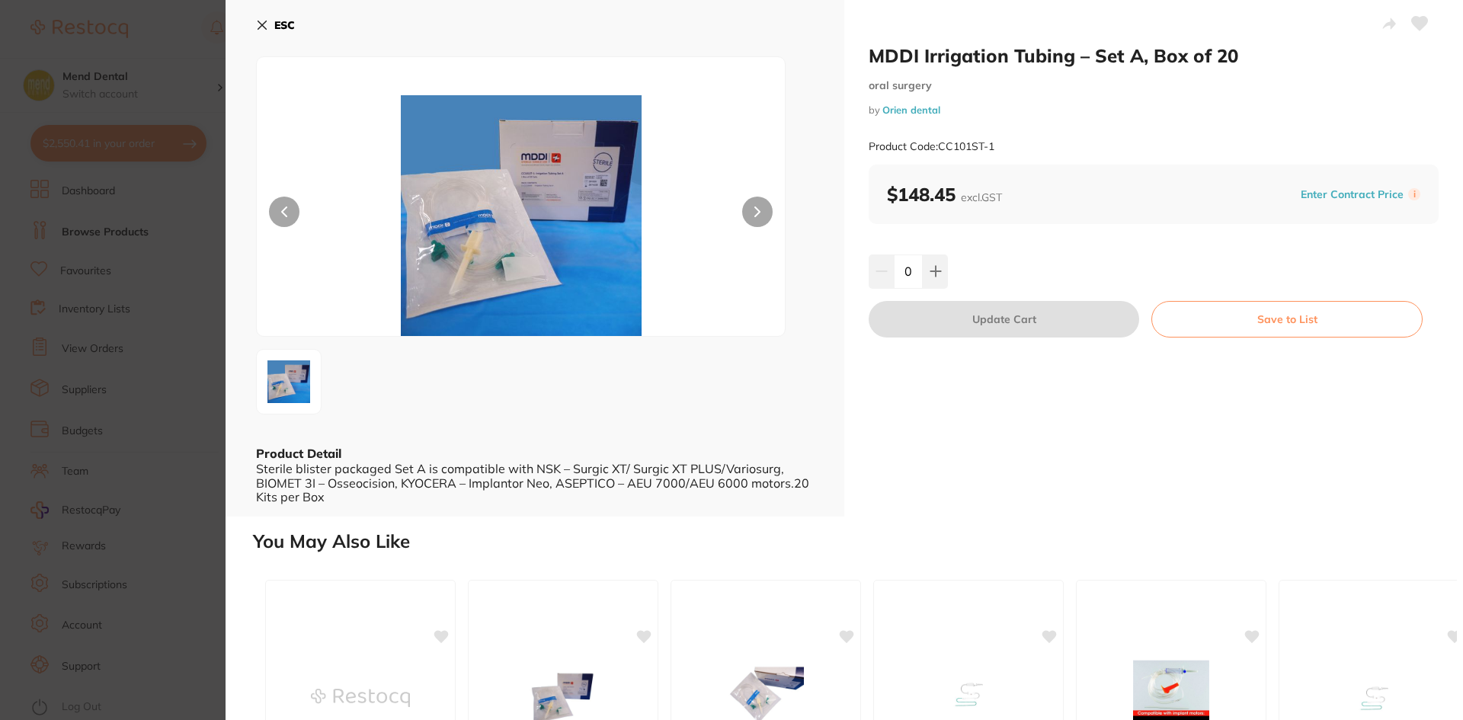
scroll to position [397, 0]
click at [930, 275] on icon at bounding box center [936, 271] width 12 height 12
type input "1"
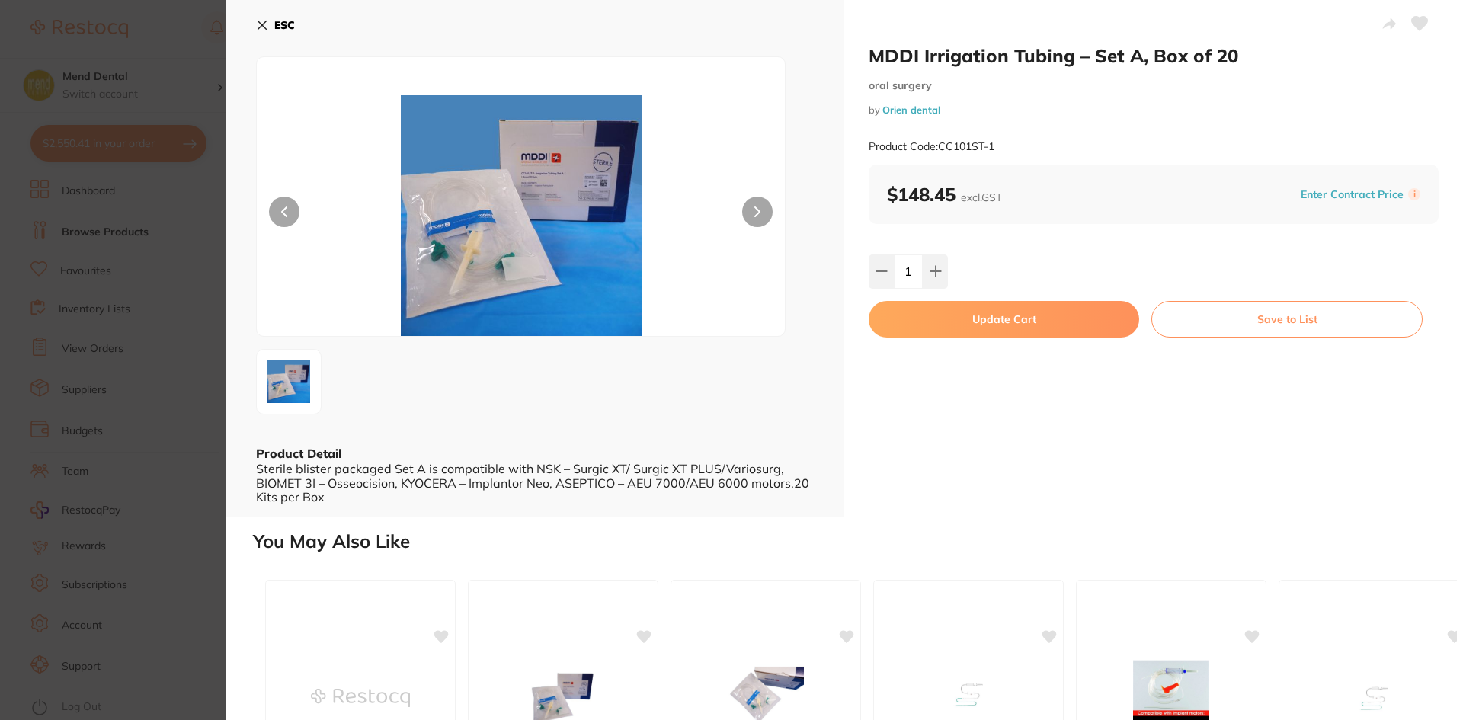
click at [1414, 20] on icon at bounding box center [1420, 24] width 16 height 14
click at [1033, 329] on button "Update Cart" at bounding box center [1004, 319] width 271 height 37
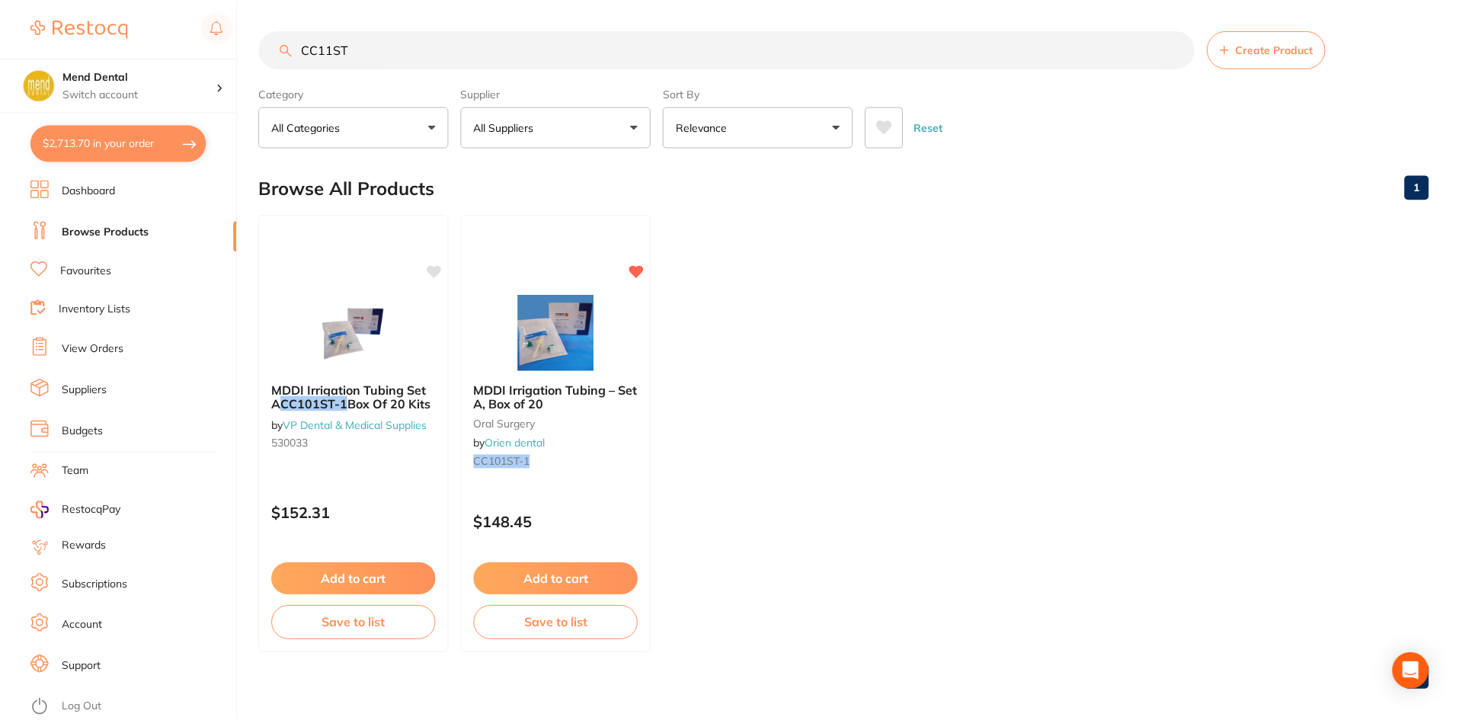
scroll to position [1, 0]
click at [174, 144] on button "$2,713.70 in your order" at bounding box center [118, 143] width 176 height 37
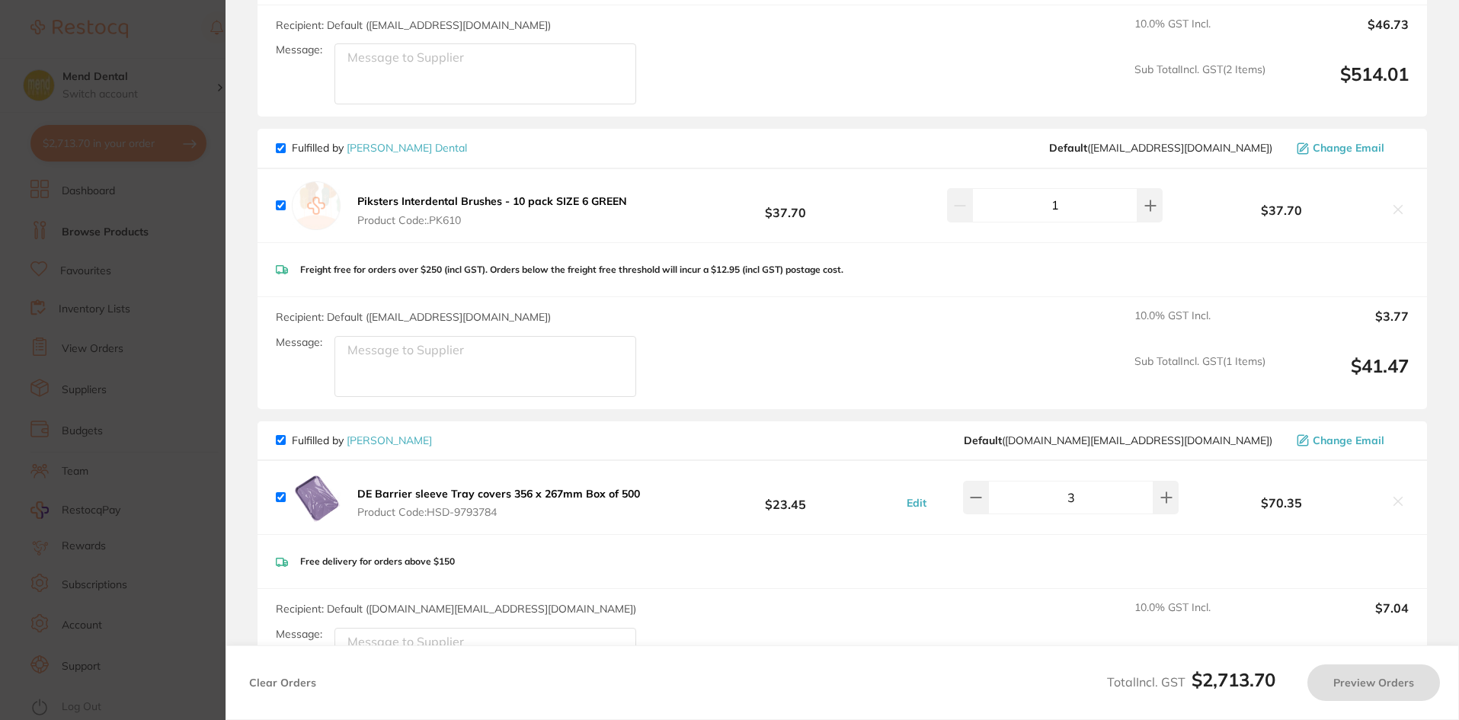
checkbox input "true"
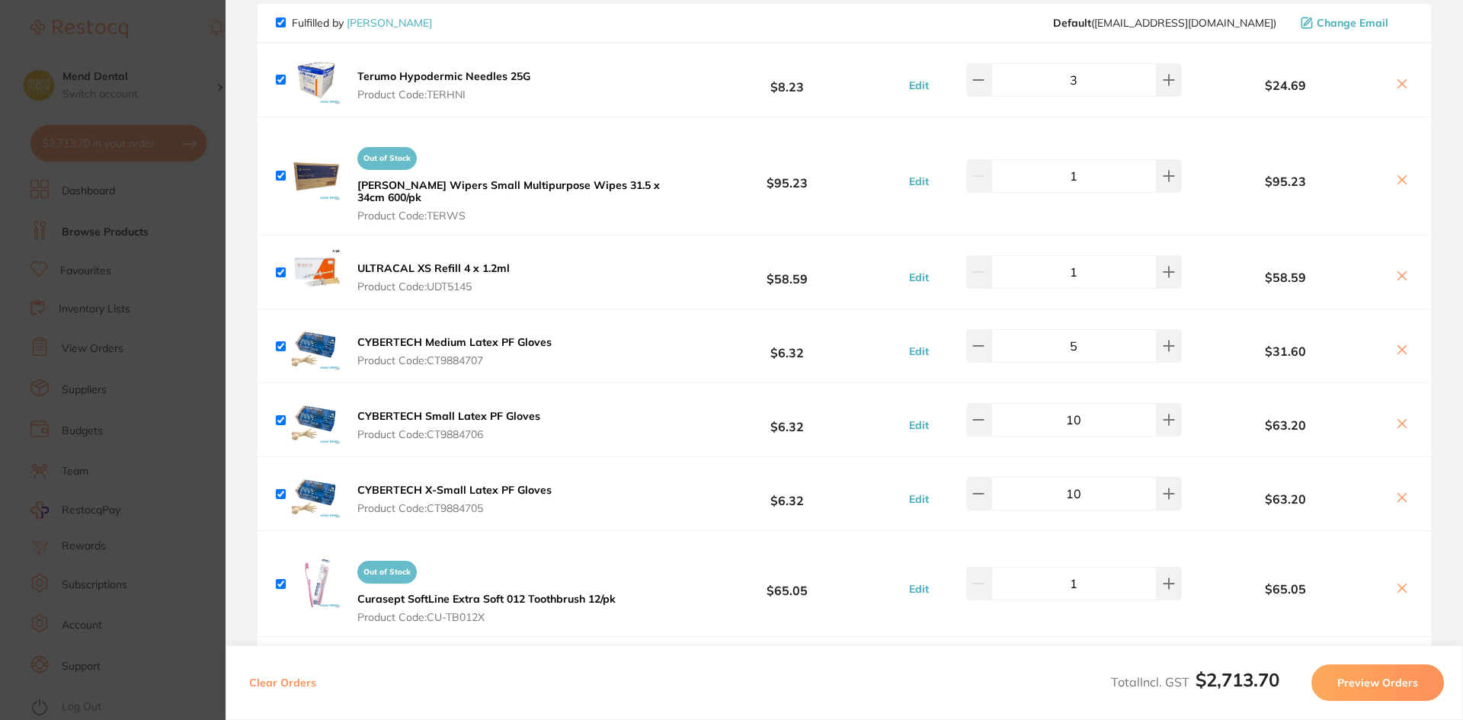
scroll to position [1692, 0]
click at [176, 239] on section "Update RRP Set your pre negotiated price for this item. Item Agreed RRP (excl. …" at bounding box center [731, 360] width 1463 height 720
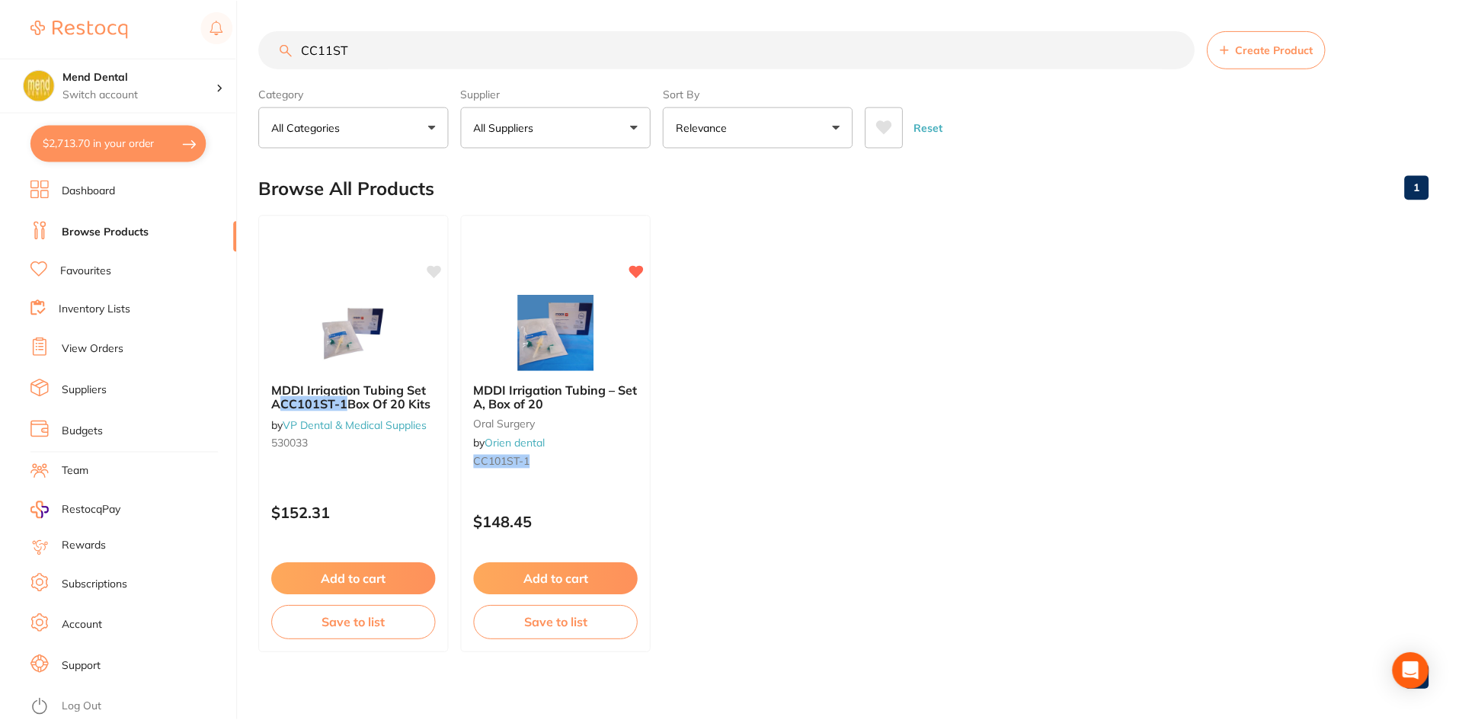
scroll to position [1, 0]
drag, startPoint x: 358, startPoint y: 56, endPoint x: 293, endPoint y: 56, distance: 65.5
click at [293, 56] on input "CC11ST" at bounding box center [727, 49] width 936 height 38
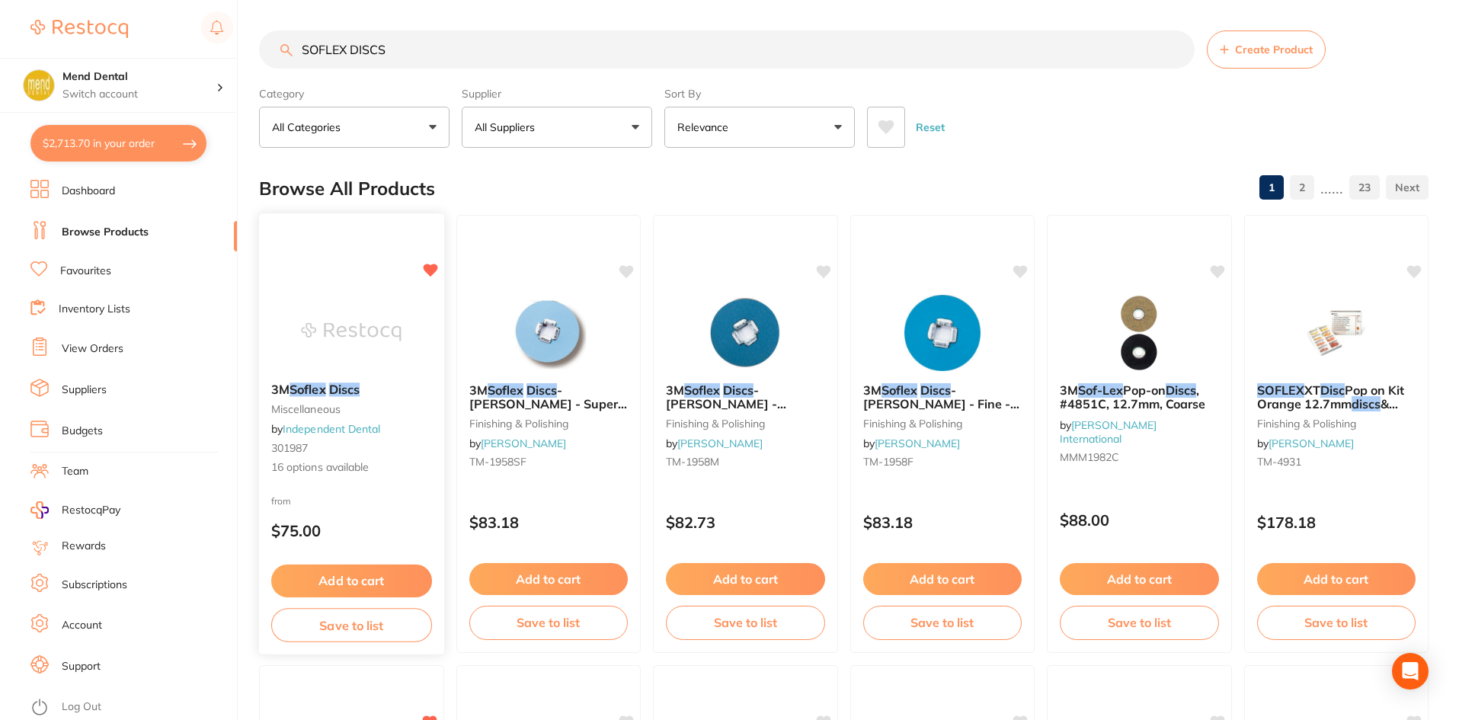
type input "SOFLEX DISCS"
click at [325, 319] on img at bounding box center [352, 331] width 100 height 77
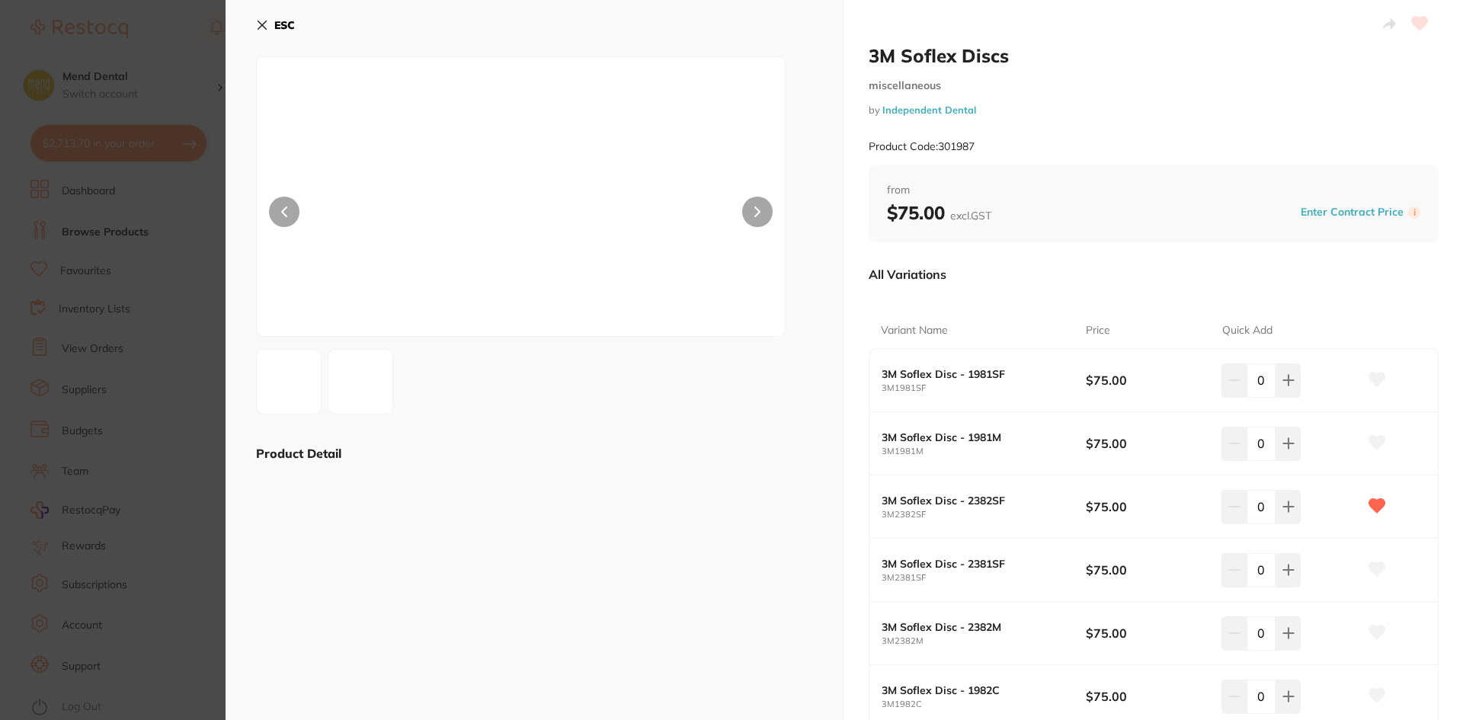
scroll to position [152, 0]
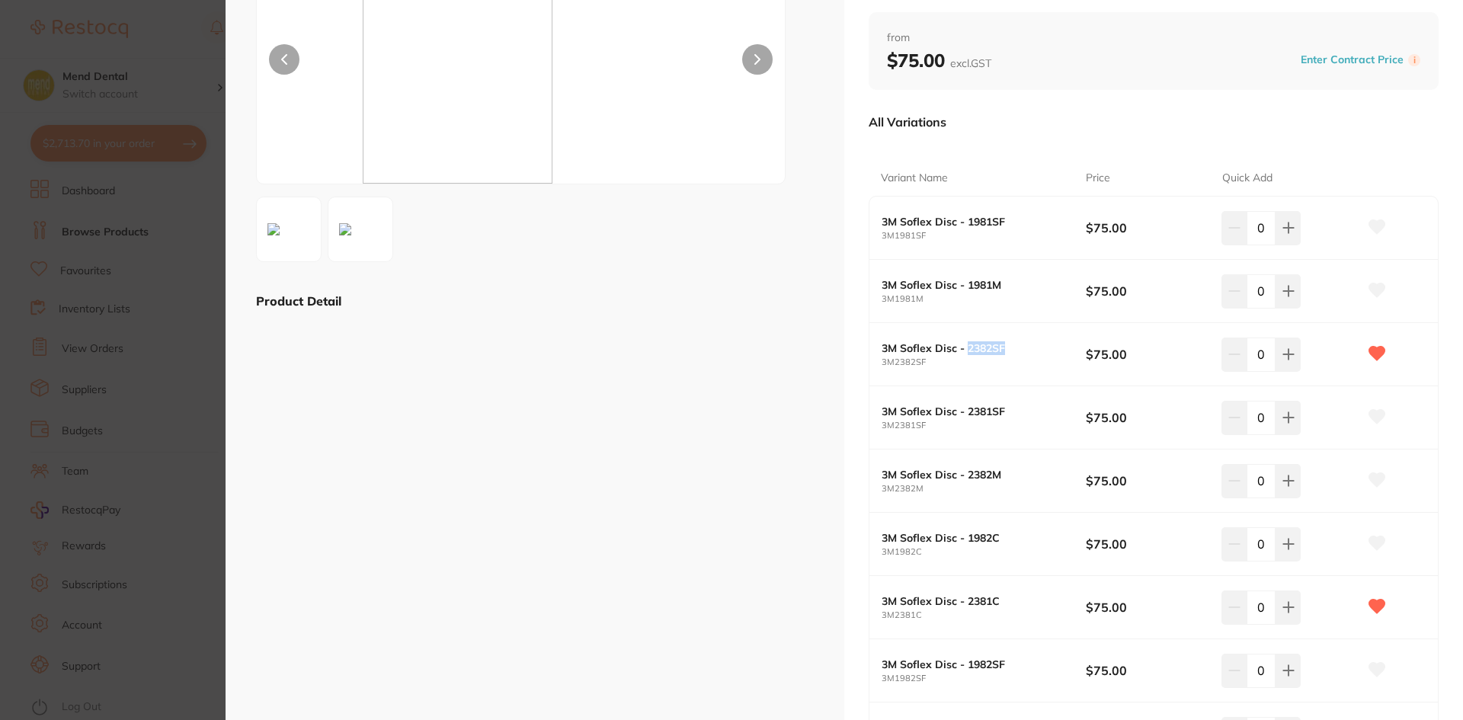
drag, startPoint x: 1007, startPoint y: 348, endPoint x: 965, endPoint y: 351, distance: 42.0
click at [965, 351] on b "3M Soflex Disc - 2382SF" at bounding box center [974, 348] width 184 height 12
copy b "2382SF"
click at [1285, 605] on icon at bounding box center [1288, 608] width 10 height 10
type input "1"
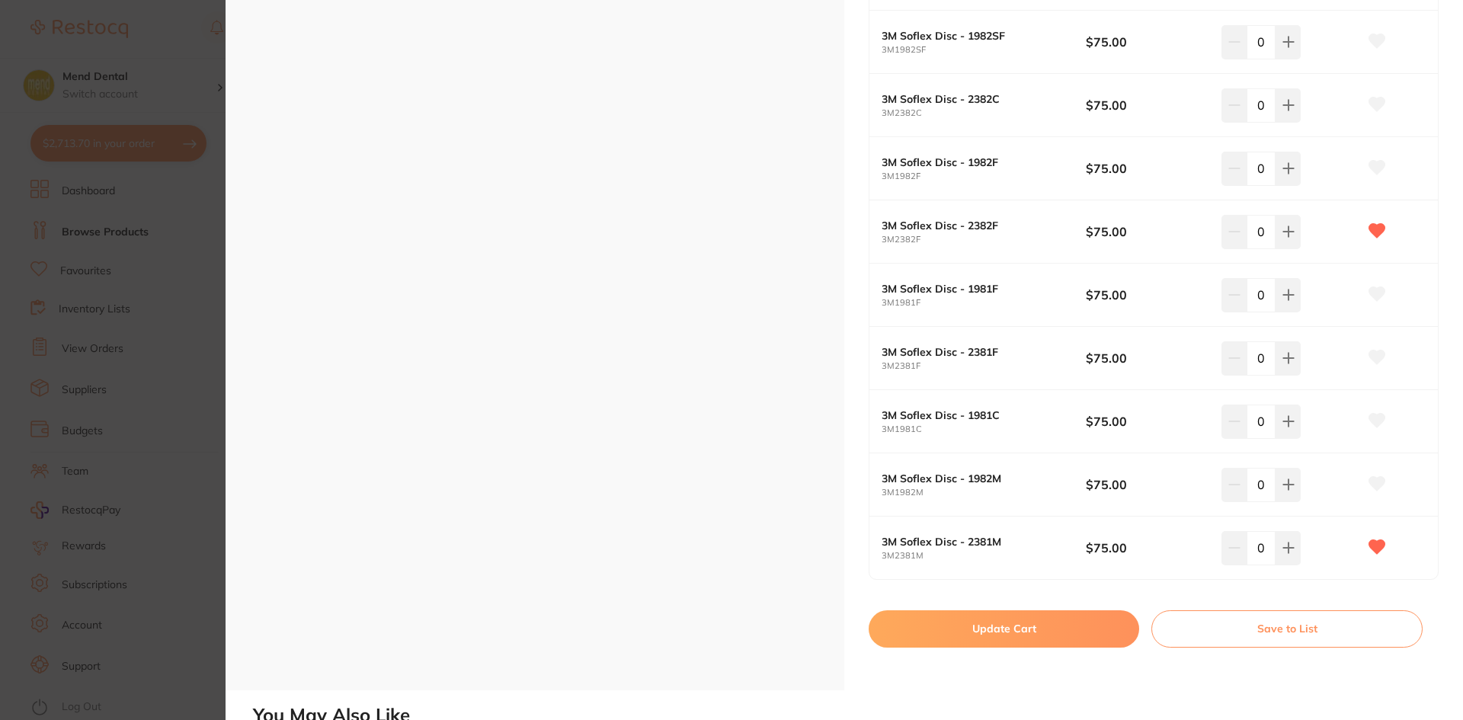
scroll to position [838, 0]
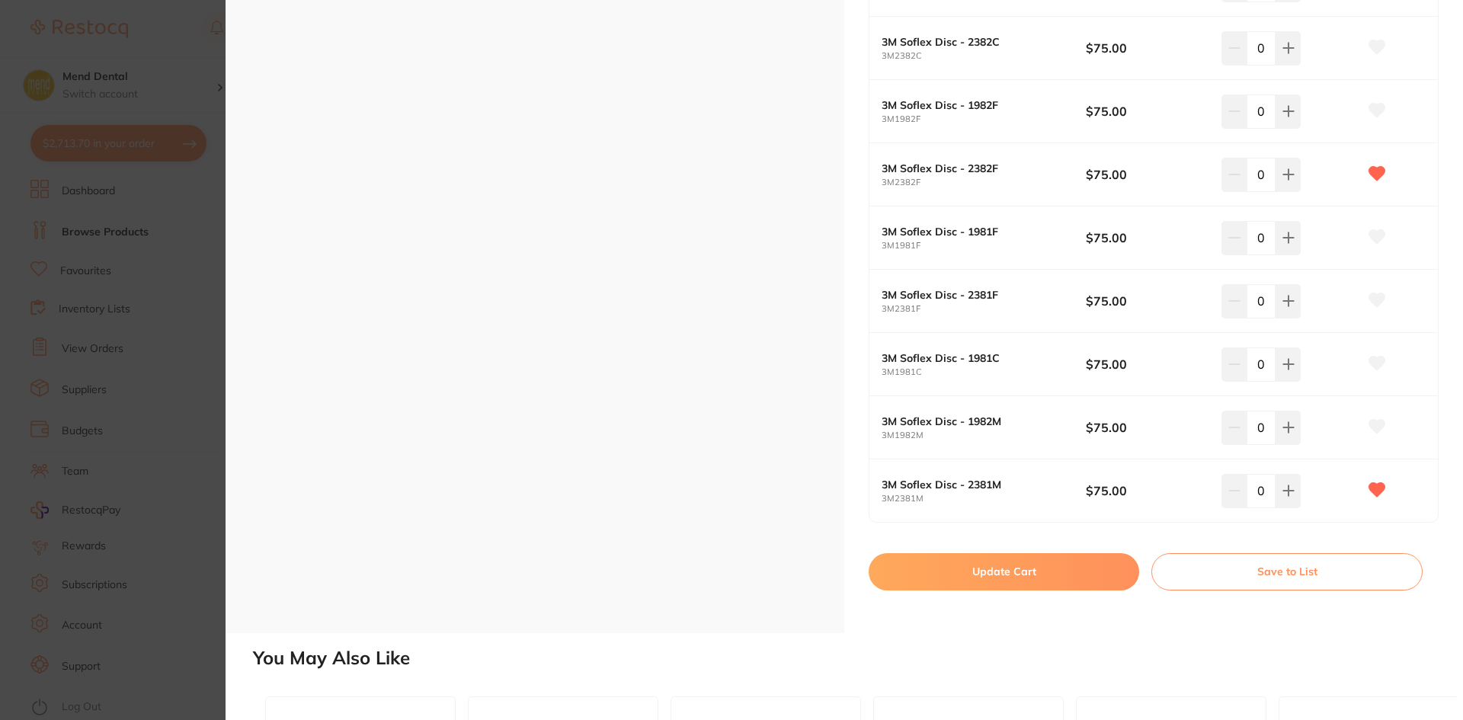
click at [1278, 494] on button at bounding box center [1288, 491] width 25 height 34
type input "1"
click at [1078, 578] on button "Update Cart" at bounding box center [1004, 571] width 271 height 37
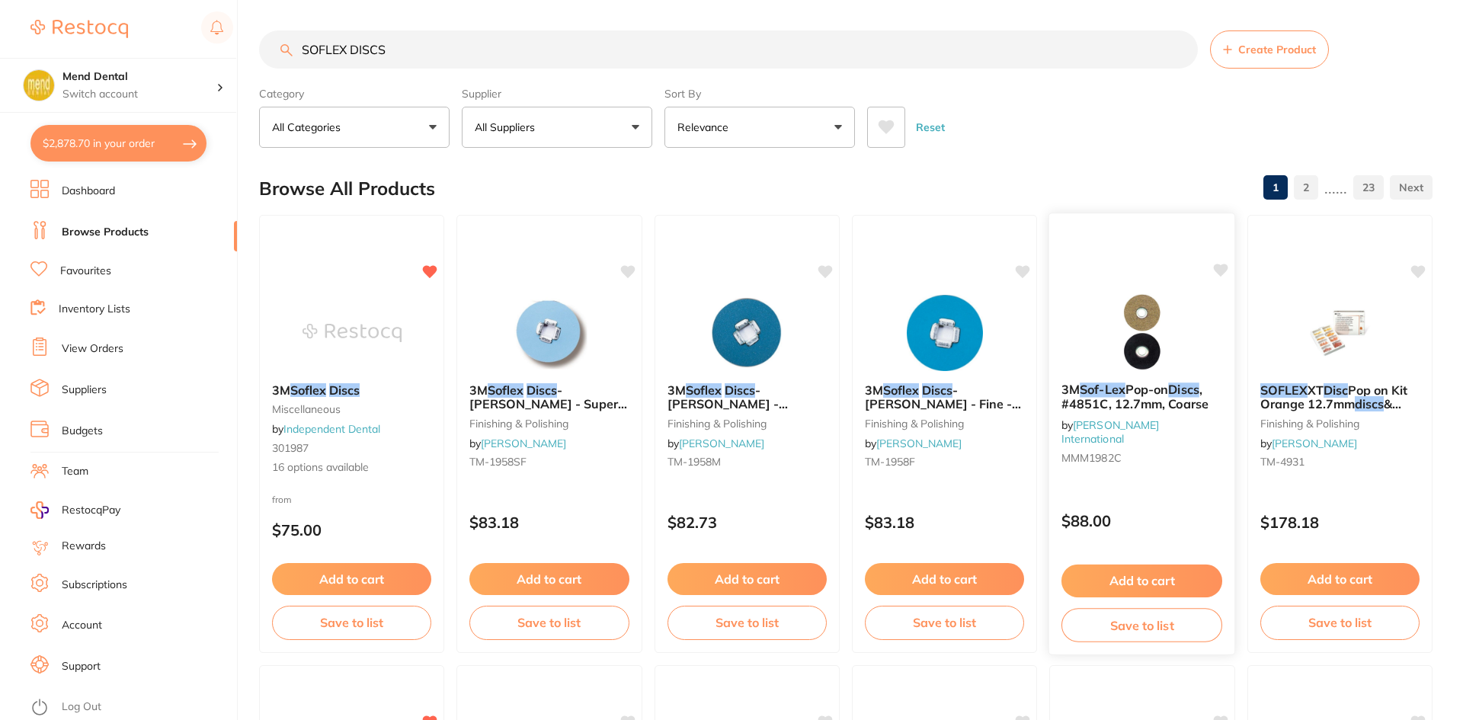
checkbox input "false"
drag, startPoint x: 413, startPoint y: 49, endPoint x: 258, endPoint y: 48, distance: 154.7
click at [258, 48] on div "$2,878.70 Mend Dental Switch account Mend Dental $2,878.70 in your order Dashbo…" at bounding box center [729, 359] width 1459 height 720
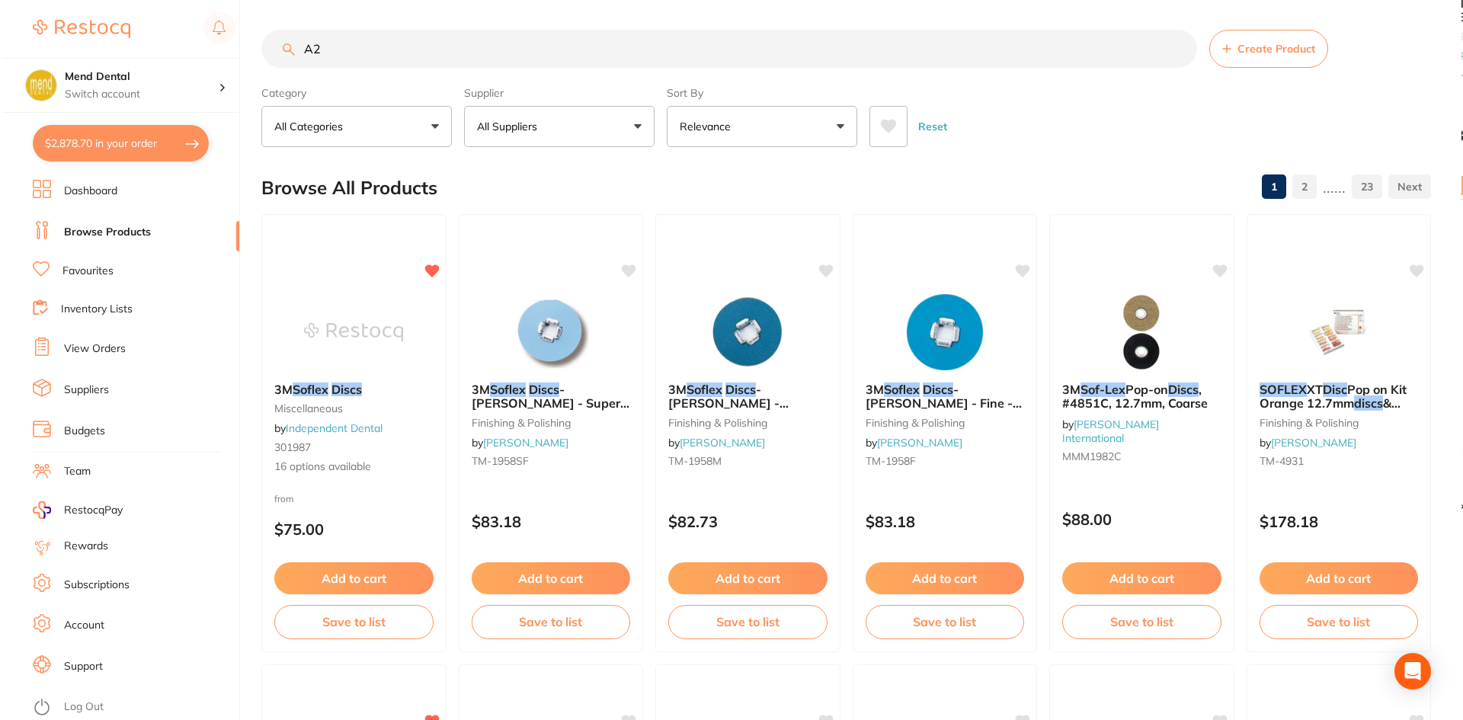
scroll to position [0, 0]
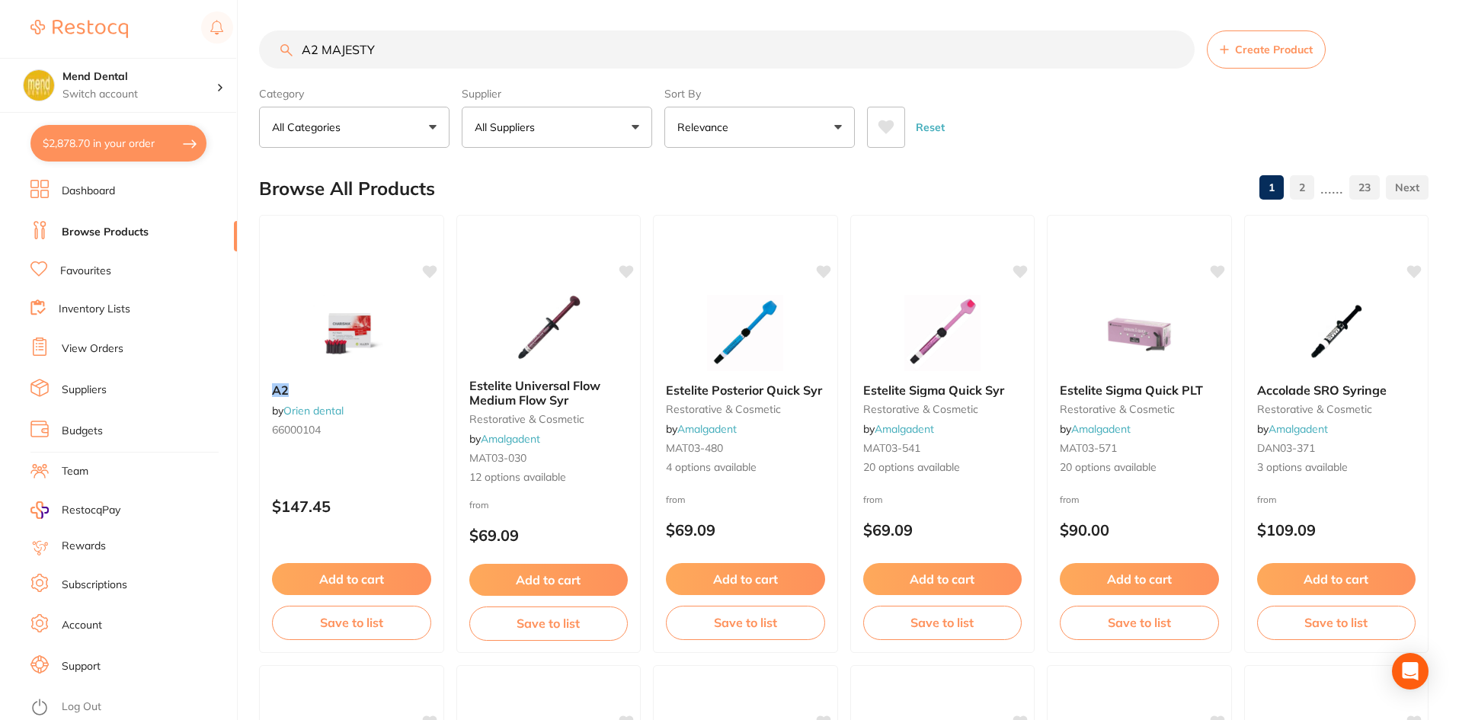
type input "A2 MAJESTY"
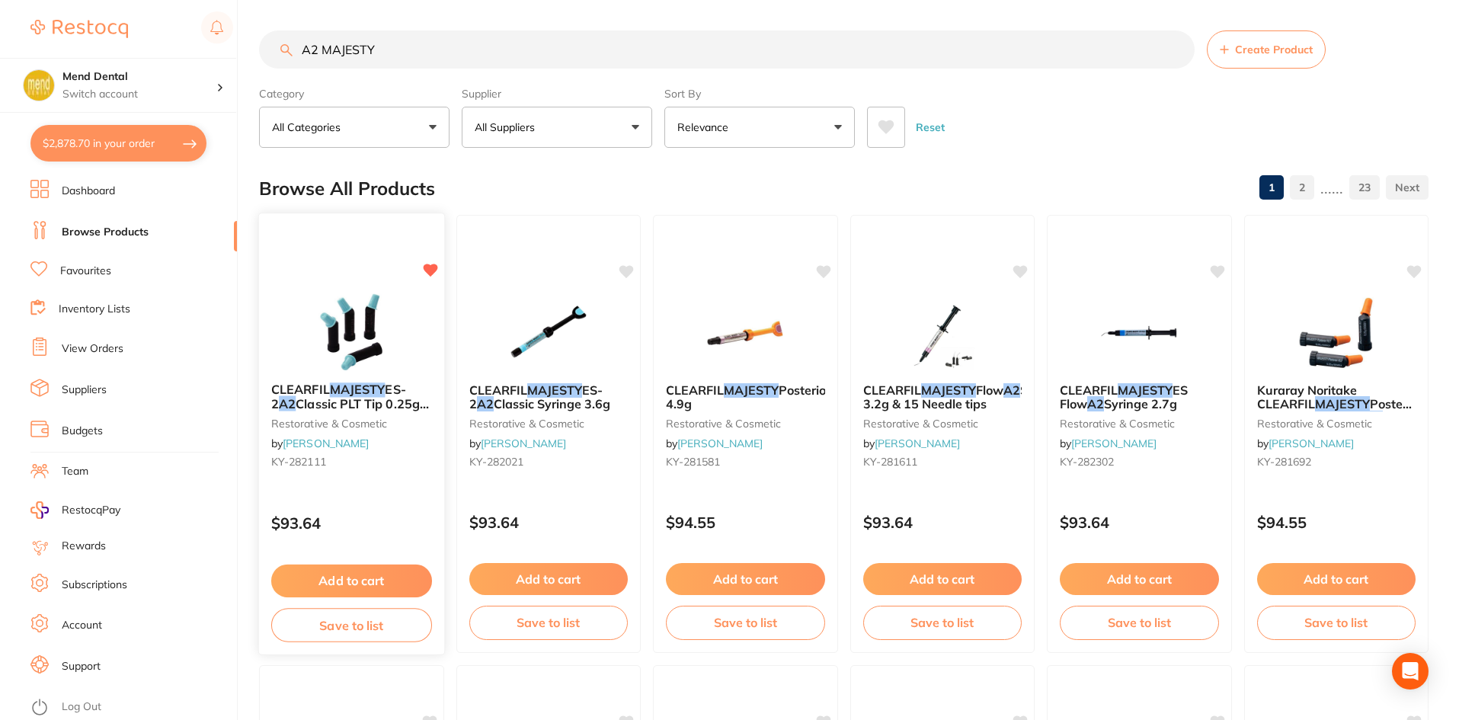
click at [373, 323] on img at bounding box center [352, 331] width 100 height 77
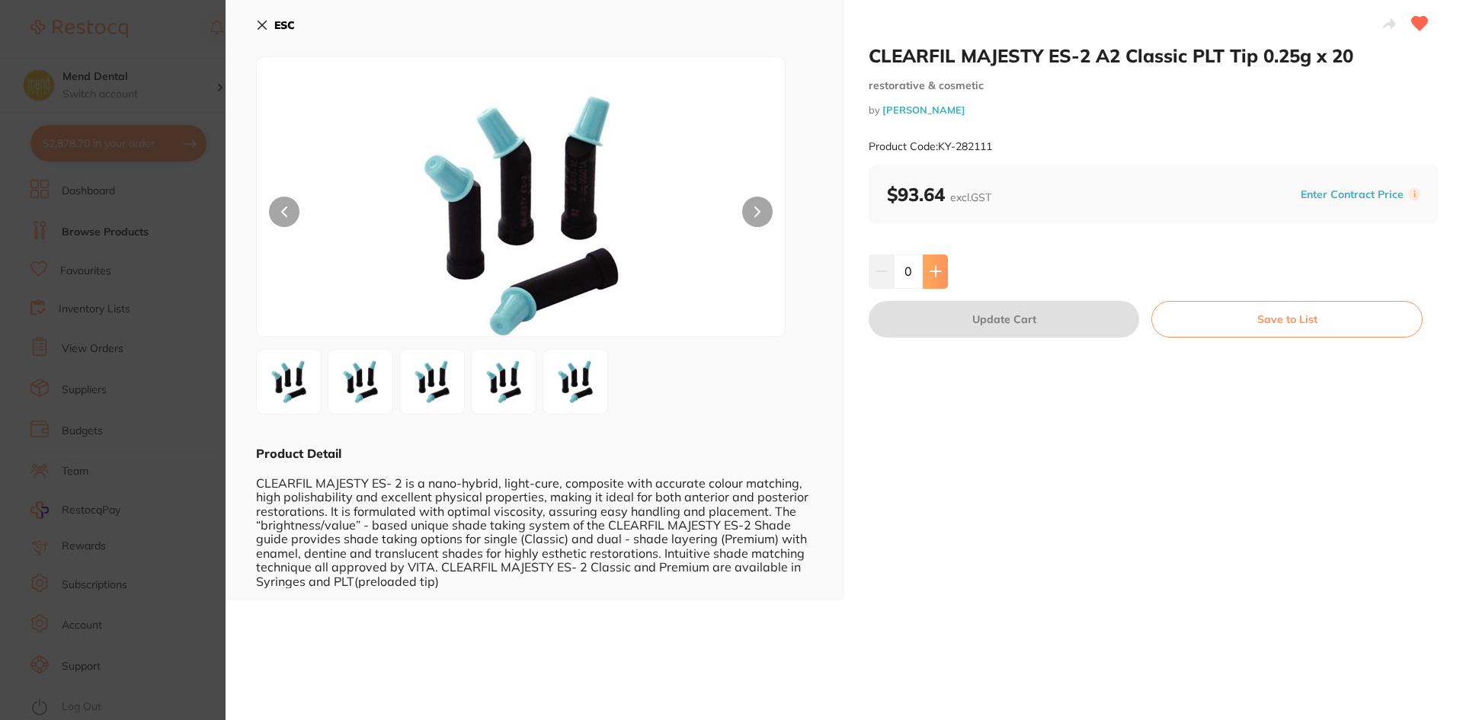
click at [939, 267] on icon at bounding box center [936, 271] width 12 height 12
type input "2"
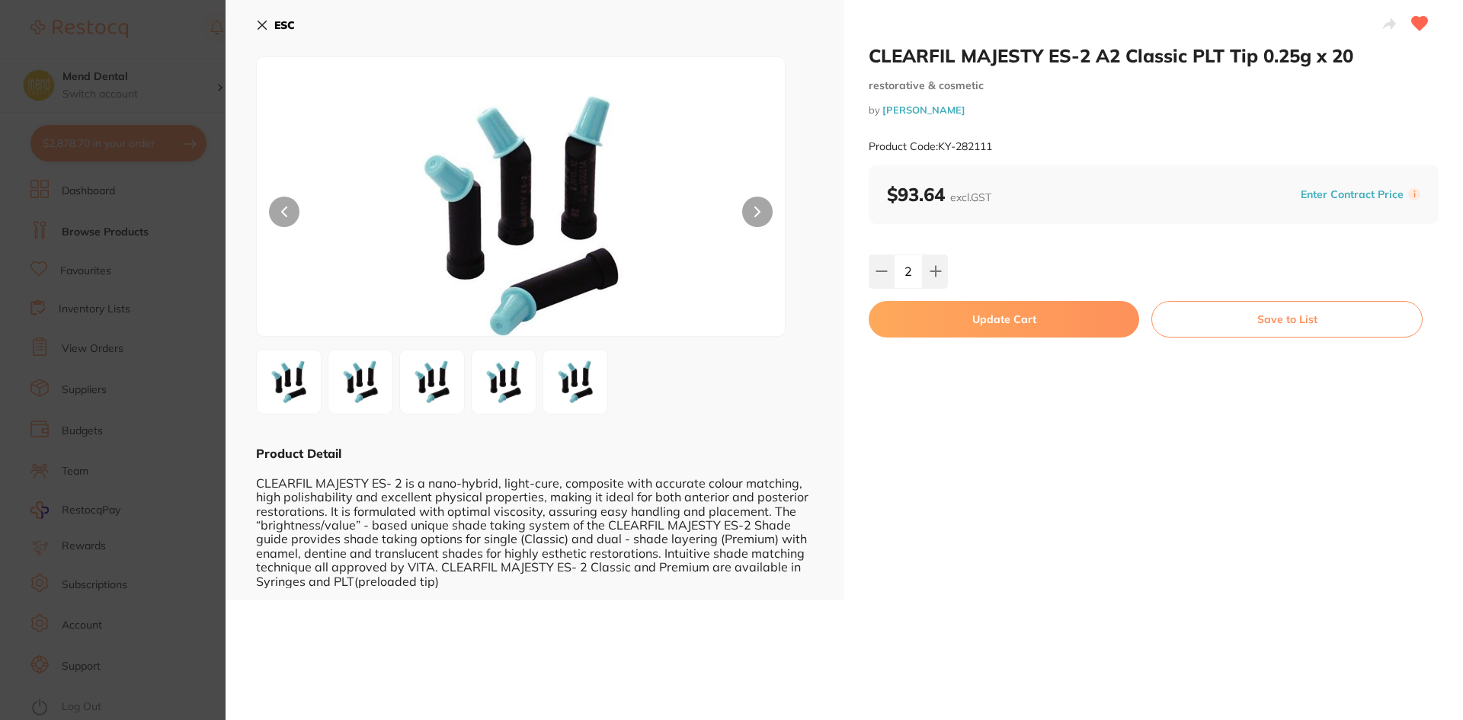
click at [937, 319] on button "Update Cart" at bounding box center [1004, 319] width 271 height 37
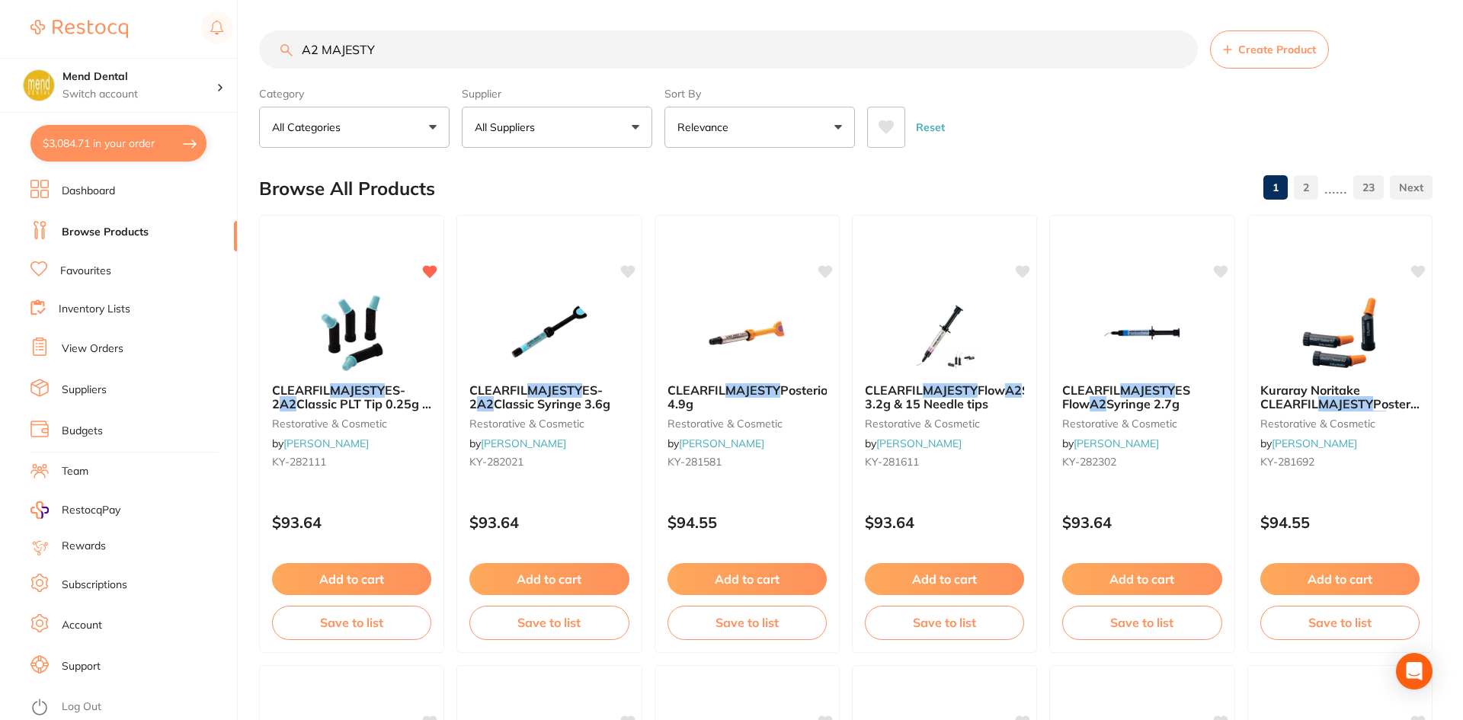
checkbox input "false"
click at [158, 132] on button "$3,084.71 in your order" at bounding box center [118, 143] width 176 height 37
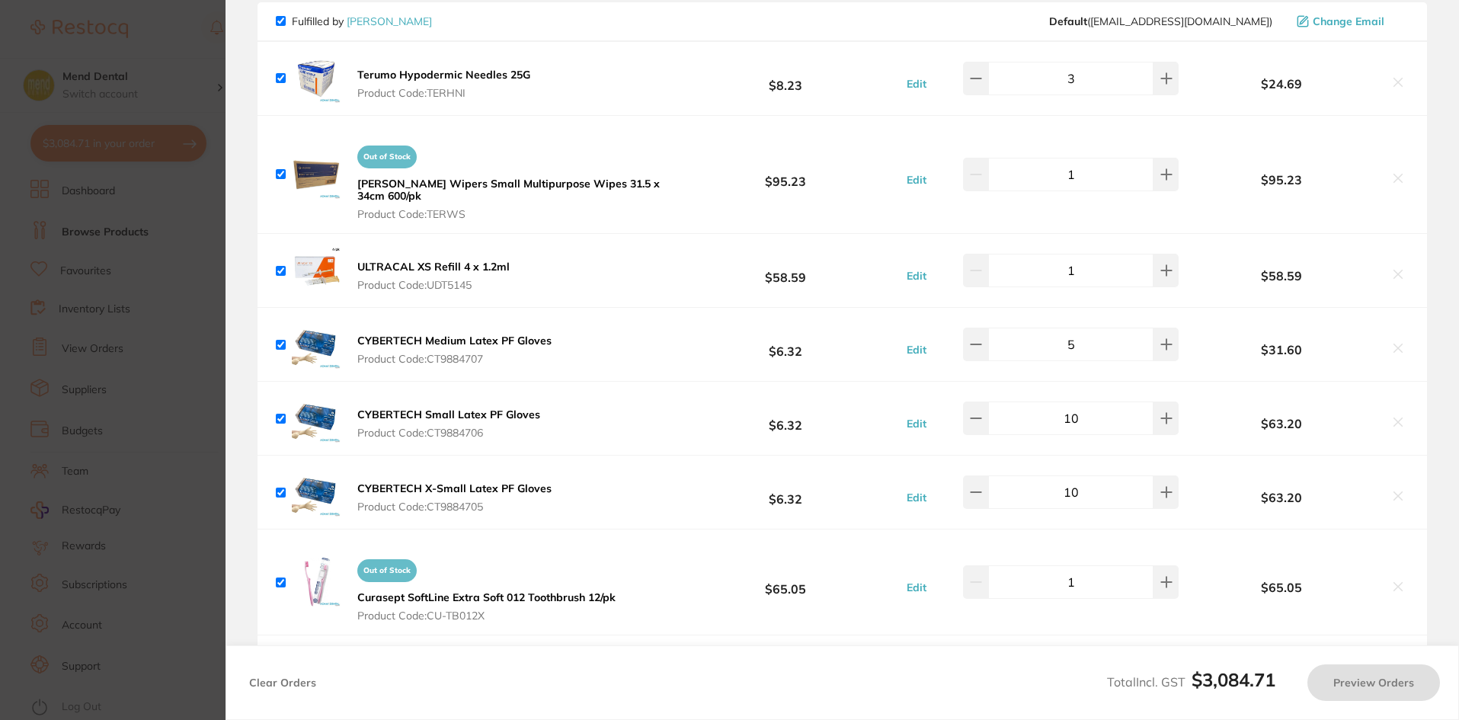
checkbox input "true"
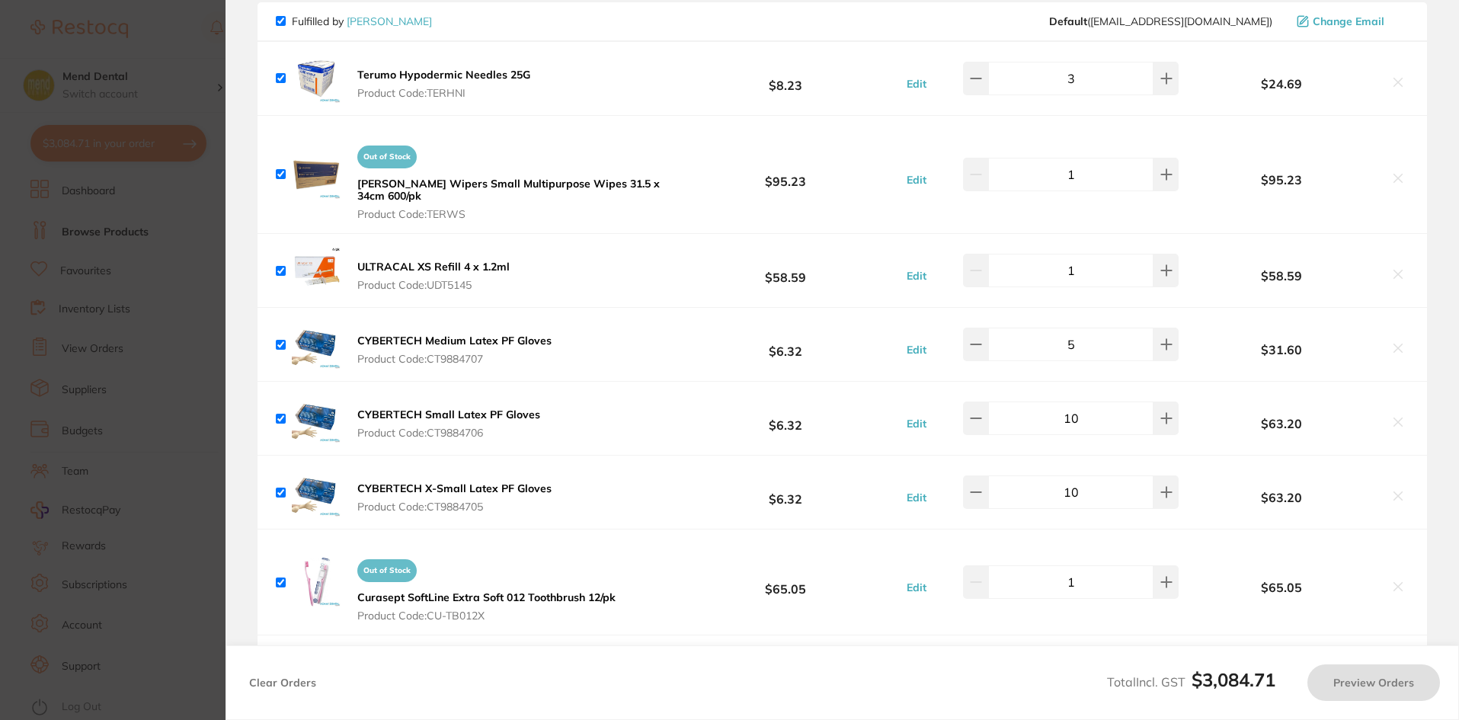
checkbox input "true"
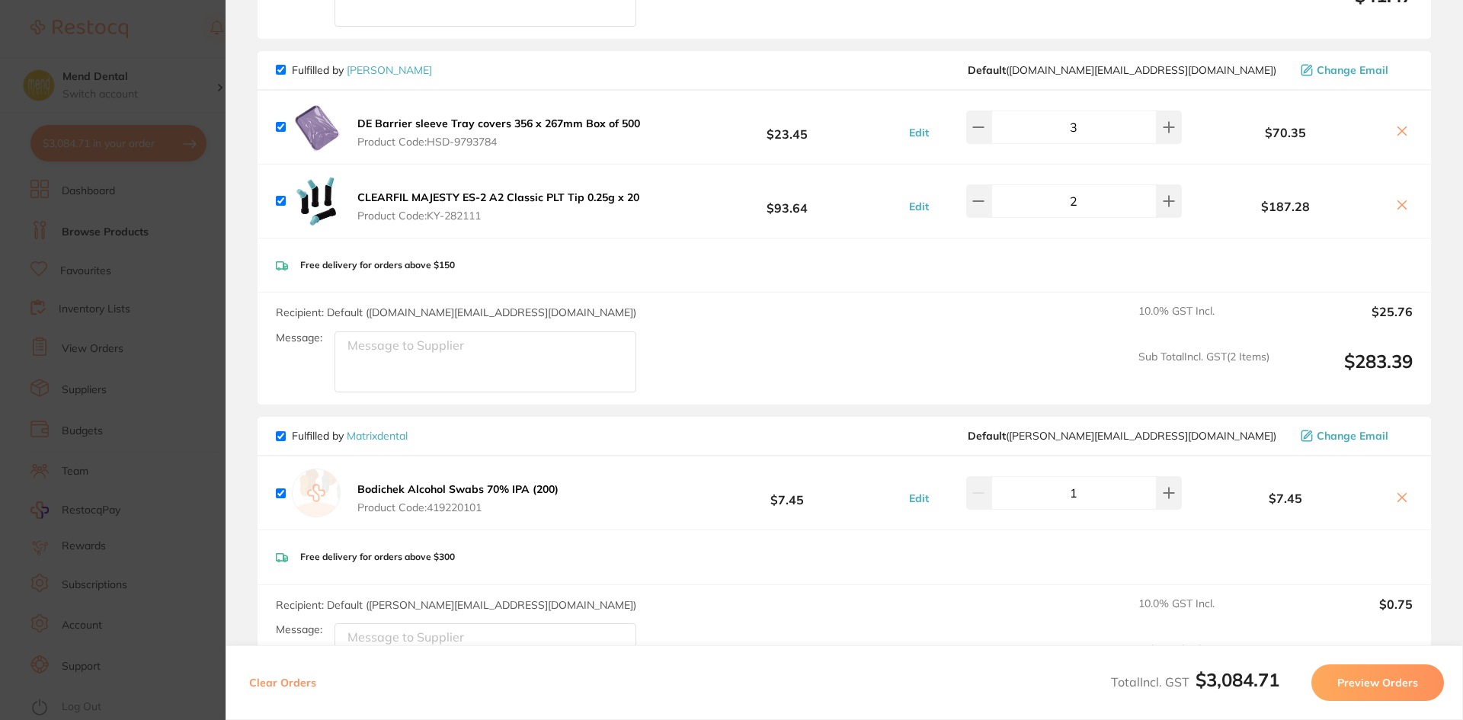
scroll to position [924, 0]
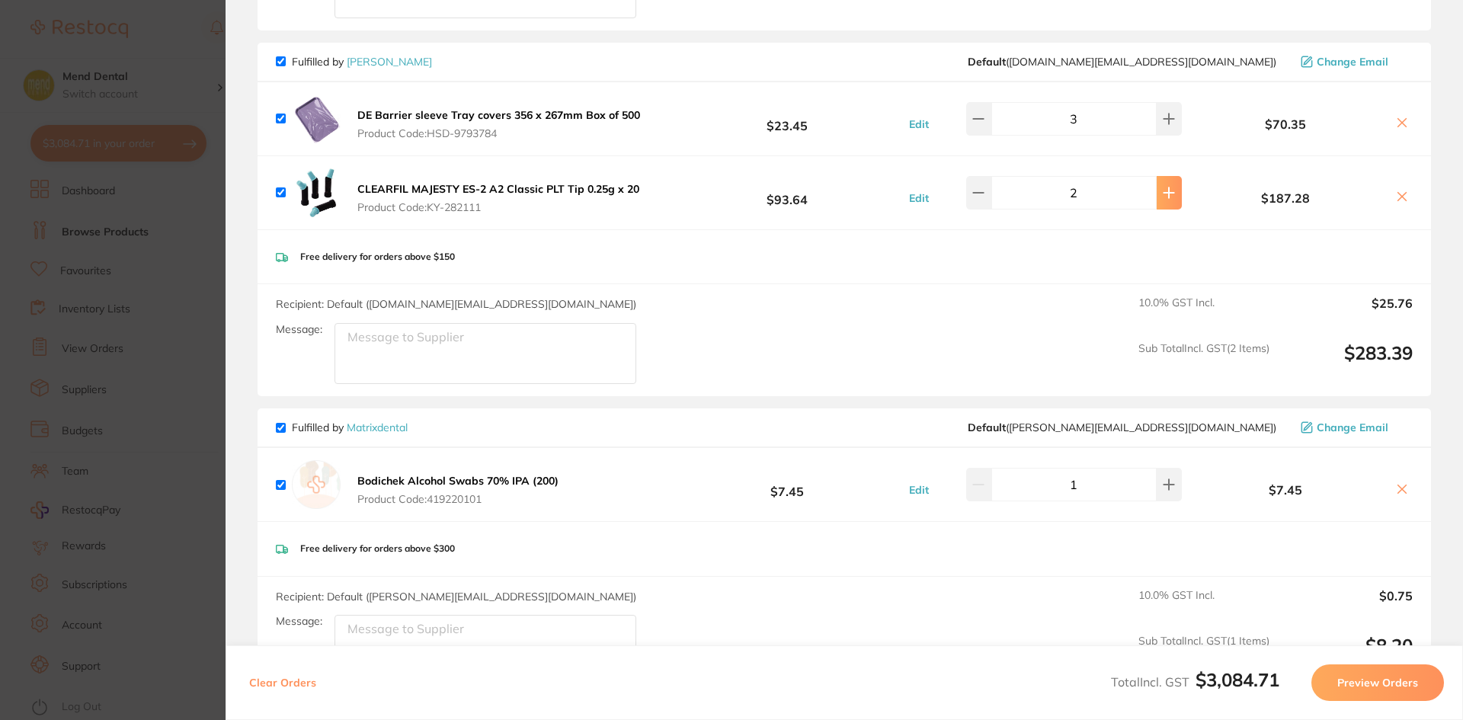
click at [1163, 195] on icon at bounding box center [1169, 193] width 12 height 12
type input "3"
click at [157, 211] on section "Update RRP Set your pre negotiated price for this item. Item Agreed RRP (excl. …" at bounding box center [731, 360] width 1463 height 720
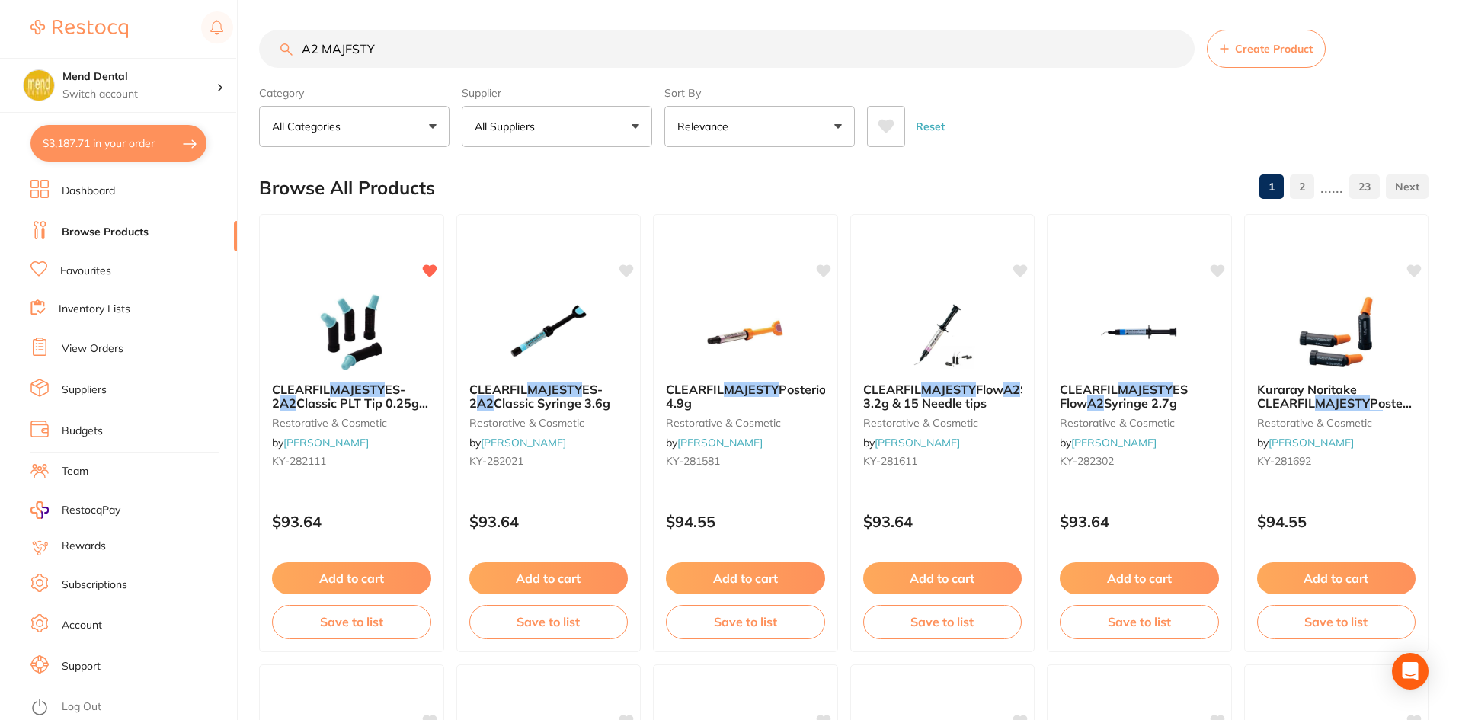
drag, startPoint x: 387, startPoint y: 50, endPoint x: 272, endPoint y: 56, distance: 115.2
click at [272, 56] on input "A2 MAJESTY" at bounding box center [727, 49] width 936 height 38
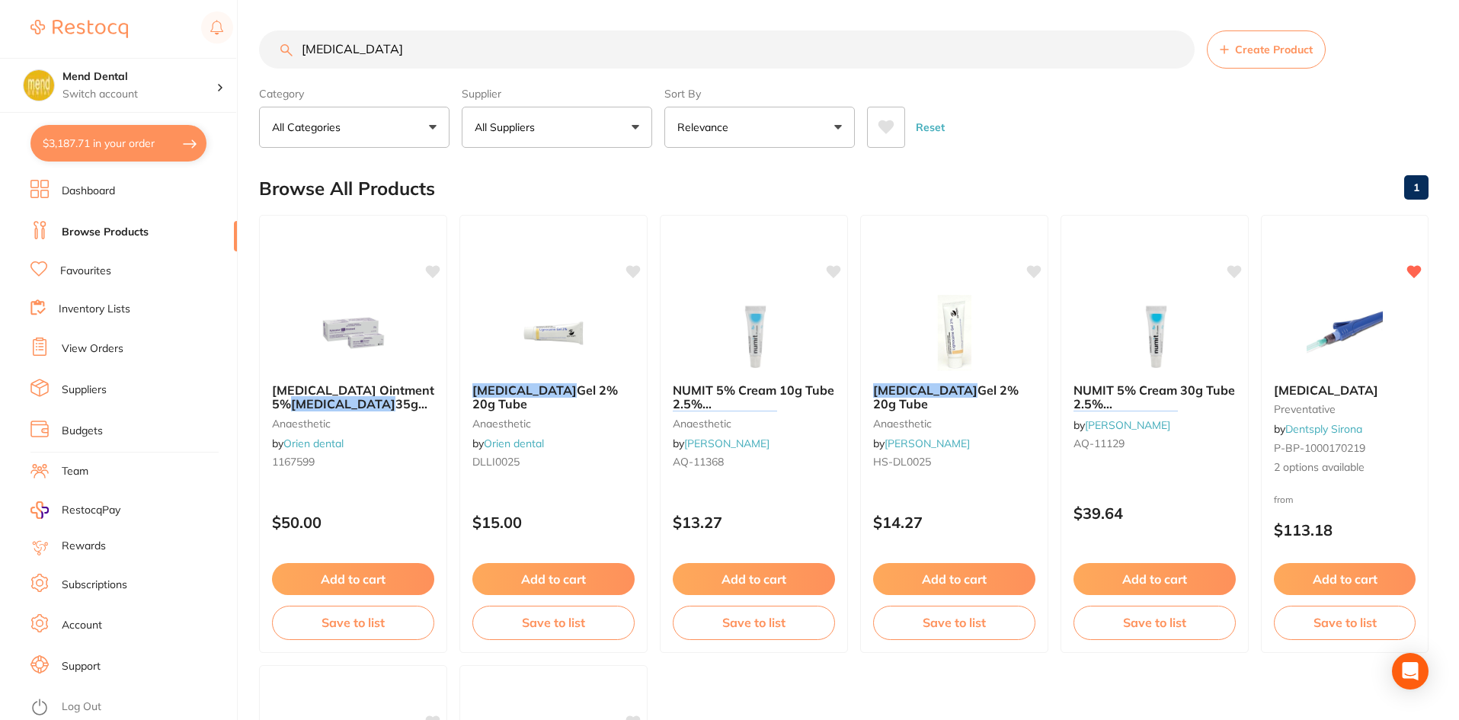
drag, startPoint x: 389, startPoint y: 54, endPoint x: 313, endPoint y: 59, distance: 75.6
click at [313, 59] on input "LIGNOCAINE" at bounding box center [727, 49] width 936 height 38
type input "LIDOCAINE"
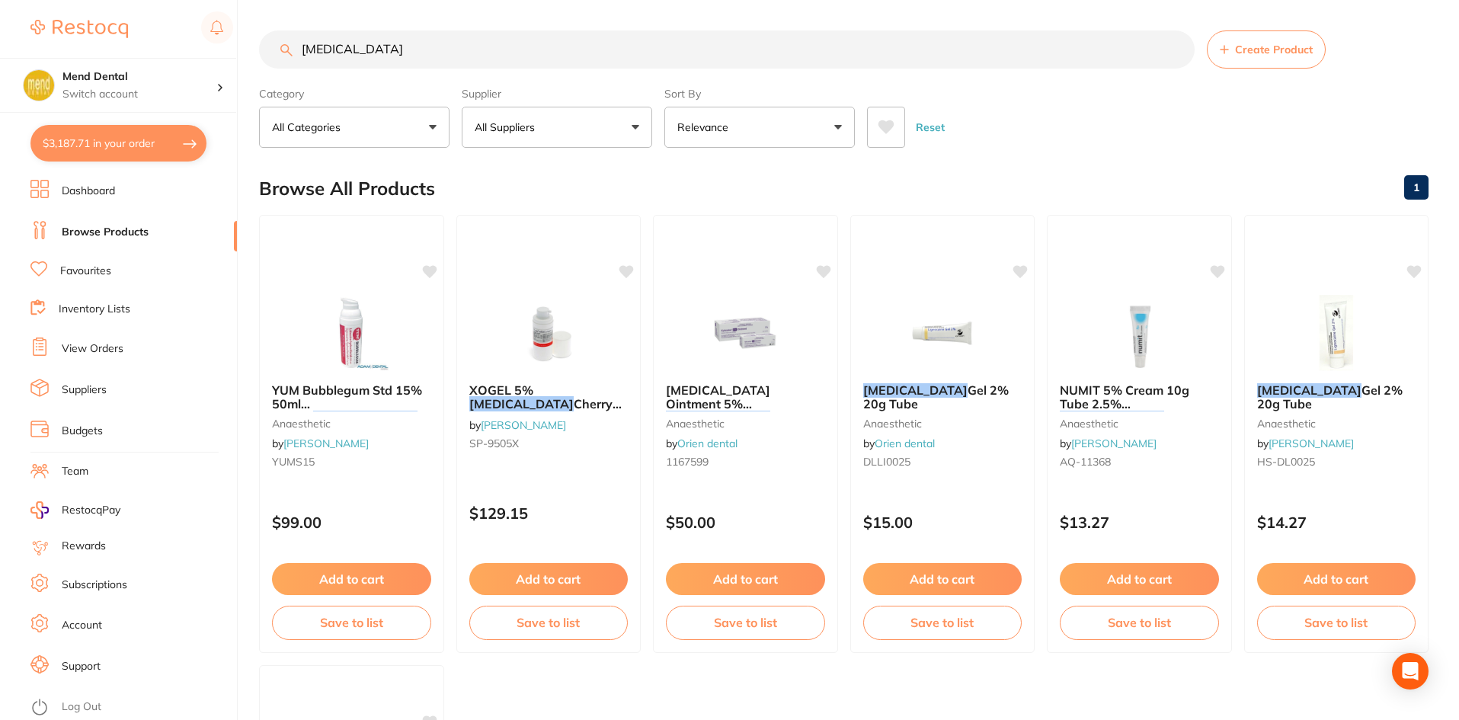
click at [356, 66] on input "LIDOCAINE" at bounding box center [727, 49] width 936 height 38
drag, startPoint x: 418, startPoint y: 51, endPoint x: 261, endPoint y: 59, distance: 156.4
click at [261, 59] on input "LIDOCAINE" at bounding box center [727, 49] width 936 height 38
